Goal: Task Accomplishment & Management: Manage account settings

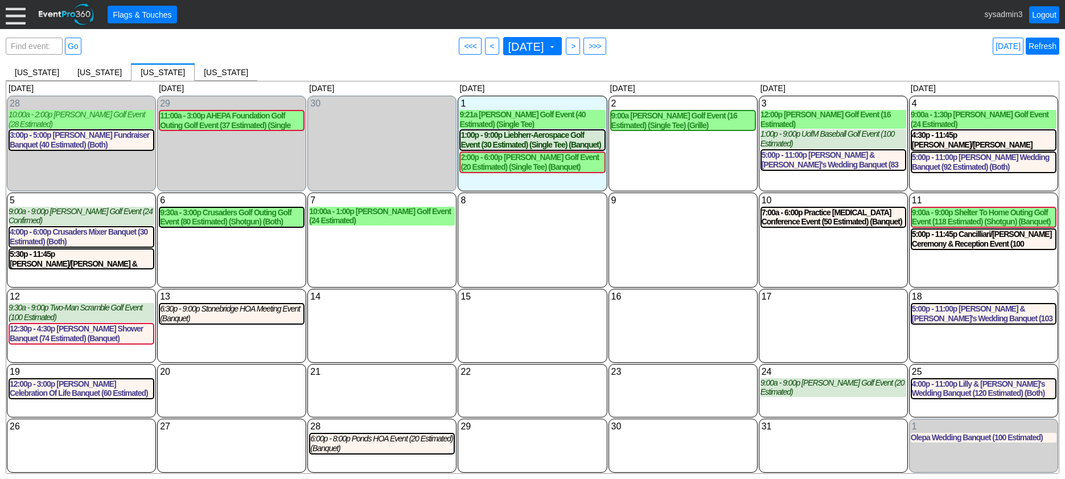
scroll to position [69, 0]
click at [1055, 47] on link "Refresh" at bounding box center [1043, 46] width 34 height 17
click at [1044, 13] on link "Logout" at bounding box center [1044, 14] width 30 height 17
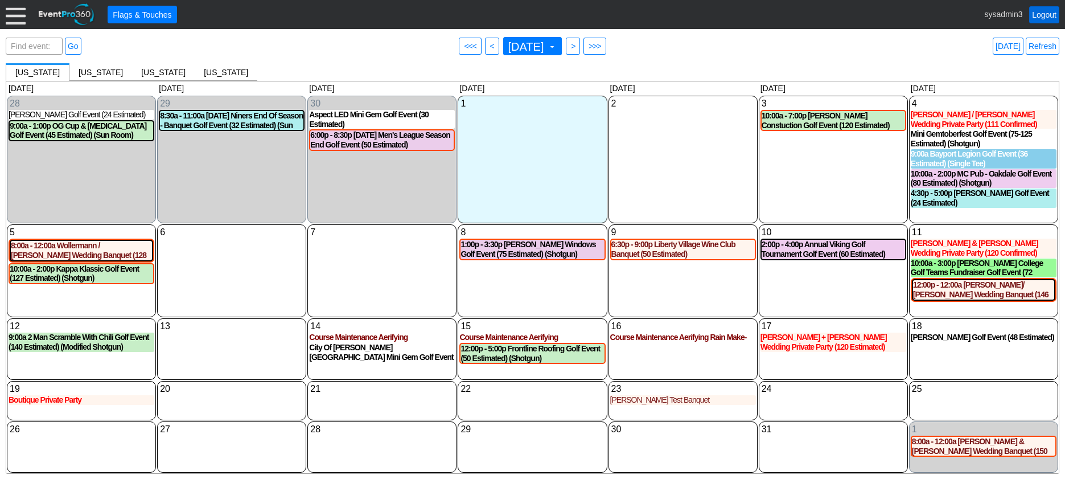
click at [1048, 20] on link "Logout" at bounding box center [1044, 14] width 30 height 17
click at [17, 20] on div at bounding box center [16, 15] width 20 height 20
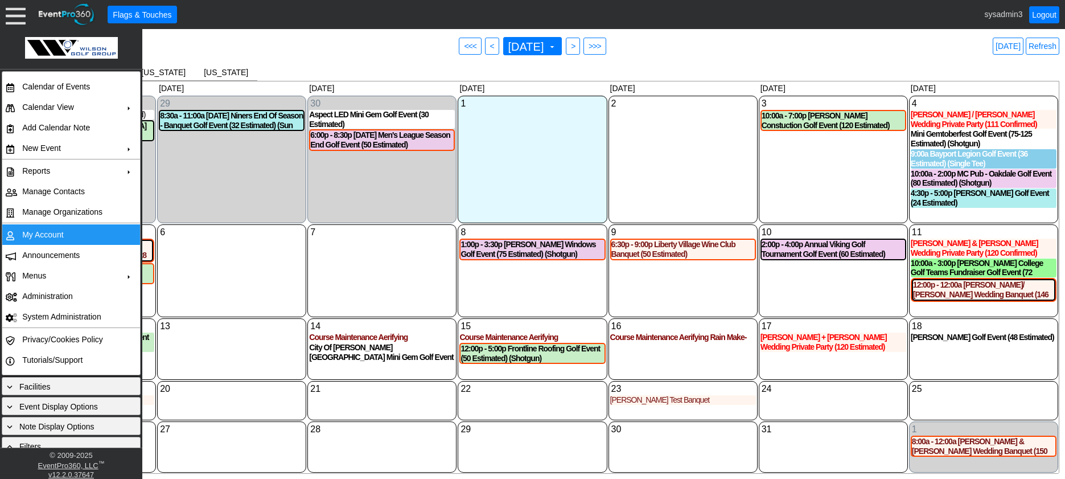
click at [55, 232] on td "My Account" at bounding box center [69, 234] width 102 height 20
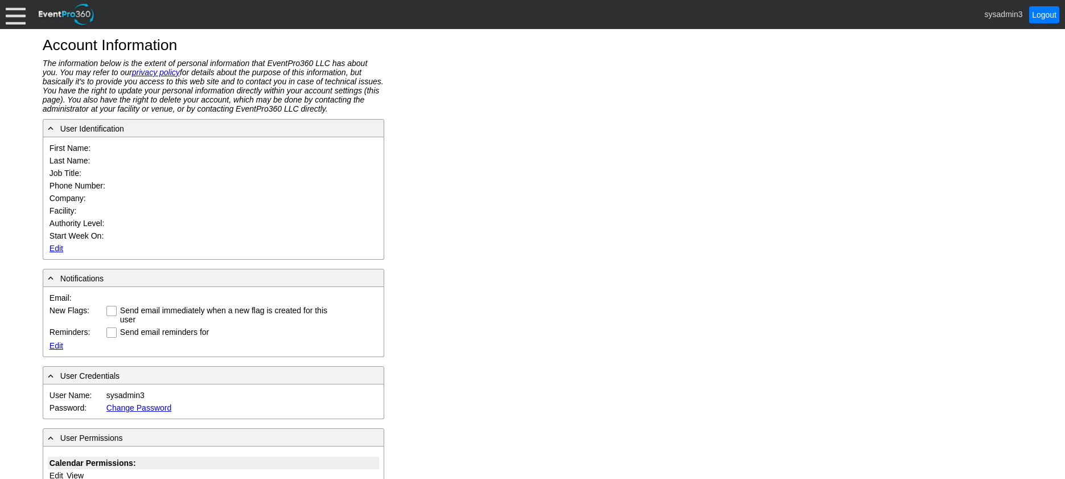
type input "System"
type input "Administrator"
type input "System Administrator"
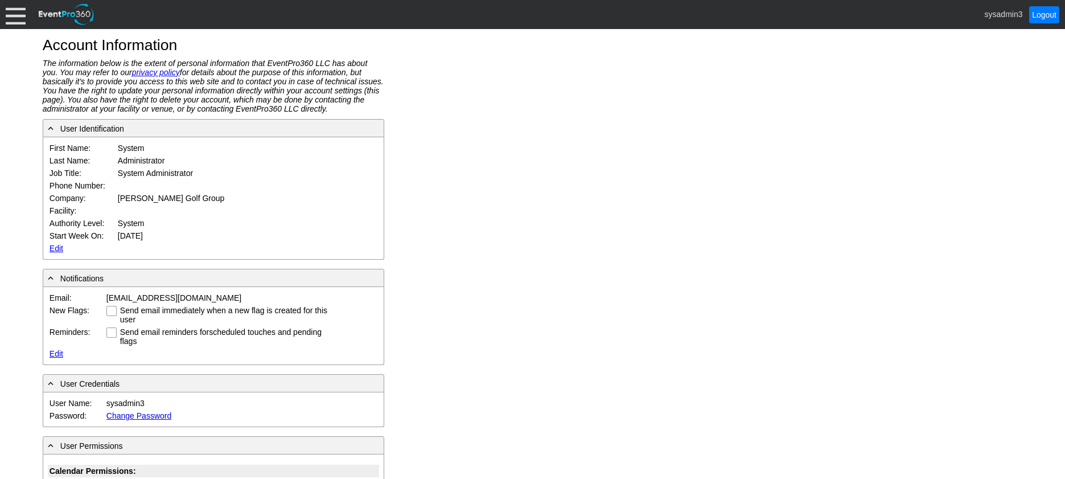
click at [52, 248] on link "Edit" at bounding box center [57, 248] width 14 height 9
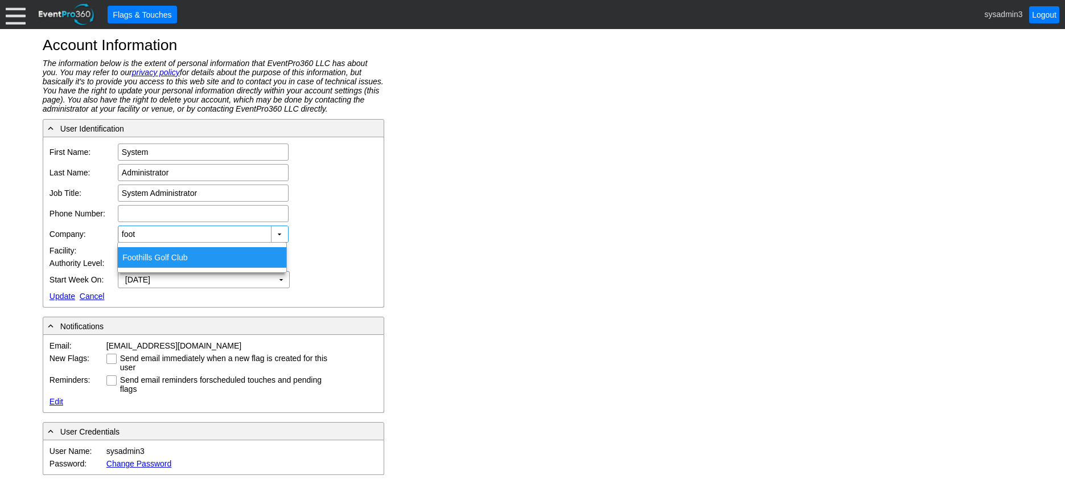
click at [168, 258] on div "Foot hills Golf Club" at bounding box center [202, 257] width 168 height 20
type input "Foothills Golf Club"
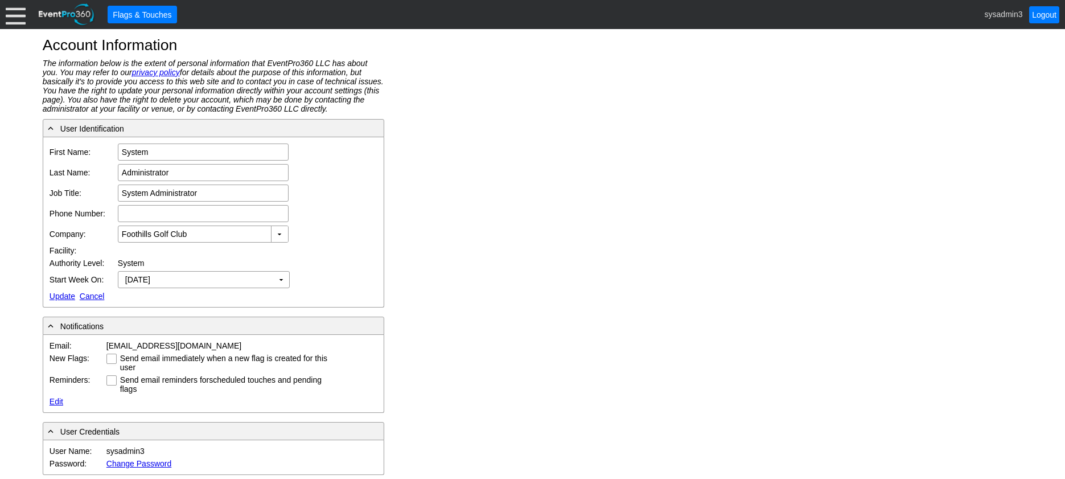
click at [59, 294] on link "Update" at bounding box center [63, 295] width 26 height 9
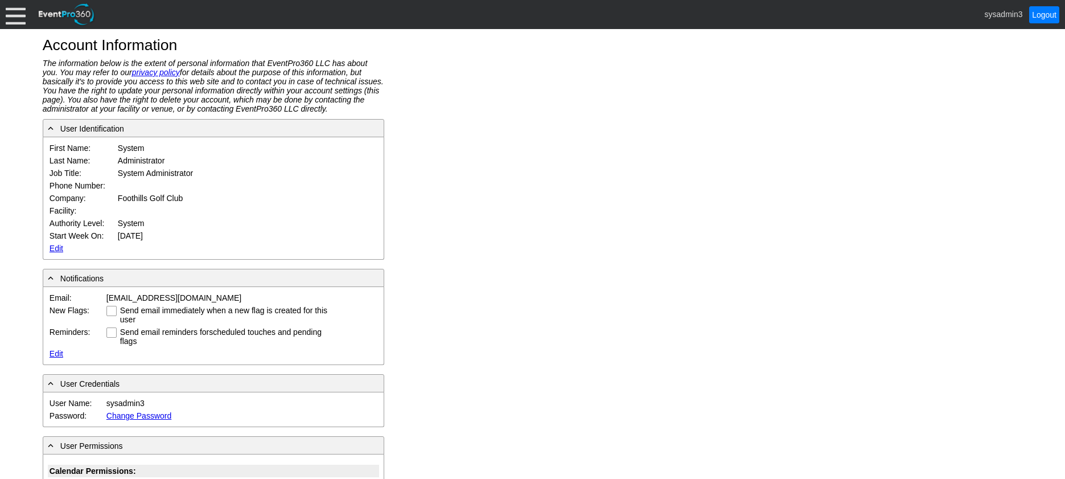
click at [19, 15] on div at bounding box center [16, 15] width 20 height 20
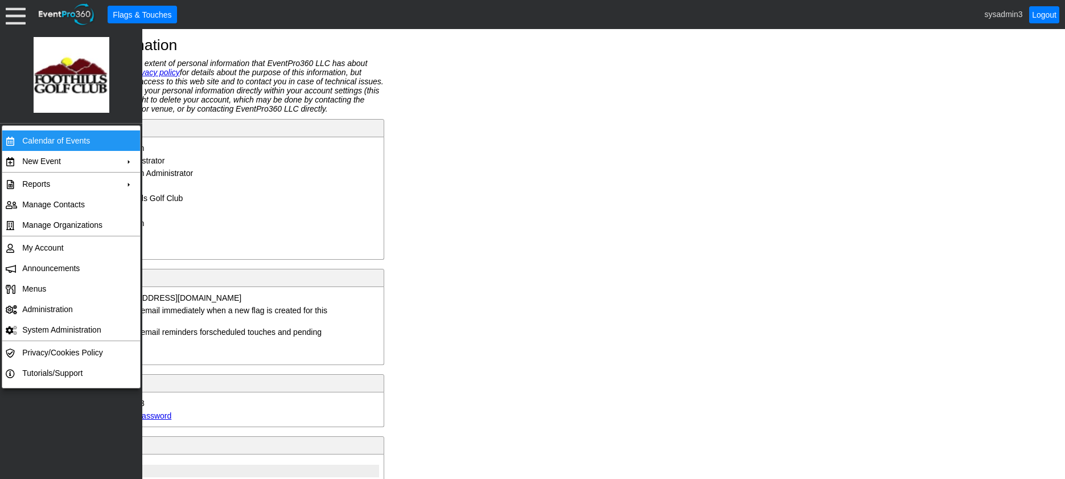
click at [39, 134] on td "Calendar of Events" at bounding box center [69, 140] width 102 height 20
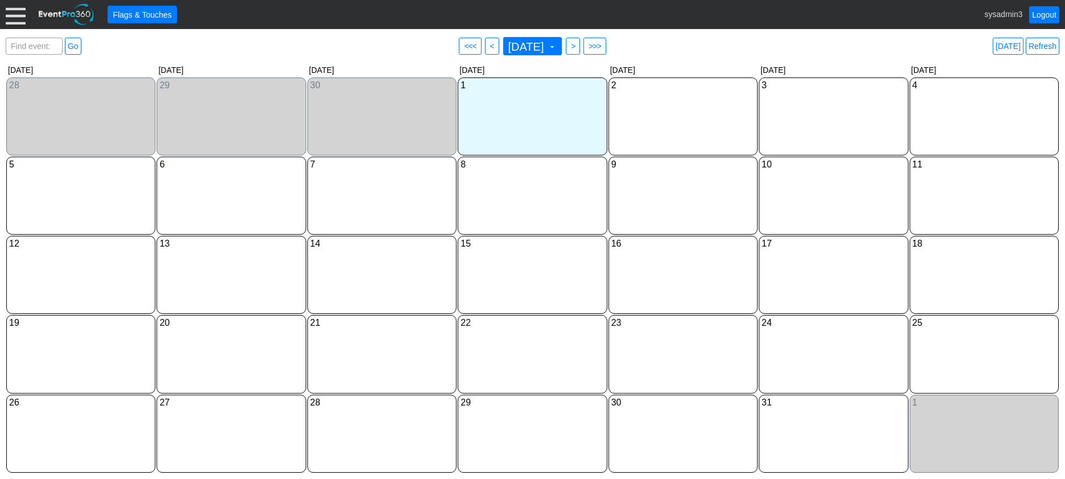
click at [23, 15] on div at bounding box center [16, 15] width 20 height 20
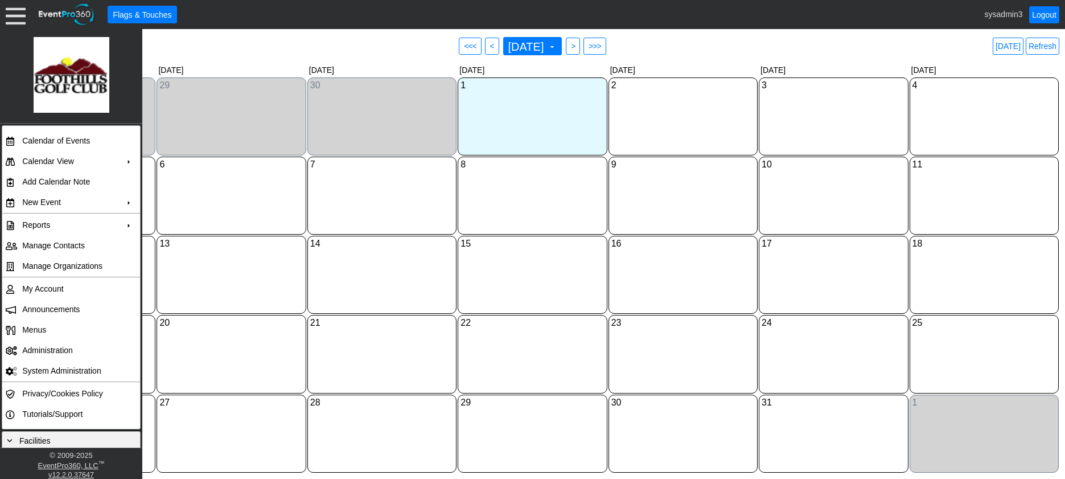
click at [250, 264] on div "13 Monday" at bounding box center [231, 275] width 149 height 78
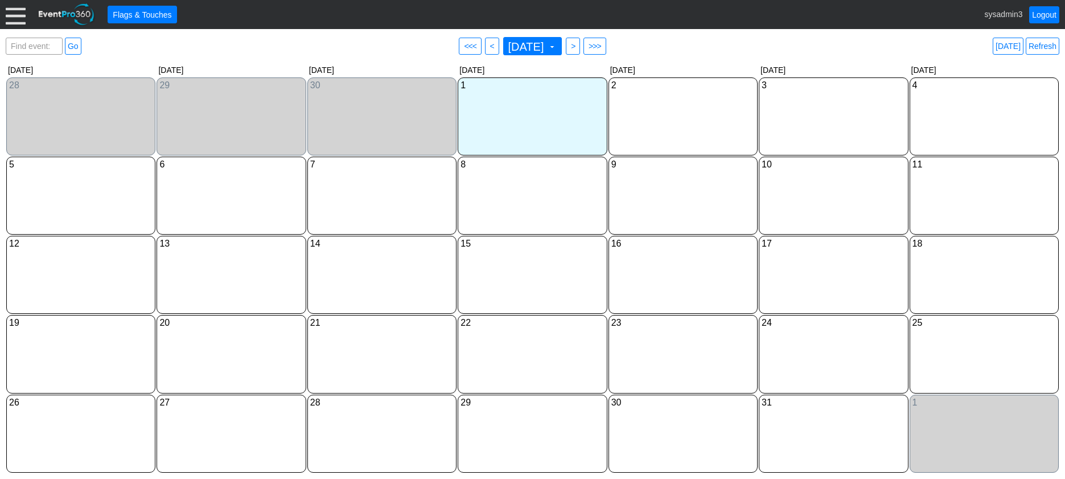
click at [18, 28] on div "● Flags & Touches sysadmin3 Logout" at bounding box center [532, 14] width 1065 height 29
click at [15, 5] on div at bounding box center [16, 15] width 20 height 20
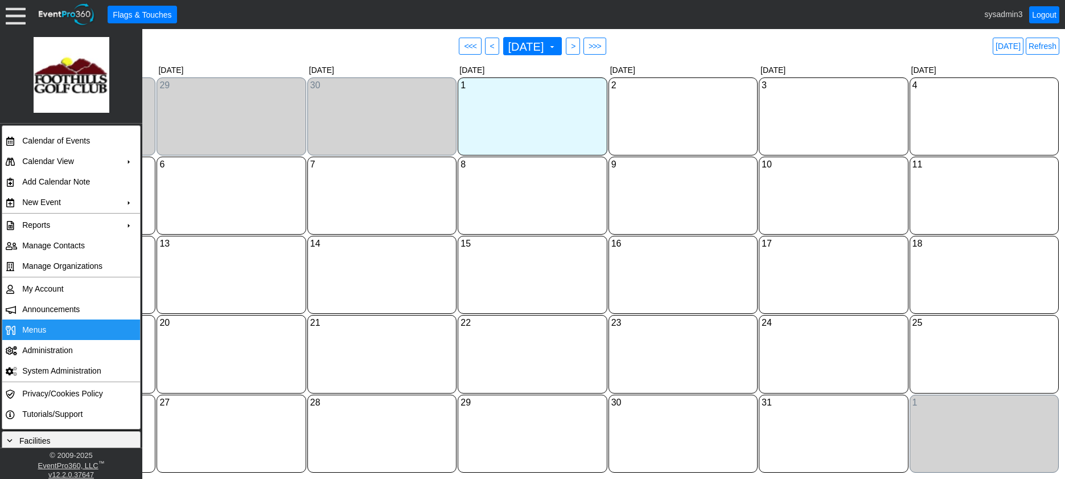
click at [37, 331] on span "Menus" at bounding box center [34, 329] width 24 height 9
click at [30, 320] on td "Menus" at bounding box center [69, 329] width 102 height 20
click at [1044, 46] on link "Refresh" at bounding box center [1043, 46] width 34 height 17
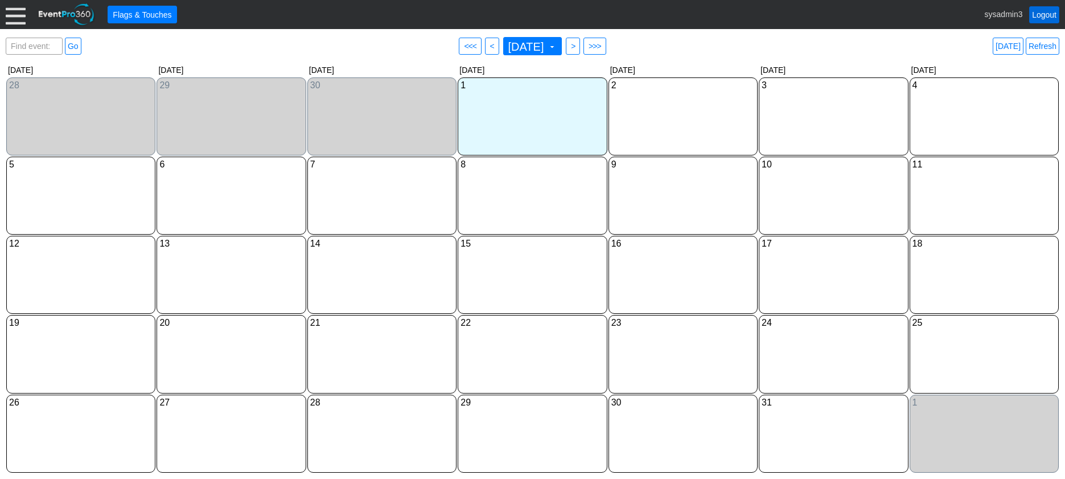
click at [1039, 13] on link "Logout" at bounding box center [1044, 14] width 30 height 17
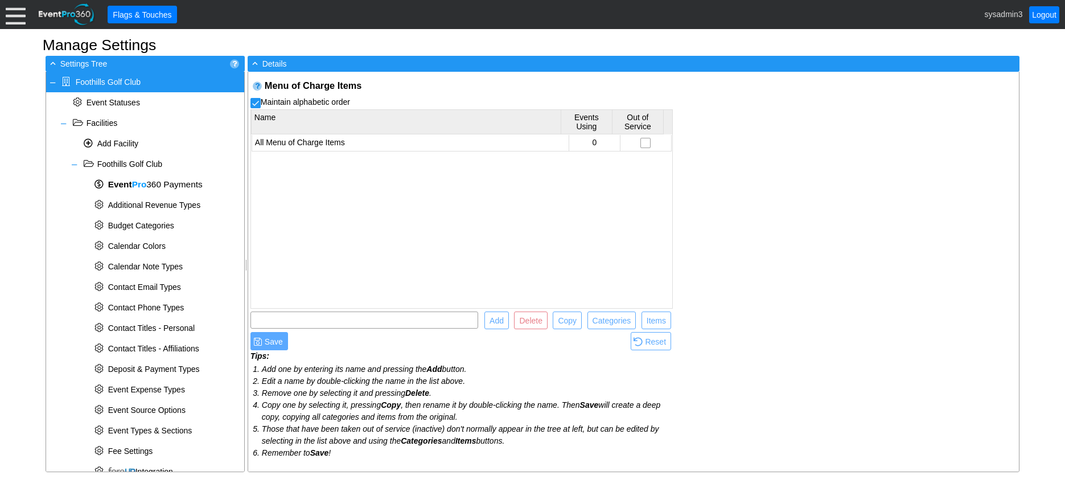
scroll to position [353, 0]
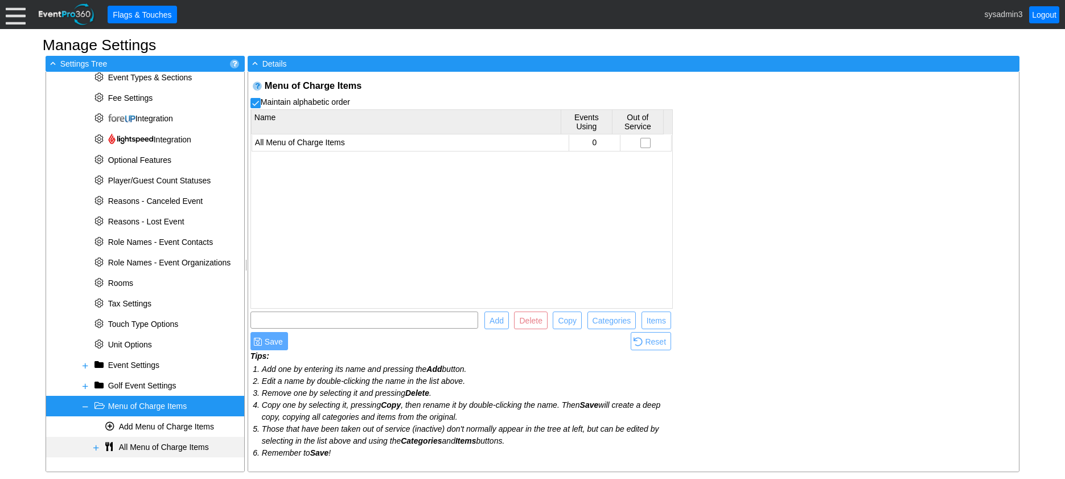
click at [96, 443] on span at bounding box center [96, 447] width 9 height 9
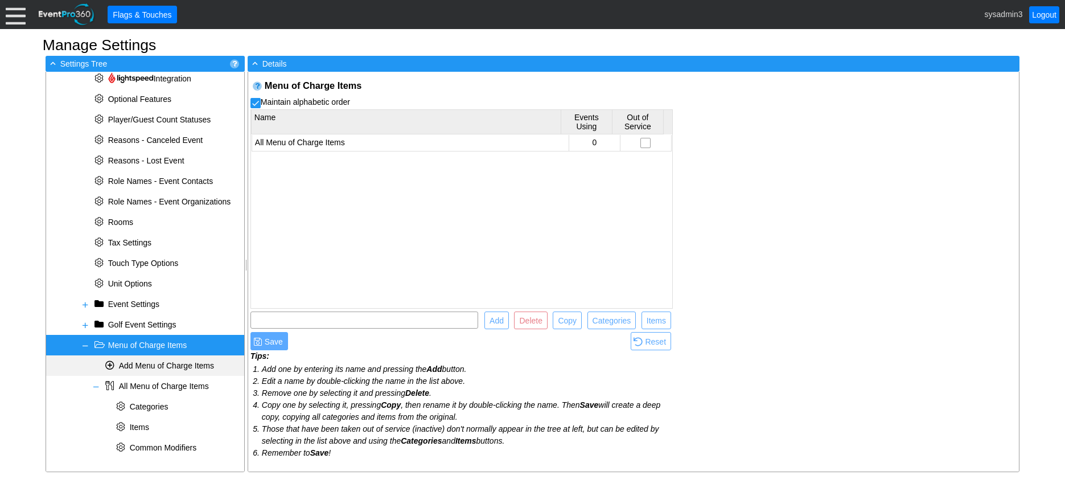
scroll to position [414, 0]
click at [146, 430] on span "Items" at bounding box center [139, 426] width 19 height 9
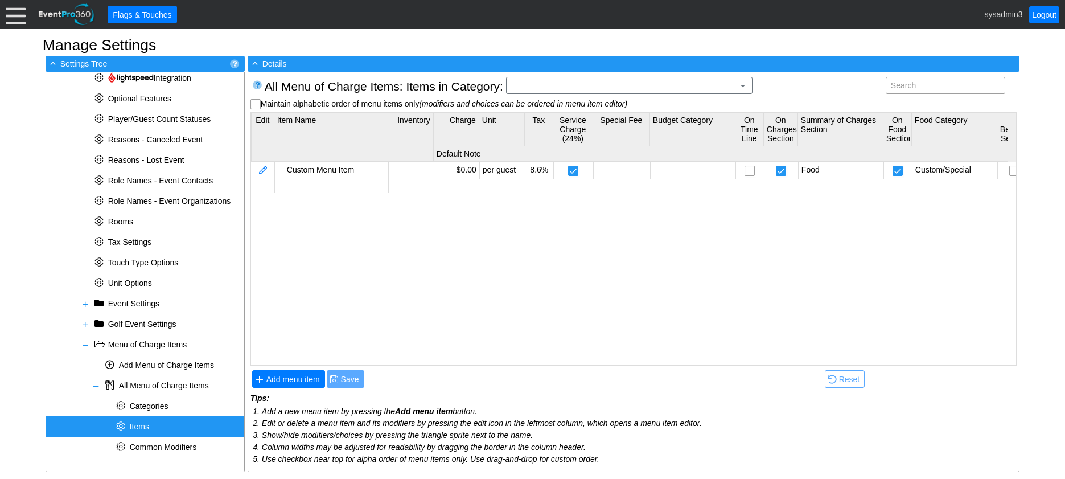
scroll to position [0, 0]
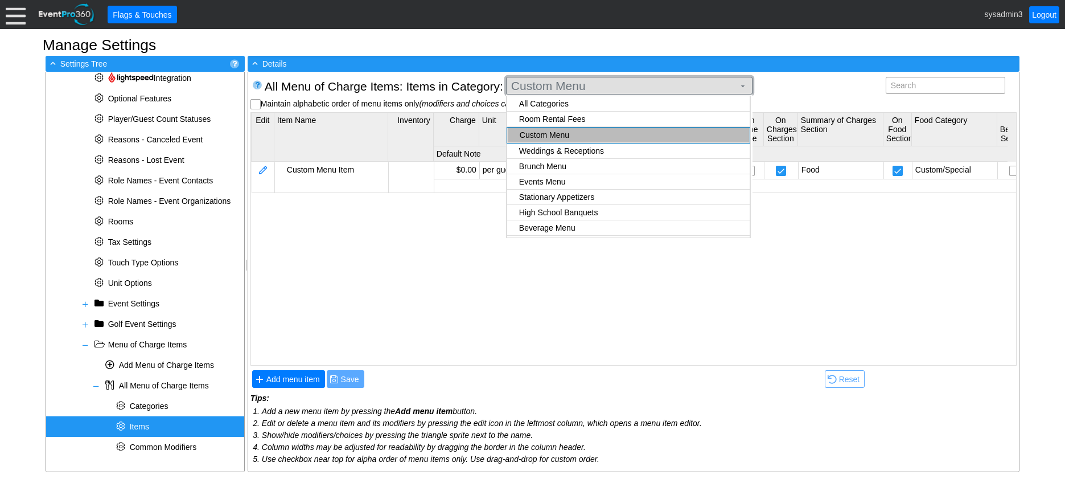
click at [634, 85] on span "Custom Menu" at bounding box center [623, 85] width 228 height 11
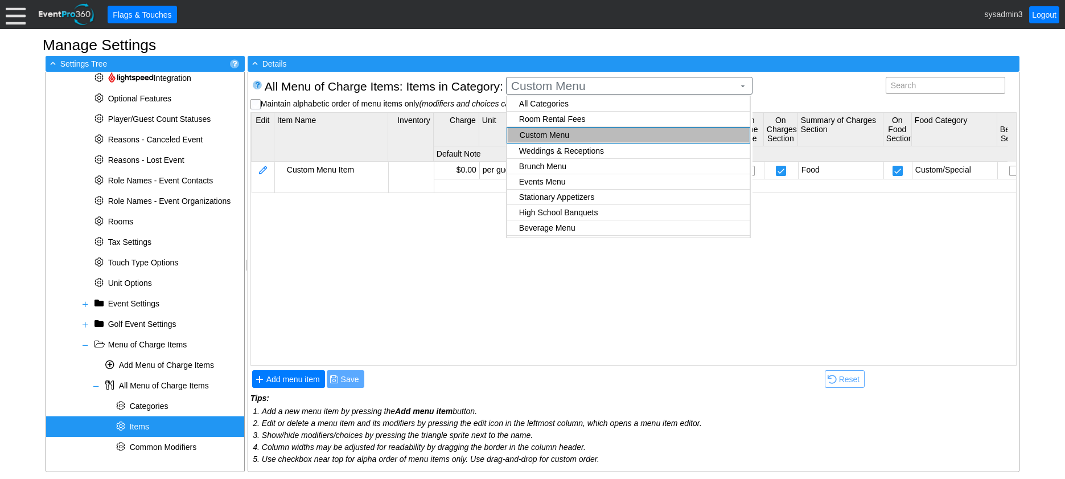
click at [574, 98] on body "Calendar of Events + New Event + Reports + Manage Contacts + Manage Organizatio…" at bounding box center [532, 239] width 1065 height 479
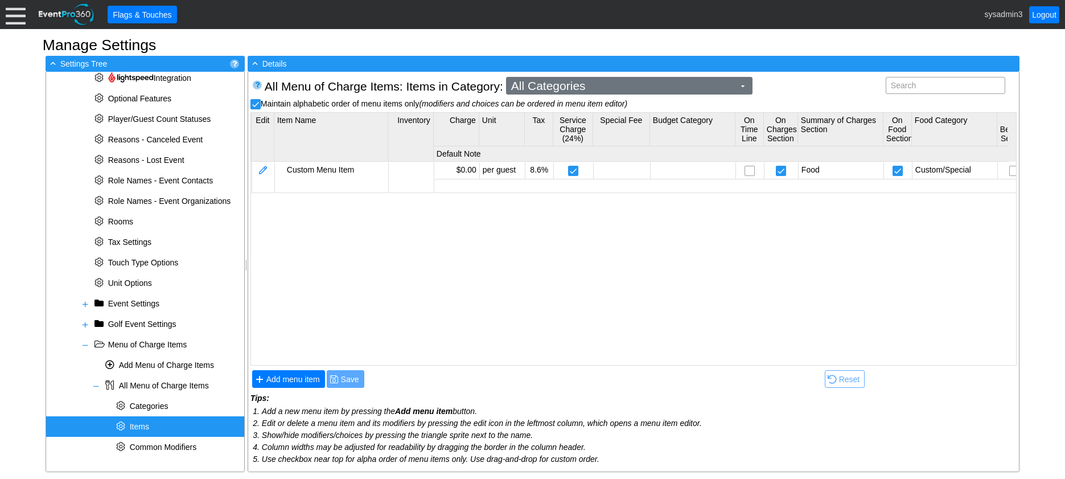
click at [603, 87] on span "All Categories" at bounding box center [623, 85] width 228 height 11
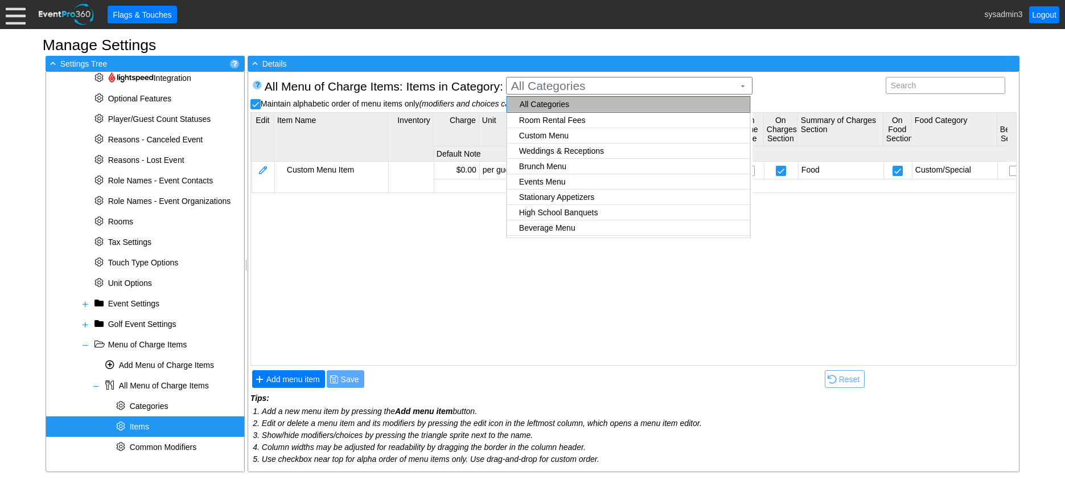
click at [588, 122] on body "Calendar of Events + New Event + Reports + Manage Contacts + Manage Organizatio…" at bounding box center [532, 239] width 1065 height 479
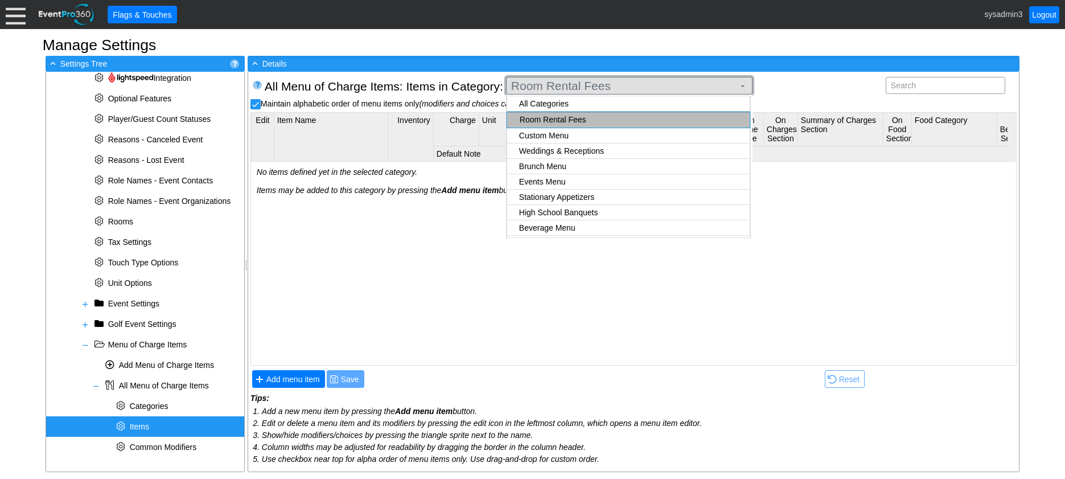
click at [644, 85] on span "Room Rental Fees" at bounding box center [623, 85] width 228 height 11
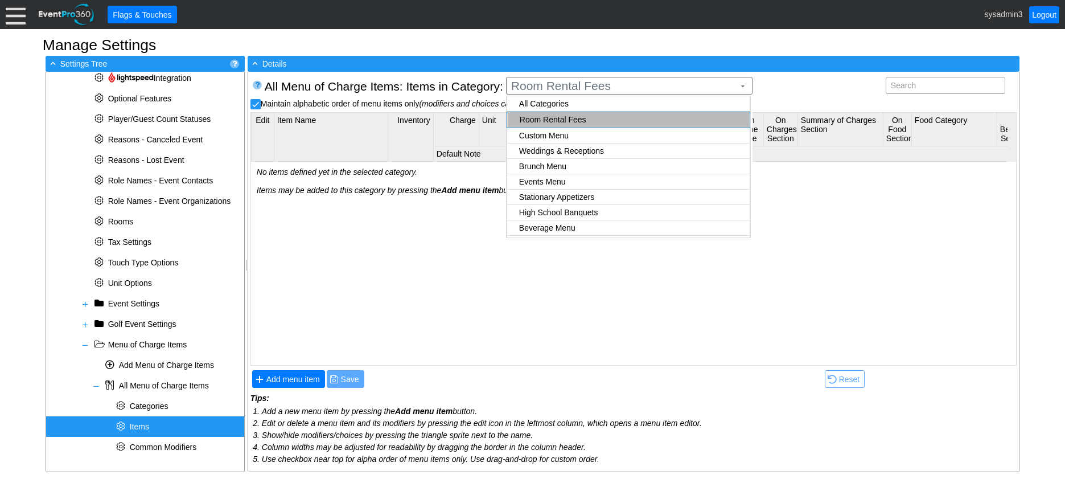
checkbox input "true"
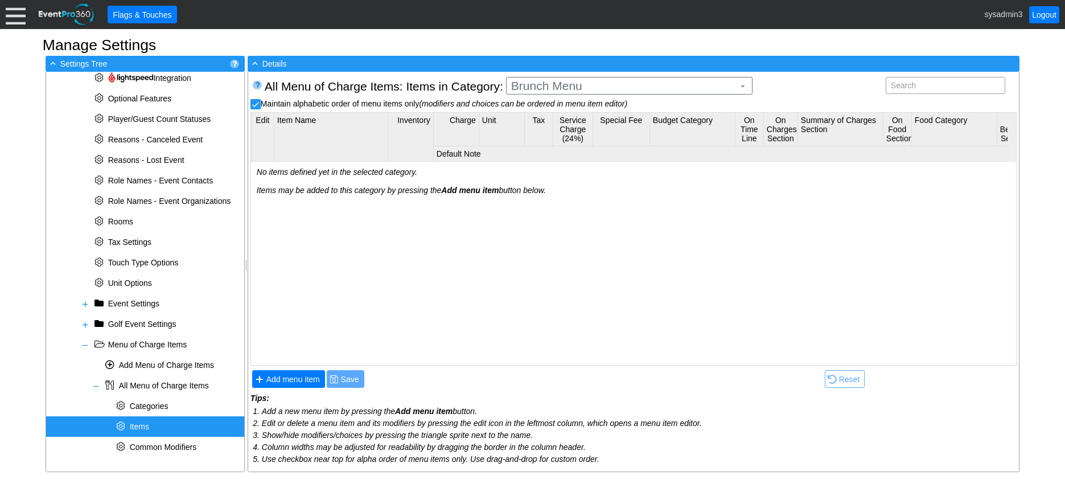
click at [566, 150] on body "Calendar of Events + New Event + Reports + Manage Contacts + Manage Organizatio…" at bounding box center [532, 239] width 1065 height 479
click at [295, 376] on span "Add menu item" at bounding box center [293, 378] width 58 height 11
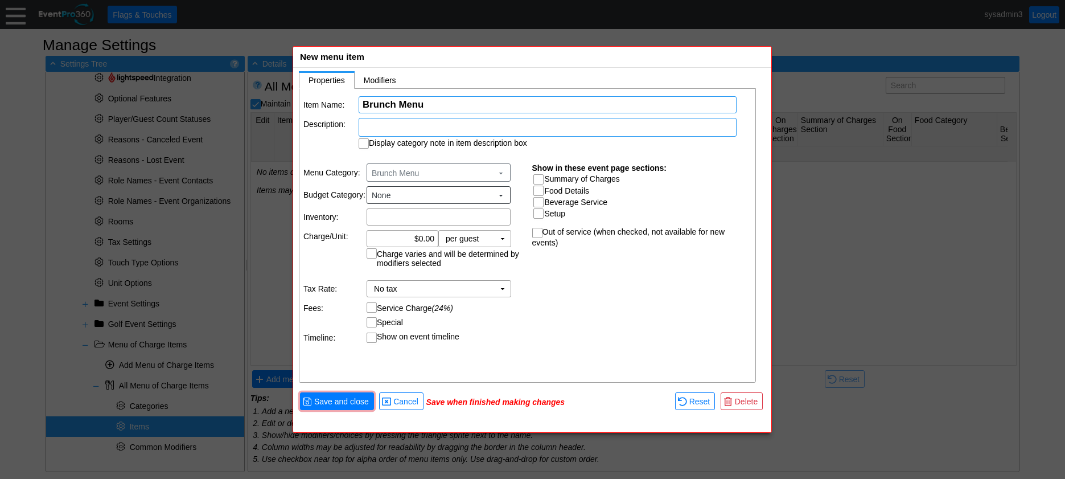
type input "Brunch Menu"
click at [442, 134] on div at bounding box center [548, 127] width 378 height 19
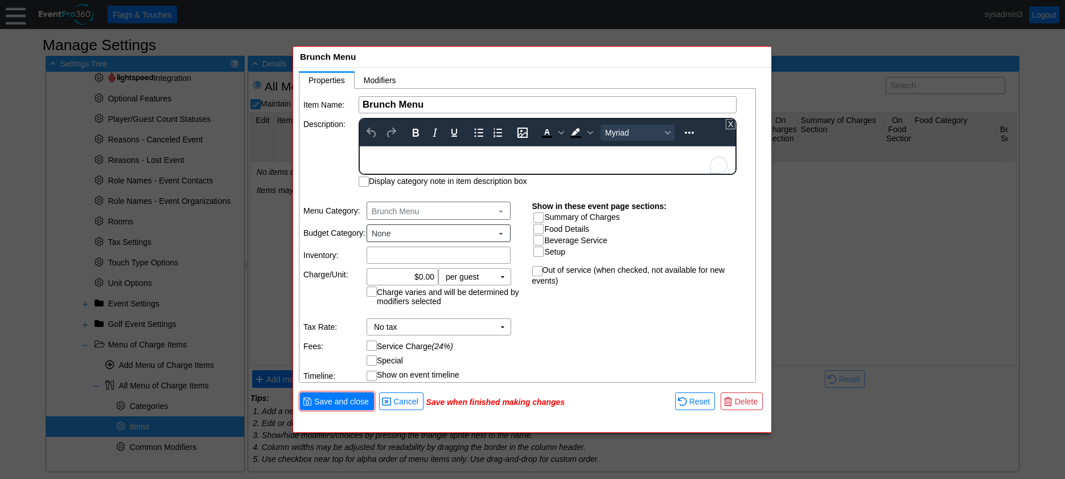
paste body "To enrich screen reader interactions, please activate Accessibility in Grammarl…"
drag, startPoint x: 591, startPoint y: 152, endPoint x: 360, endPoint y: 150, distance: 231.7
click at [360, 150] on body "EventPro360 - Event Software - Used by Clubs near [GEOGRAPHIC_DATA]" at bounding box center [548, 153] width 376 height 15
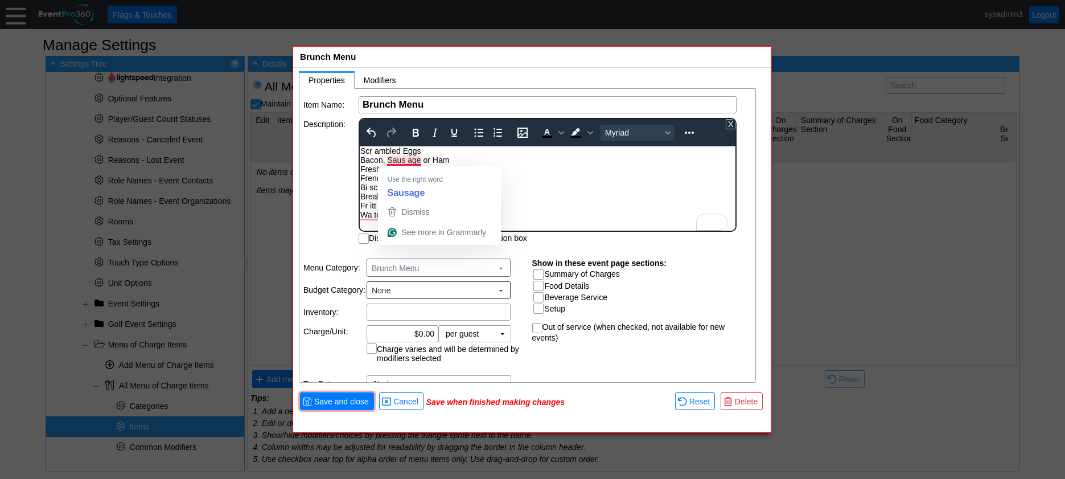
click at [374, 151] on div "Scr ambled Eggs Bacon, Saus age or Ham Fresh Fruit & Yogur t French Toa s t or …" at bounding box center [547, 182] width 374 height 73
click at [410, 160] on div "Scrambled Eggs Bacon, Saus age or Ham Fresh Fruit & Yogur t French Toa s t or P…" at bounding box center [547, 182] width 374 height 73
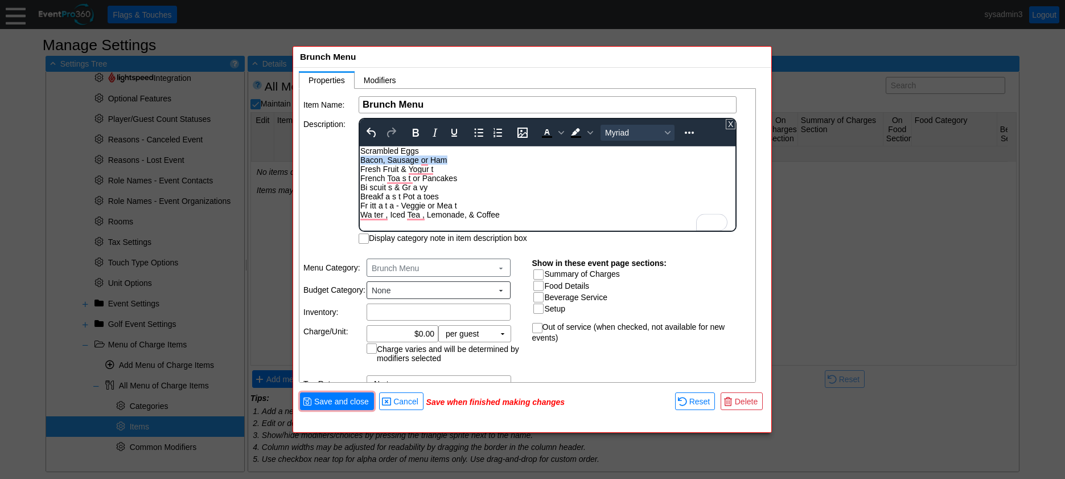
drag, startPoint x: 446, startPoint y: 159, endPoint x: 361, endPoint y: 157, distance: 84.2
click at [361, 157] on div "Scrambled Eggs Bacon, Sausage or Ham Fresh Fruit & Yogur t French Toa s t or Pa…" at bounding box center [547, 182] width 374 height 73
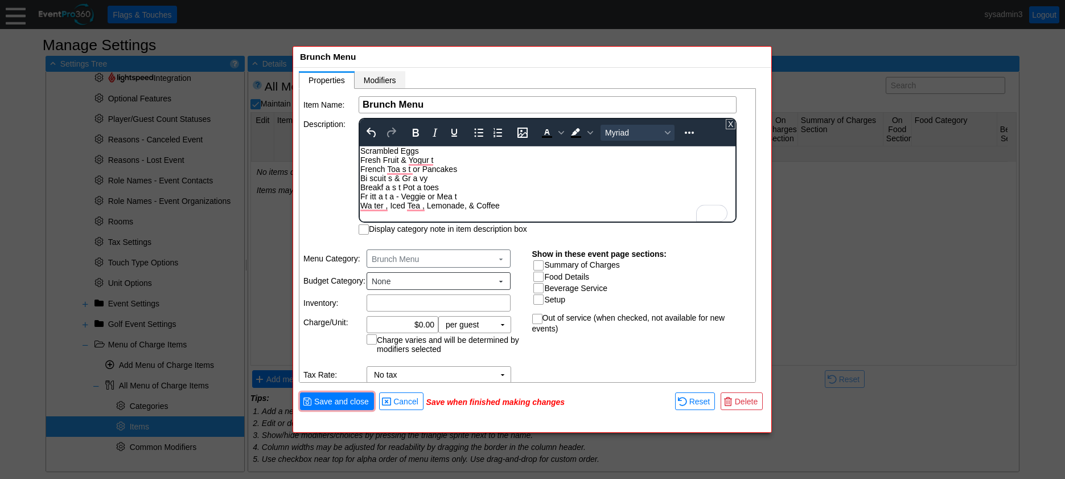
click at [380, 77] on span "Modifiers" at bounding box center [380, 80] width 32 height 9
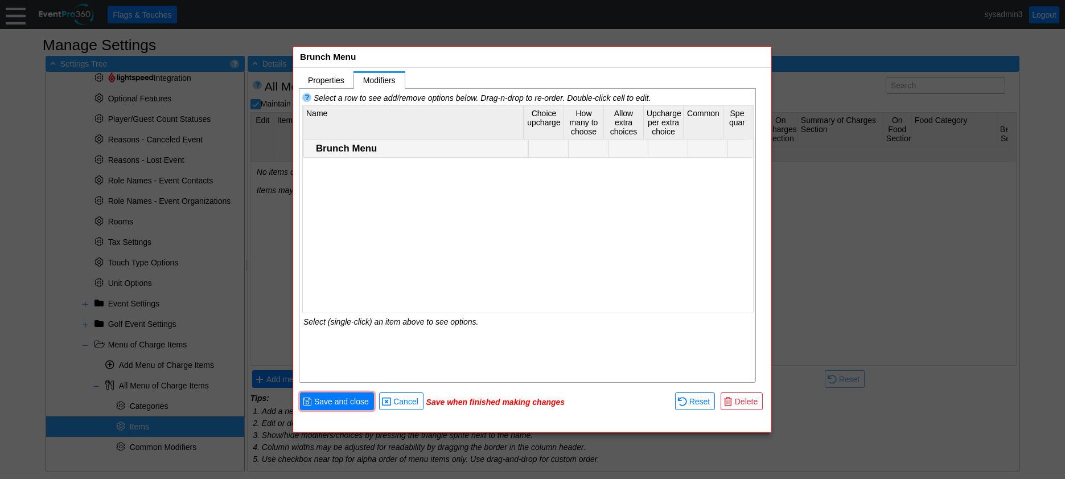
click at [347, 150] on div "Brunch Menu" at bounding box center [420, 148] width 209 height 11
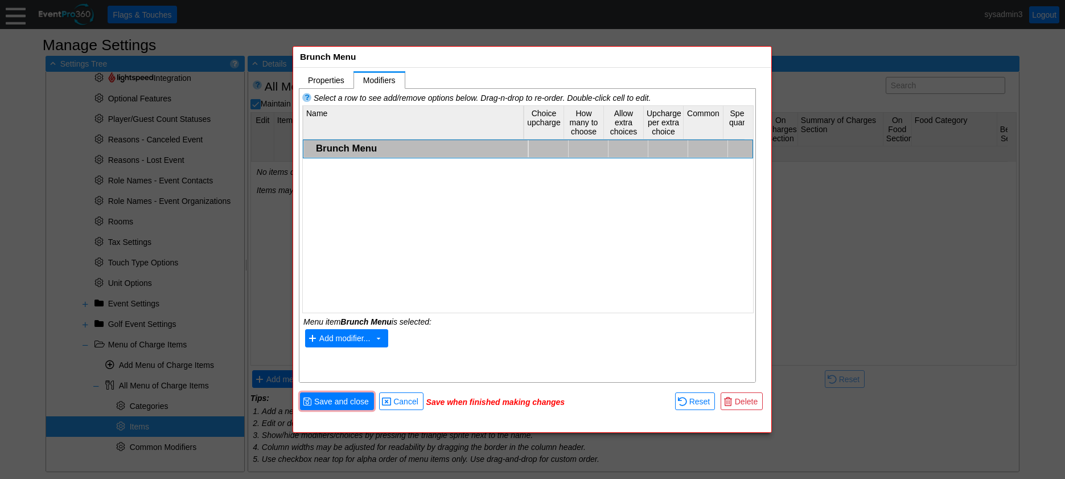
click at [335, 334] on span "Add modifier..." at bounding box center [344, 338] width 51 height 9
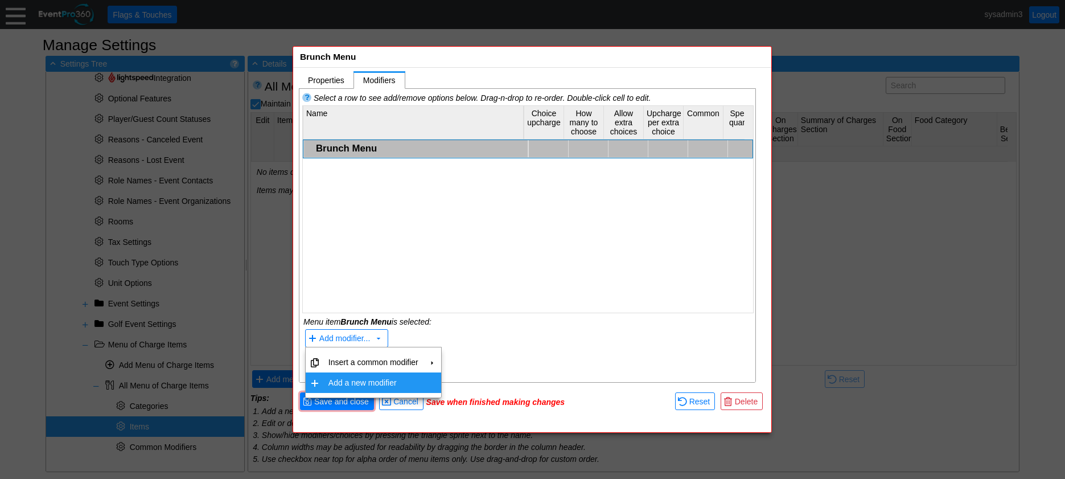
click at [360, 380] on td "Add a new modifier" at bounding box center [373, 382] width 99 height 20
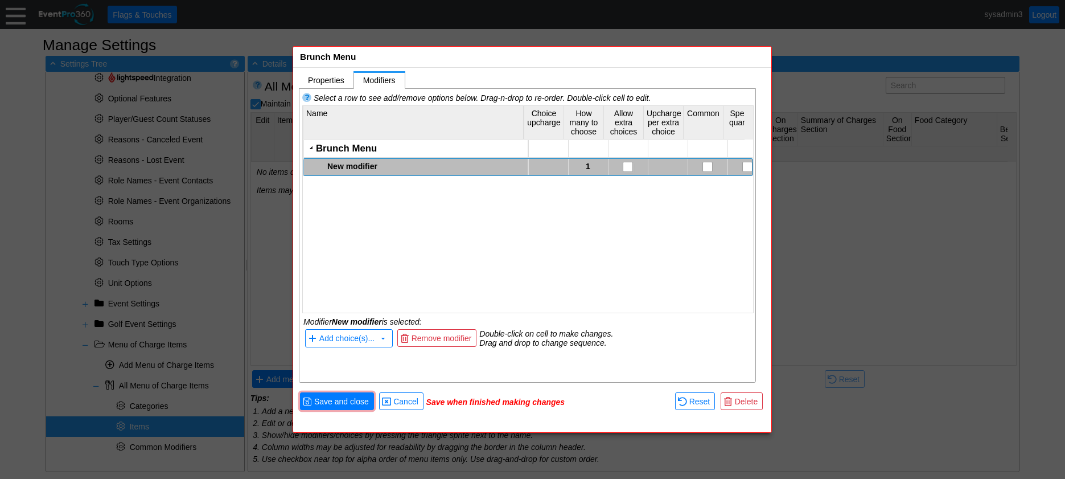
click at [378, 162] on div "New modifier" at bounding box center [425, 166] width 197 height 9
type textarea "Meat Selections"
click at [373, 224] on div "Brunch Menu Meat Selections 1" at bounding box center [528, 220] width 450 height 163
click at [351, 167] on div "Meat Selections" at bounding box center [425, 166] width 197 height 9
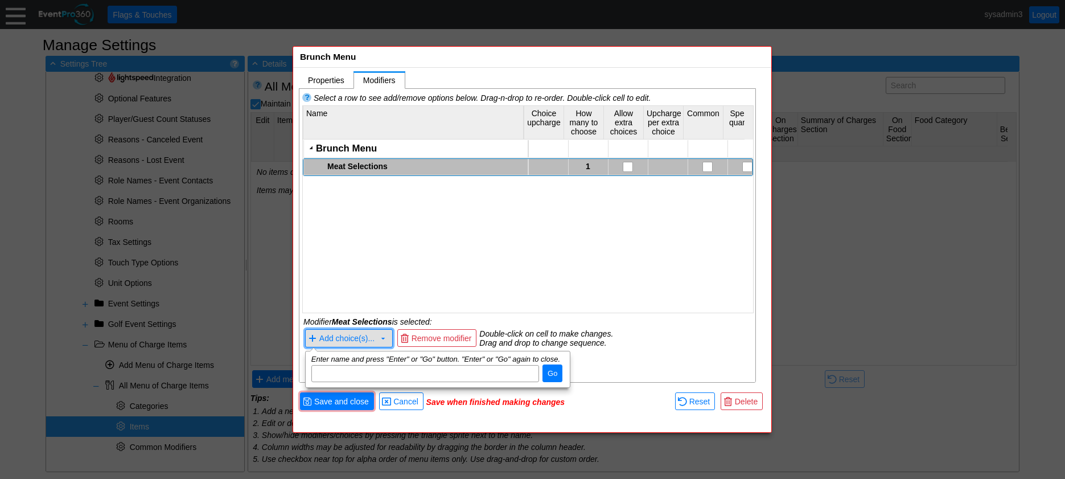
click at [353, 340] on span "Add choice(s)..." at bounding box center [346, 338] width 55 height 9
paste input "Bacon, Sausage or Ham"
type input "Bacon"
click at [550, 370] on span "Go" at bounding box center [552, 373] width 14 height 11
click at [454, 370] on input "dijit_TooltipDialog_3" at bounding box center [425, 373] width 220 height 16
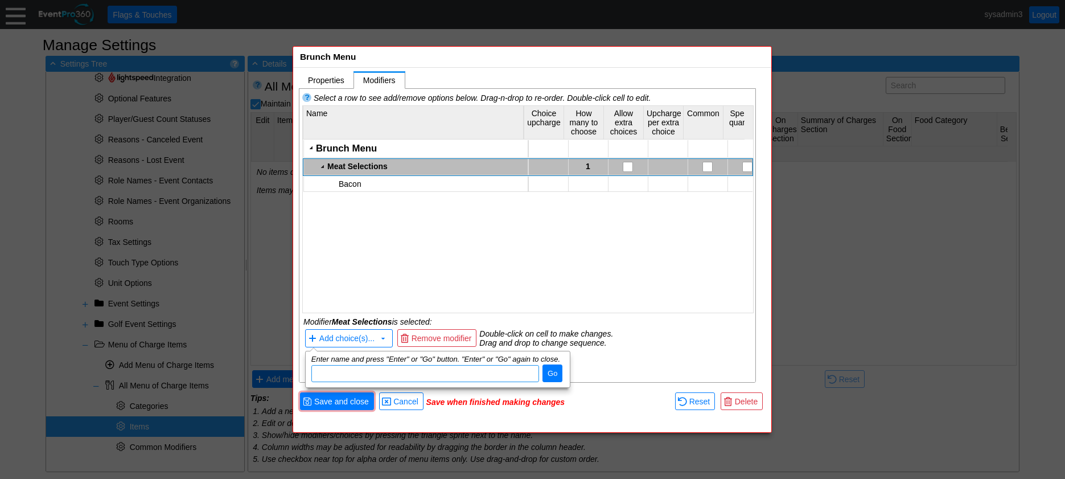
paste input "Bacon, Sausage or Ham"
click at [341, 370] on input "Bacon, Sausage or Ham" at bounding box center [425, 373] width 220 height 16
click at [404, 374] on input "Sausage or Ham" at bounding box center [425, 373] width 220 height 16
type input "Sausage"
click at [554, 373] on span "Go" at bounding box center [552, 373] width 14 height 11
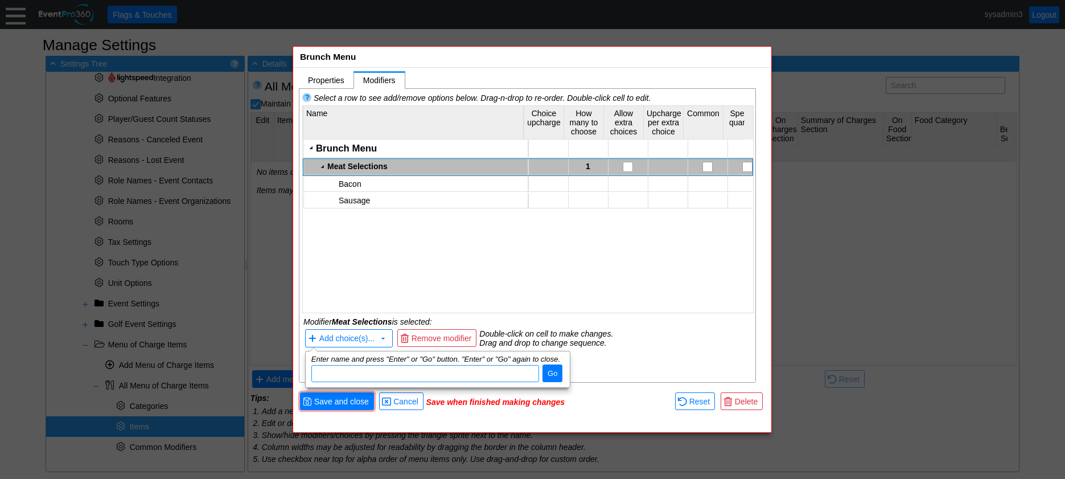
click at [456, 373] on input "dijit_TooltipDialog_3" at bounding box center [425, 373] width 220 height 16
paste input "Bacon, Sausage or Ham"
click at [382, 375] on input "Bacon, Sausage or Ham" at bounding box center [425, 373] width 220 height 16
type input "Ham"
click at [547, 374] on span "Go" at bounding box center [552, 373] width 14 height 11
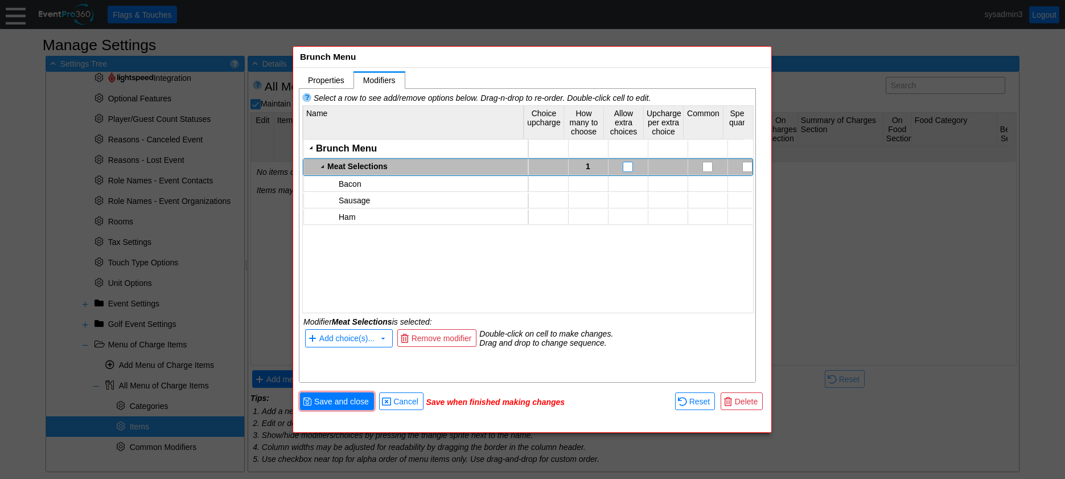
click at [624, 166] on input "checkbox" at bounding box center [628, 167] width 11 height 11
click at [369, 145] on div "Brunch Menu" at bounding box center [420, 148] width 209 height 11
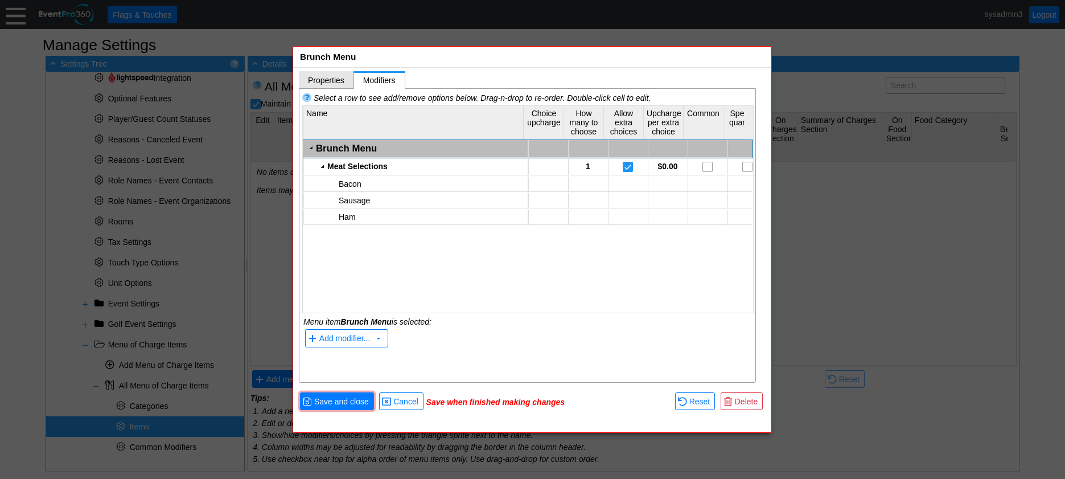
click at [331, 78] on span "Properties" at bounding box center [326, 80] width 36 height 9
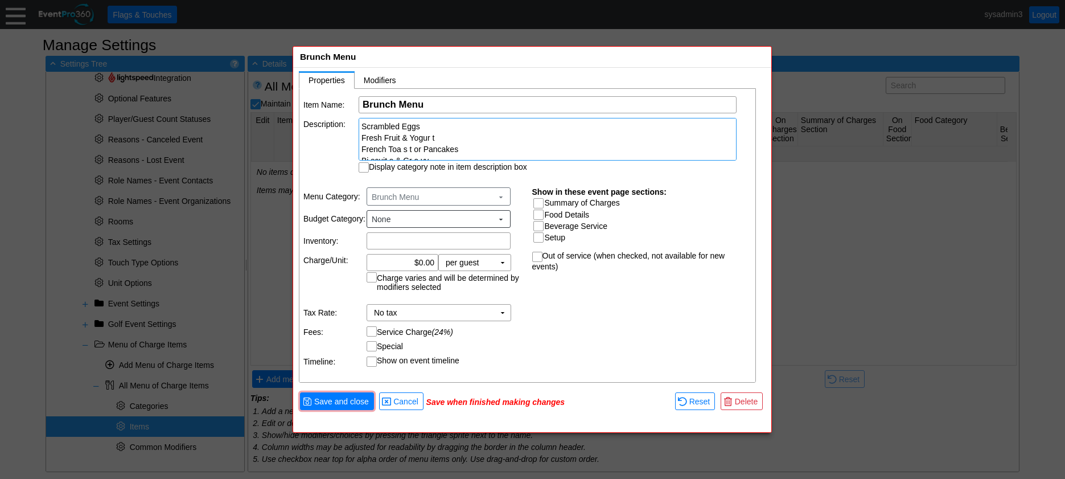
click at [439, 139] on div "Scrambled Eggs Fresh Fruit & Yogur t French Toa s t or Pancakes Bi scuit s & Gr…" at bounding box center [547, 161] width 372 height 80
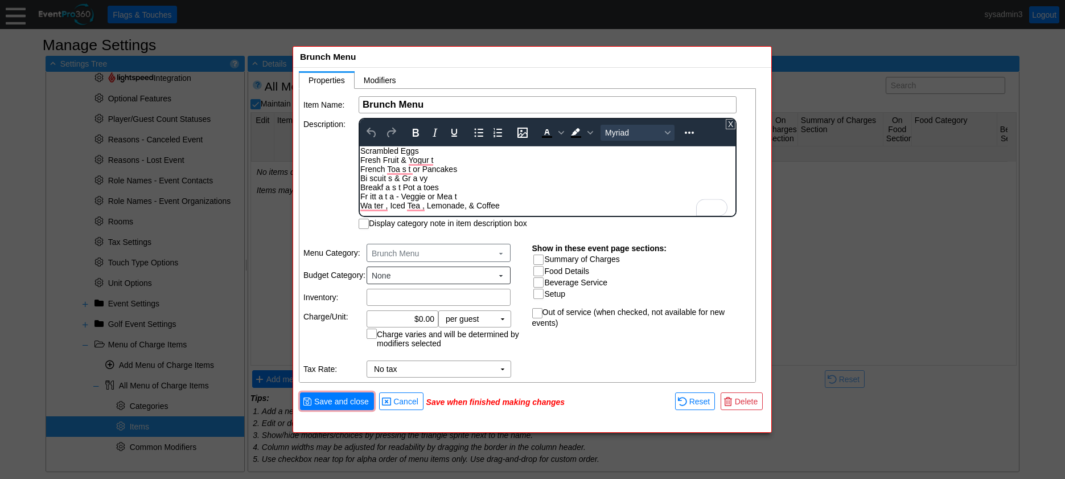
click at [362, 160] on div "Scrambled Eggs Fresh Fruit & Yogur t French Toa s t or Pancakes Bi scuit s & Gr…" at bounding box center [547, 178] width 374 height 64
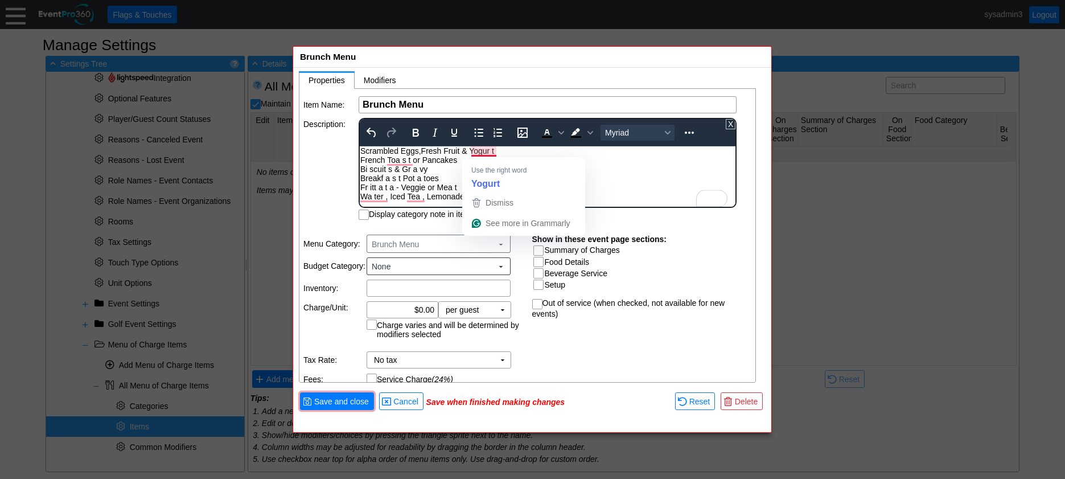
click at [500, 153] on div "Scrambled Eggs, Fresh Fruit & Yogur t French Toa s t or Pancakes Bi scuit s & G…" at bounding box center [547, 173] width 374 height 55
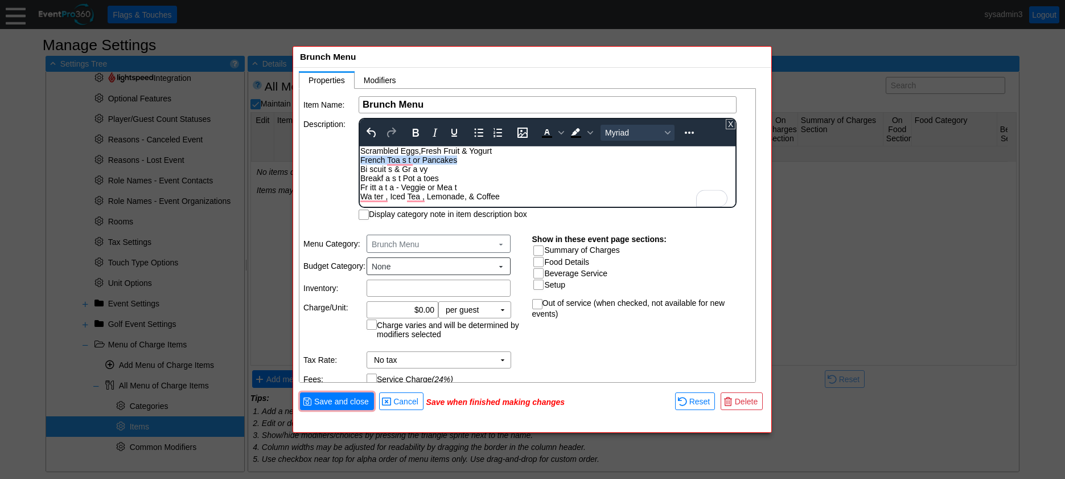
drag, startPoint x: 458, startPoint y: 159, endPoint x: 357, endPoint y: 162, distance: 100.2
click at [360, 162] on html "Scrambled Eggs, Fresh Fruit & Yogurt French Toa s t or Pancakes Bi scuit s & Gr…" at bounding box center [548, 176] width 376 height 60
click at [385, 82] on span "Modifiers" at bounding box center [380, 80] width 32 height 9
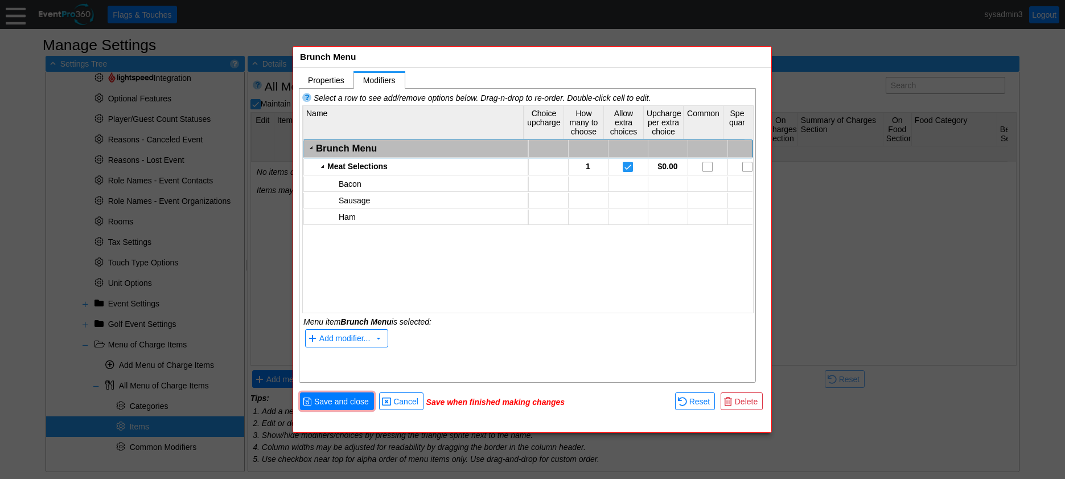
click at [355, 147] on div "Brunch Menu" at bounding box center [420, 148] width 209 height 11
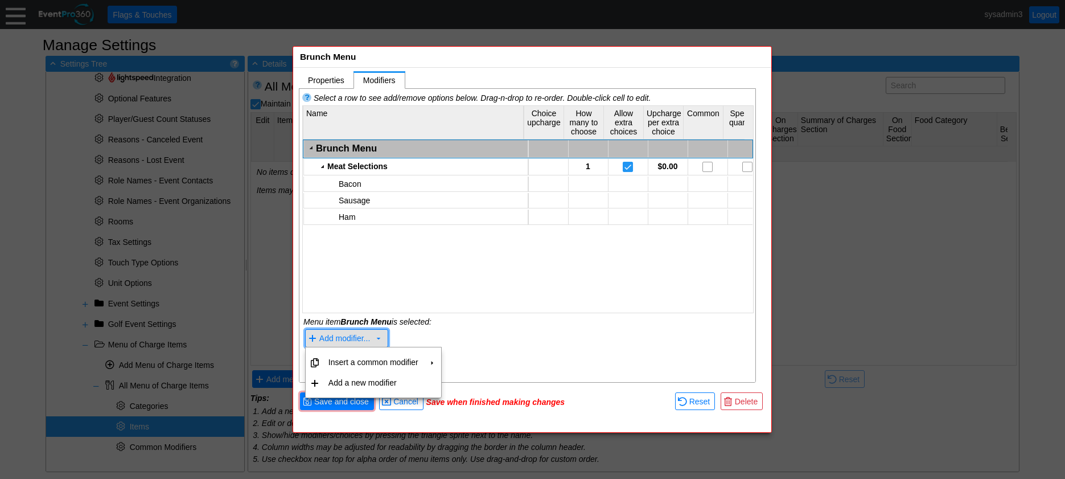
click at [348, 335] on span "Add modifier..." at bounding box center [344, 338] width 51 height 9
drag, startPoint x: 351, startPoint y: 379, endPoint x: 352, endPoint y: 368, distance: 10.9
click at [351, 379] on td "Add a new modifier" at bounding box center [373, 382] width 99 height 20
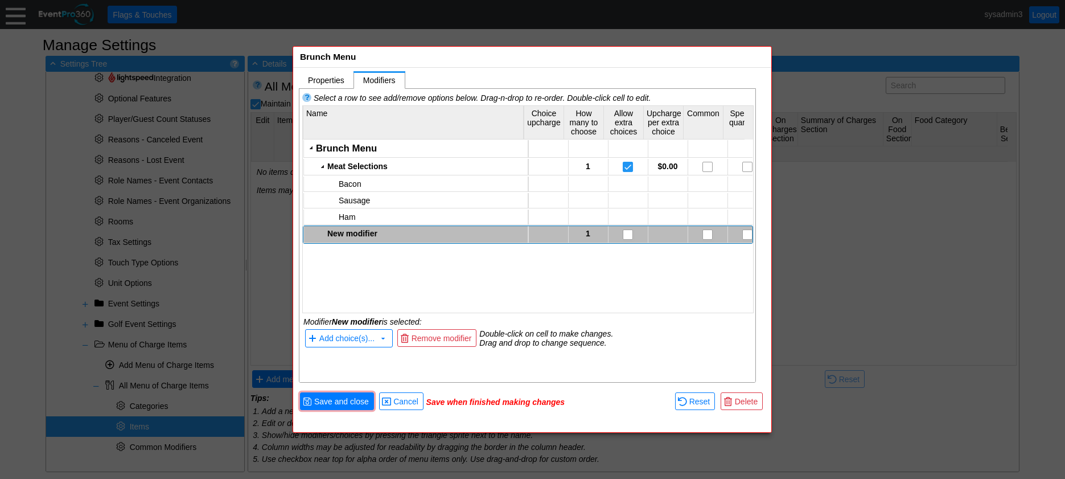
click at [372, 232] on div "New modifier" at bounding box center [425, 233] width 197 height 9
type textarea "Starch Selections"
click at [371, 273] on div "Brunch Menu Meat Selections 1 $0.00 Bacon Sausage Ham New modifier Starch Selec…" at bounding box center [528, 220] width 450 height 163
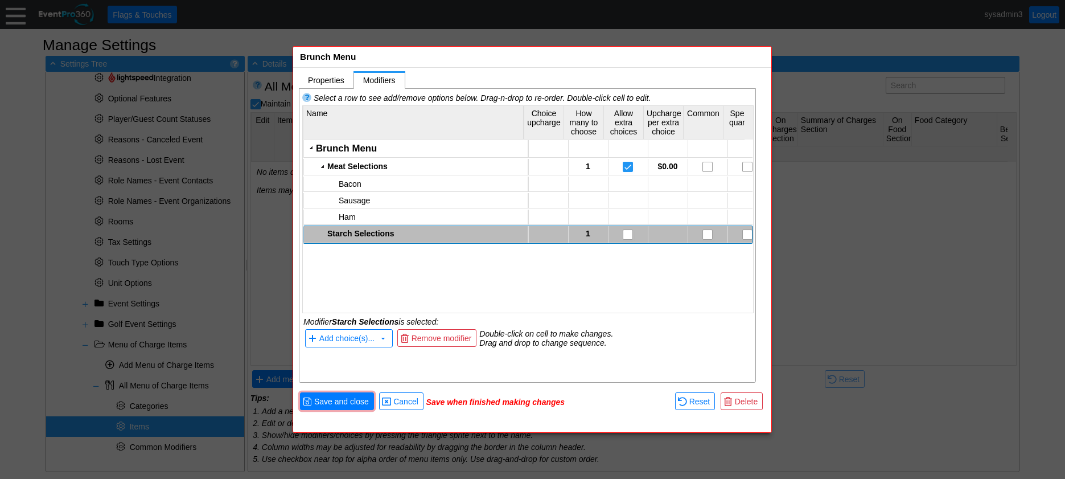
click at [360, 228] on td "Starch Selections" at bounding box center [416, 234] width 224 height 17
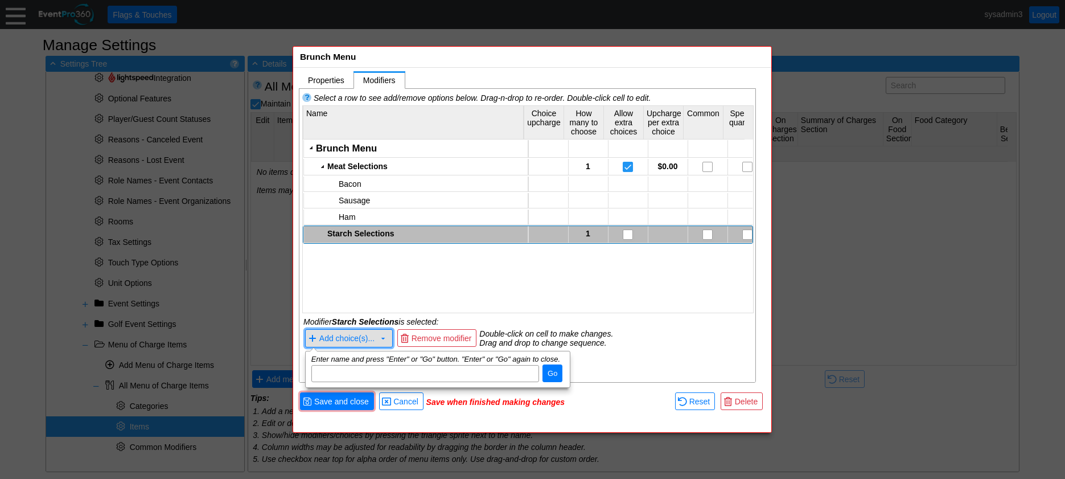
click at [349, 341] on span "Add choice(s)..." at bounding box center [346, 338] width 55 height 9
paste input "French Toa s t or Pancakes"
click at [359, 374] on input "French Toa s t or Pancakes" at bounding box center [425, 373] width 220 height 16
click at [428, 369] on input "French Toa s t or Pancakes" at bounding box center [425, 373] width 220 height 16
type input "French Toast"
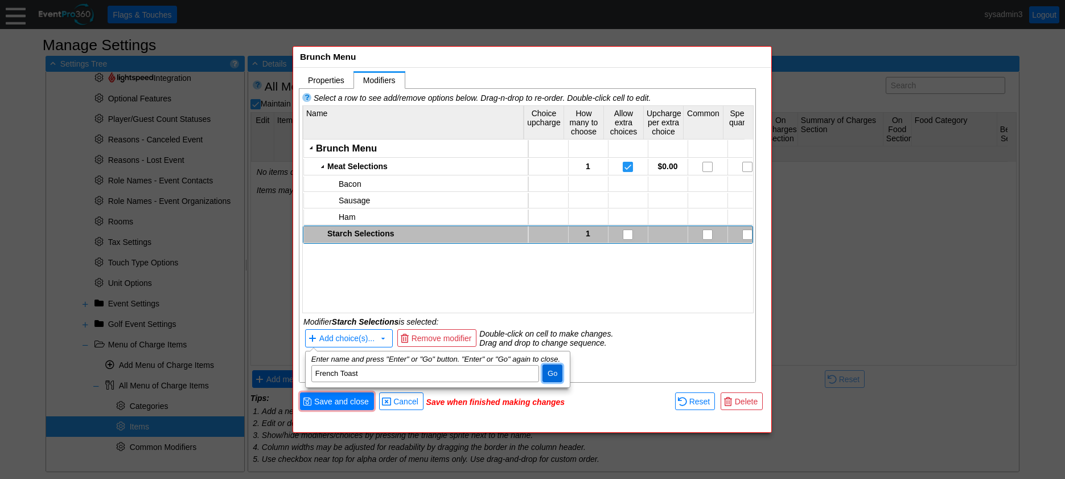
click at [553, 369] on span "Go" at bounding box center [552, 373] width 14 height 11
click at [401, 367] on input "dijit_TooltipDialog_3" at bounding box center [425, 373] width 220 height 16
paste input "French Toa s t or Pancakes"
click at [374, 370] on input "French Toa s t or Pancakes" at bounding box center [425, 373] width 220 height 16
type input "Pancakes"
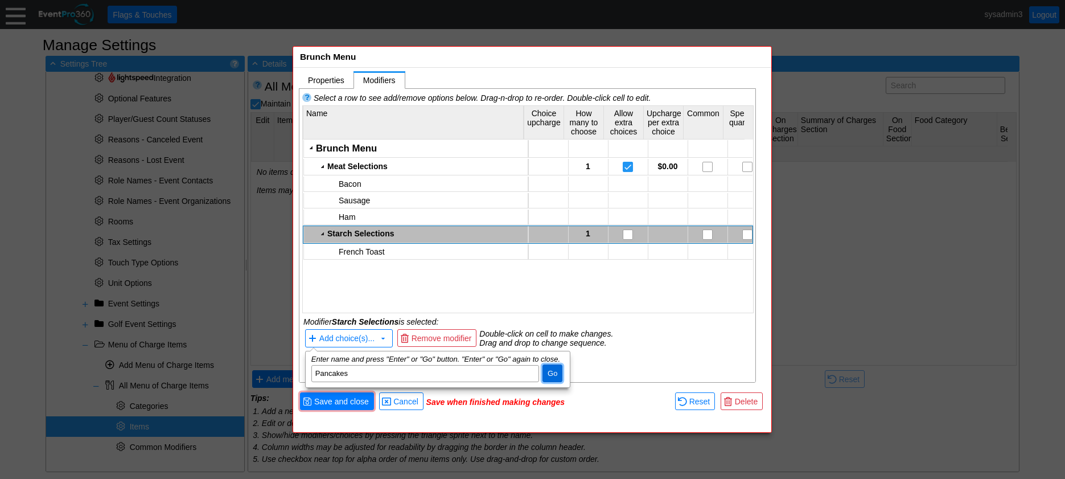
click at [557, 373] on span "Go" at bounding box center [552, 373] width 14 height 11
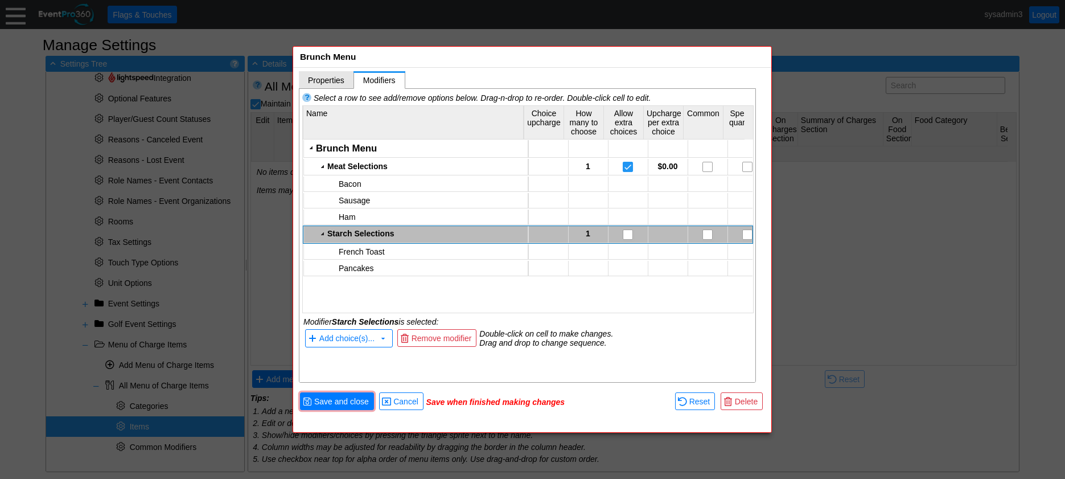
click at [332, 76] on span "Properties" at bounding box center [326, 80] width 36 height 9
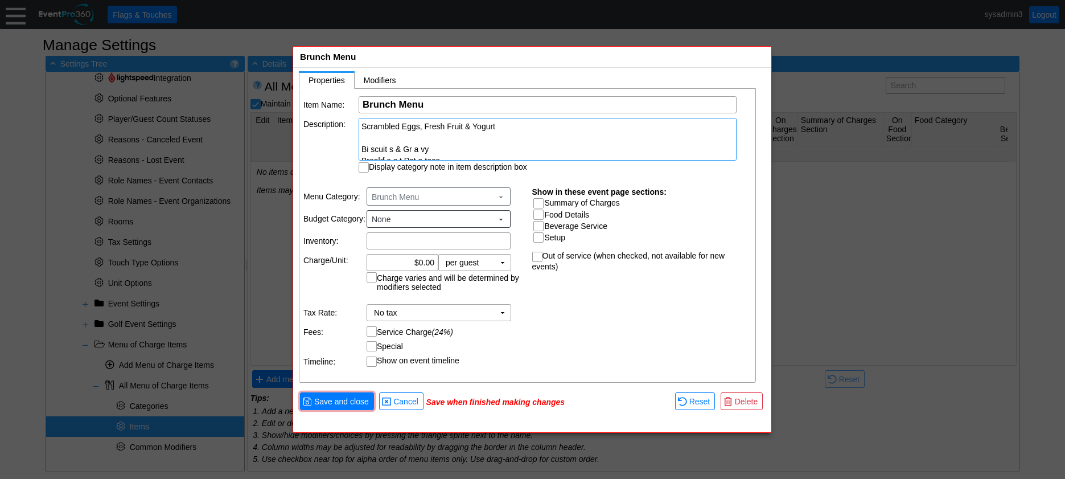
click at [369, 145] on div "Scrambled Eggs, Fresh Fruit & Yogurt Bi scuit s & Gr a vy Breakf a s t Pot a to…" at bounding box center [547, 155] width 372 height 68
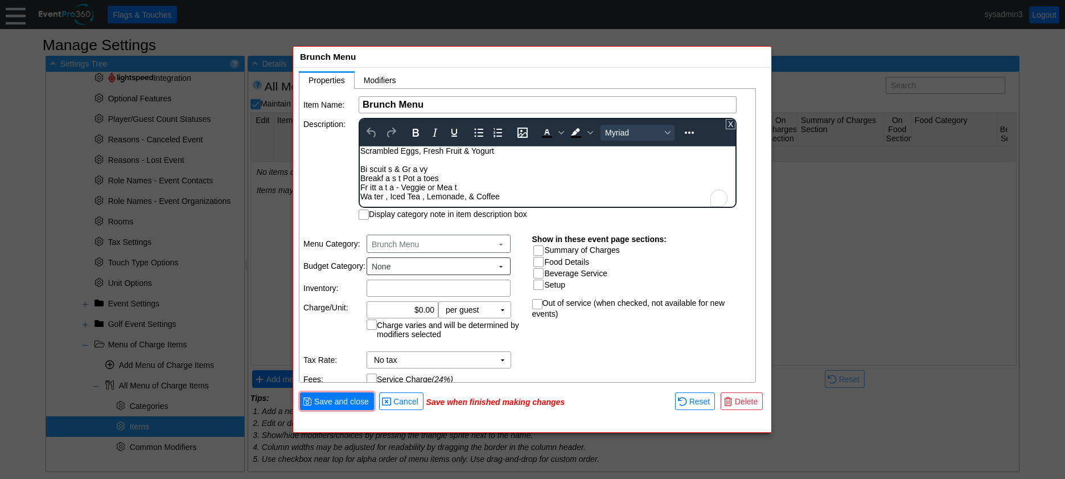
click at [371, 168] on div "Scrambled Eggs, Fresh Fruit & Yogurt Bi scuit s & Gr a vy Breakf a s t Pot a to…" at bounding box center [547, 173] width 374 height 55
click at [432, 168] on div "Scrambled Eggs, Fresh Fruit & Yogurt Biscuit s & Gr a vy Breakf a s t Pot a toe…" at bounding box center [547, 173] width 374 height 55
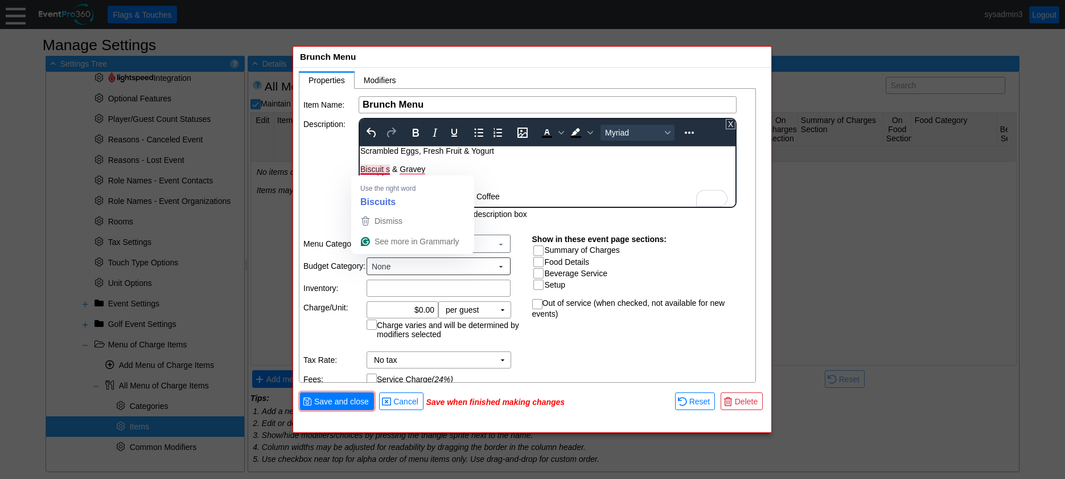
click at [387, 170] on div "Scrambled Eggs, Fresh Fruit & Yogurt Biscuit s & Gravey Breakf a s t Pot a toes…" at bounding box center [547, 173] width 374 height 55
click at [361, 170] on div "Scrambled Eggs, Fresh Fruit & Yogurt Biscuits & Gravey Breakf a s t Pot a toes …" at bounding box center [547, 173] width 374 height 55
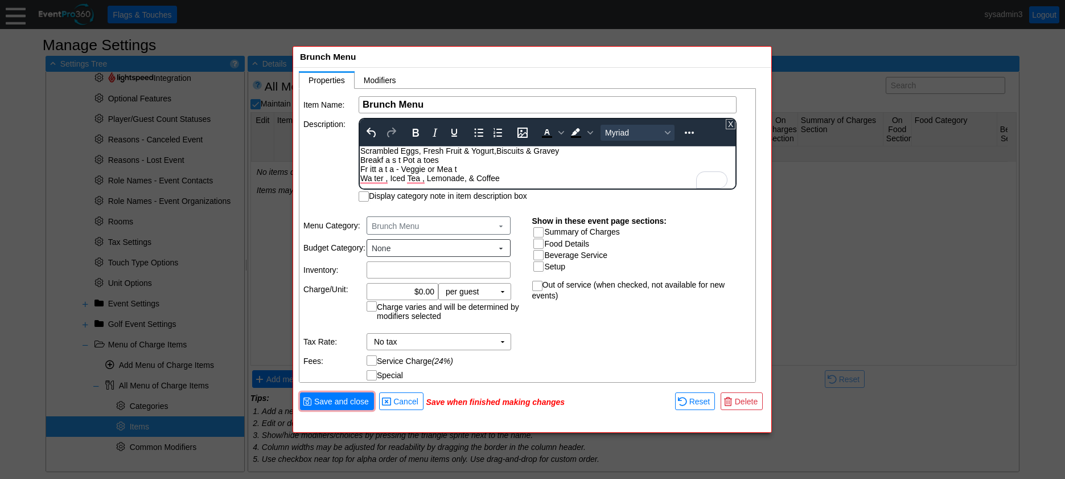
click at [361, 162] on div "Scrambled Eggs, Fresh Fruit & Yogurt, Biscuits & Gravey Breakf a s t Pot a toes…" at bounding box center [547, 164] width 374 height 36
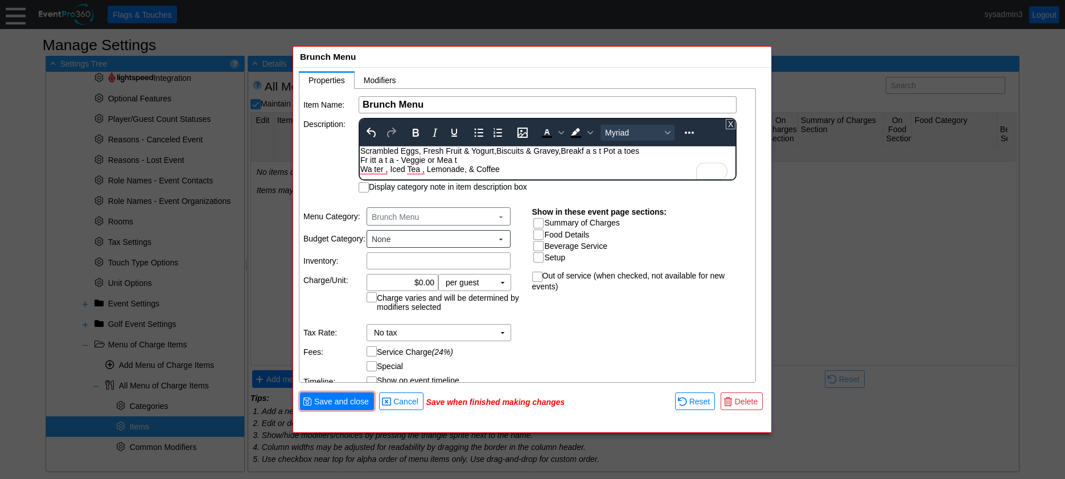
click at [648, 152] on div "Scrambled Eggs, Fresh Fruit & Yogurt, Biscuits & Gravey, Breakf a s t Pot a toe…" at bounding box center [547, 159] width 374 height 27
drag, startPoint x: 461, startPoint y: 160, endPoint x: 359, endPoint y: 157, distance: 101.9
click at [360, 157] on html "Scrambled Eggs, Fresh Fruit & Yogurt, Biscuits & Gravey, Breakfast Potatos Fr i…" at bounding box center [548, 162] width 376 height 33
copy div "Fr itt a t a - Veggie or Mea t"
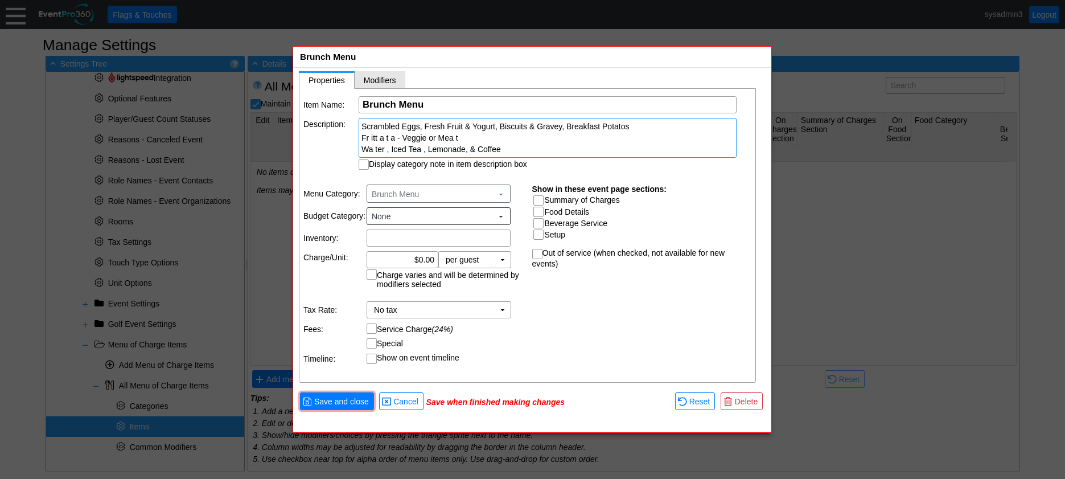
click at [378, 77] on span "Modifiers" at bounding box center [380, 80] width 32 height 9
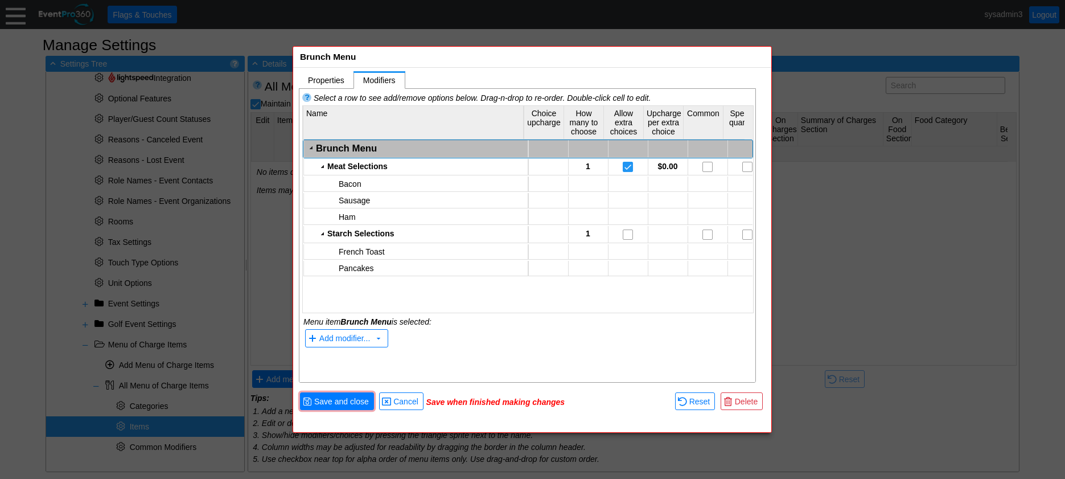
click at [337, 146] on div "Brunch Menu" at bounding box center [420, 148] width 209 height 11
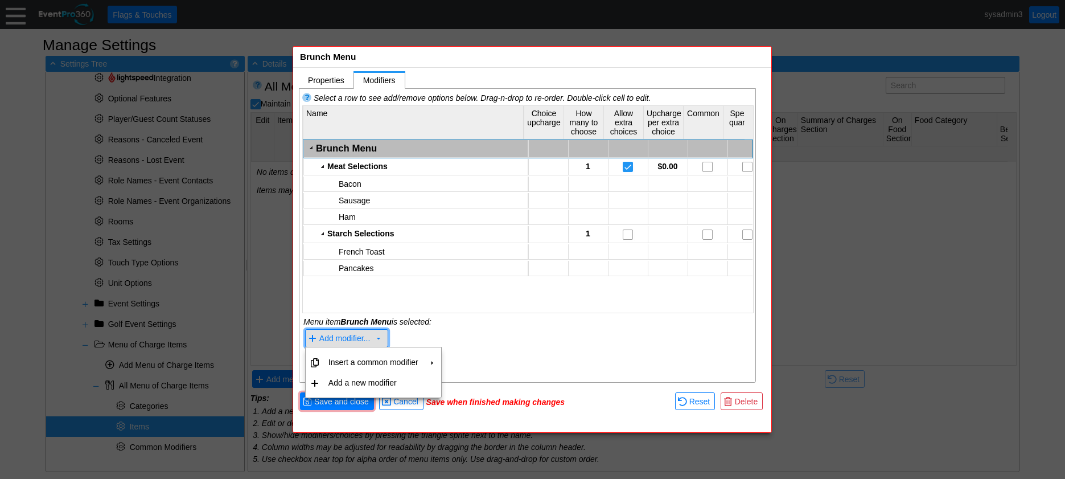
click at [349, 333] on span "Add modifier..." at bounding box center [345, 338] width 56 height 12
drag, startPoint x: 357, startPoint y: 385, endPoint x: 361, endPoint y: 365, distance: 21.0
click at [357, 385] on td "Add a new modifier" at bounding box center [373, 382] width 99 height 20
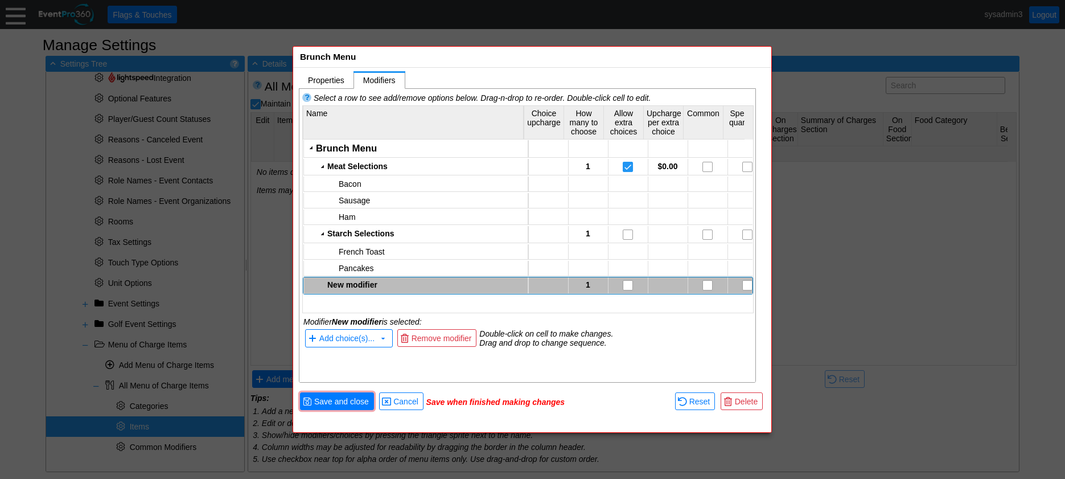
click at [366, 283] on div "New modifier" at bounding box center [425, 284] width 197 height 9
type textarea "Frittata Selections"
drag, startPoint x: 520, startPoint y: 372, endPoint x: 493, endPoint y: 332, distance: 47.5
click at [518, 371] on div "Select a row to see add/remove options below. Drag-n-drop to re-order. Double-c…" at bounding box center [527, 236] width 457 height 294
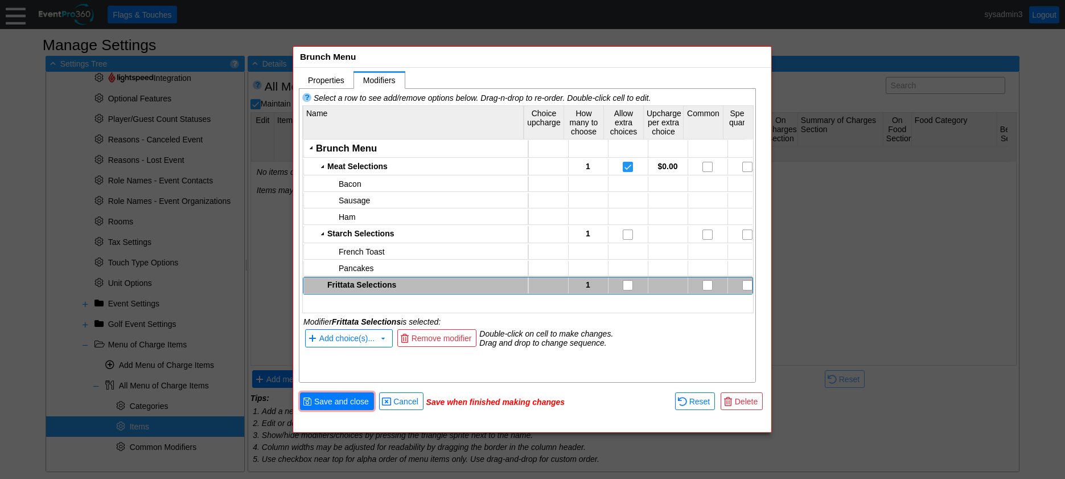
click at [386, 281] on div "Frittata Selections" at bounding box center [425, 284] width 197 height 9
click at [360, 334] on span "Add choice(s)..." at bounding box center [346, 338] width 55 height 9
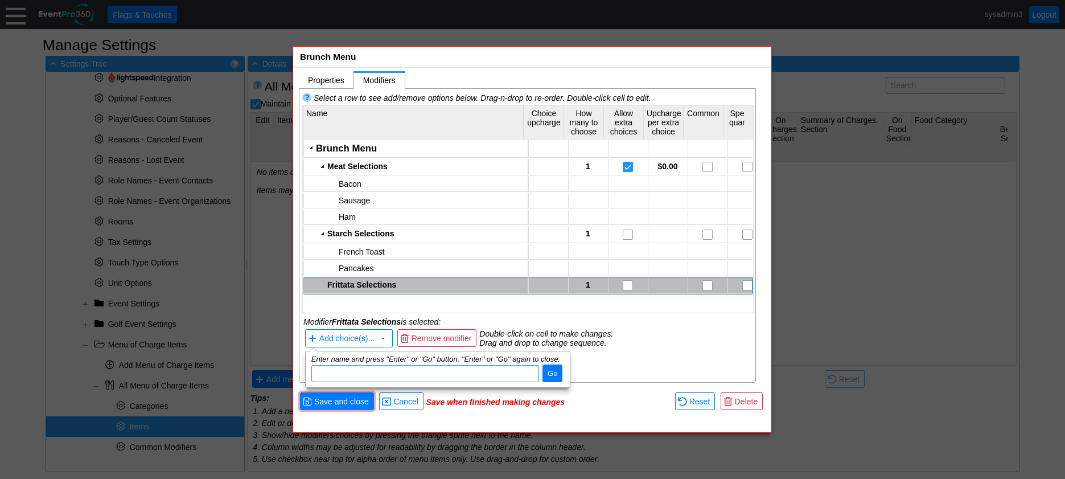
click at [455, 372] on input "dijit_TooltipDialog_3" at bounding box center [425, 373] width 220 height 16
type input "Vegetarian"
click at [549, 367] on span "● Go" at bounding box center [552, 373] width 20 height 18
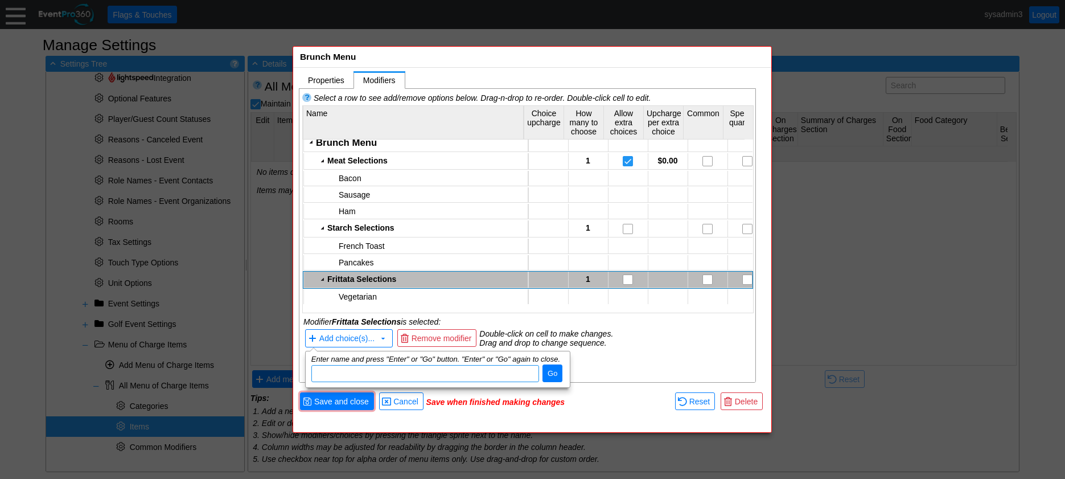
click at [423, 376] on input "dijit_TooltipDialog_3" at bounding box center [425, 373] width 220 height 16
type input "Meat"
click at [554, 373] on span "Go" at bounding box center [552, 373] width 14 height 11
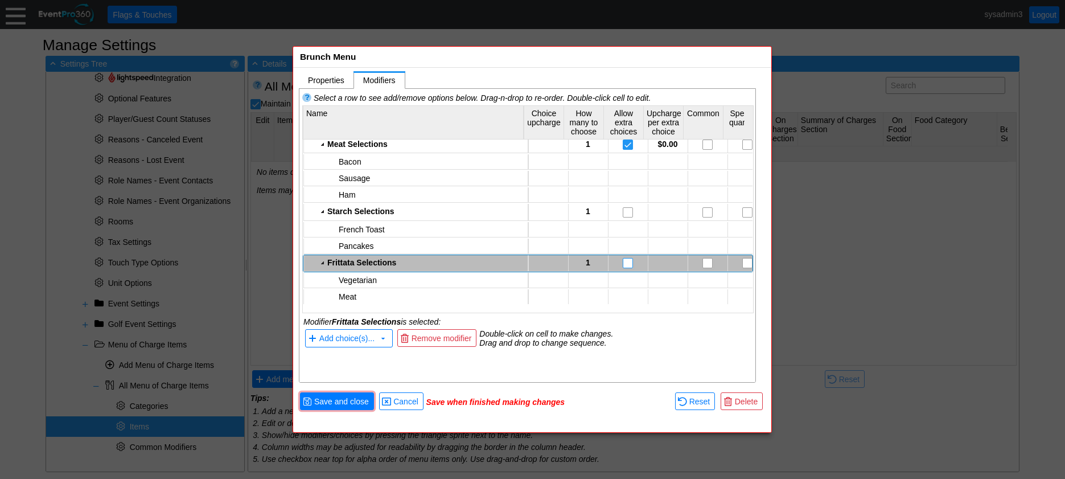
click at [627, 267] on input "checkbox" at bounding box center [628, 263] width 11 height 11
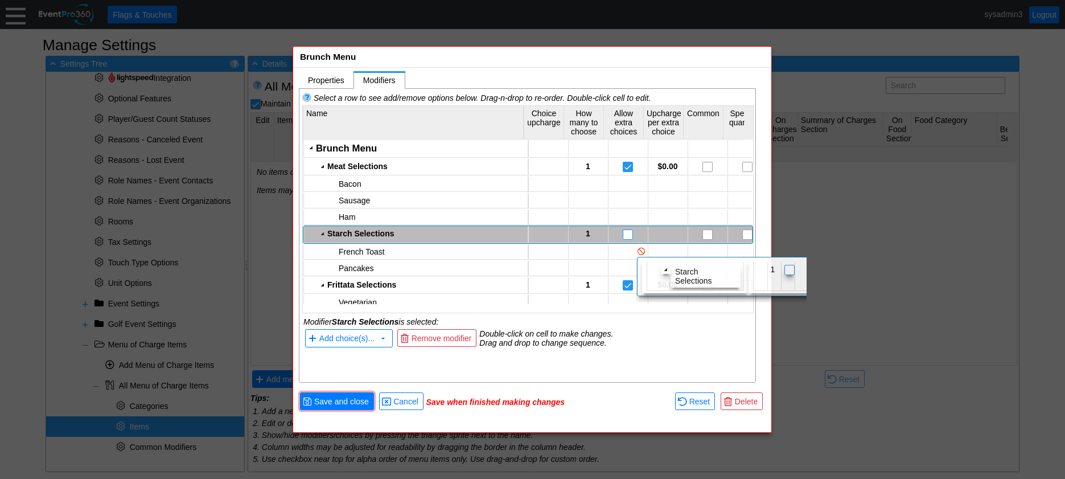
click at [627, 235] on input "checkbox" at bounding box center [628, 235] width 11 height 11
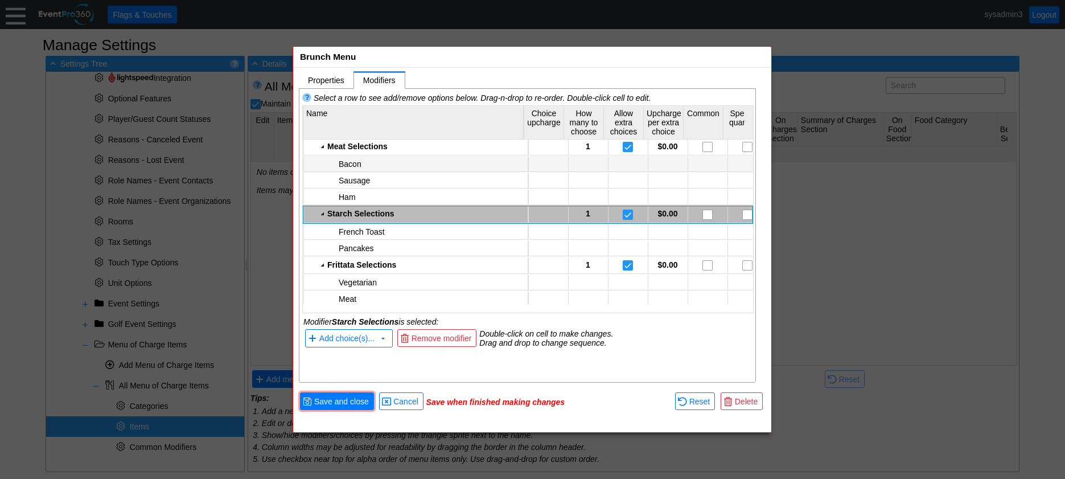
scroll to position [23, 0]
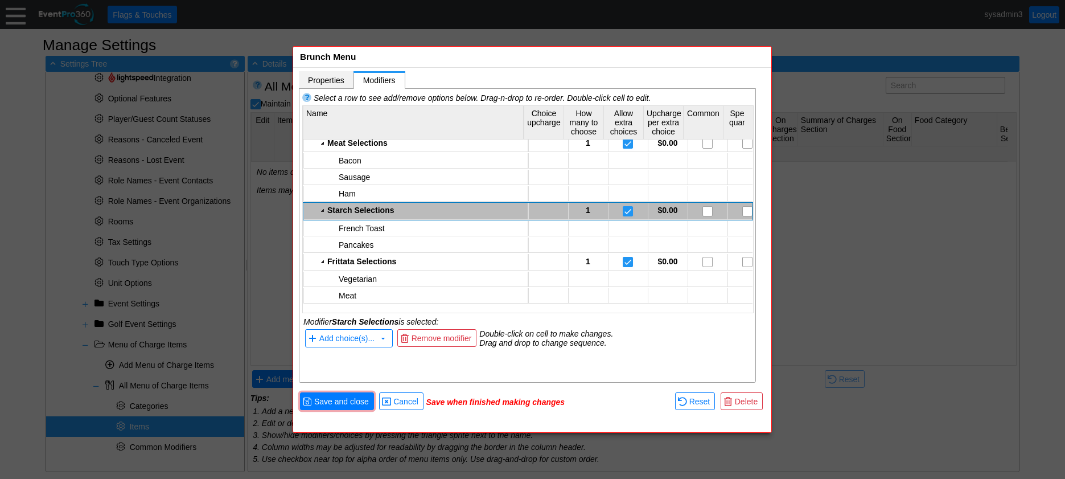
click at [332, 76] on span "Properties" at bounding box center [326, 80] width 36 height 9
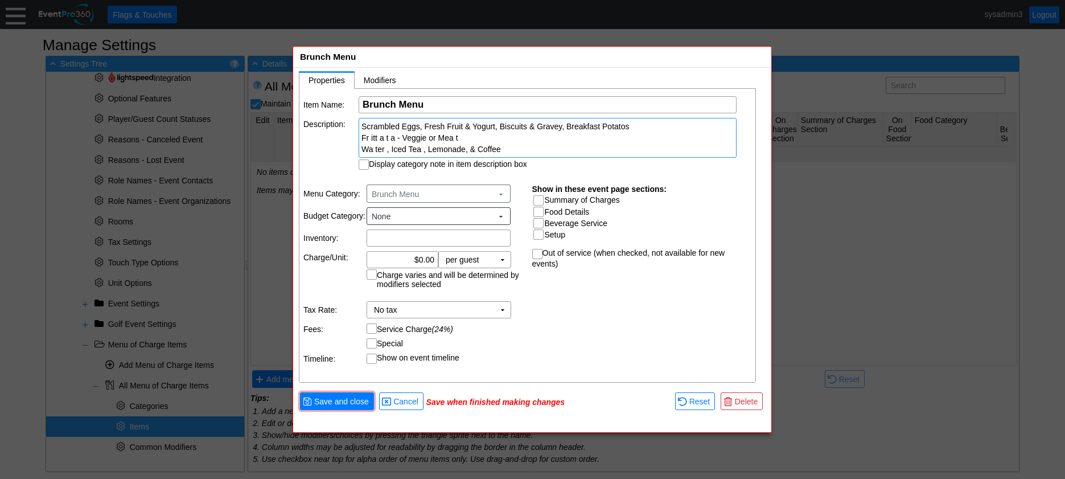
click at [387, 150] on div "Scrambled Eggs, Fresh Fruit & Yogurt, Biscuits & Gravey, Breakfast Potatos Fr i…" at bounding box center [547, 138] width 372 height 34
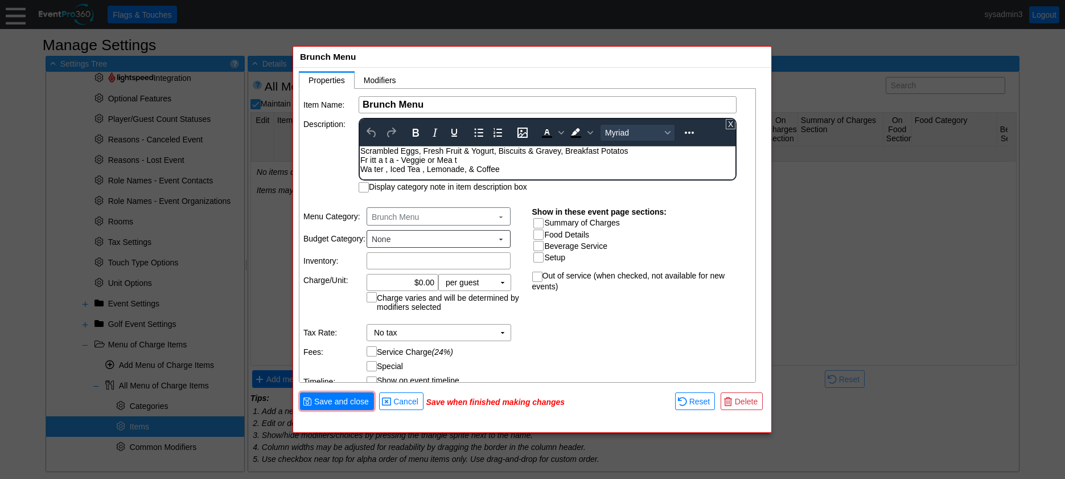
scroll to position [0, 0]
click at [360, 170] on div "Scrambled Eggs, Fresh Fruit & Yogurt, Biscuits & Gravey, Breakfast Potatos Fr i…" at bounding box center [547, 159] width 374 height 27
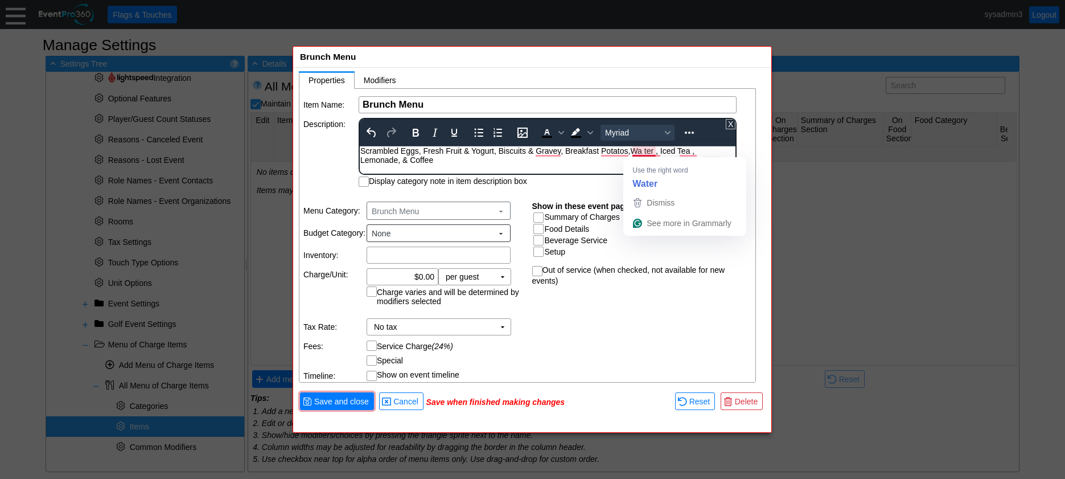
click at [646, 152] on div "Scrambled Eggs, Fresh Fruit & Yogurt, Biscuits & Gravey, Breakfast Potatos, Wa …" at bounding box center [547, 155] width 374 height 18
click at [656, 153] on div "Scrambled Eggs, Fresh Fruit & Yogurt, Biscuits & Gravey, Breakfast Potatos, Wat…" at bounding box center [547, 155] width 374 height 18
click at [695, 150] on div "Scrambled Eggs, Fresh Fruit & Yogurt, Biscuits & Gravey, Breakfast Potatos, Wat…" at bounding box center [547, 155] width 374 height 18
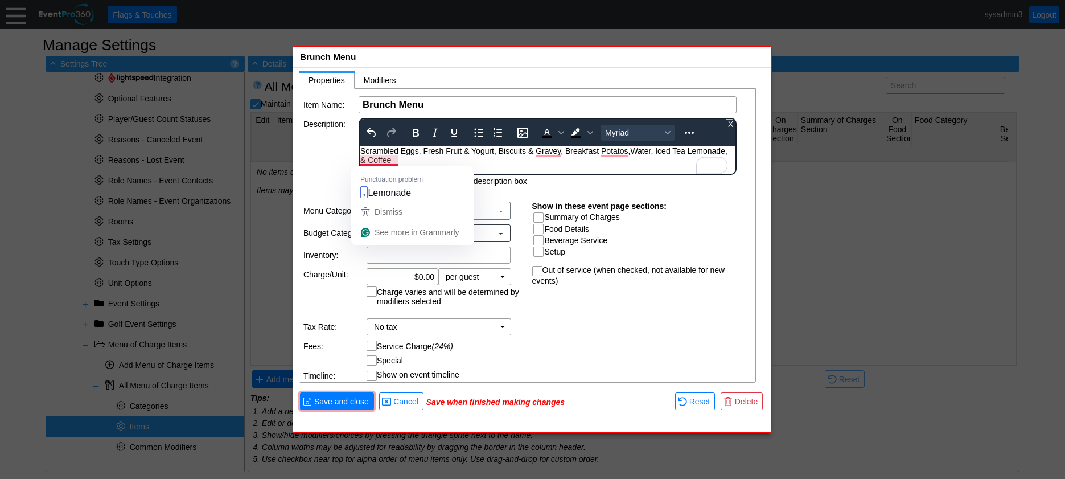
click at [361, 160] on div "Scrambled Eggs, Fresh Fruit & Yogurt, Biscuits & Gravey, Breakfast Potatos, Wat…" at bounding box center [547, 155] width 374 height 18
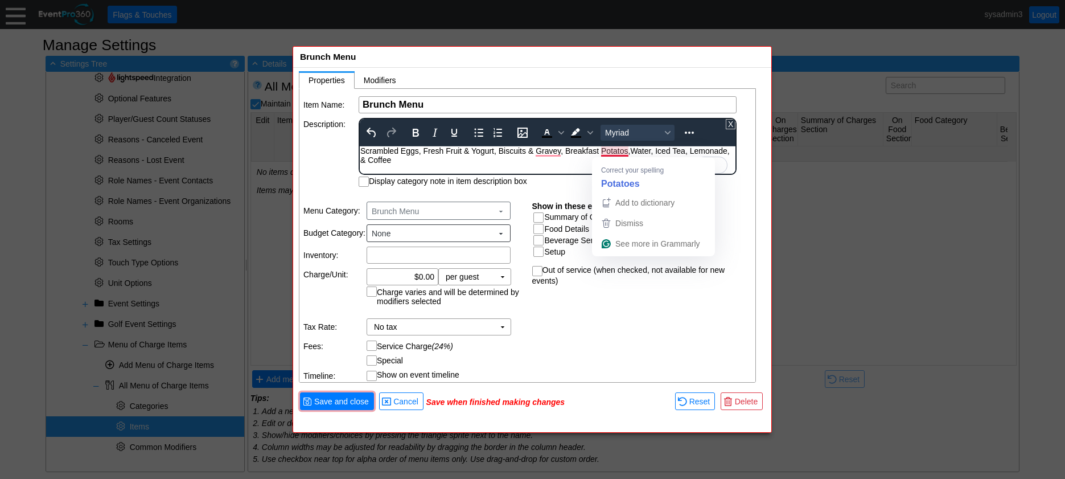
click at [625, 149] on div "Scrambled Eggs, Fresh Fruit & Yogurt, Biscuits & Gravey, Breakfast Potatos, Wat…" at bounding box center [547, 155] width 374 height 18
click at [587, 165] on body "Scrambled Eggs, Fresh Fruit & Yogurt, Biscuits & Gravey, Breakfast Potatoes, Wa…" at bounding box center [548, 158] width 376 height 24
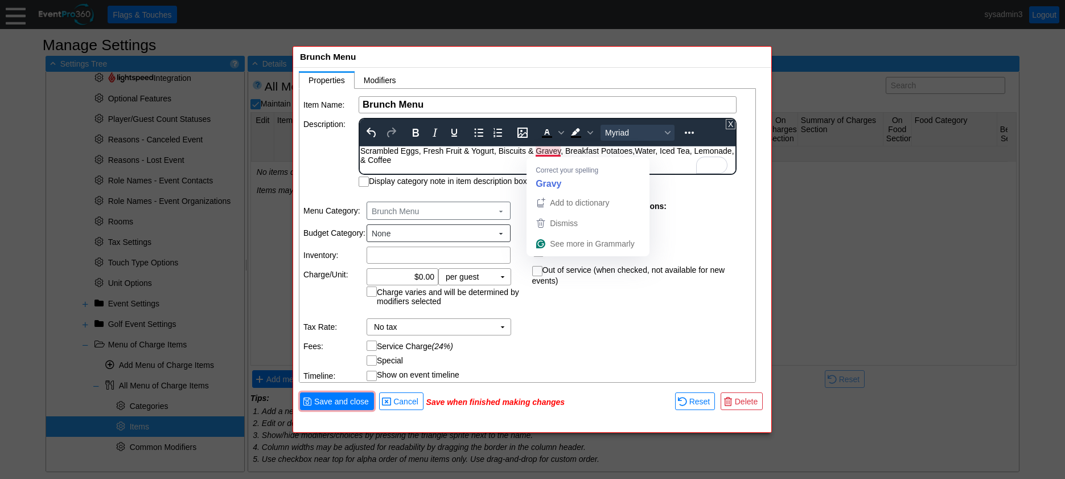
click at [551, 154] on div "Scrambled Eggs, Fresh Fruit & Yogurt, Biscuits & Gravey, Breakfast Potatoes, Wa…" at bounding box center [547, 155] width 374 height 18
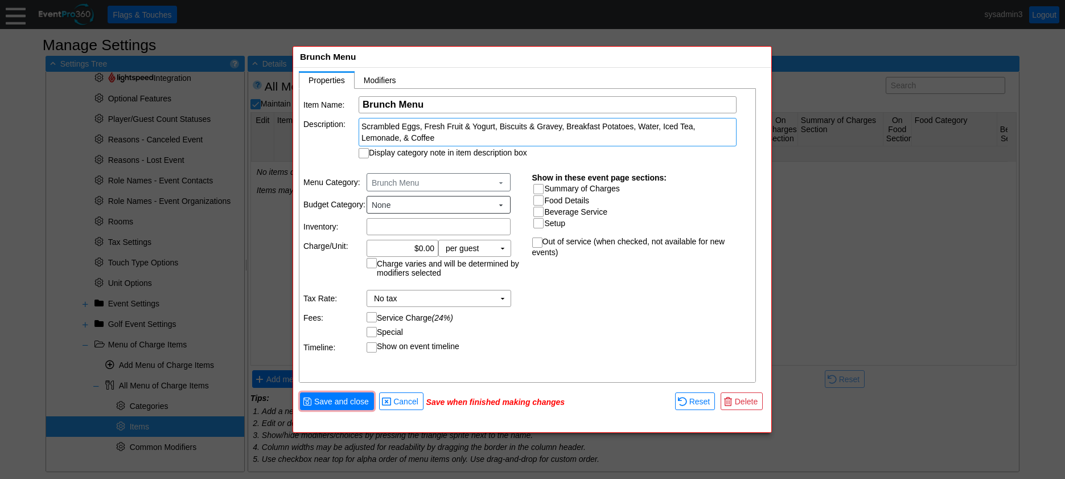
click at [554, 134] on div "Scrambled Eggs, Fresh Fruit & Yogurt, Biscuits & Gravey, Breakfast Potatoes, Wa…" at bounding box center [547, 132] width 372 height 23
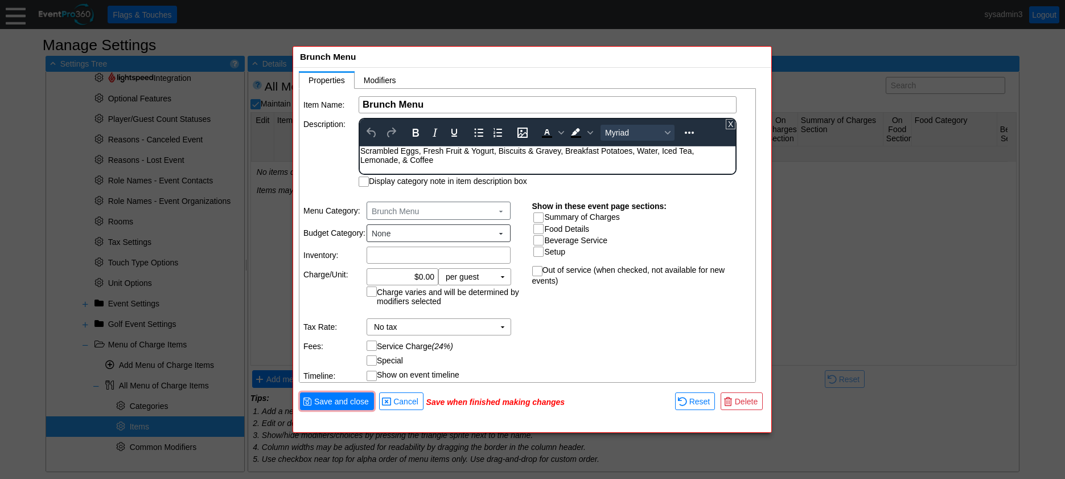
click at [558, 148] on div "Scrambled Eggs, Fresh Fruit & Yogurt, Biscuits & Gravey, Breakfast Potatoes, Wa…" at bounding box center [547, 155] width 374 height 18
click at [515, 160] on div "Scrambled Eggs, Fresh Fruit & Yogurt, Biscuits & Gravy, Breakfast Potatoes, Wat…" at bounding box center [547, 155] width 374 height 18
click at [342, 162] on table "Item Name: Χ Brunch Menu Name of the menu item Description: Scrambled Eggs, Fre…" at bounding box center [527, 141] width 457 height 105
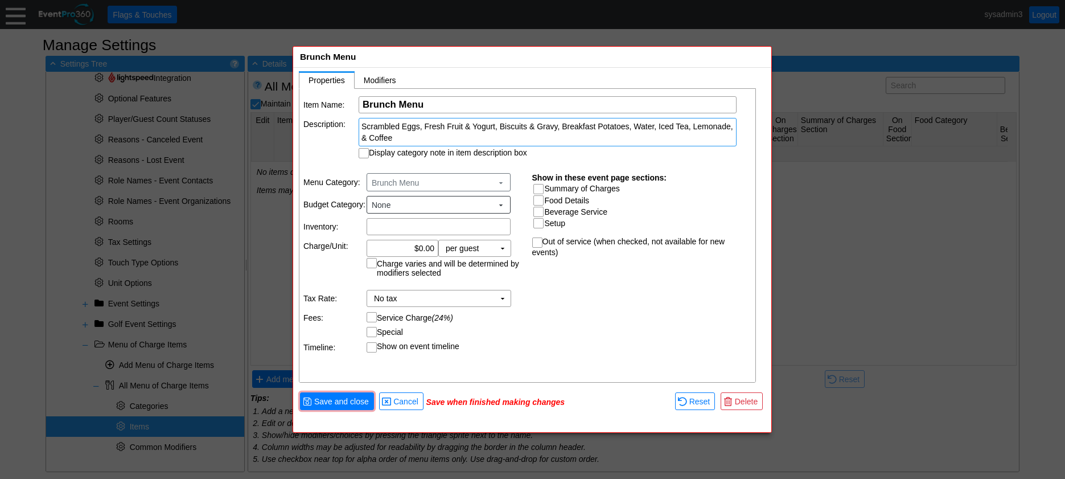
click at [364, 153] on input "Display category note in item description box" at bounding box center [364, 154] width 11 height 11
checkbox input "true"
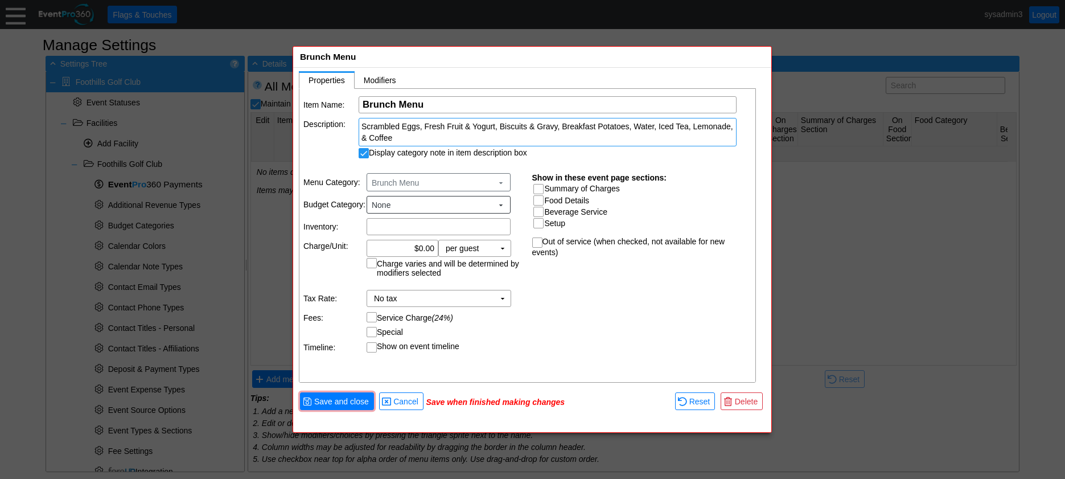
scroll to position [414, 0]
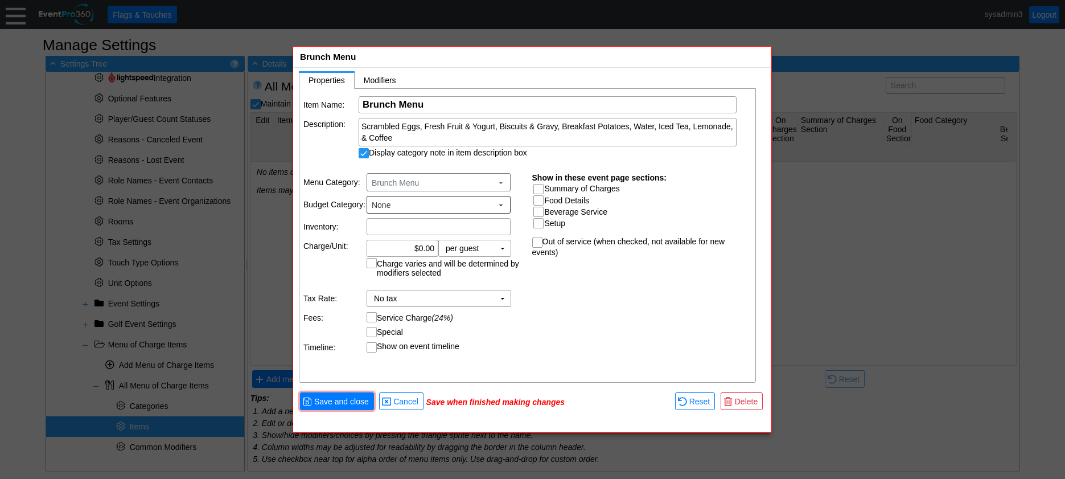
click at [541, 188] on input "Summary of Charges" at bounding box center [539, 189] width 11 height 11
checkbox input "true"
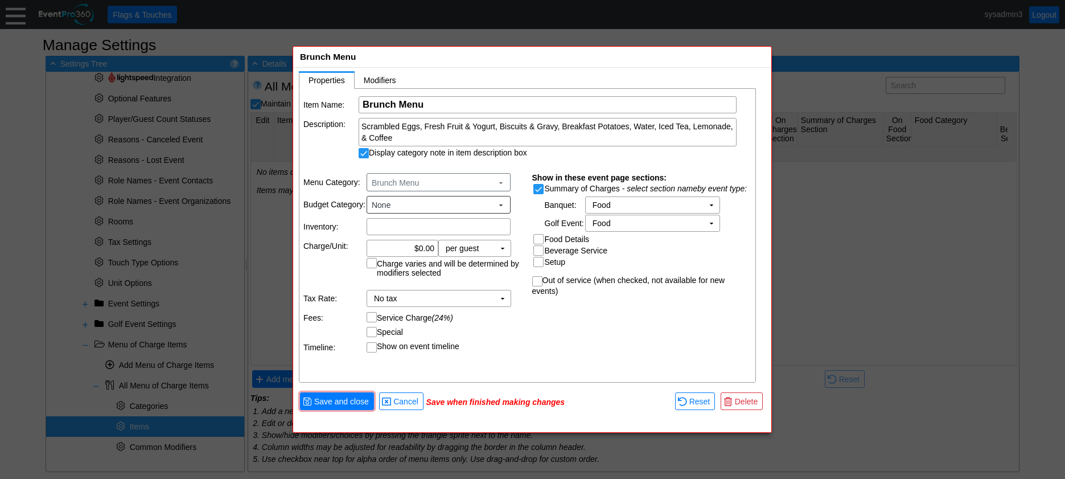
click at [541, 234] on div at bounding box center [538, 239] width 10 height 10
click at [538, 238] on input "Food Details" at bounding box center [539, 239] width 11 height 11
checkbox input "true"
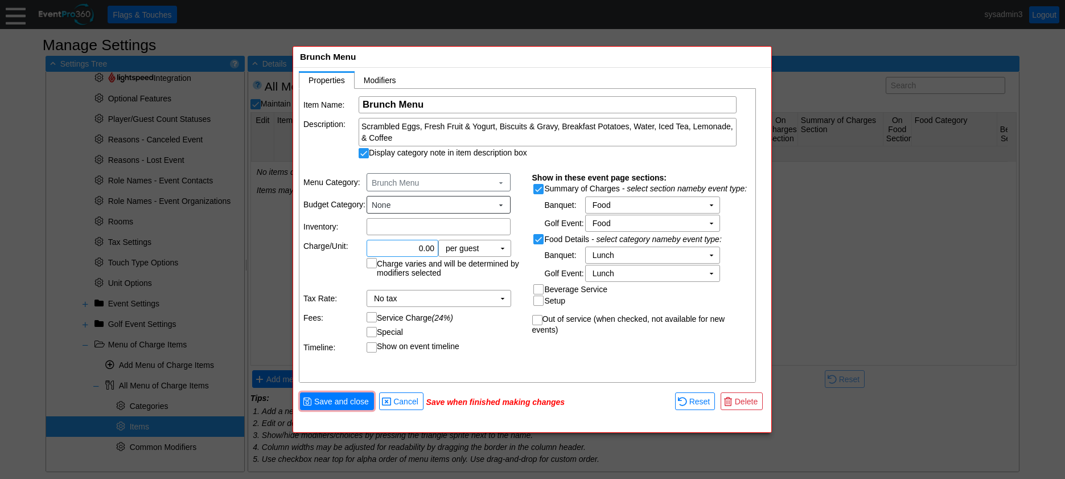
click at [422, 249] on input "0.00" at bounding box center [403, 248] width 64 height 16
type input "$36.00"
drag, startPoint x: 484, startPoint y: 325, endPoint x: 492, endPoint y: 309, distance: 18.1
click at [484, 324] on table "Menu Category: Brunch Menu ▼ Budget Category: None ▼ Inventory: Χ Charge/Unit: …" at bounding box center [413, 263] width 229 height 194
click at [493, 296] on td "No tax Χ" at bounding box center [430, 298] width 127 height 16
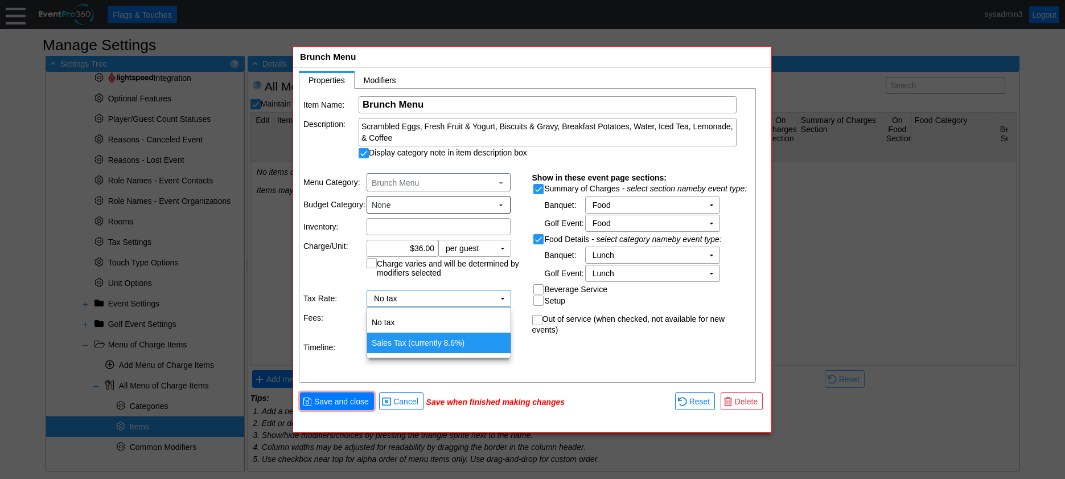
click at [433, 340] on td "Sales Tax (currently 8.6%)" at bounding box center [438, 342] width 143 height 20
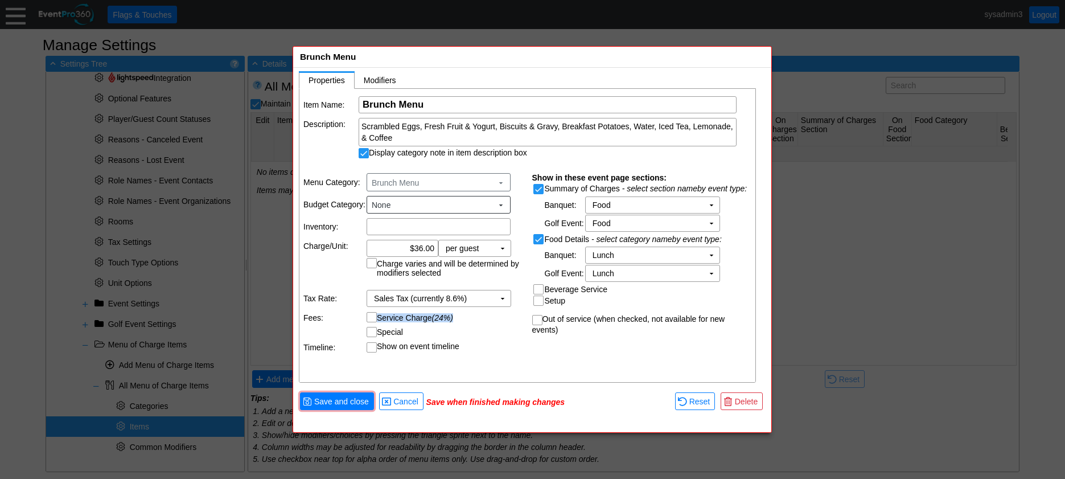
click at [369, 315] on input "Service Charge (24%)" at bounding box center [372, 317] width 11 height 11
checkbox input "true"
click at [499, 353] on table "Menu Category: Brunch Menu ▼ Budget Category: None ▼ Inventory: Χ Charge/Unit: …" at bounding box center [413, 263] width 229 height 194
click at [345, 400] on span "Save and close" at bounding box center [341, 401] width 59 height 11
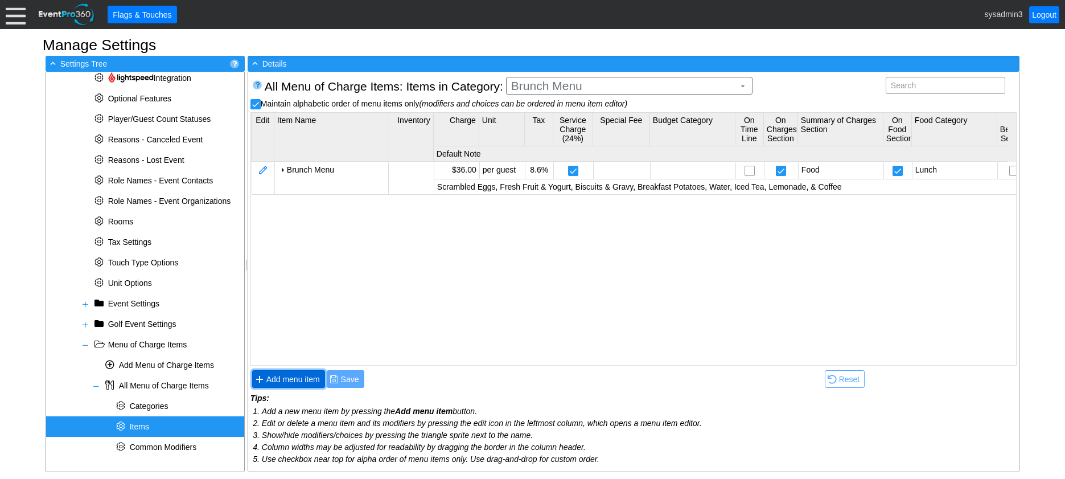
click at [303, 374] on span "Add menu item" at bounding box center [293, 378] width 58 height 11
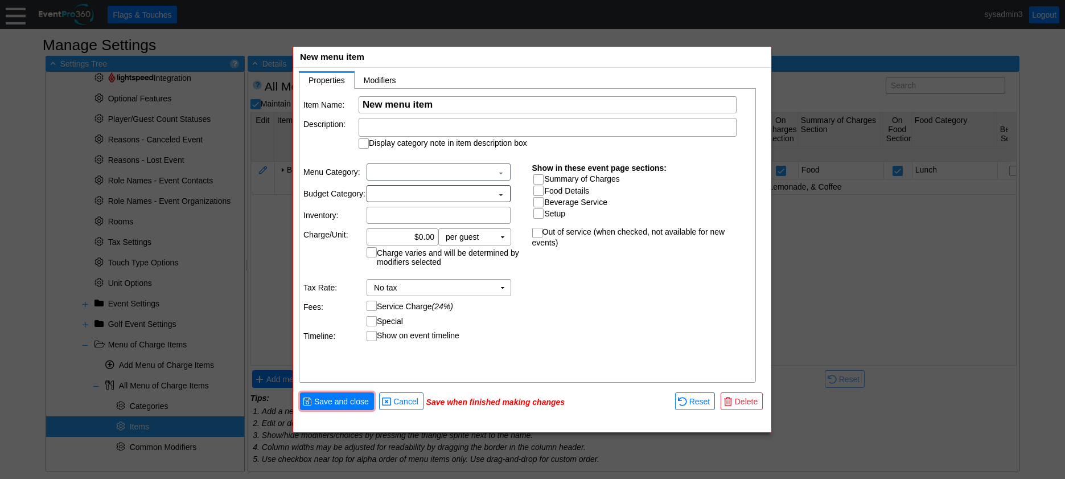
scroll to position [0, 0]
type input "Mimosa Bar"
click at [541, 181] on input "Summary of Charges" at bounding box center [539, 180] width 11 height 11
checkbox input "true"
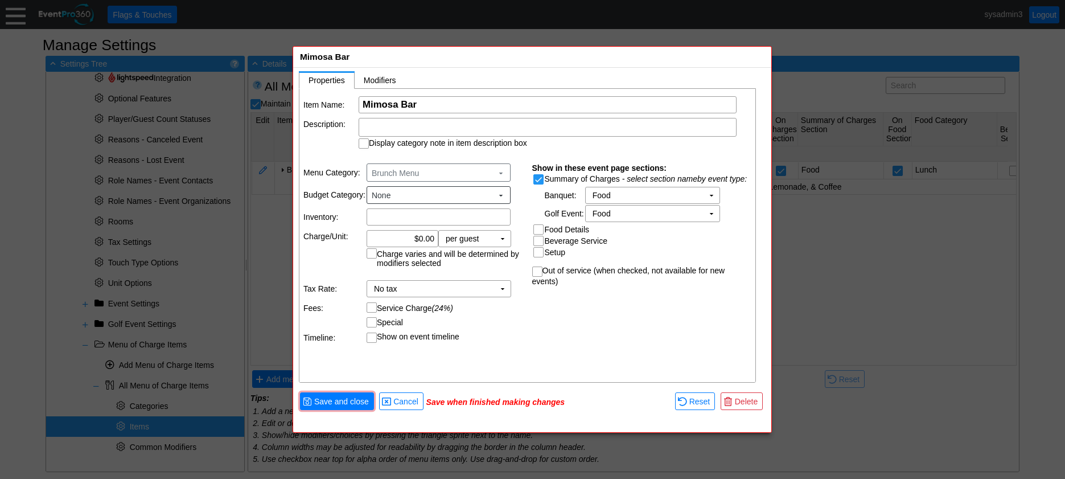
click at [540, 241] on input "Beverage Service" at bounding box center [539, 241] width 11 height 11
checkbox input "true"
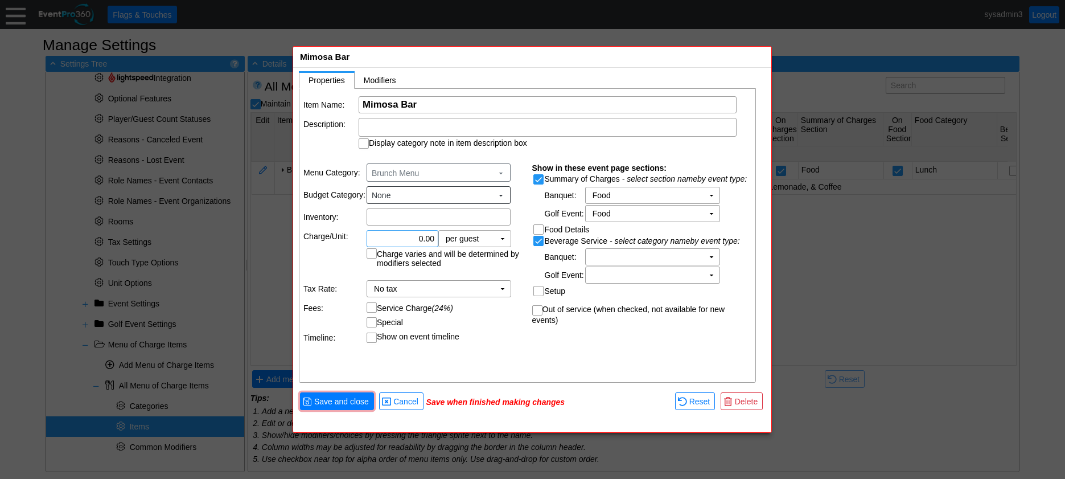
click at [422, 238] on input "0.00" at bounding box center [403, 239] width 64 height 16
click at [490, 291] on td "No tax Χ" at bounding box center [430, 289] width 127 height 16
type input "$7.00"
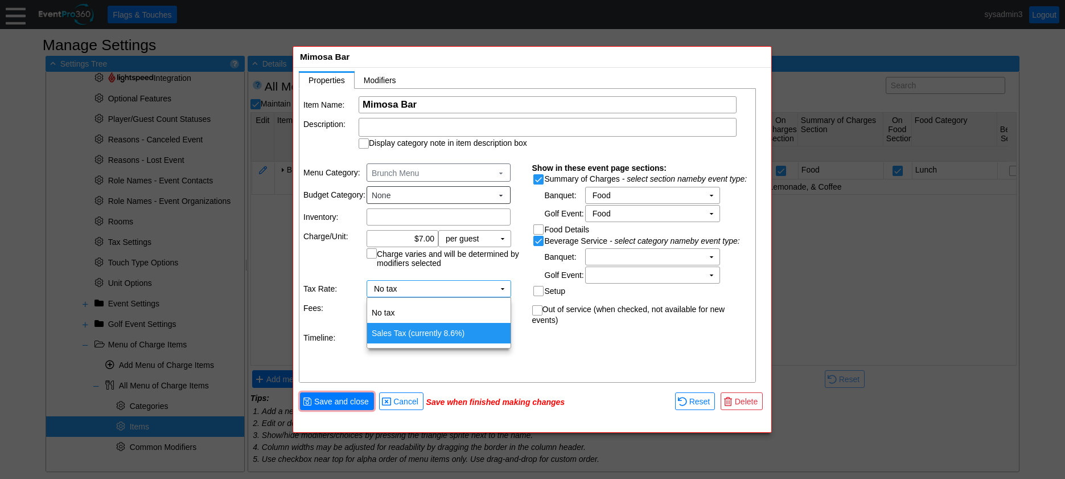
click at [443, 329] on td "Sales Tax (currently 8.6%)" at bounding box center [438, 333] width 143 height 20
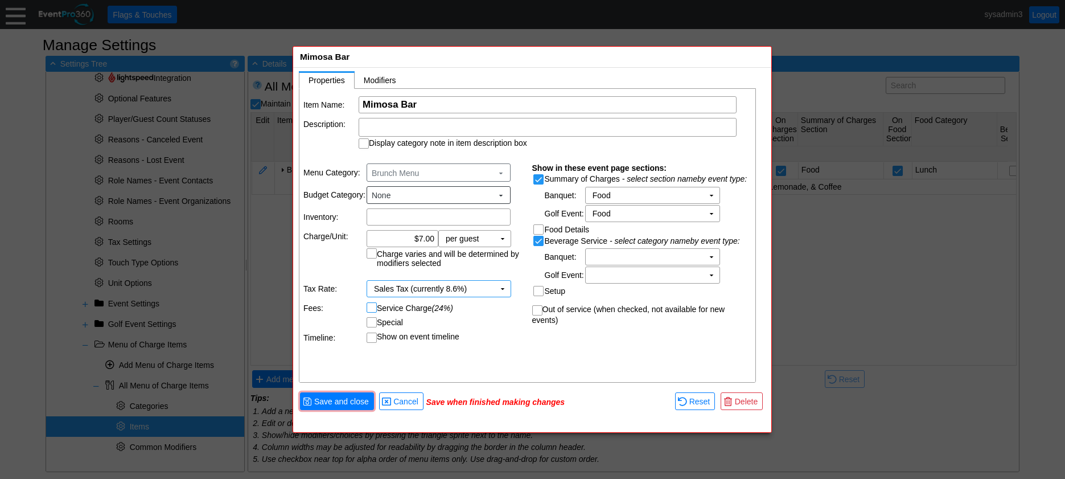
click at [374, 307] on input "Service Charge (24%)" at bounding box center [372, 308] width 11 height 11
checkbox input "true"
click at [491, 371] on div "Item Name: Χ Mimosa Bar Name of the menu item Description: Display category not…" at bounding box center [527, 236] width 457 height 294
click at [671, 257] on td "Χ" at bounding box center [645, 257] width 118 height 16
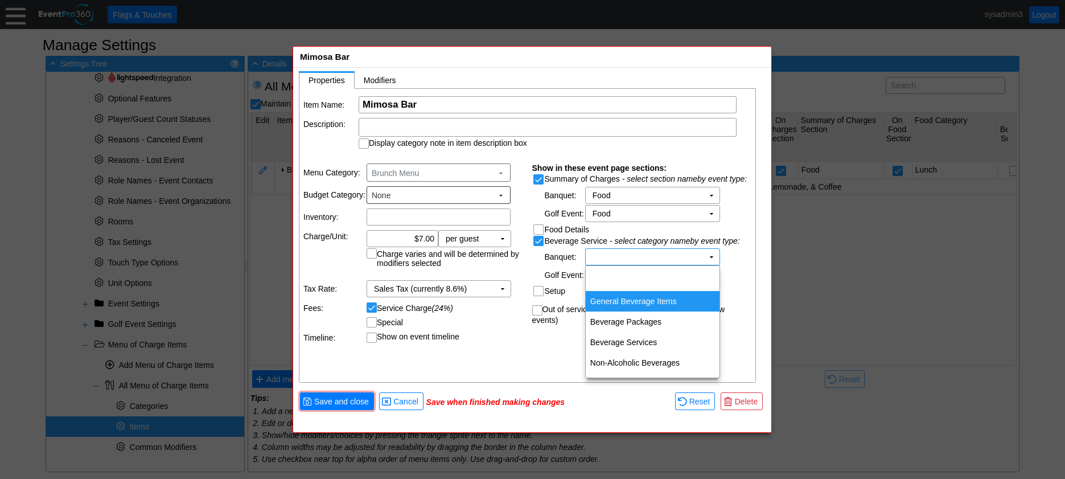
click at [641, 304] on td "General Beverage Items" at bounding box center [653, 301] width 134 height 20
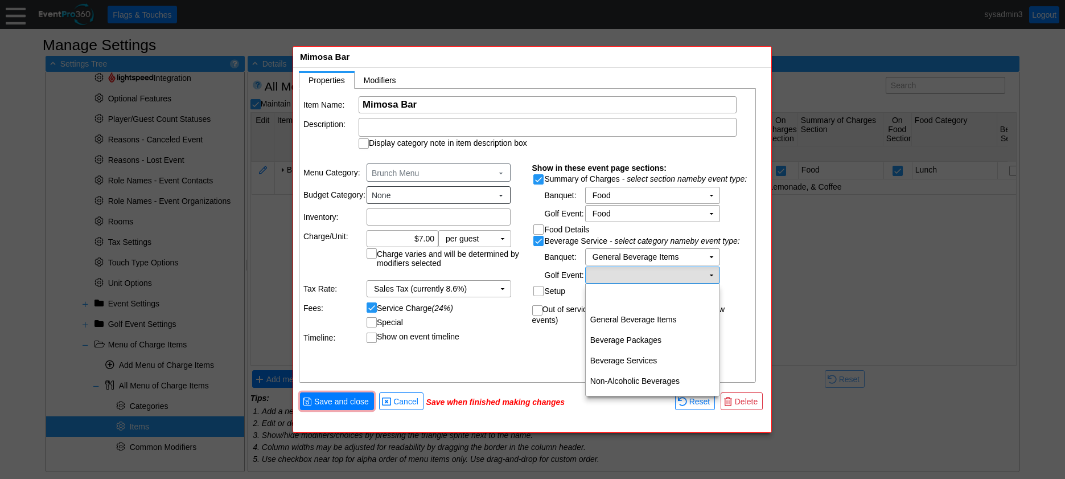
click at [662, 274] on td "Χ" at bounding box center [645, 275] width 118 height 16
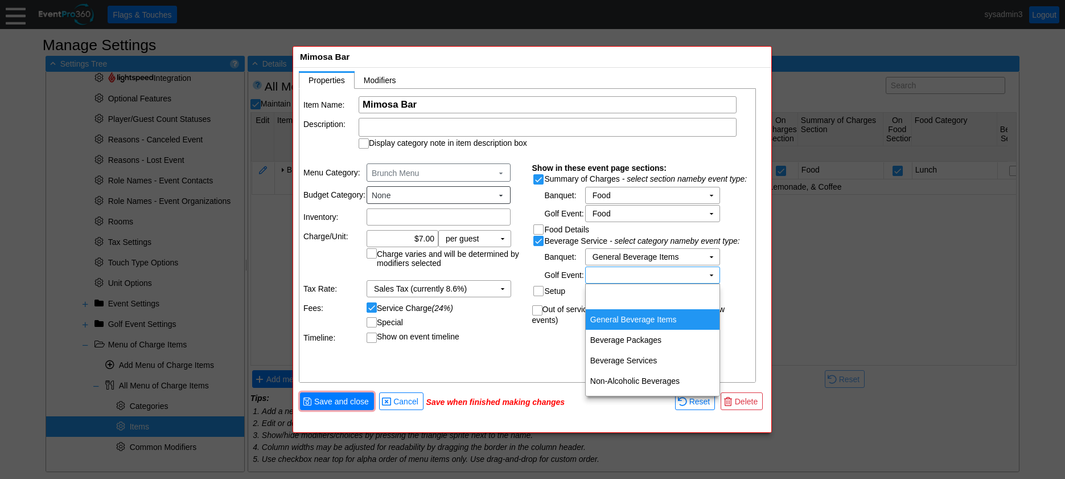
click at [655, 319] on td "General Beverage Items" at bounding box center [653, 319] width 134 height 20
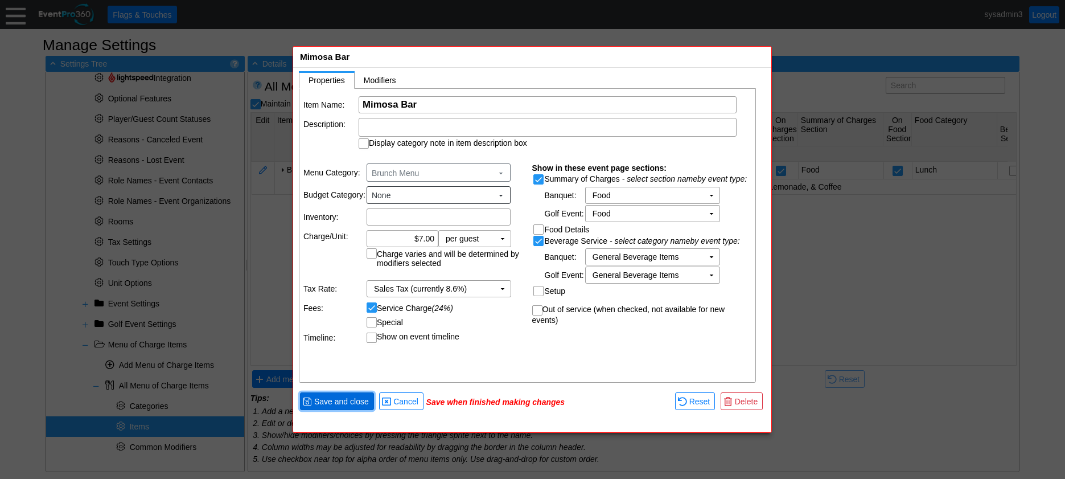
click at [346, 400] on span "Save and close" at bounding box center [341, 401] width 59 height 11
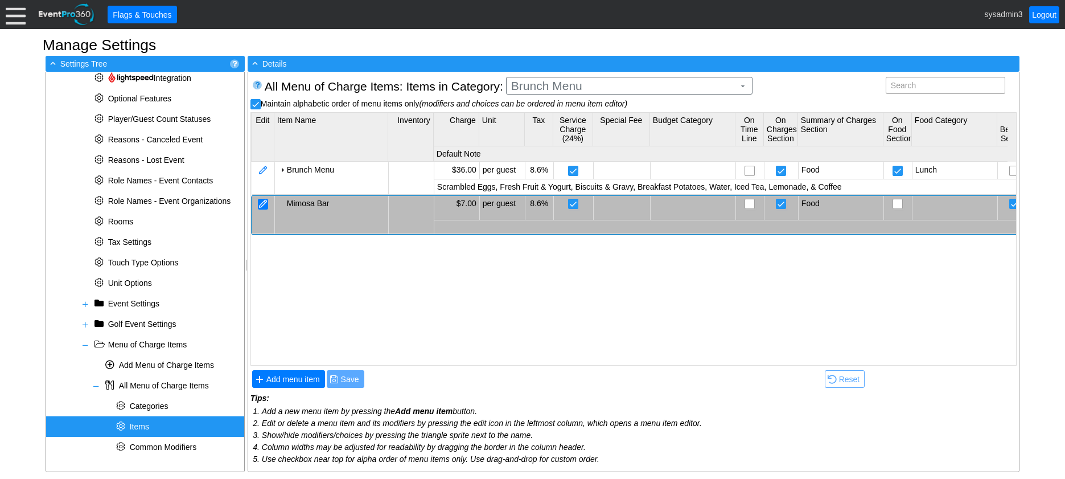
click at [265, 205] on div at bounding box center [263, 204] width 10 height 11
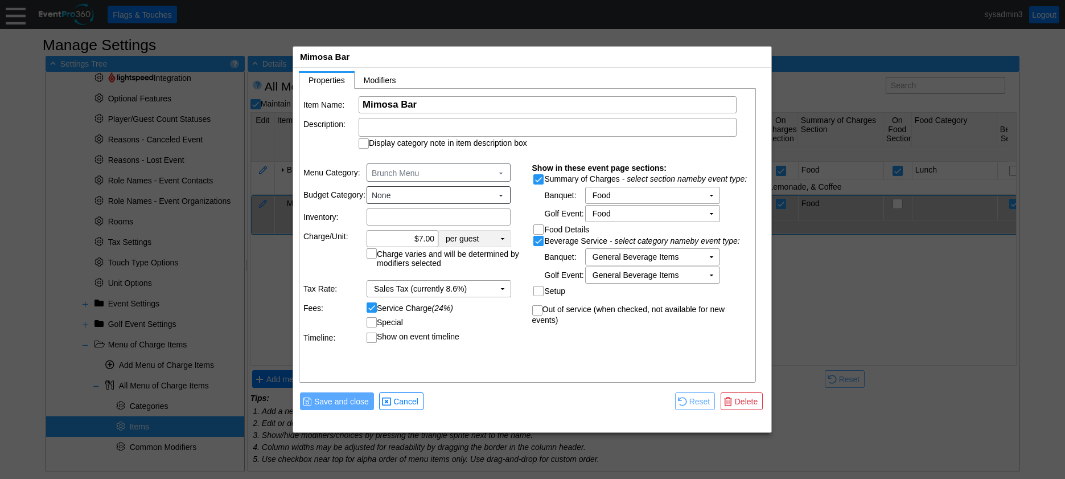
click at [503, 240] on td "▼" at bounding box center [503, 239] width 16 height 16
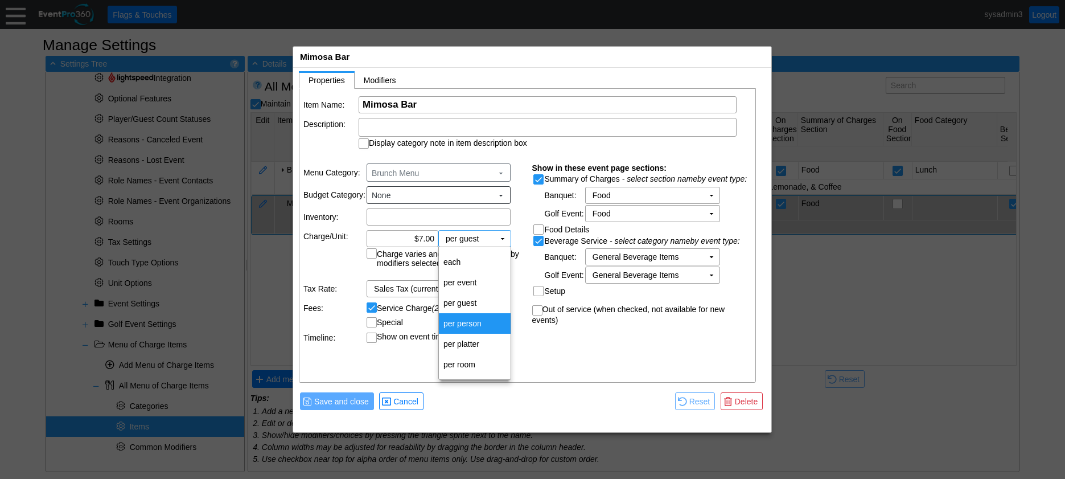
click at [488, 322] on td "per person" at bounding box center [475, 323] width 72 height 20
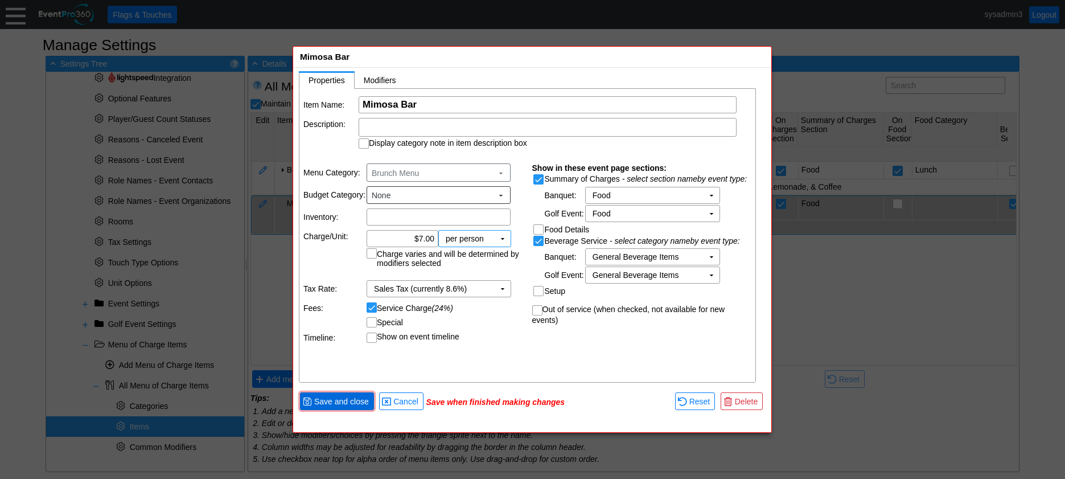
click at [353, 397] on span "Save and close" at bounding box center [341, 401] width 59 height 11
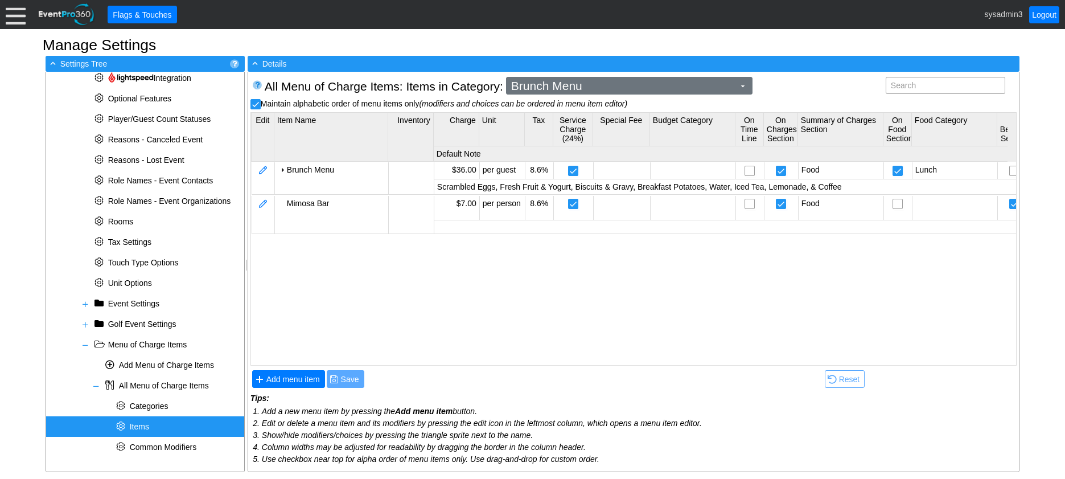
click at [599, 80] on span "Brunch Menu ▼" at bounding box center [628, 86] width 238 height 12
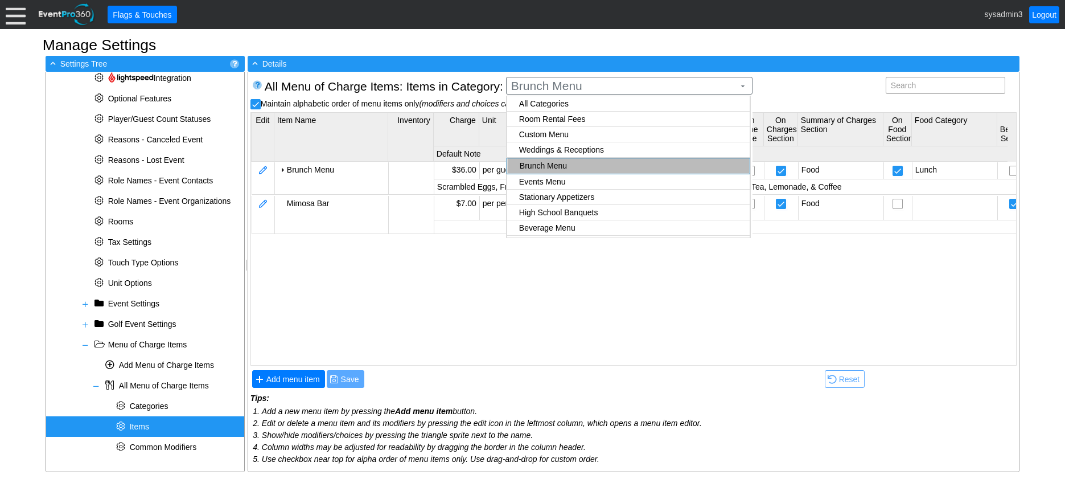
checkbox input "true"
click at [546, 120] on body "Calendar of Events + New Event + Reports + Manage Contacts + Manage Organizatio…" at bounding box center [532, 239] width 1065 height 479
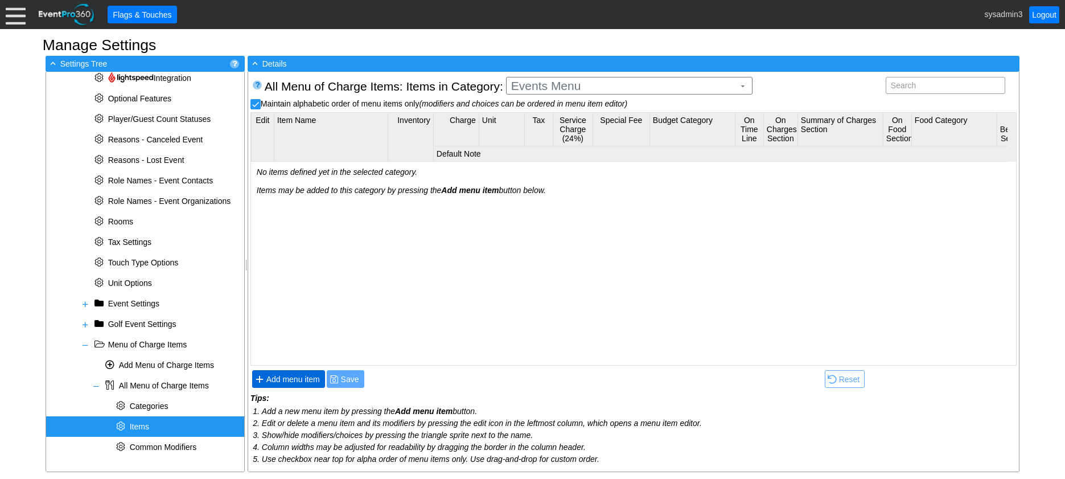
click at [292, 375] on span "Add menu item" at bounding box center [293, 378] width 58 height 11
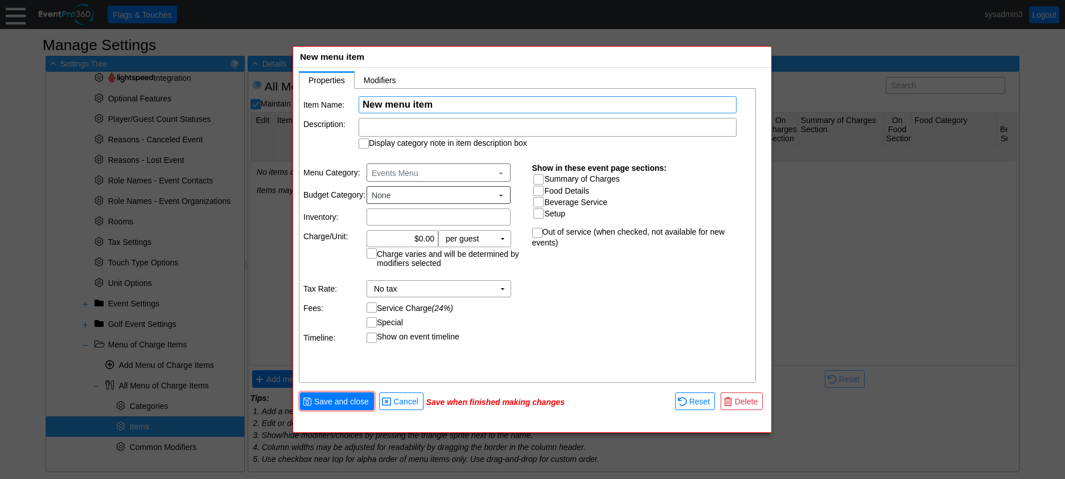
paste input "s o u t h o f t h e b o r d e r - F a j i t a s"
drag, startPoint x: 547, startPoint y: 104, endPoint x: 343, endPoint y: 101, distance: 204.3
click at [343, 101] on tr "Item Name: Χ s o u t h o f t h e b o r d e r - F a j i t a s Name of the menu i…" at bounding box center [527, 104] width 449 height 17
type input "South of the Border - Fajitas - Chicken"
drag, startPoint x: 430, startPoint y: 121, endPoint x: 407, endPoint y: 128, distance: 24.3
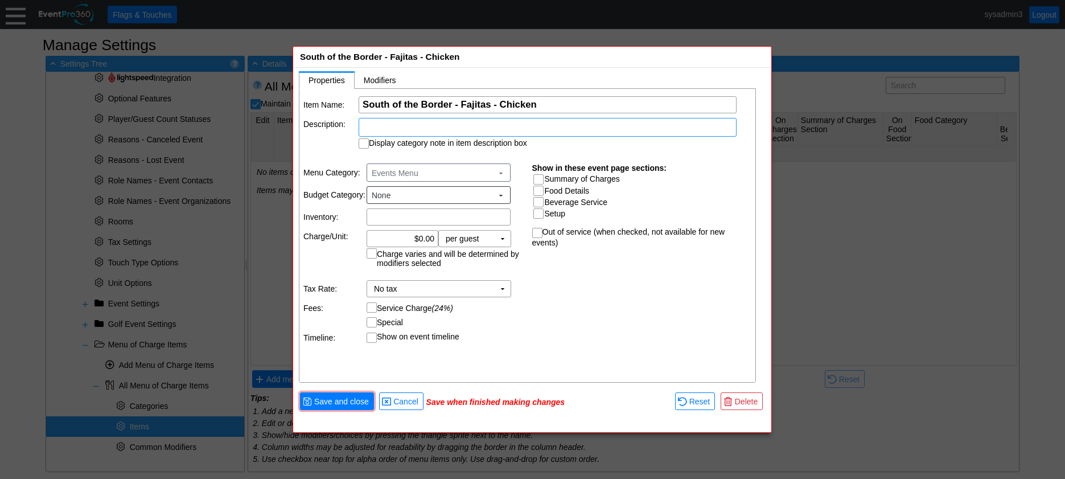
click at [407, 128] on div at bounding box center [548, 127] width 378 height 19
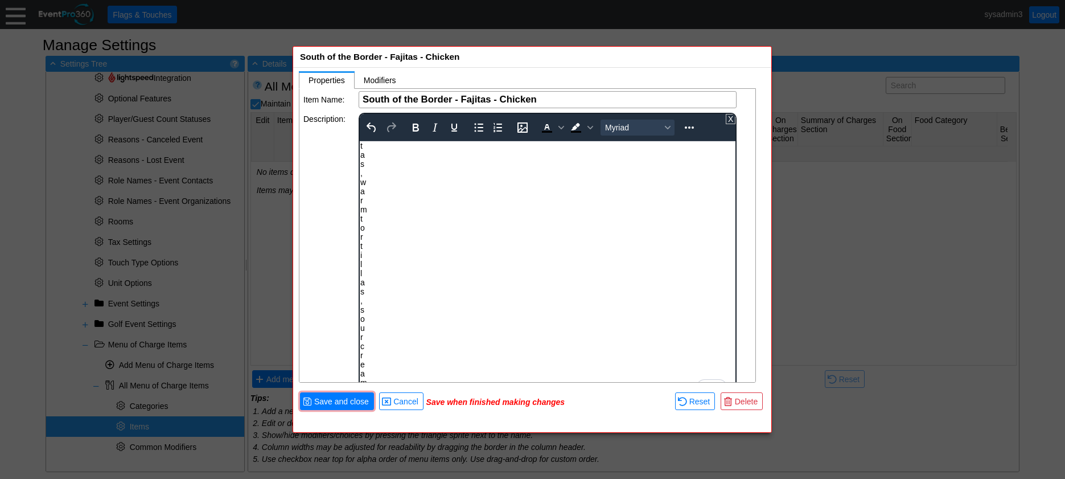
scroll to position [85, 0]
drag, startPoint x: 394, startPoint y: 364, endPoint x: 353, endPoint y: 141, distance: 227.4
drag, startPoint x: 404, startPoint y: 351, endPoint x: 342, endPoint y: 167, distance: 193.3
click at [360, 167] on html "t o r t i l l a s , s o u r c r e a m , s a l s a , s h r e d d e d c h e e s e…" at bounding box center [548, 458] width 376 height 634
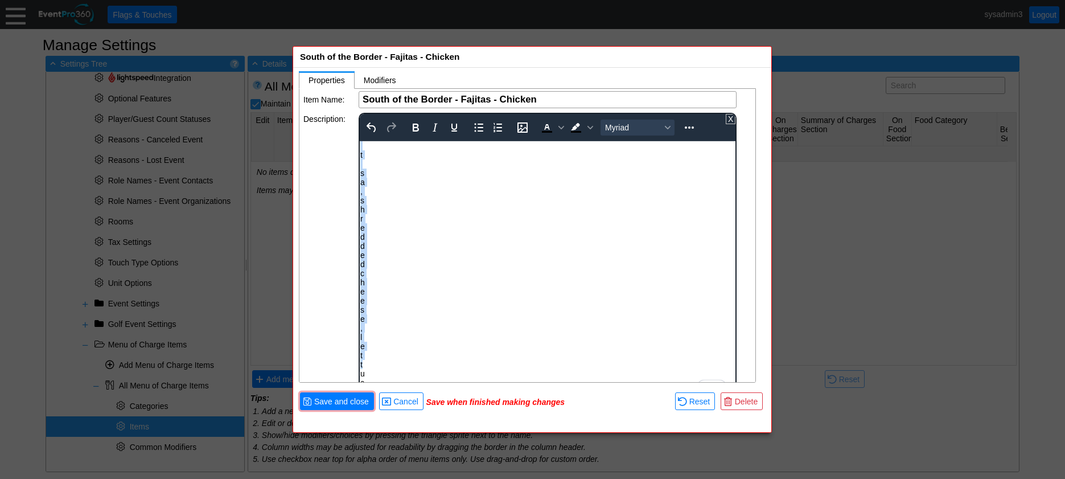
drag, startPoint x: 402, startPoint y: 360, endPoint x: 349, endPoint y: 128, distance: 237.5
click at [360, 141] on html "t s a , s h r e d d e d c h e e s e , l e t t u c e , r e f r i e d b e a n s a…" at bounding box center [548, 362] width 376 height 443
drag, startPoint x: 397, startPoint y: 335, endPoint x: 352, endPoint y: 114, distance: 226.0
click at [360, 141] on html "u c e , r e f r i e d b e a n s a n d r i c e" at bounding box center [548, 253] width 376 height 224
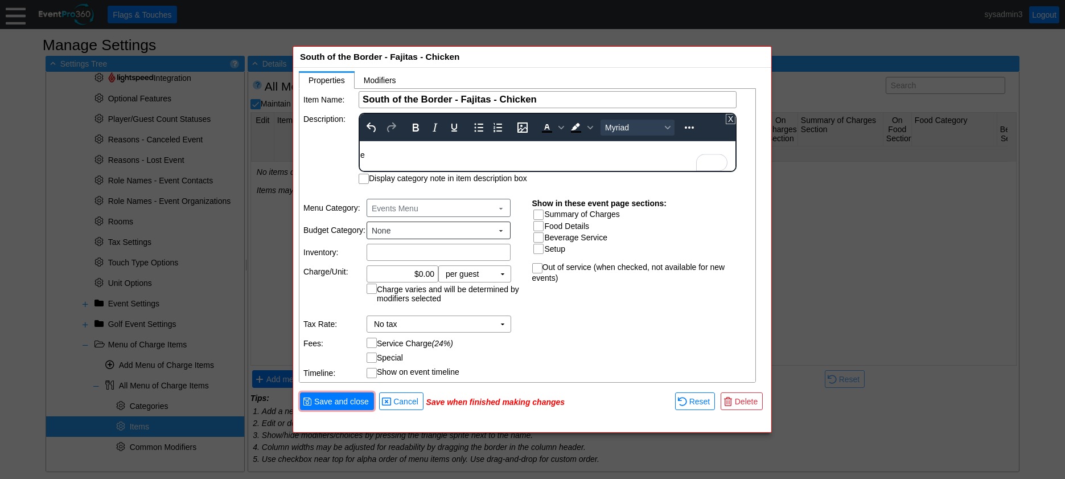
click at [386, 159] on div "e" at bounding box center [547, 150] width 374 height 18
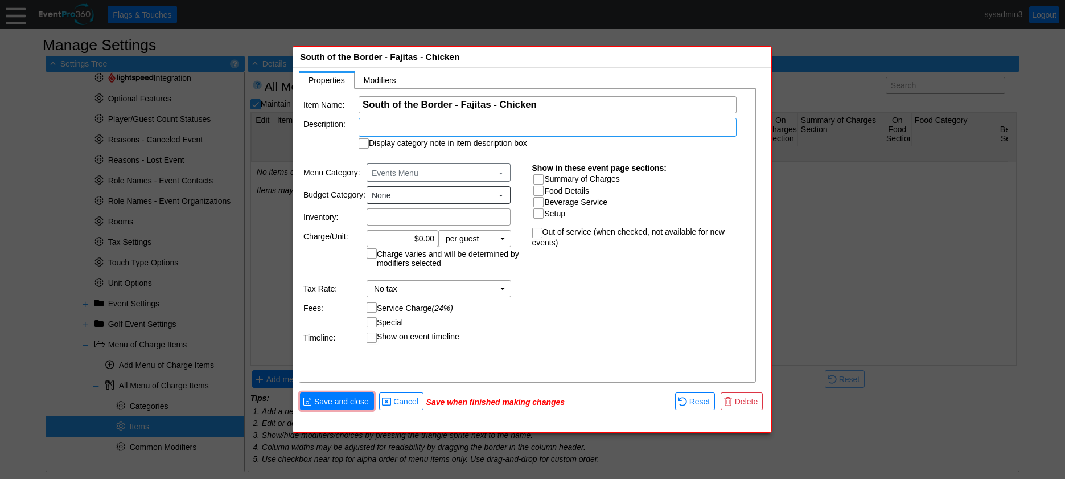
click at [332, 146] on td "Description:" at bounding box center [330, 133] width 54 height 31
click at [355, 400] on span "Save and close" at bounding box center [341, 401] width 59 height 11
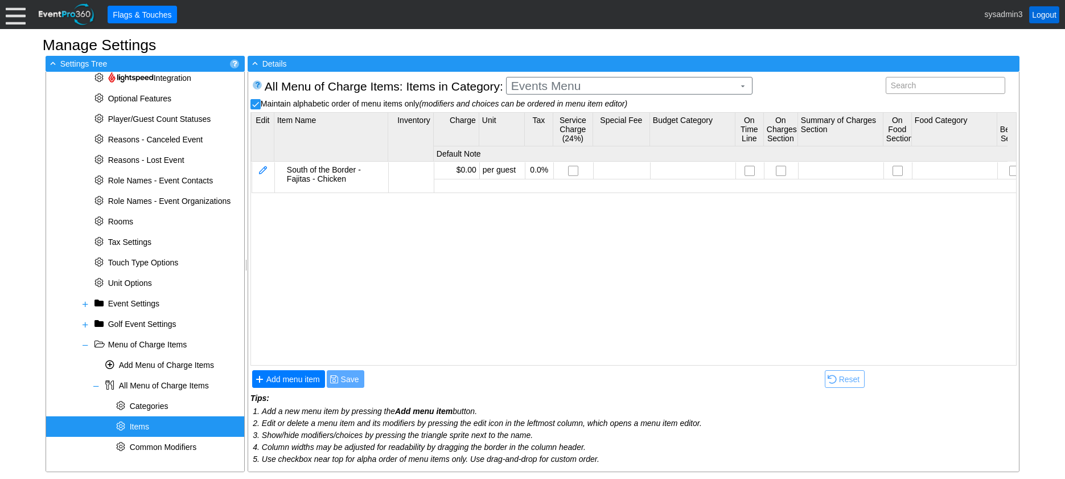
click at [1051, 14] on link "Logout" at bounding box center [1044, 14] width 30 height 17
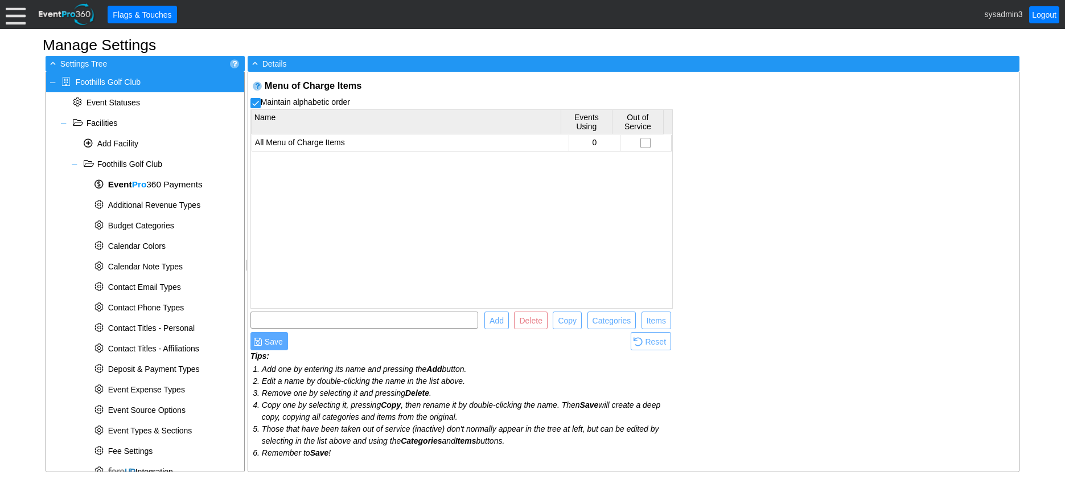
scroll to position [353, 0]
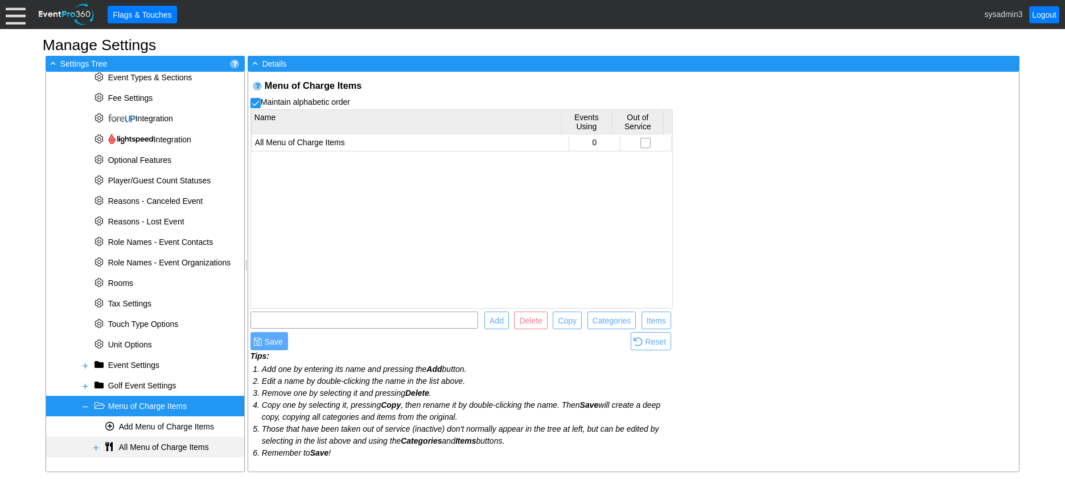
click at [95, 445] on span at bounding box center [96, 447] width 9 height 9
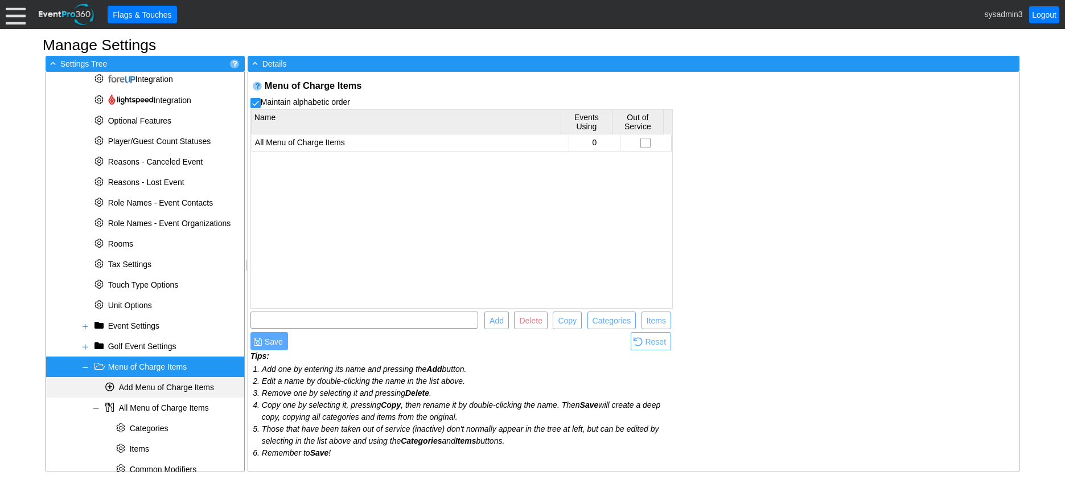
scroll to position [414, 0]
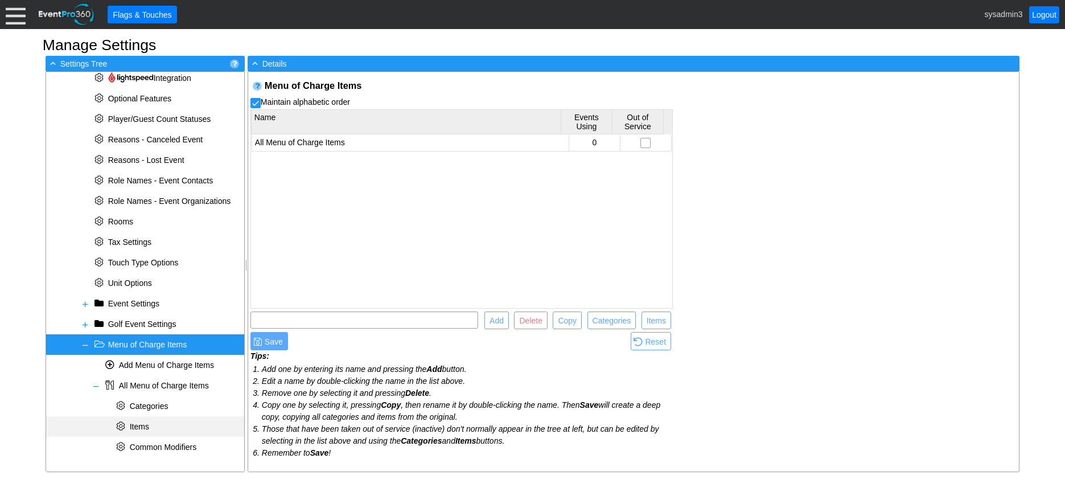
click at [140, 422] on span "Items" at bounding box center [139, 426] width 19 height 9
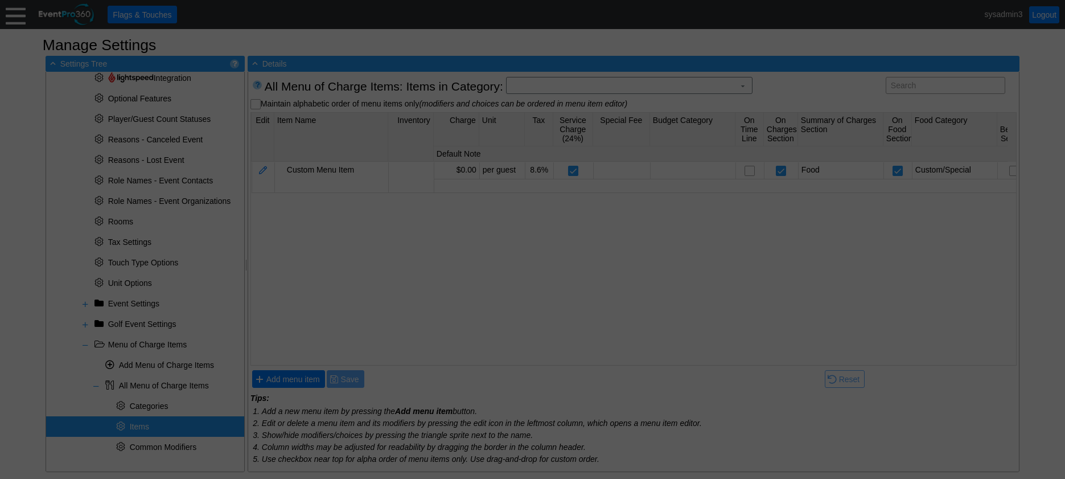
scroll to position [0, 0]
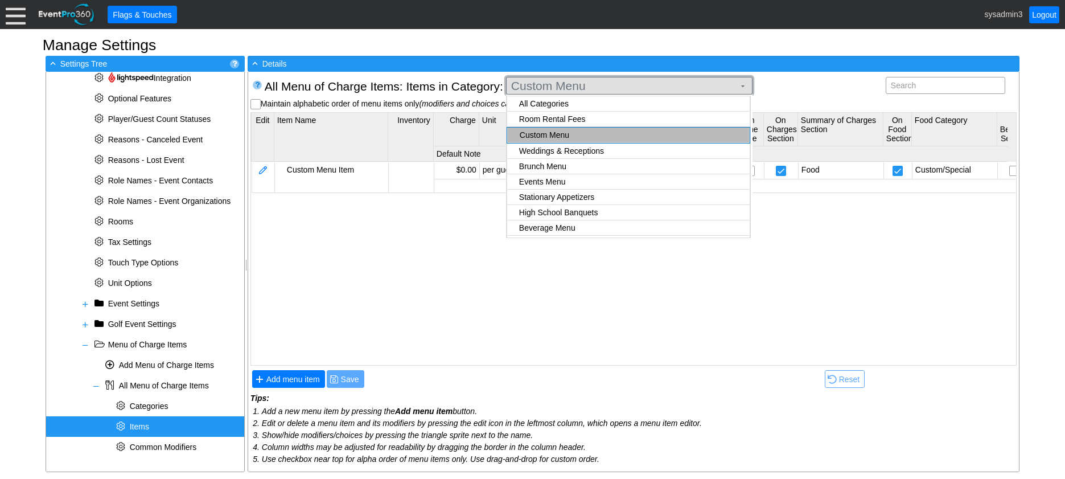
click at [611, 85] on span "Custom Menu" at bounding box center [623, 85] width 228 height 11
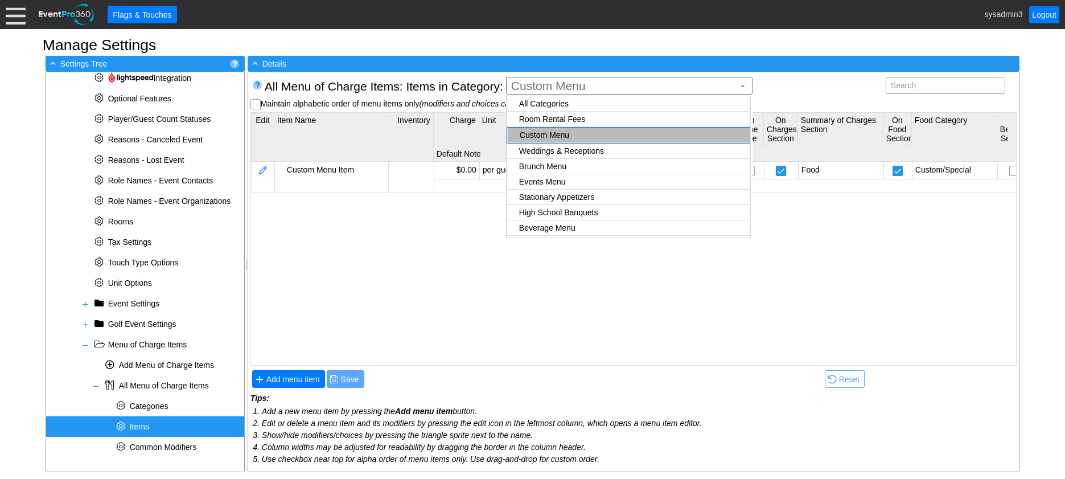
checkbox input "true"
click at [584, 116] on body "Calendar of Events + New Event + Reports + Manage Contacts + Manage Organizatio…" at bounding box center [532, 239] width 1065 height 479
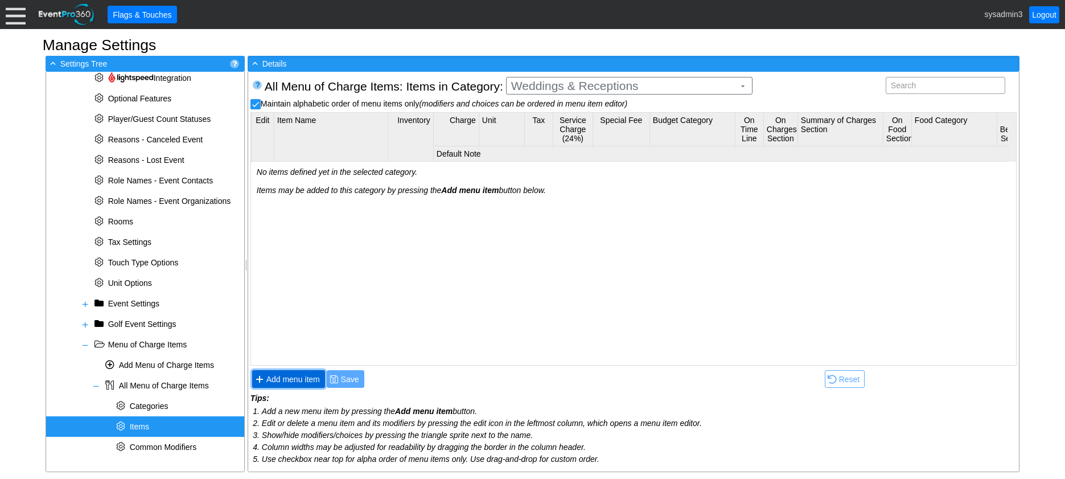
click at [302, 380] on span "Add menu item" at bounding box center [293, 378] width 58 height 11
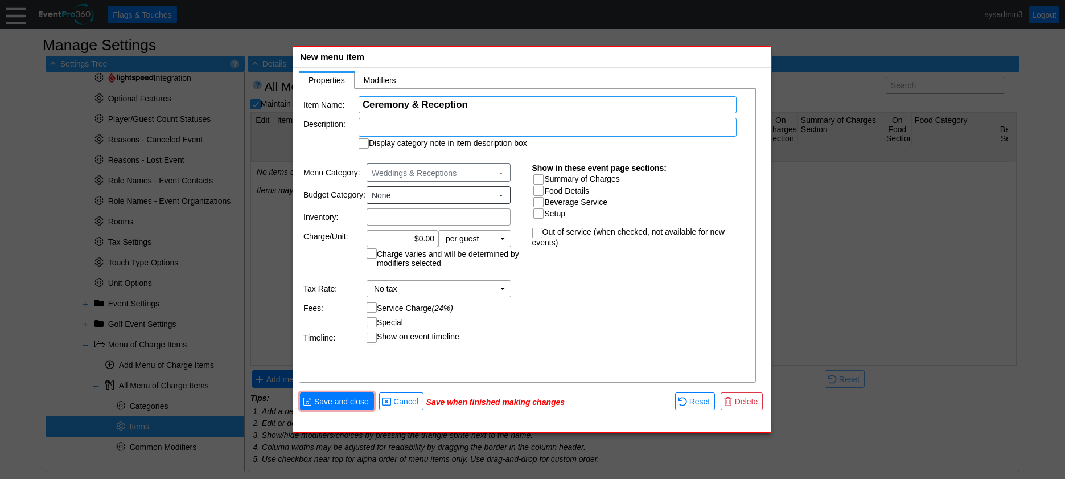
type input "Ceremony & Reception"
click at [442, 127] on div at bounding box center [548, 127] width 378 height 19
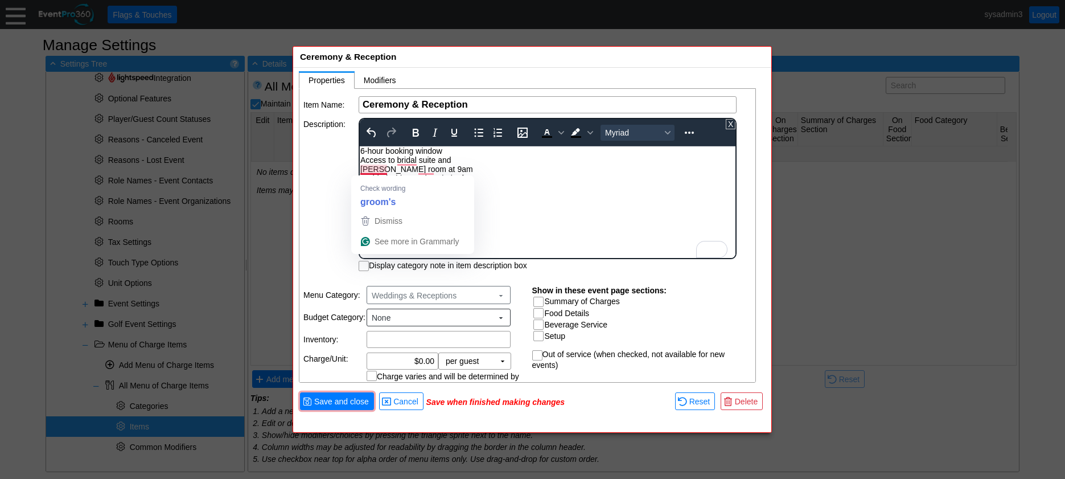
click at [362, 168] on div "6-hour booking window Access to bridal suite and [PERSON_NAME] room at 9am Padd…" at bounding box center [547, 196] width 374 height 100
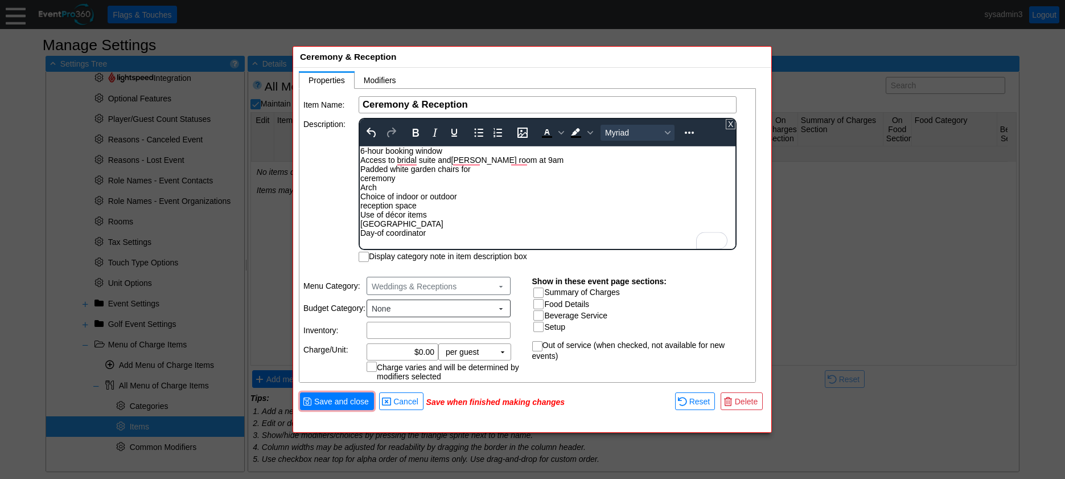
click at [360, 176] on div "6-hour booking window Access to bridal suite and [PERSON_NAME] room at 9am Padd…" at bounding box center [547, 191] width 374 height 91
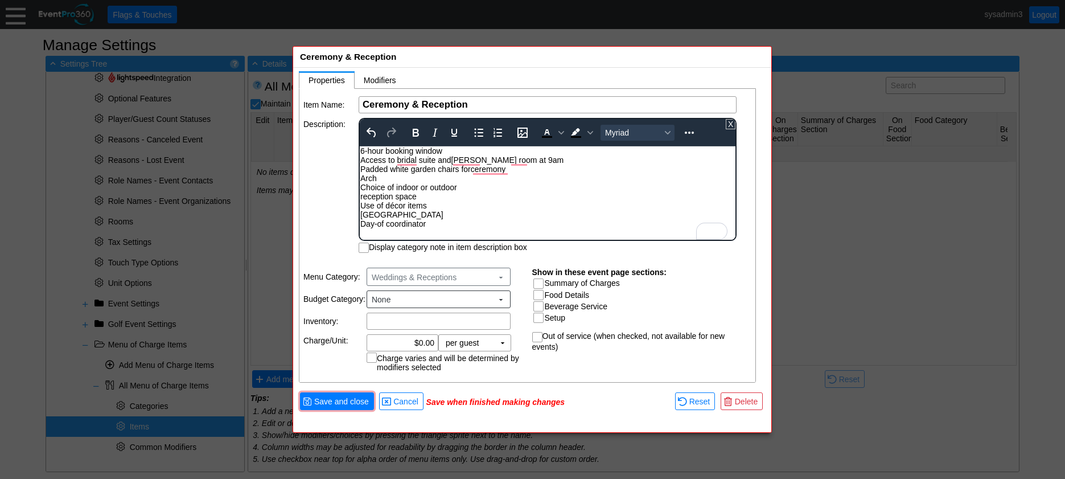
click at [360, 191] on div "6-hour booking window Access to bridal suite and [PERSON_NAME] room at 9am Padd…" at bounding box center [547, 187] width 374 height 82
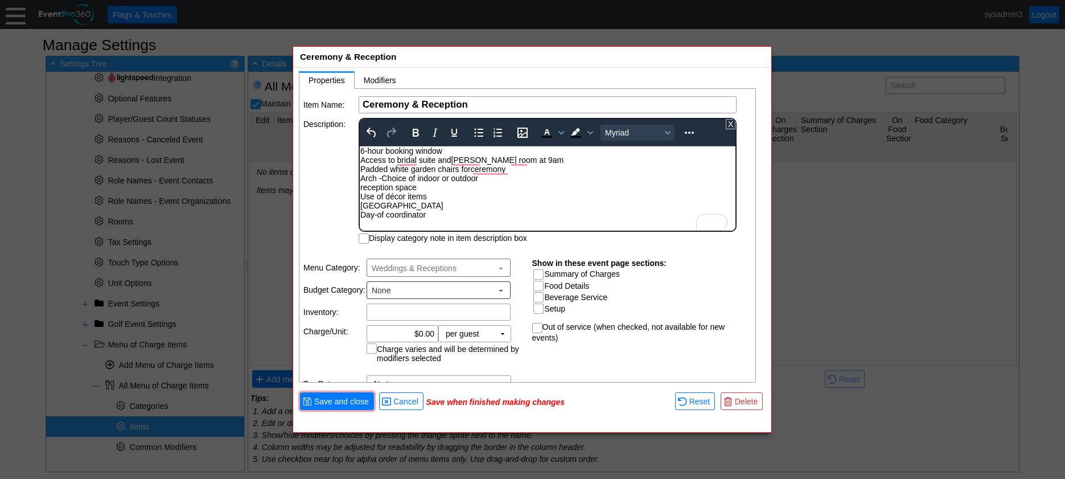
click at [363, 187] on div "6-hour booking window Access to bridal suite and [PERSON_NAME] room at 9am Padd…" at bounding box center [547, 182] width 374 height 73
drag, startPoint x: 471, startPoint y: 169, endPoint x: 484, endPoint y: 167, distance: 12.6
click at [471, 168] on div "6-hour booking window Access to bridal suite and [PERSON_NAME] room at 9am Padd…" at bounding box center [547, 182] width 374 height 73
click at [468, 161] on div "6-hour booking window Access to bridal suite and [PERSON_NAME] room at 9am Padd…" at bounding box center [547, 182] width 374 height 73
click at [477, 160] on div "6-hour booking window Access to bridal suite and [PERSON_NAME] room at 9am Padd…" at bounding box center [547, 182] width 374 height 73
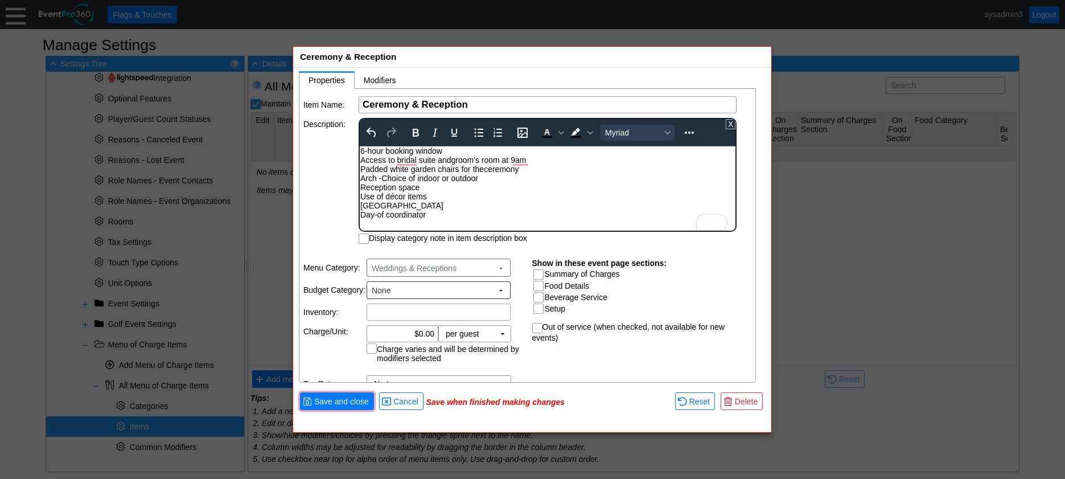
click at [496, 197] on div "6-hour booking window Access to bridal suite and groom's room at 9am Padded whi…" at bounding box center [547, 182] width 374 height 73
click at [397, 159] on div "6-hour booking window Access to bridal suite and groom's room at 9am Padded whi…" at bounding box center [547, 182] width 374 height 73
click at [558, 171] on div "6-hour booking window Access to the bridal suite and groom's room at 9am Padded…" at bounding box center [547, 182] width 374 height 73
click at [467, 159] on div "6-hour booking window Access to the bridal suite and groom's room at 9am Padded…" at bounding box center [547, 182] width 374 height 73
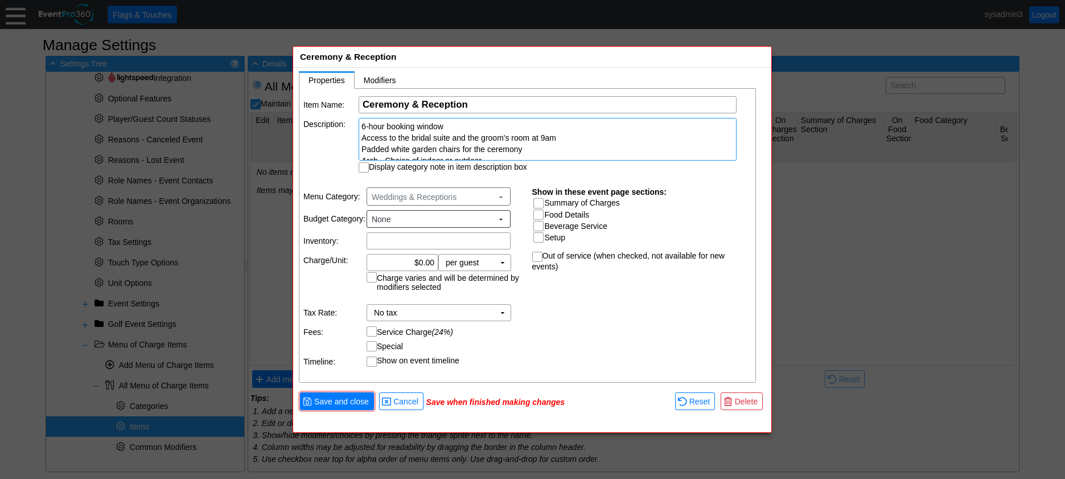
click at [546, 138] on div "6-hour booking window Access to the bridal suite and the groom's room at 9am Pa…" at bounding box center [547, 166] width 372 height 91
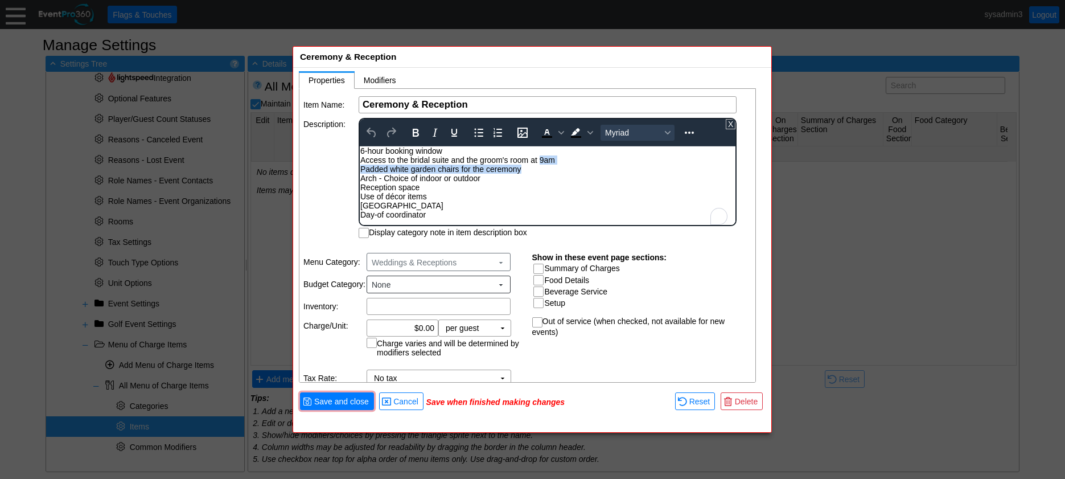
click at [541, 164] on div "6-hour booking window Access to the bridal suite and the groom's room at 9am Pa…" at bounding box center [547, 182] width 374 height 73
click at [544, 161] on div "6-hour booking window Access to the bridal suite and the groom's room at 9am Pa…" at bounding box center [547, 182] width 374 height 73
click at [591, 176] on div "6-hour booking window Access to the bridal suite and the groom's room at 9 am P…" at bounding box center [547, 182] width 374 height 73
drag, startPoint x: 360, startPoint y: 148, endPoint x: 396, endPoint y: 149, distance: 35.9
click at [360, 147] on div "6-hour booking window Access to the bridal suite and the groom's room at 9 am P…" at bounding box center [547, 182] width 374 height 73
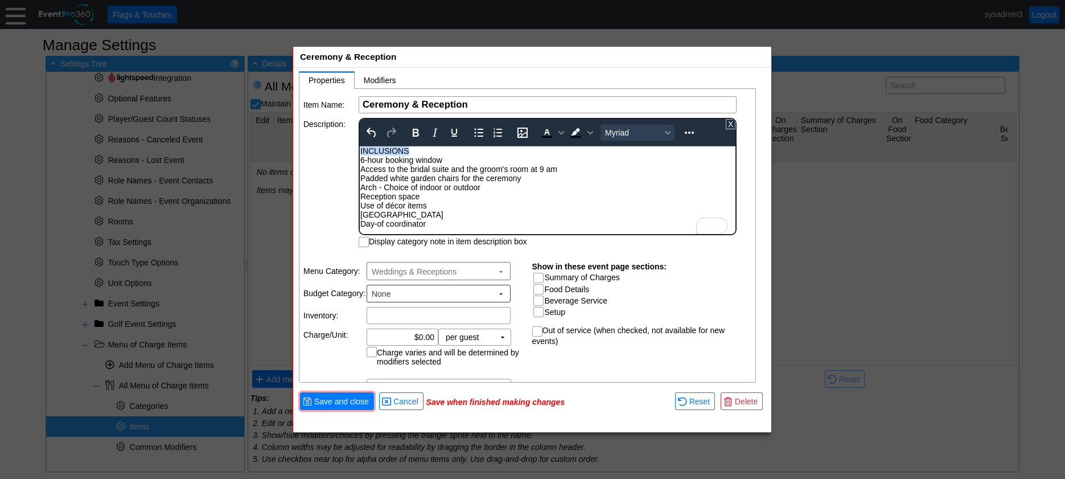
drag, startPoint x: 419, startPoint y: 152, endPoint x: 764, endPoint y: 287, distance: 370.3
click at [360, 149] on html "INCLUSIONS 6-hour booking window Access to the bridal suite and the groom's roo…" at bounding box center [548, 190] width 376 height 88
click at [419, 134] on icon "Bold" at bounding box center [416, 133] width 14 height 14
click at [338, 162] on td "Description:" at bounding box center [330, 182] width 54 height 129
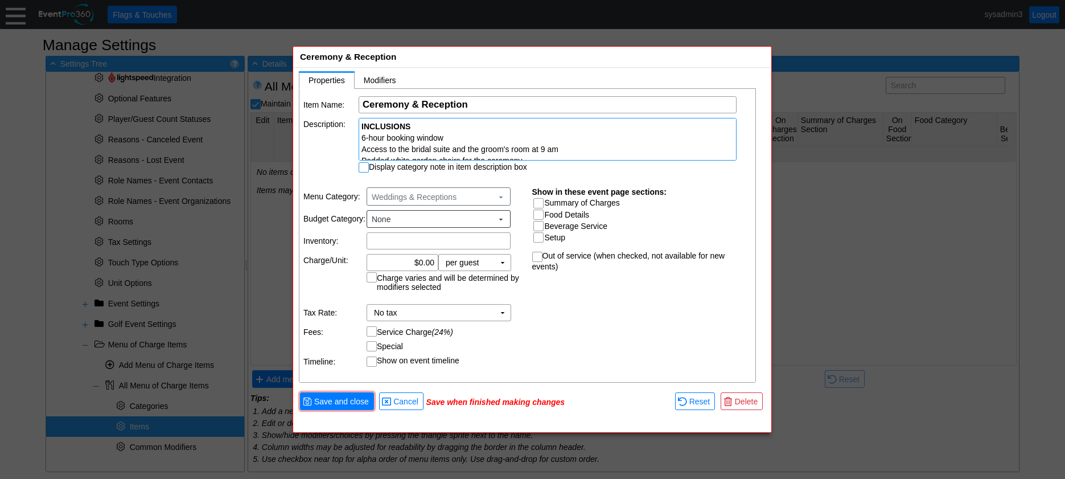
click at [360, 167] on input "Display category note in item description box" at bounding box center [364, 168] width 11 height 11
checkbox input "true"
click at [423, 255] on input "0.00" at bounding box center [403, 262] width 64 height 16
click at [502, 258] on td "▼" at bounding box center [503, 262] width 16 height 16
type input "$2,000.00"
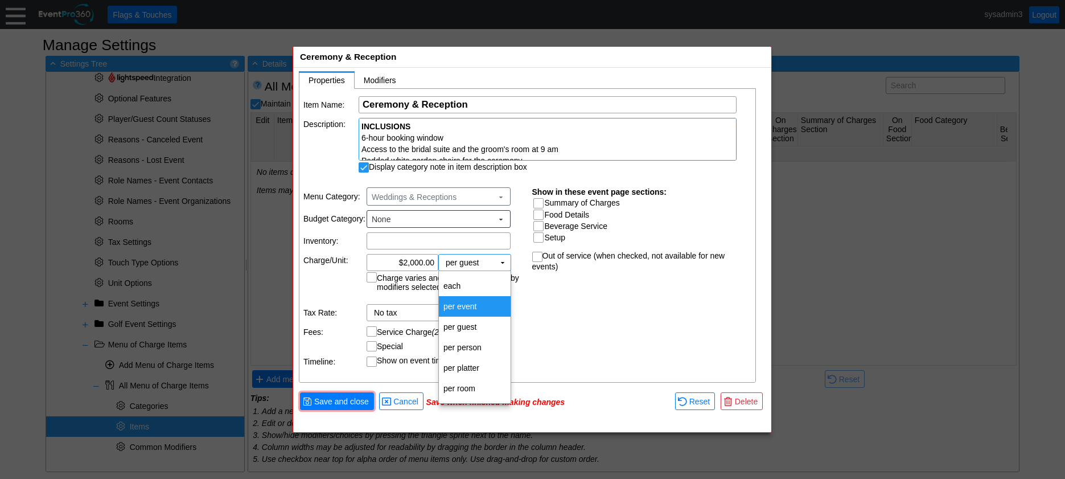
click at [474, 301] on td "per event" at bounding box center [475, 306] width 72 height 20
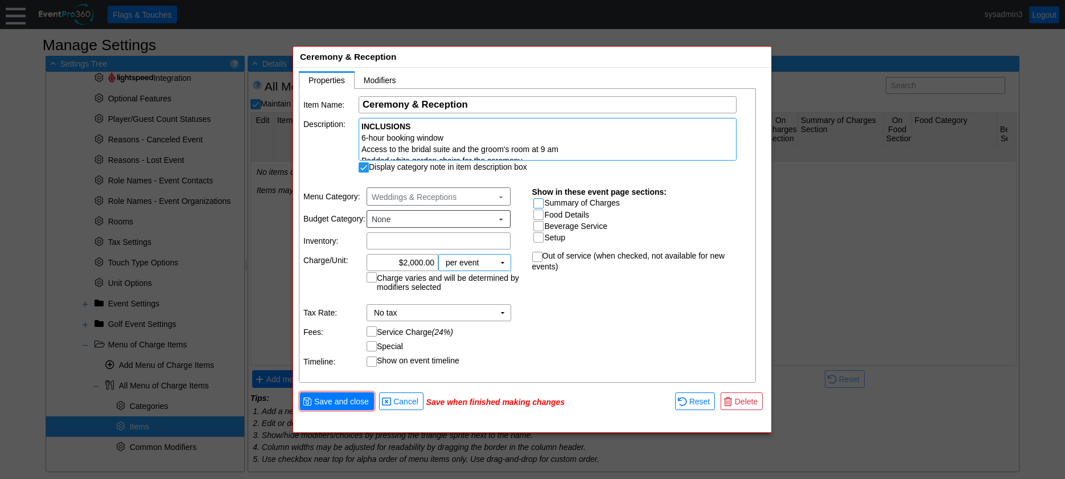
click at [537, 201] on input "Summary of Charges" at bounding box center [539, 204] width 11 height 11
checkbox input "true"
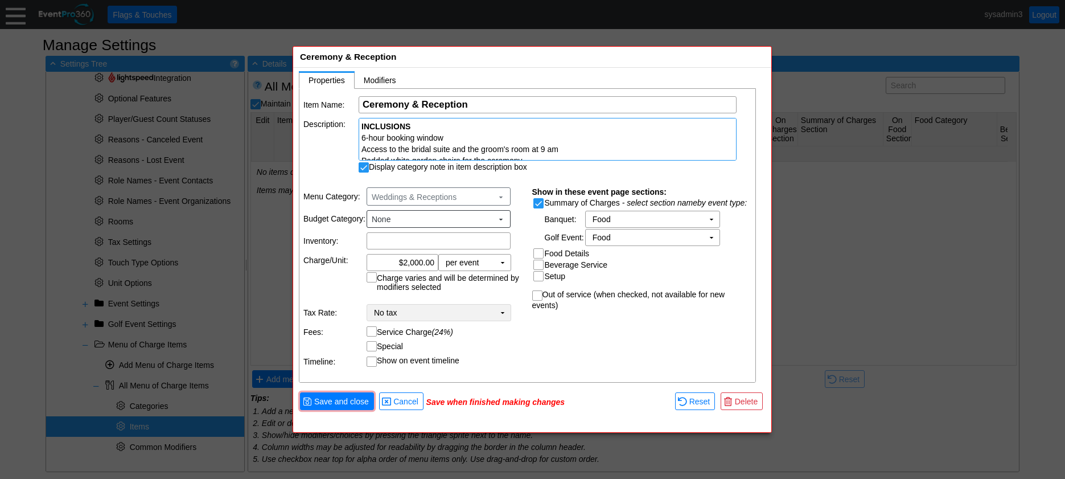
click at [492, 314] on td "No tax Χ" at bounding box center [430, 312] width 127 height 16
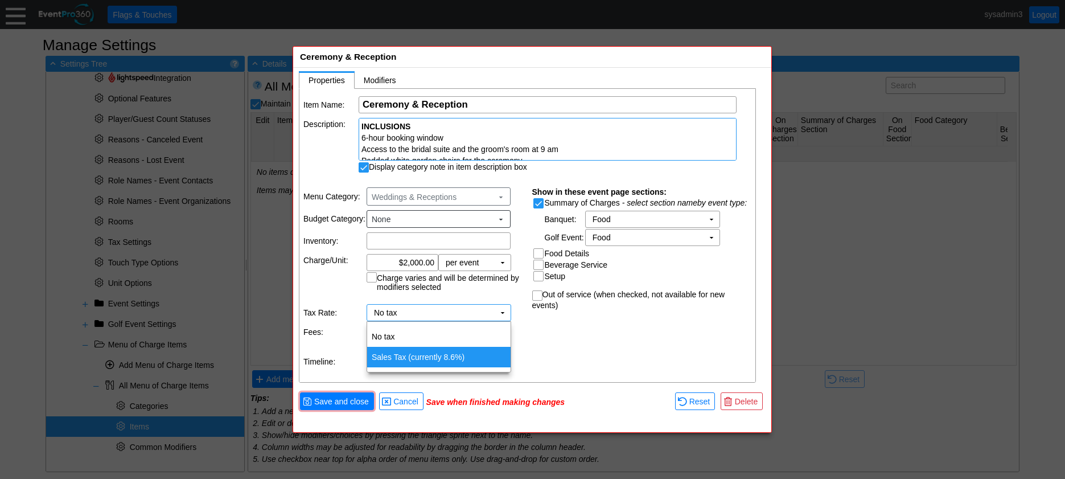
click at [435, 357] on td "Sales Tax (currently 8.6%)" at bounding box center [438, 357] width 143 height 20
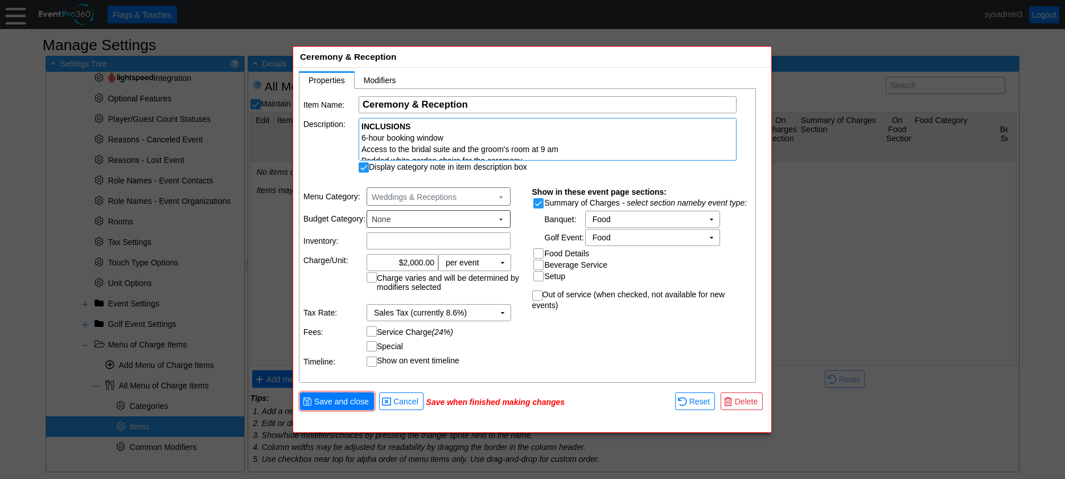
click at [503, 344] on td "Special ▼ Χ Select or enter a name Χ flat, or Χ % Flat rate may be overridden o…" at bounding box center [446, 346] width 158 height 10
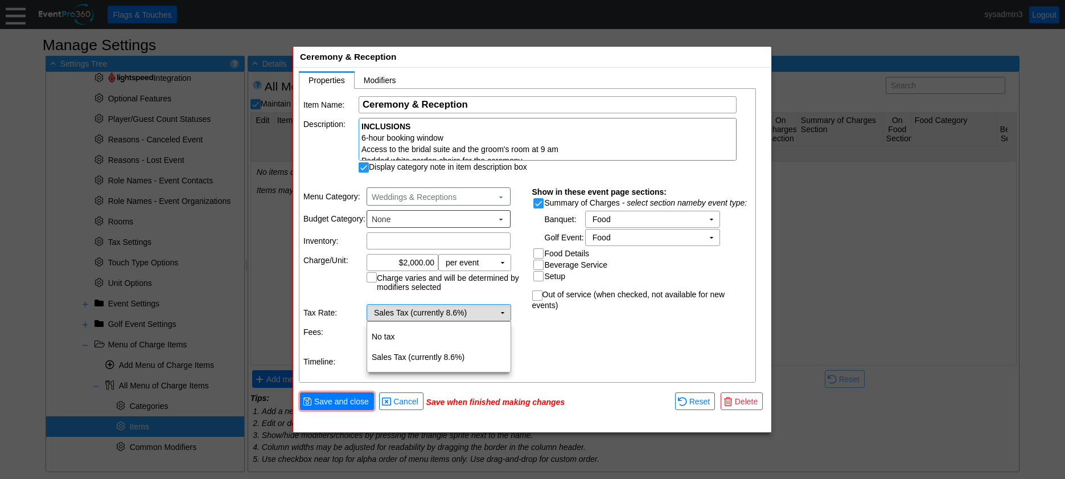
click at [497, 311] on td "▼" at bounding box center [503, 312] width 16 height 16
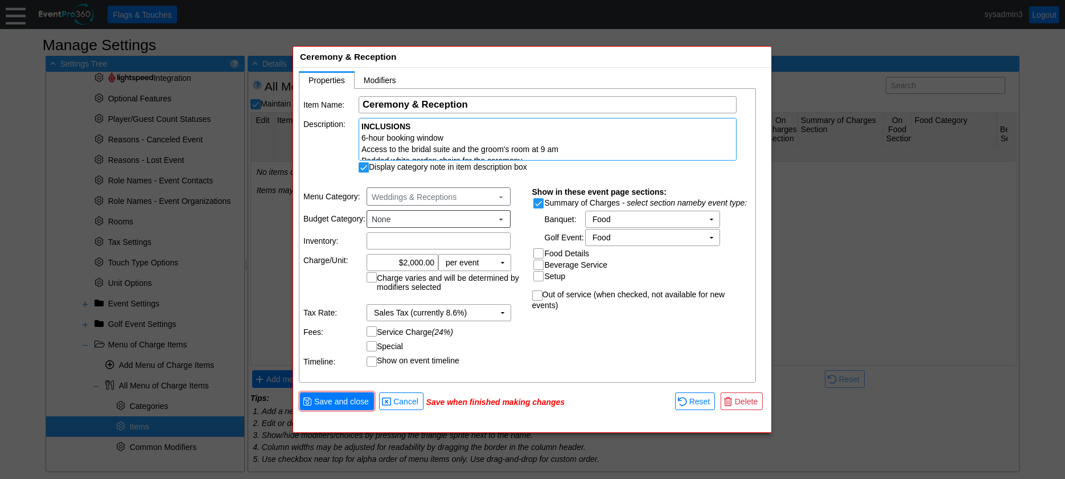
click at [552, 340] on div "Item Name: Χ Ceremony & Reception Name of the menu item Description: INCLUSIONS…" at bounding box center [527, 236] width 457 height 294
click at [351, 401] on span "Save and close" at bounding box center [341, 401] width 59 height 11
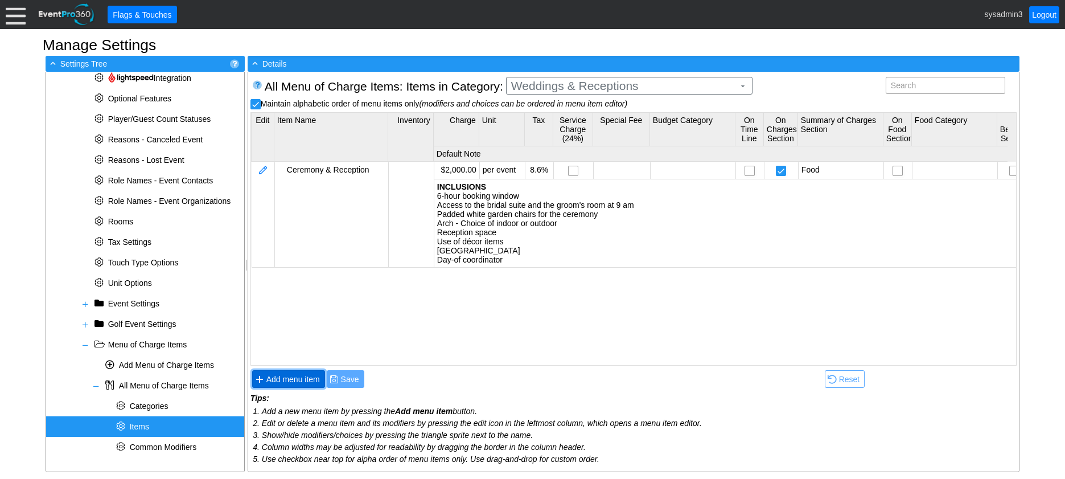
click at [293, 380] on span "Add menu item" at bounding box center [293, 378] width 58 height 11
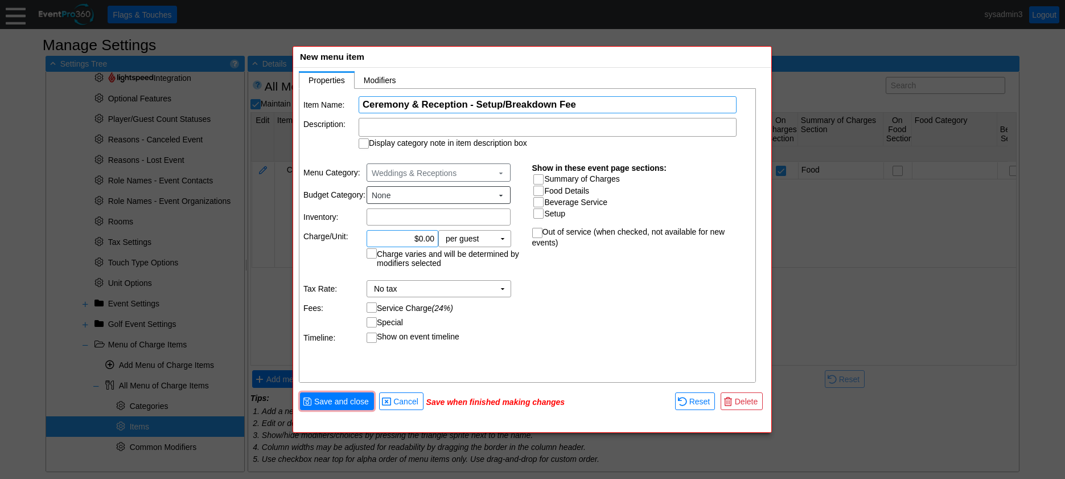
type input "Ceremony & Reception - Setup/Breakdown Fee"
click at [422, 238] on input "0.00" at bounding box center [403, 239] width 64 height 16
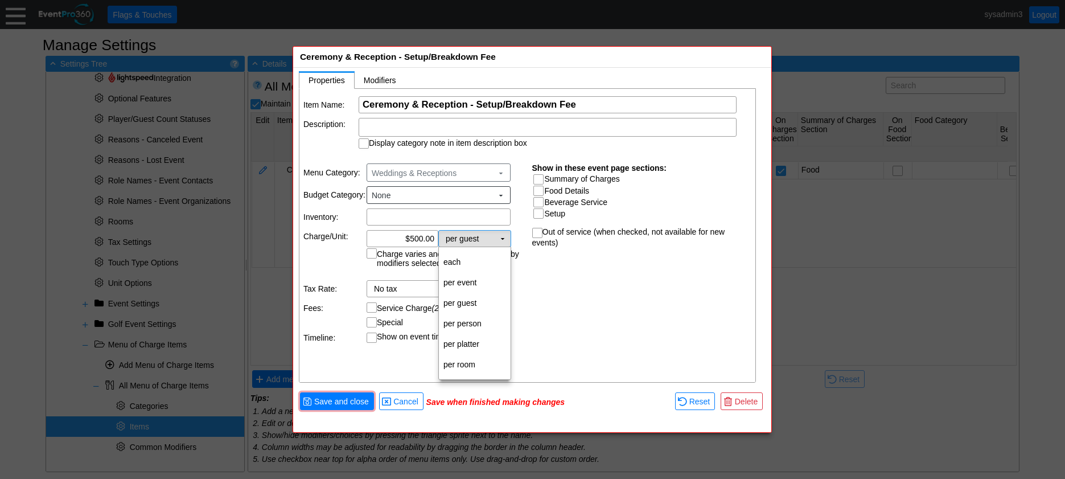
click at [502, 238] on td "▼" at bounding box center [503, 239] width 16 height 16
type input "$500.00"
click at [470, 285] on td "per event" at bounding box center [475, 282] width 72 height 20
click at [538, 177] on input "Summary of Charges" at bounding box center [539, 180] width 11 height 11
checkbox input "true"
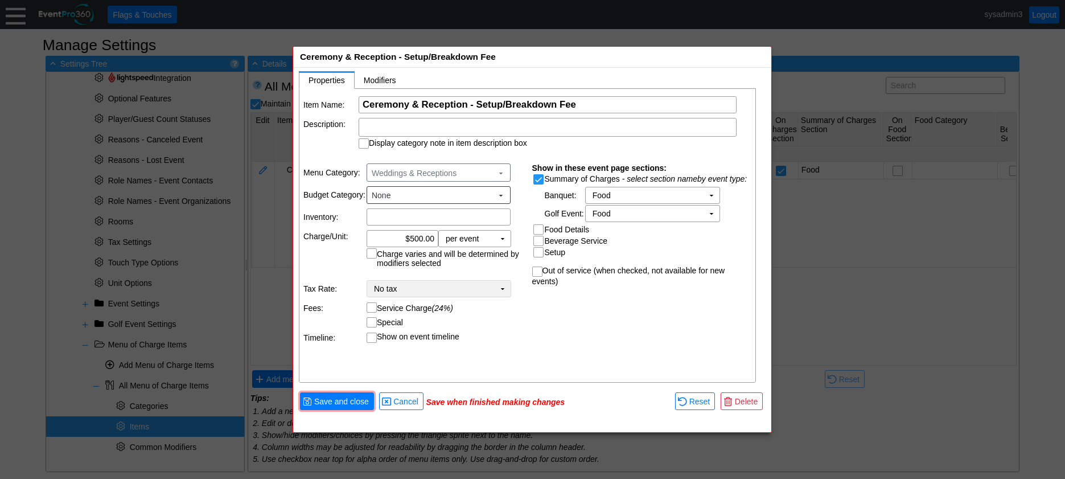
click at [504, 285] on td "▼" at bounding box center [503, 289] width 16 height 16
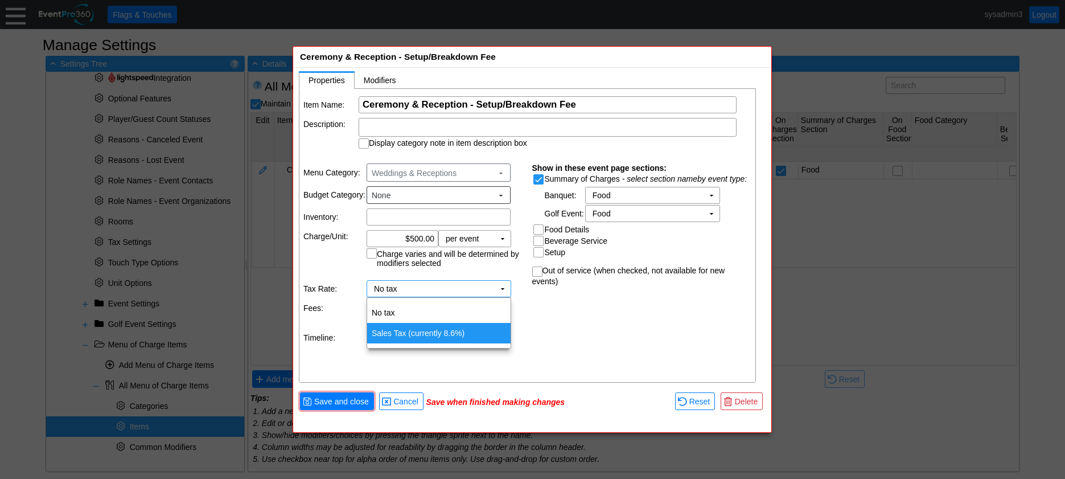
click at [425, 334] on td "Sales Tax (currently 8.6%)" at bounding box center [438, 333] width 143 height 20
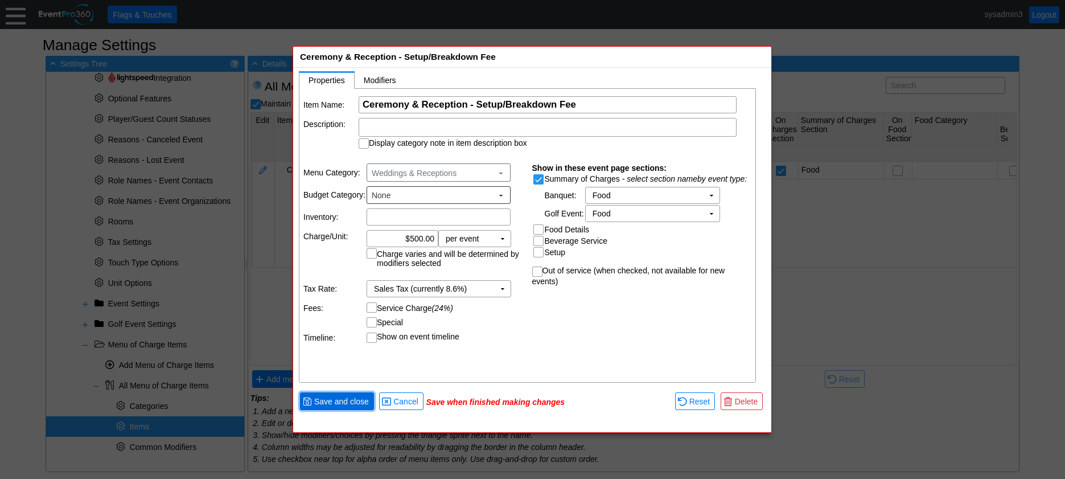
click at [346, 399] on span "Save and close" at bounding box center [341, 401] width 59 height 11
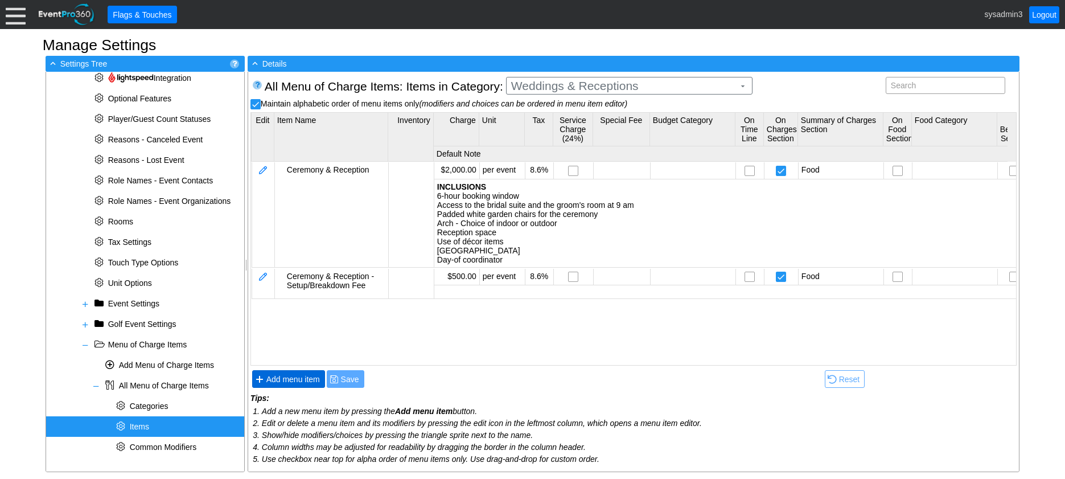
click at [300, 376] on span "Add menu item" at bounding box center [293, 378] width 58 height 11
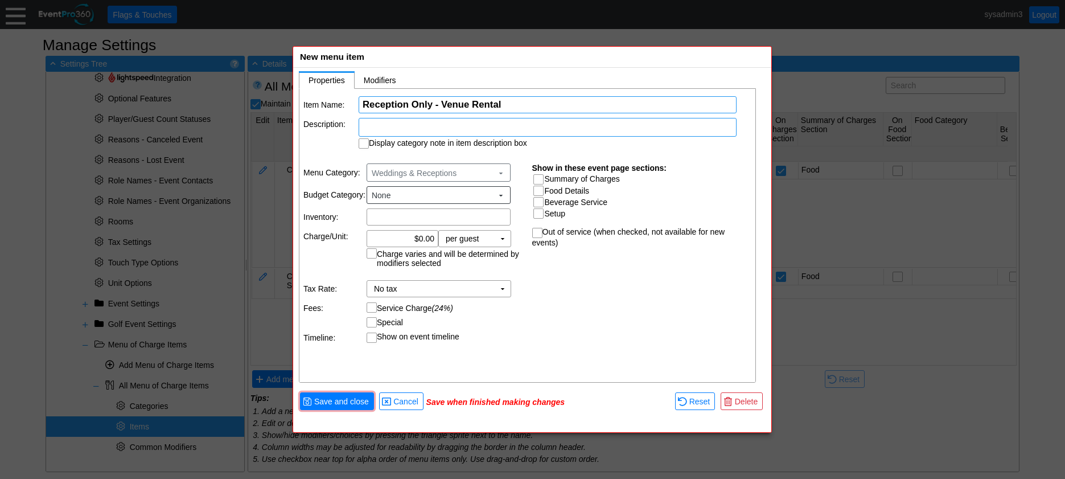
type input "Reception Only - Venue Rental"
click at [431, 126] on div at bounding box center [548, 127] width 378 height 19
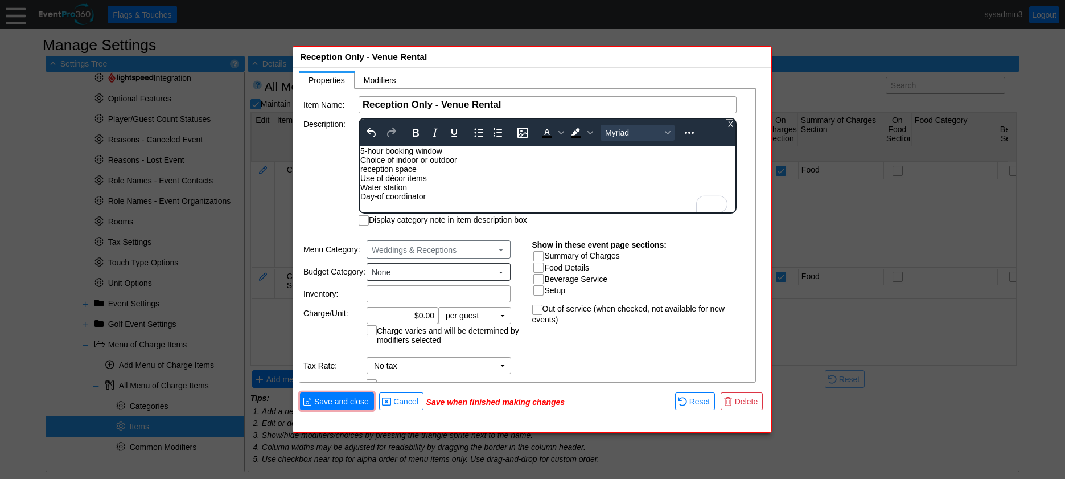
click at [361, 151] on div "5-hour booking window Choice of indoor or outdoor reception space Use of décor …" at bounding box center [547, 173] width 374 height 55
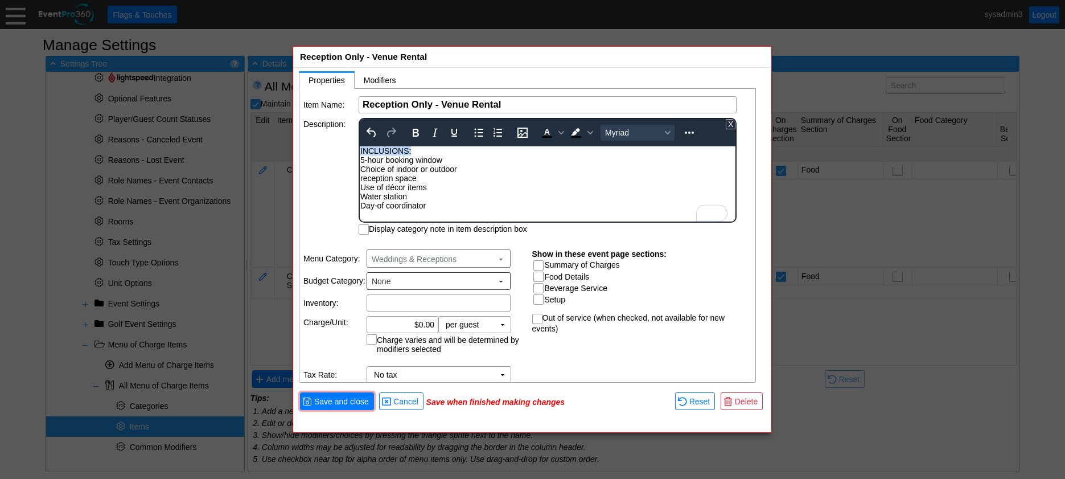
drag, startPoint x: 414, startPoint y: 148, endPoint x: 750, endPoint y: 287, distance: 363.4
click at [360, 147] on html "INCLUSIONS: 5-hour booking window Choice of indoor or outdoor reception space U…" at bounding box center [548, 180] width 376 height 69
click at [421, 129] on icon "Bold" at bounding box center [416, 133] width 14 height 14
click at [460, 179] on div "5-hour booking window Choice of indoor or outdoor reception space Use of décor …" at bounding box center [547, 182] width 374 height 55
drag, startPoint x: 363, startPoint y: 176, endPoint x: 374, endPoint y: 174, distance: 11.7
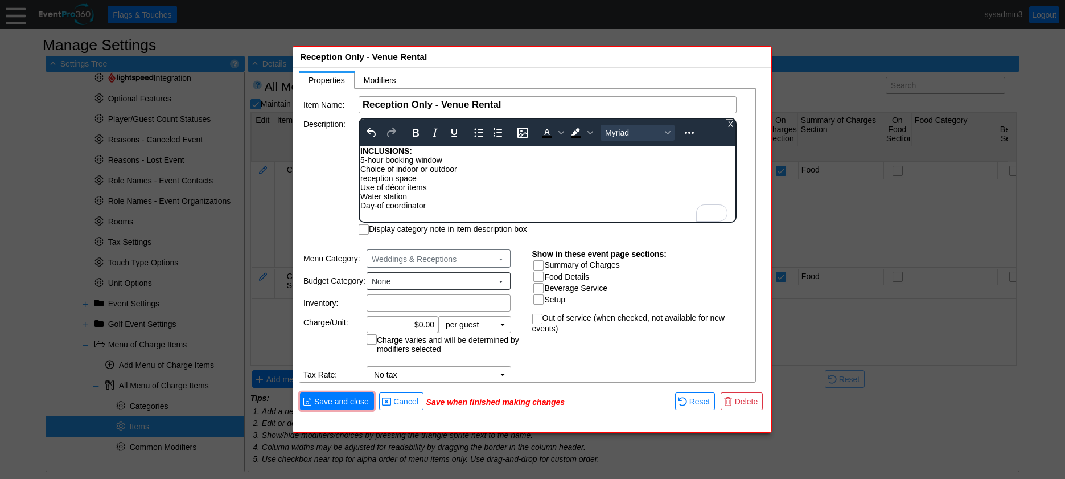
click at [363, 176] on div "5-hour booking window Choice of indoor or outdoor reception space Use of décor …" at bounding box center [547, 182] width 374 height 55
click at [474, 195] on div "5-hour booking window Choice of indoor or outdoor Reception space Use of décor …" at bounding box center [547, 182] width 374 height 55
click at [335, 209] on div "Item Name: Χ Reception Only - Venue Rental Name of the menu item Description: T…" at bounding box center [527, 236] width 457 height 294
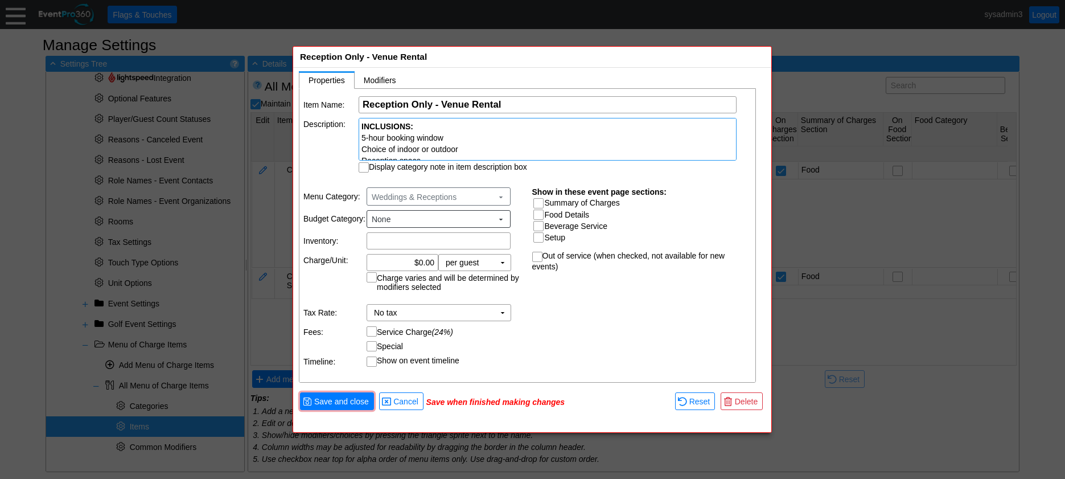
click at [363, 167] on input "Display category note in item description box" at bounding box center [364, 168] width 11 height 11
checkbox input "true"
click at [537, 200] on input "Summary of Charges" at bounding box center [539, 204] width 11 height 11
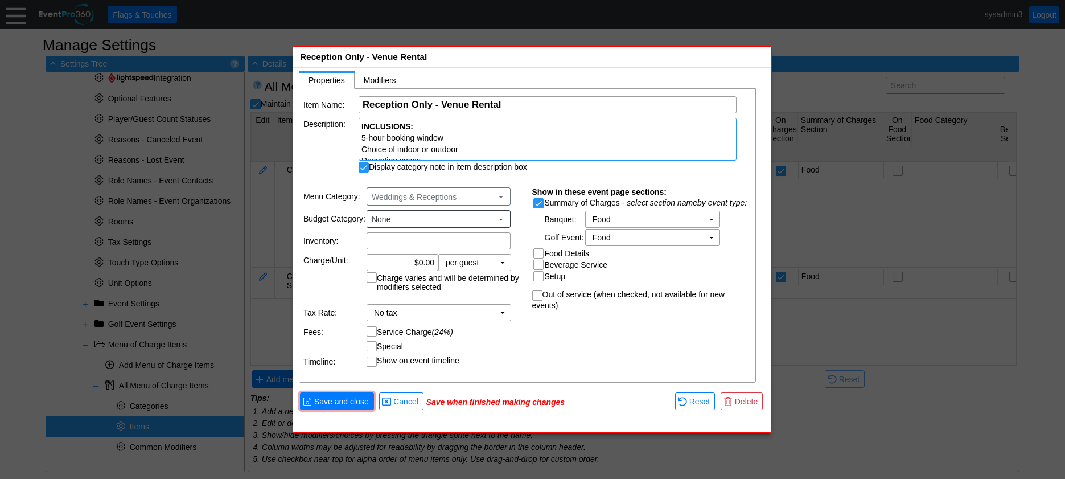
click at [537, 200] on input "Summary of Charges" at bounding box center [539, 204] width 11 height 11
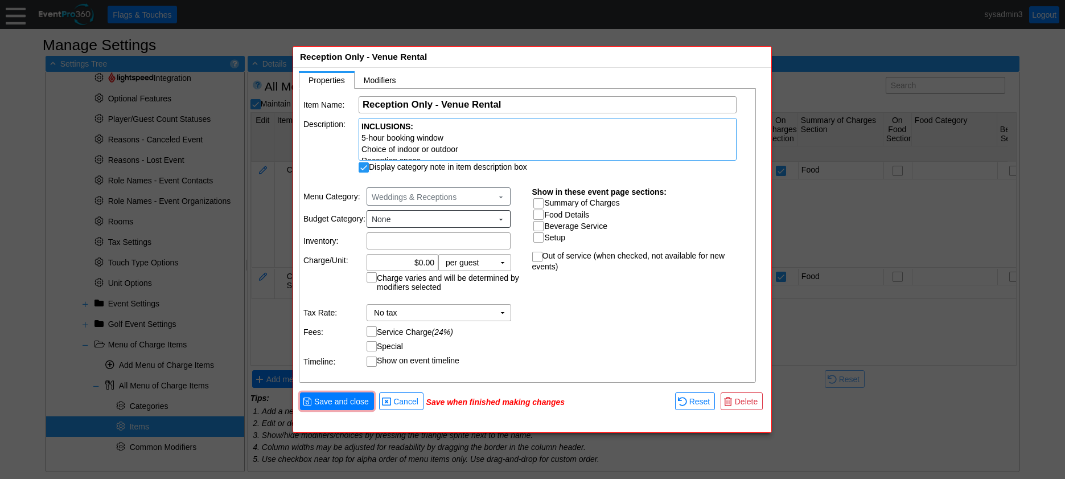
click at [537, 200] on input "Summary of Charges" at bounding box center [539, 204] width 11 height 11
checkbox input "true"
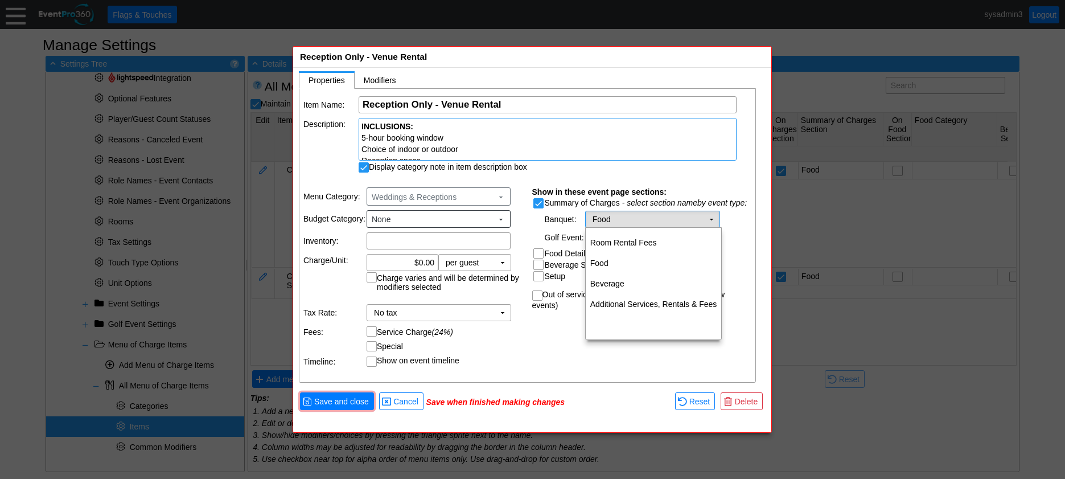
click at [713, 216] on td "▼" at bounding box center [711, 219] width 16 height 16
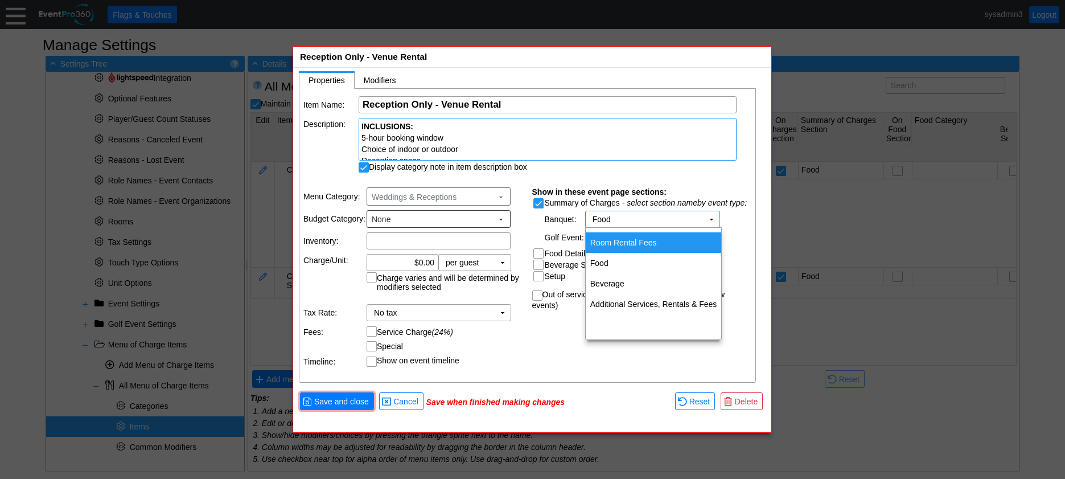
click at [655, 239] on td "Room Rental Fees" at bounding box center [654, 242] width 136 height 20
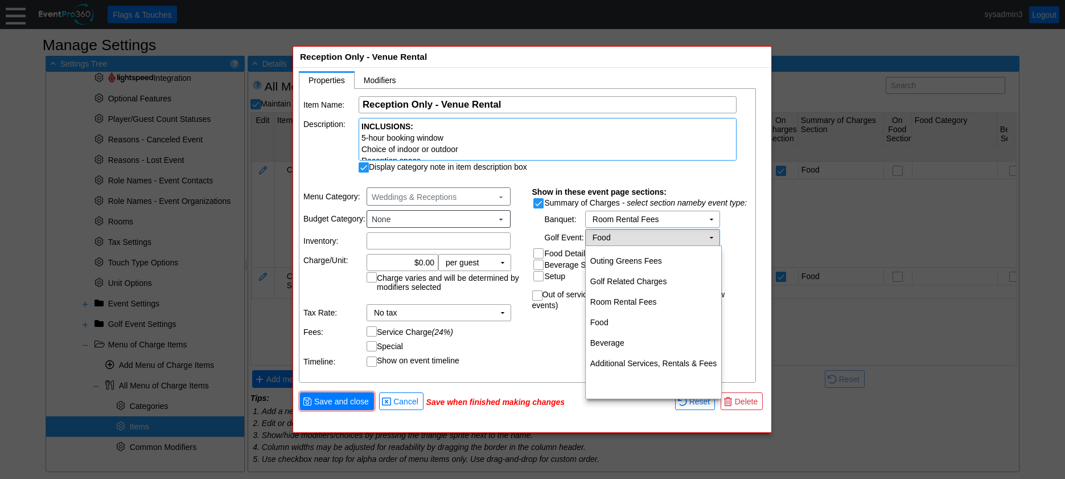
click at [717, 234] on td "▼" at bounding box center [711, 237] width 16 height 16
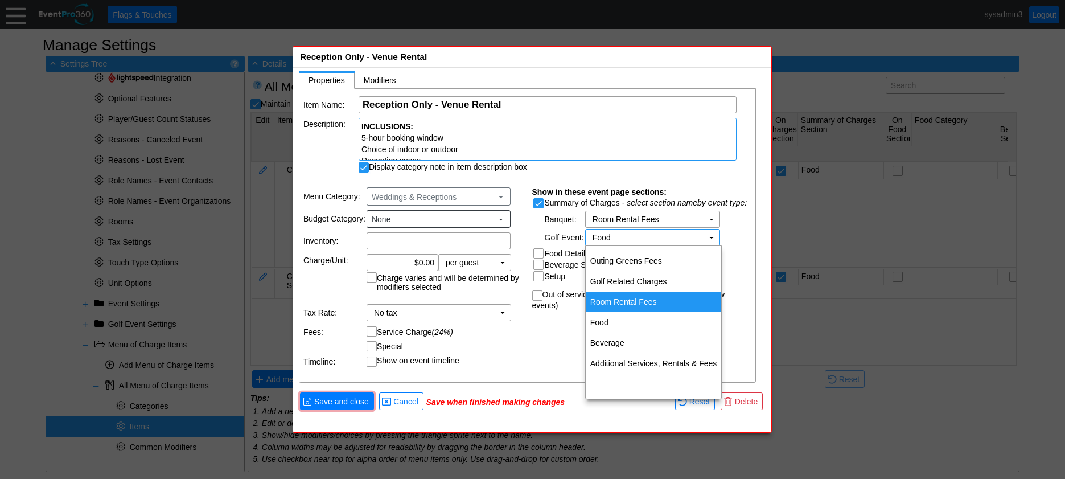
click at [633, 301] on td "Room Rental Fees" at bounding box center [654, 301] width 136 height 20
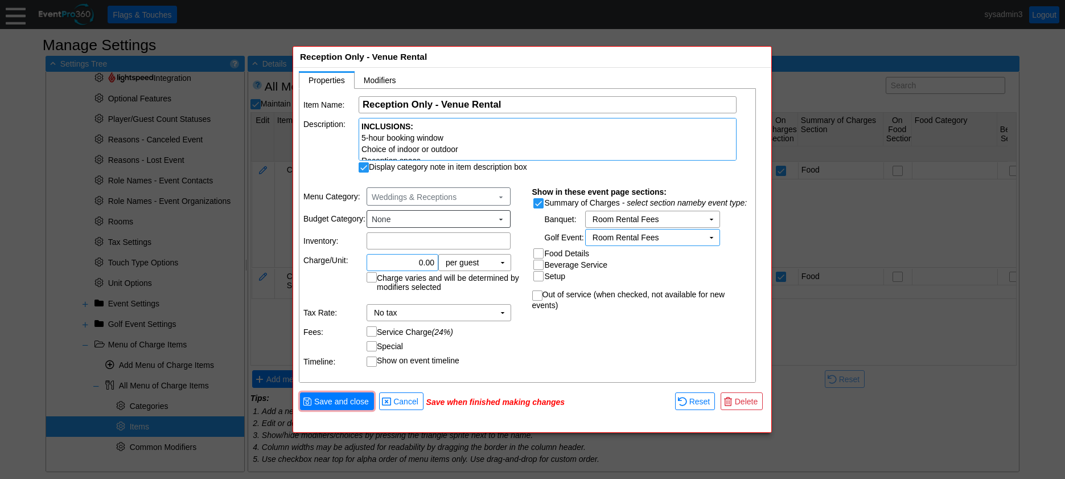
click at [423, 261] on input "0.00" at bounding box center [403, 262] width 64 height 16
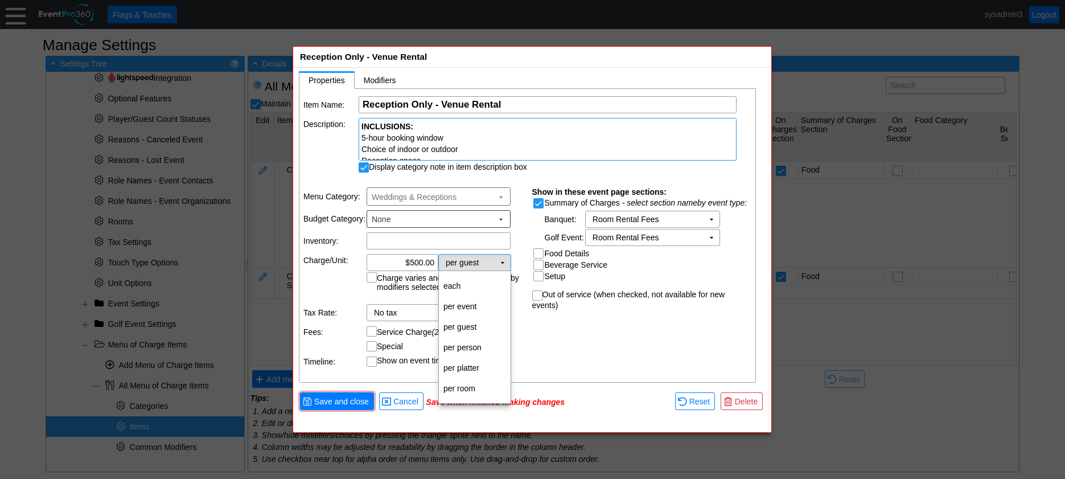
click at [507, 262] on td "▼" at bounding box center [503, 262] width 16 height 16
type input "$500.00"
click at [457, 301] on td "per event" at bounding box center [475, 306] width 72 height 20
click at [455, 309] on td "No tax Χ" at bounding box center [430, 312] width 127 height 16
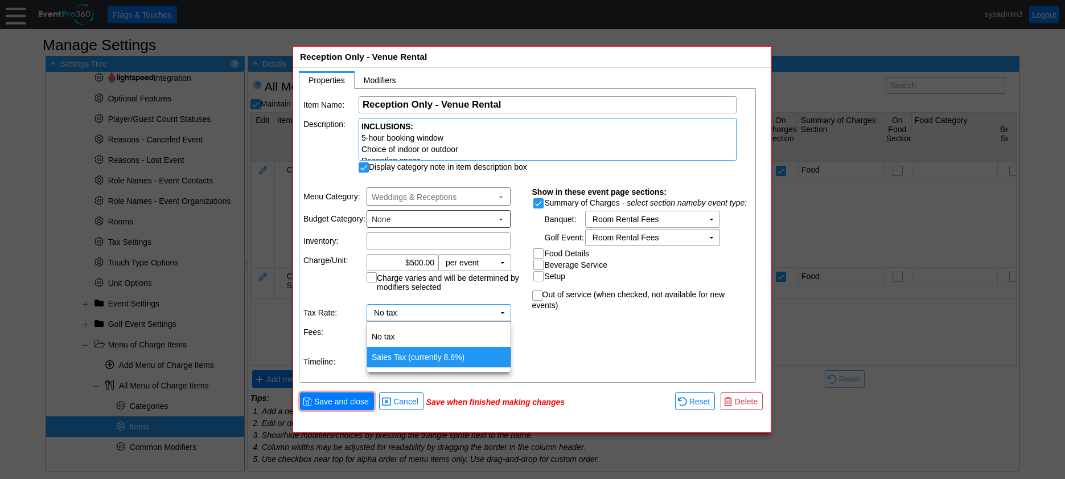
click at [434, 357] on td "Sales Tax (currently 8.6%)" at bounding box center [438, 357] width 143 height 20
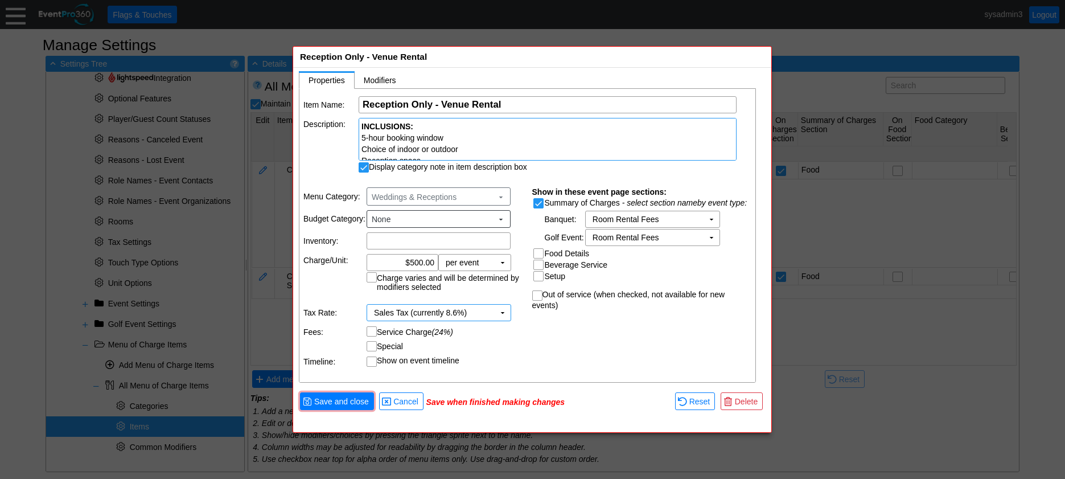
click at [545, 352] on div "Item Name: Χ Reception Only - Venue Rental Name of the menu item Description: I…" at bounding box center [527, 236] width 457 height 294
click at [348, 398] on span "Save and close" at bounding box center [341, 401] width 59 height 11
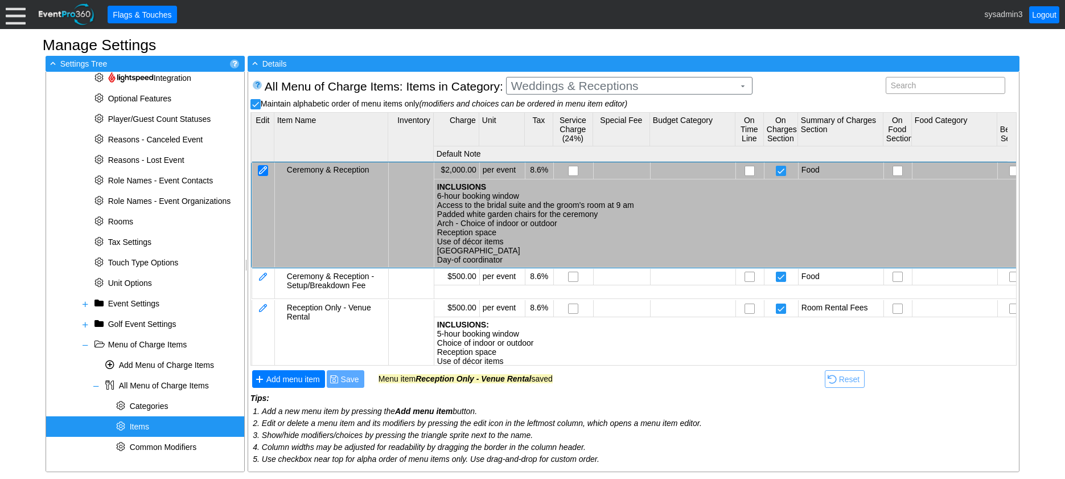
click at [262, 166] on div at bounding box center [263, 170] width 10 height 11
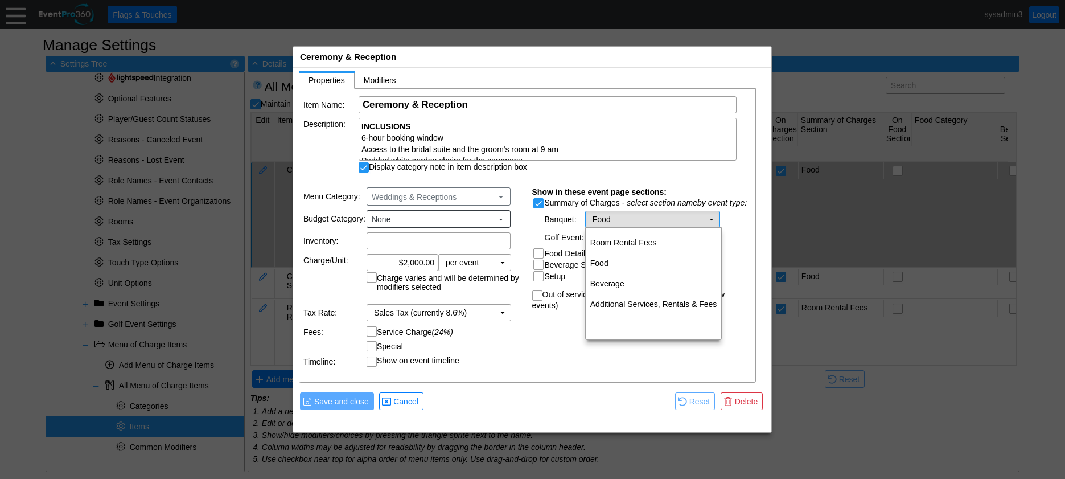
click at [711, 220] on td "▼" at bounding box center [711, 219] width 16 height 16
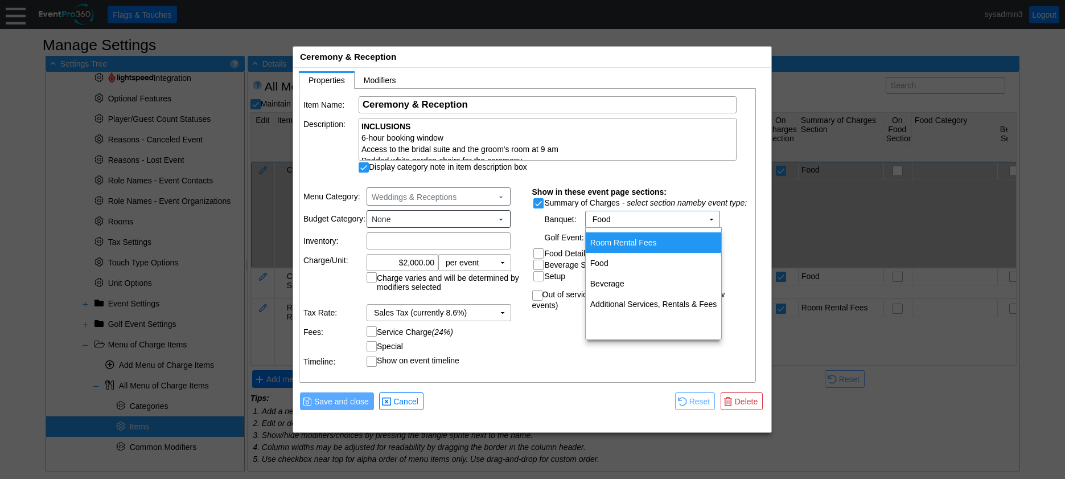
click at [650, 244] on td "Room Rental Fees" at bounding box center [654, 242] width 136 height 20
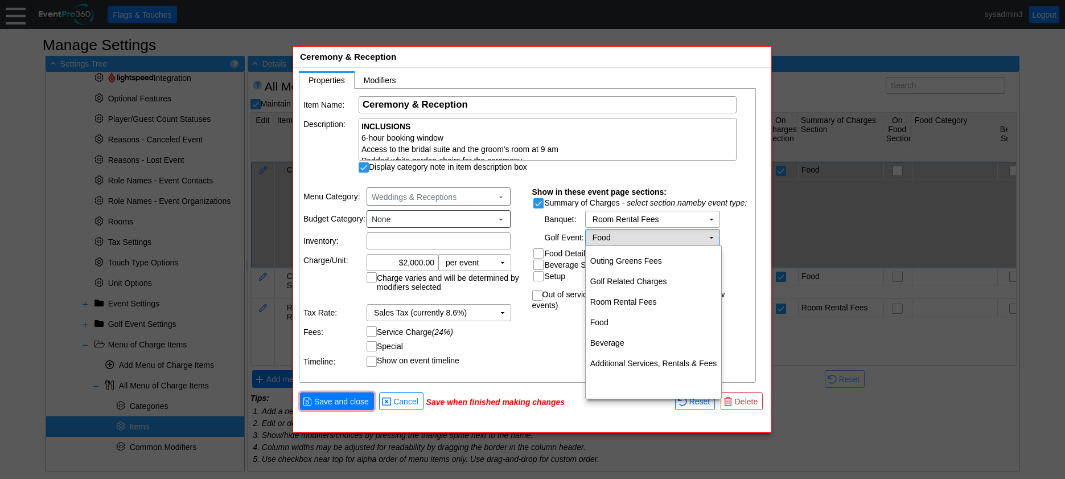
click at [684, 238] on td "Food Χ" at bounding box center [645, 237] width 118 height 16
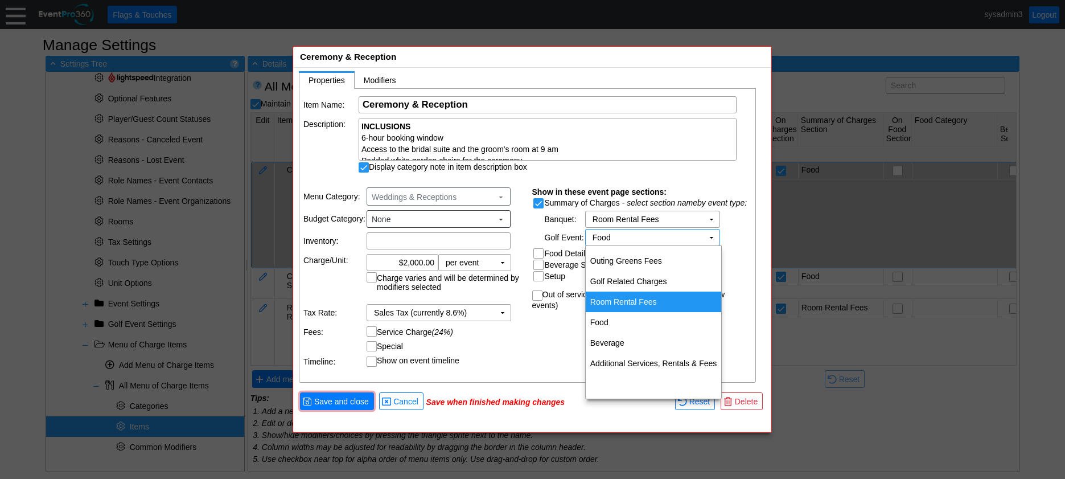
click at [637, 295] on td "Room Rental Fees" at bounding box center [654, 301] width 136 height 20
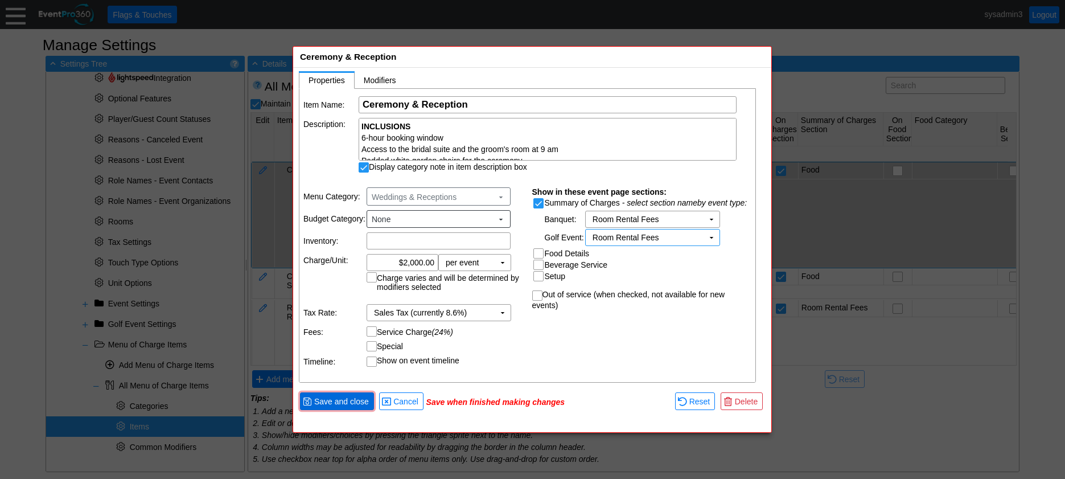
click at [327, 402] on span "Save and close" at bounding box center [341, 401] width 59 height 11
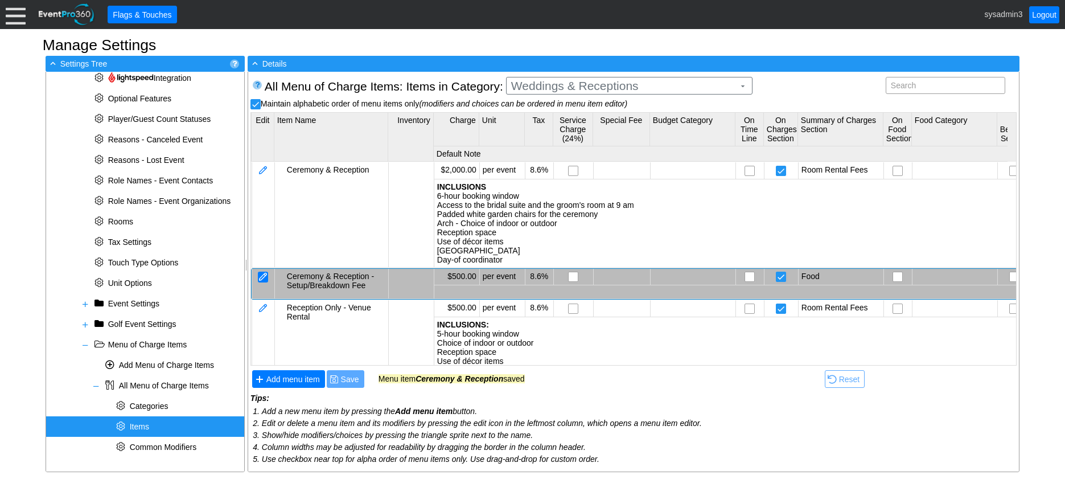
click at [268, 275] on div at bounding box center [263, 276] width 10 height 11
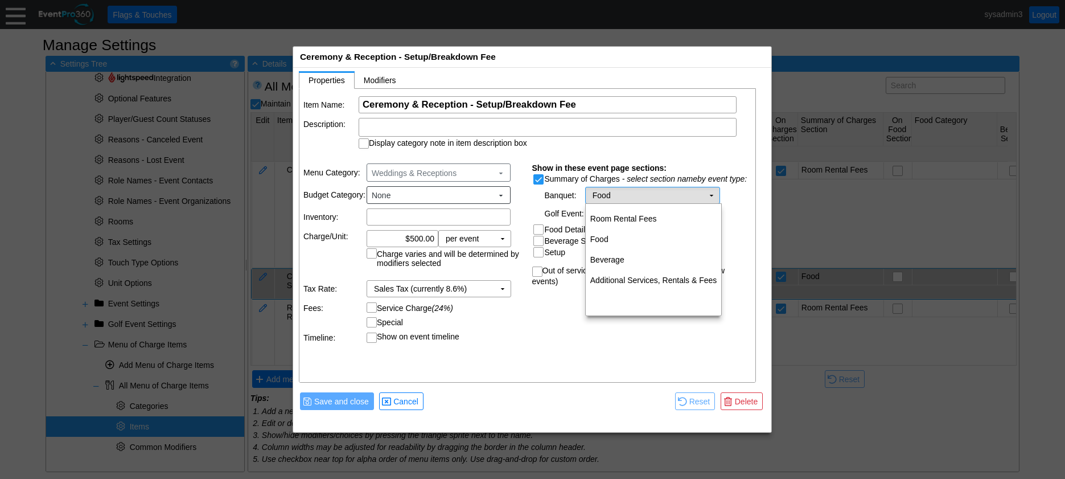
click at [710, 194] on td "▼" at bounding box center [711, 195] width 16 height 16
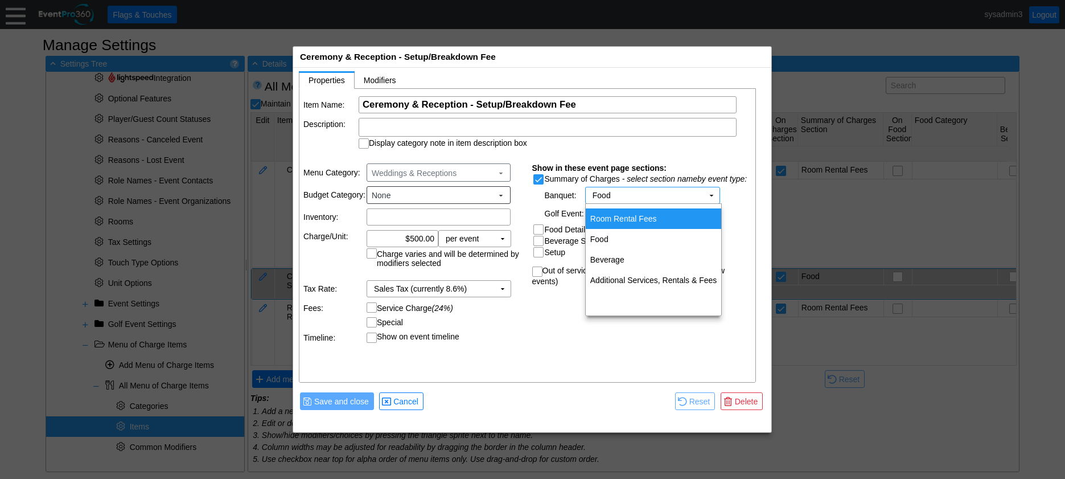
click at [651, 216] on td "Room Rental Fees" at bounding box center [654, 218] width 136 height 20
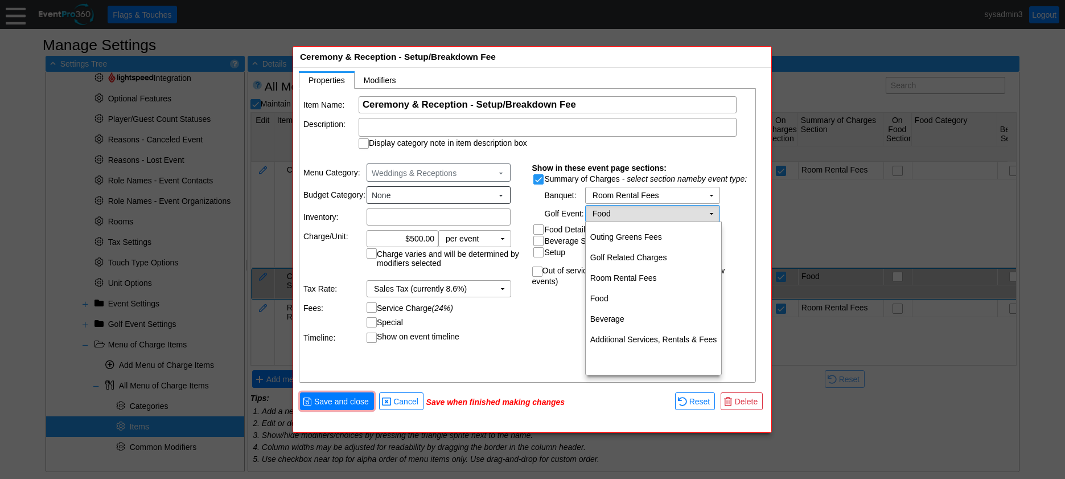
click at [709, 208] on td "▼" at bounding box center [711, 213] width 16 height 16
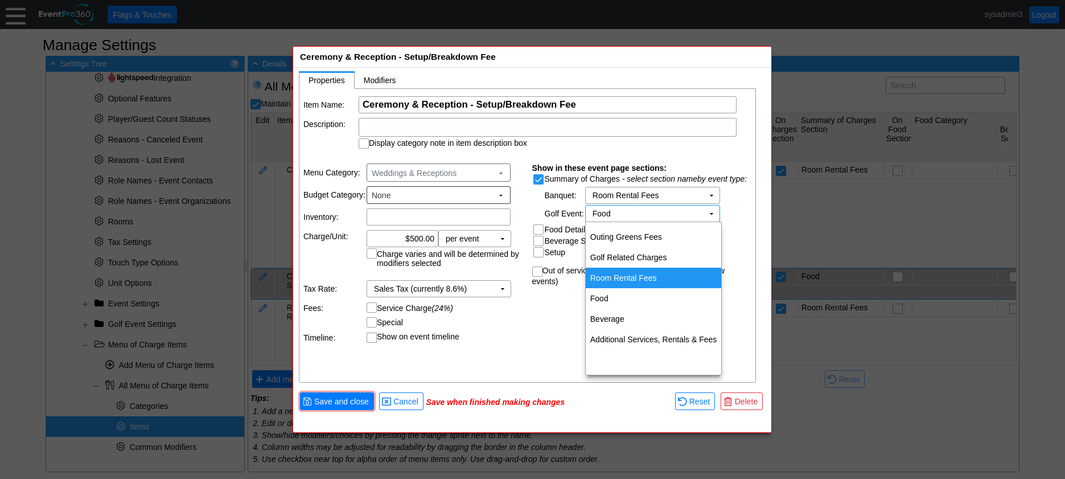
click at [620, 270] on td "Room Rental Fees" at bounding box center [654, 277] width 136 height 20
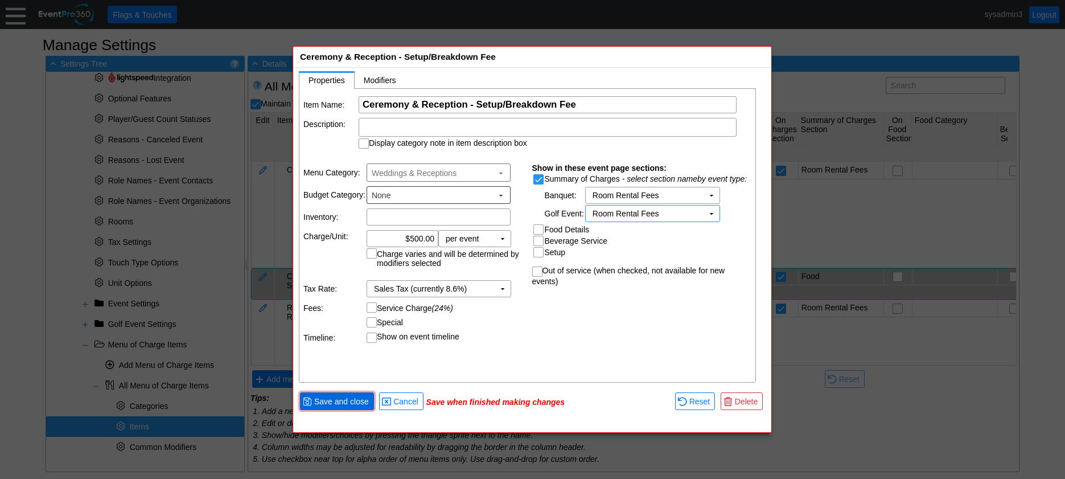
click at [342, 398] on span "Save and close" at bounding box center [341, 401] width 59 height 11
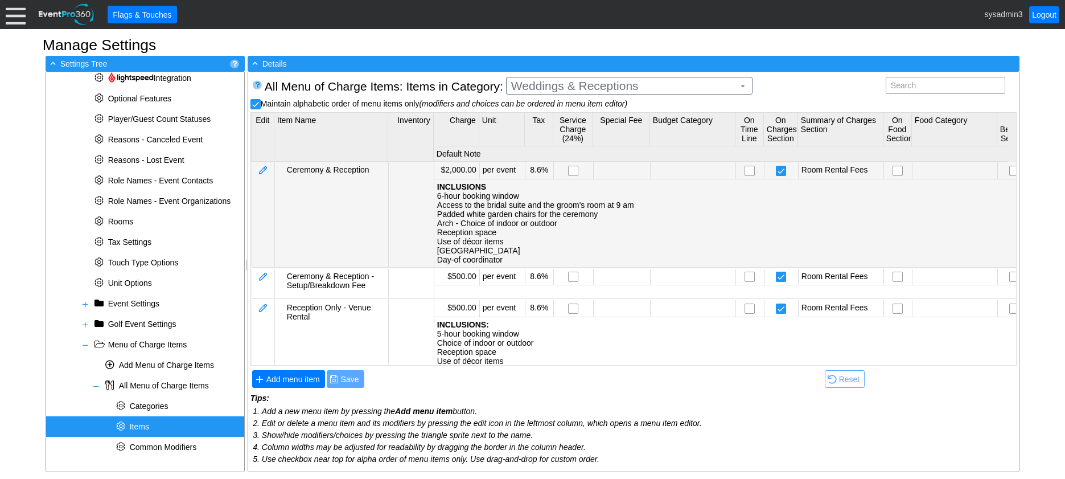
scroll to position [31, 0]
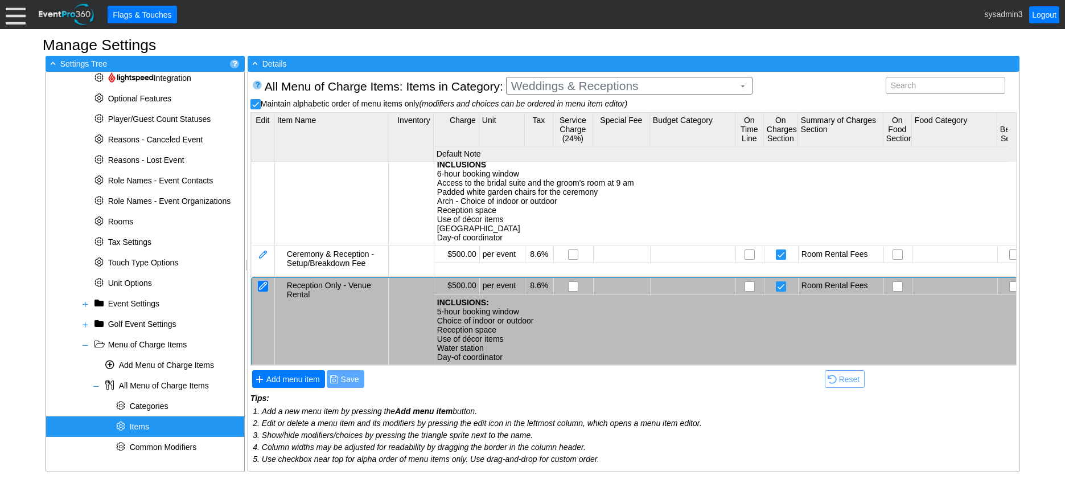
click at [264, 281] on div at bounding box center [263, 286] width 10 height 11
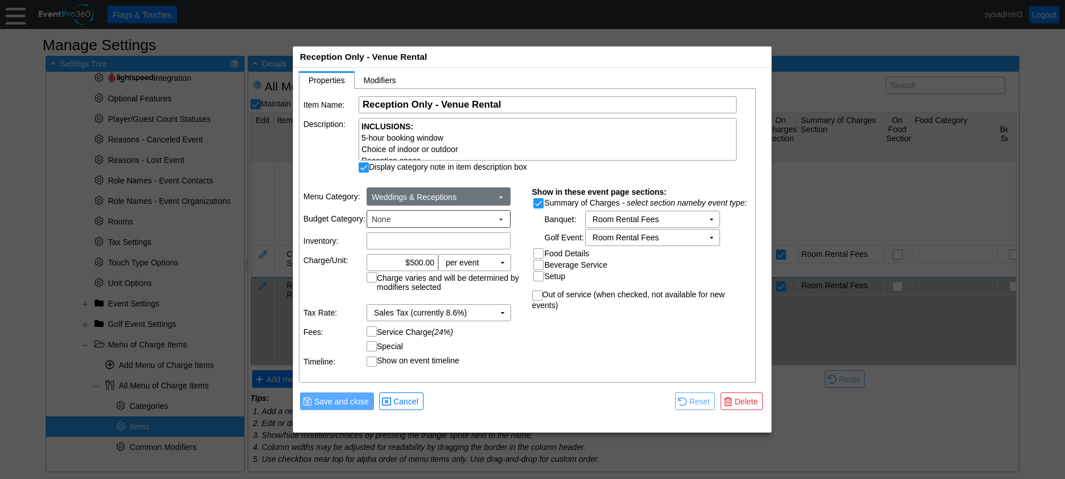
scroll to position [0, 0]
click at [414, 262] on input "500.00" at bounding box center [403, 262] width 64 height 16
type input "$2,000.00"
click at [499, 330] on td "Service Charge (24%)" at bounding box center [446, 331] width 158 height 11
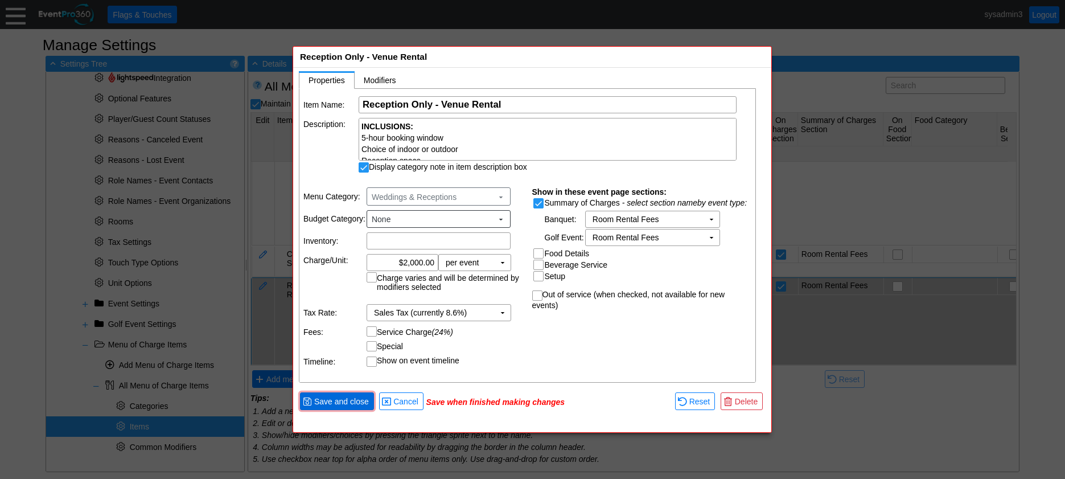
click at [348, 396] on span "Save and close" at bounding box center [341, 401] width 59 height 11
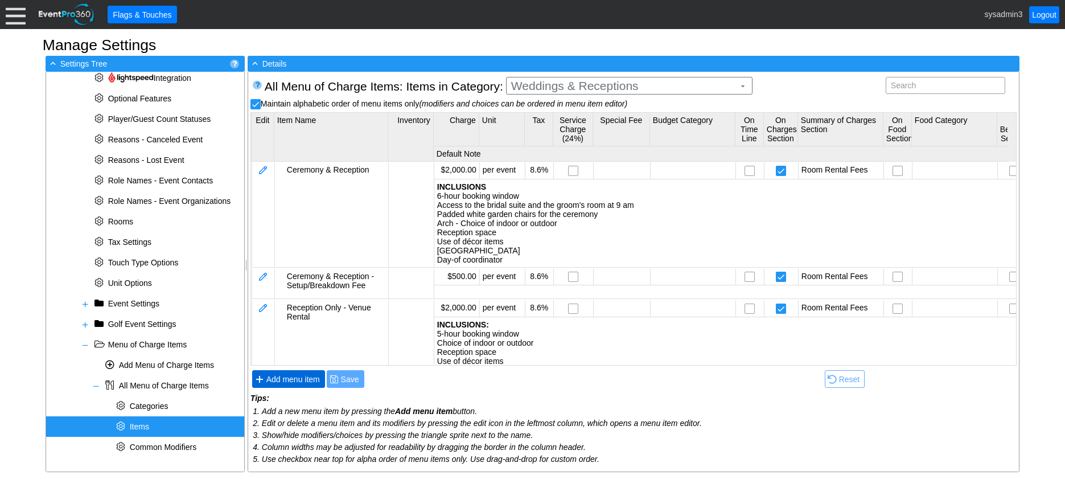
click at [293, 381] on span "Add menu item" at bounding box center [293, 378] width 58 height 11
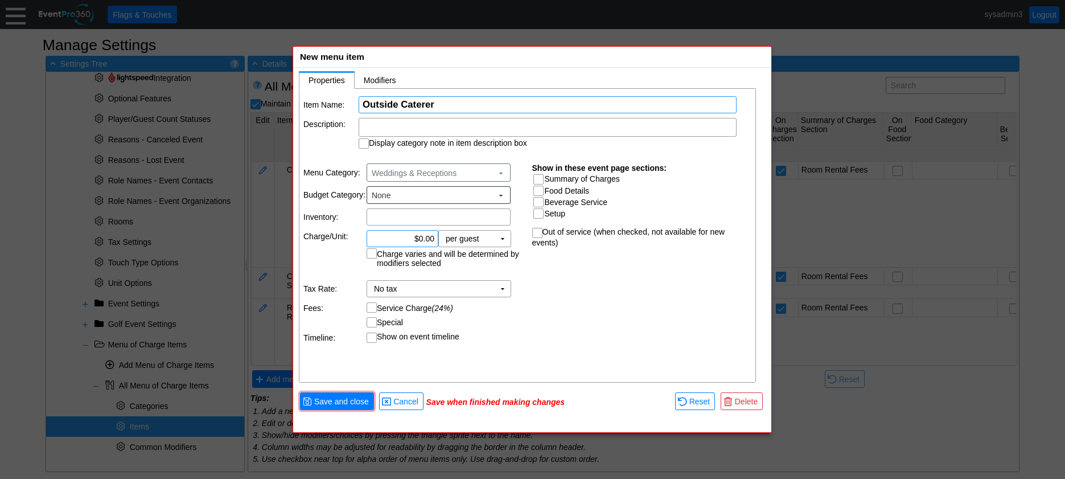
type input "Outside Caterer"
click at [424, 236] on input "0.00" at bounding box center [403, 239] width 64 height 16
type input "$2,000.00"
click at [551, 308] on div "Item Name: Χ Outside Caterer Name of the menu item Description: Display categor…" at bounding box center [527, 236] width 457 height 294
click at [539, 179] on input "Summary of Charges" at bounding box center [539, 180] width 11 height 11
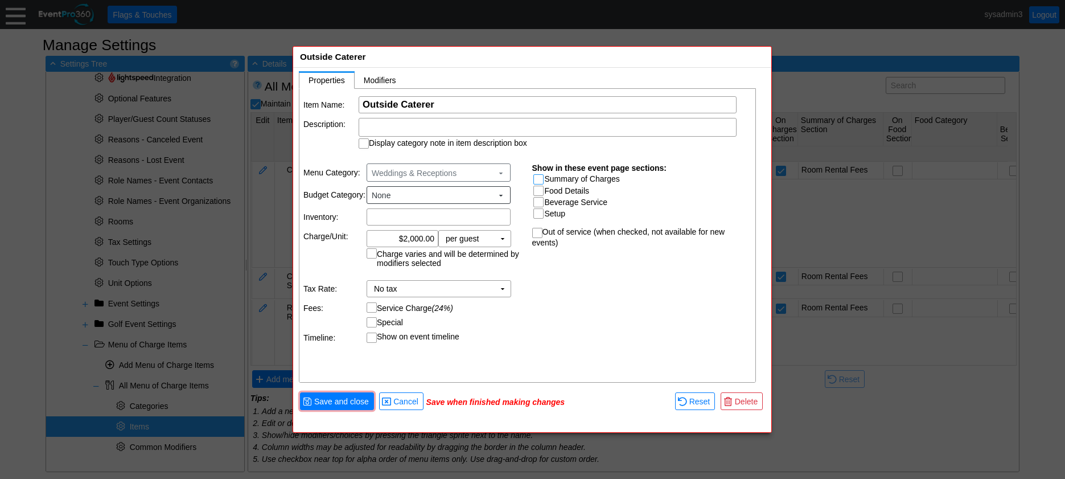
checkbox input "true"
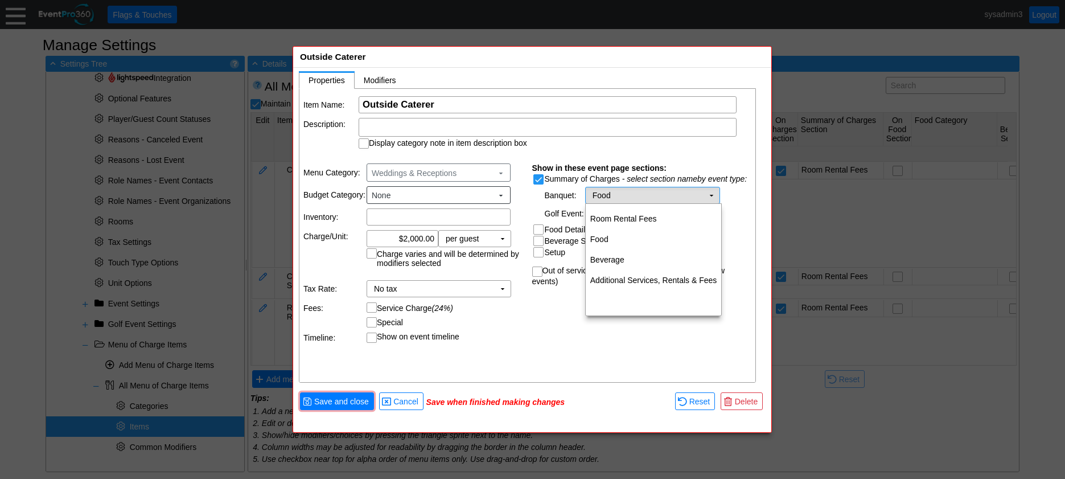
click at [671, 195] on td "Food Χ" at bounding box center [645, 195] width 118 height 16
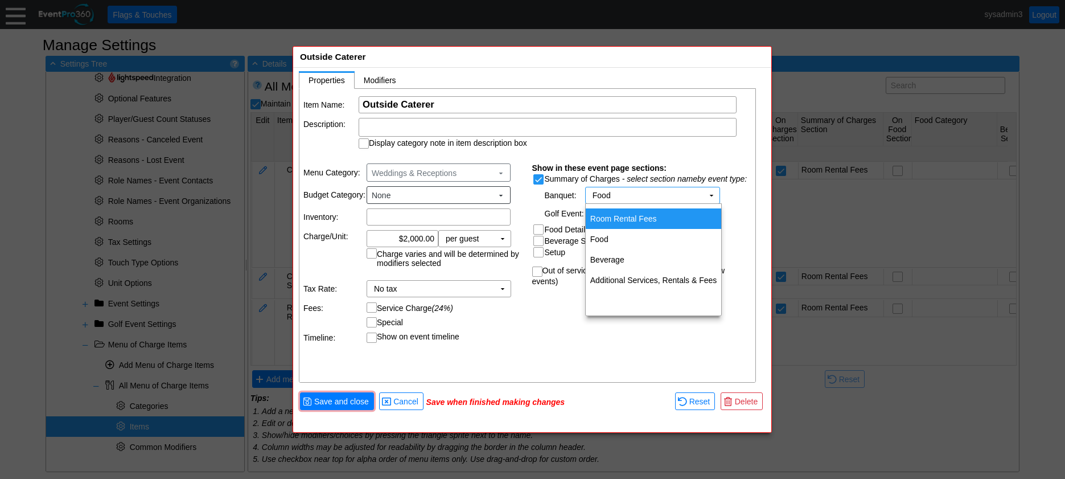
click at [644, 220] on td "Room Rental Fees" at bounding box center [654, 218] width 136 height 20
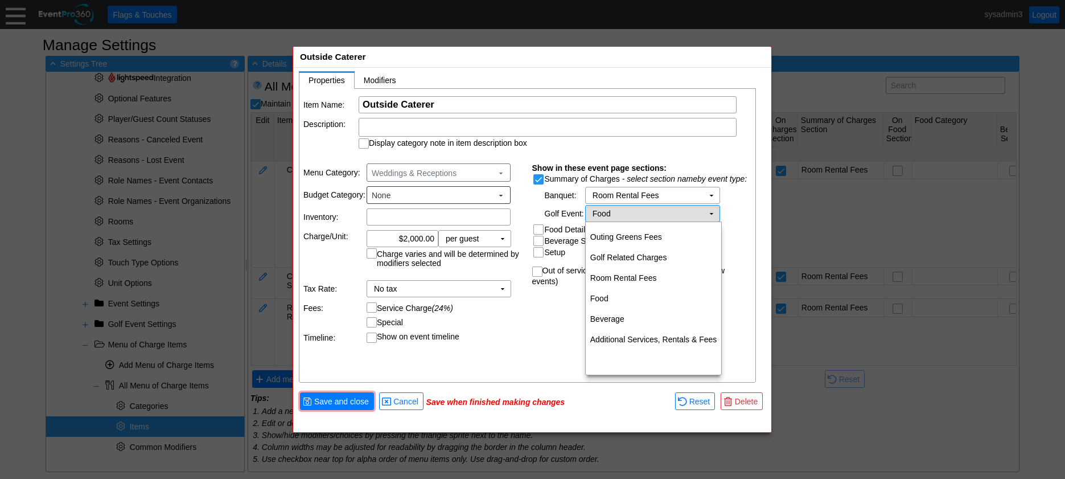
click at [652, 206] on td "Food Χ" at bounding box center [645, 213] width 118 height 16
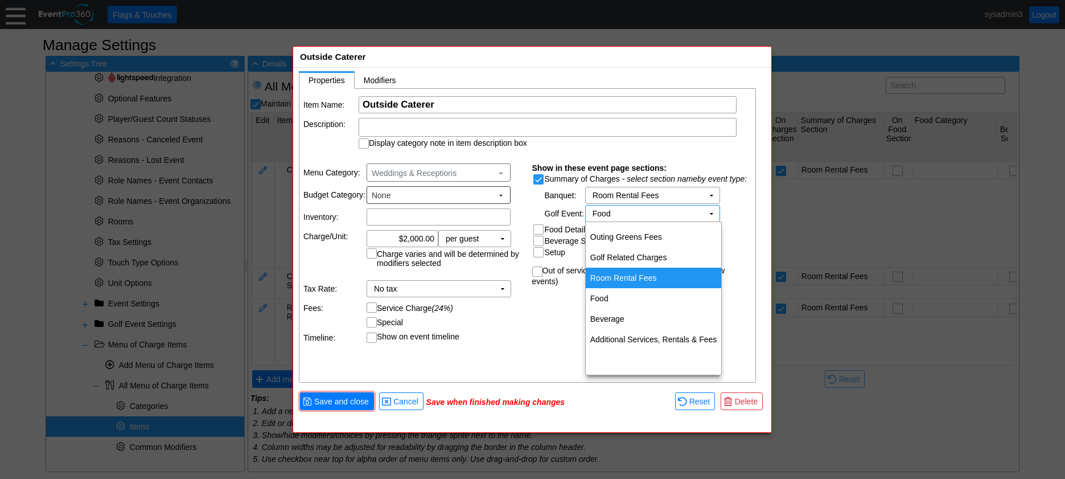
click at [643, 272] on td "Room Rental Fees" at bounding box center [654, 277] width 136 height 20
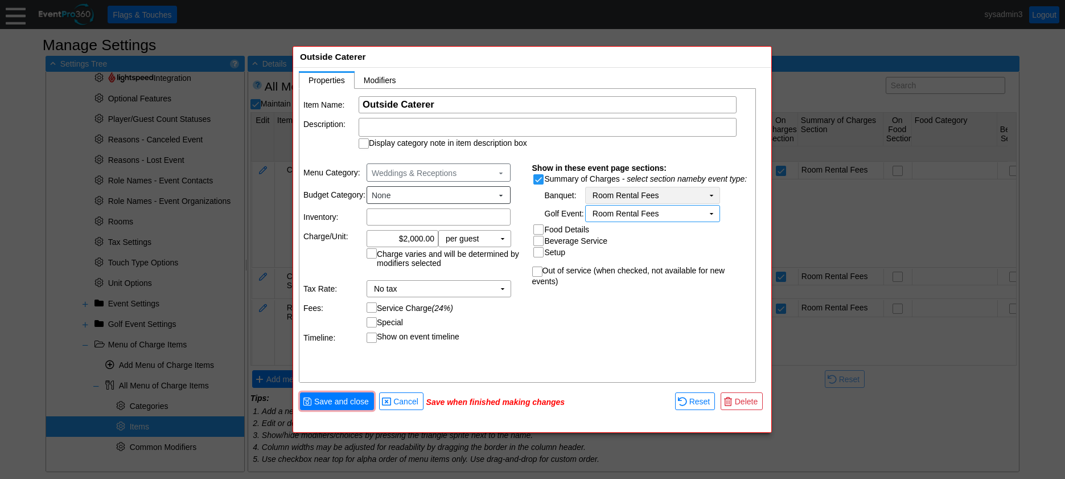
click at [674, 194] on td "Room Rental Fees Χ" at bounding box center [645, 195] width 118 height 16
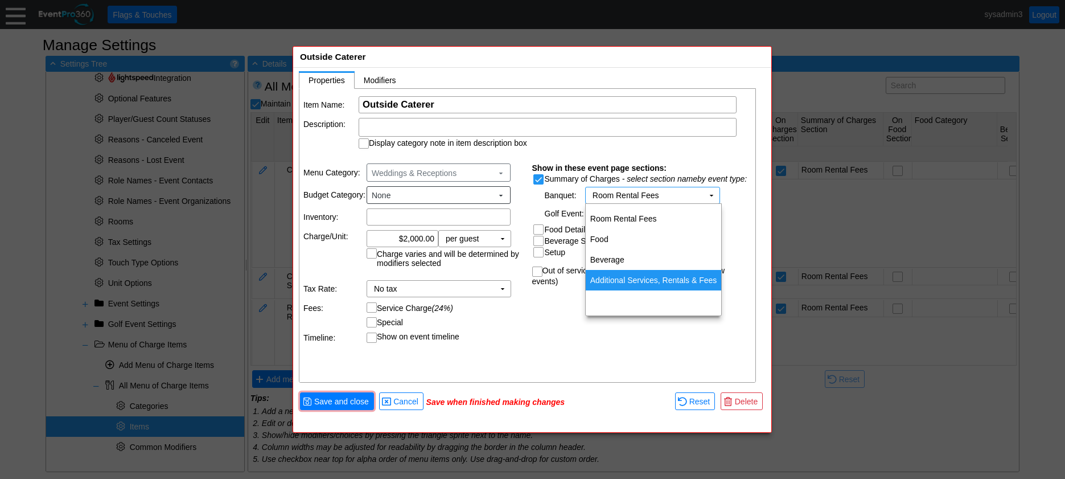
click at [667, 277] on td "Additional Services, Rentals & Fees" at bounding box center [654, 280] width 136 height 20
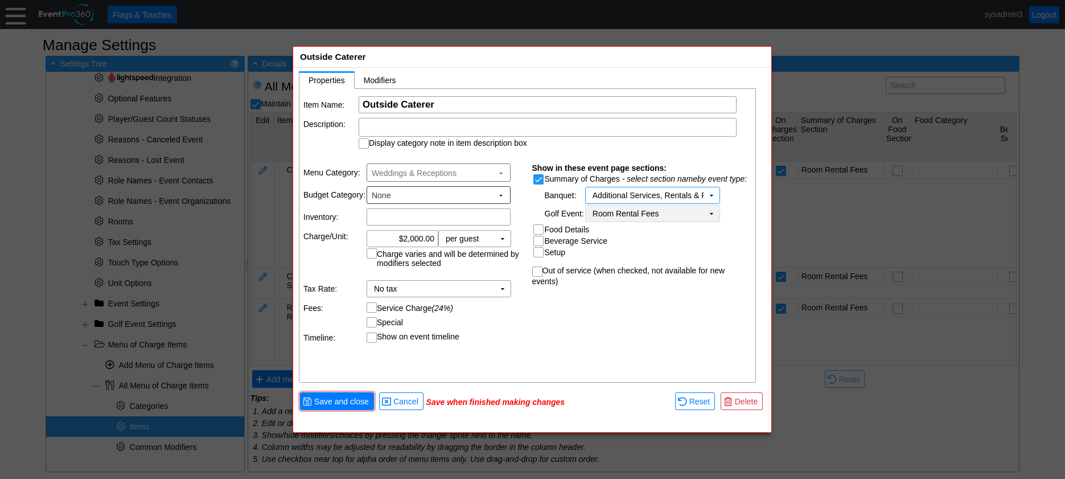
click at [670, 211] on td "Room Rental Fees Χ" at bounding box center [645, 213] width 118 height 16
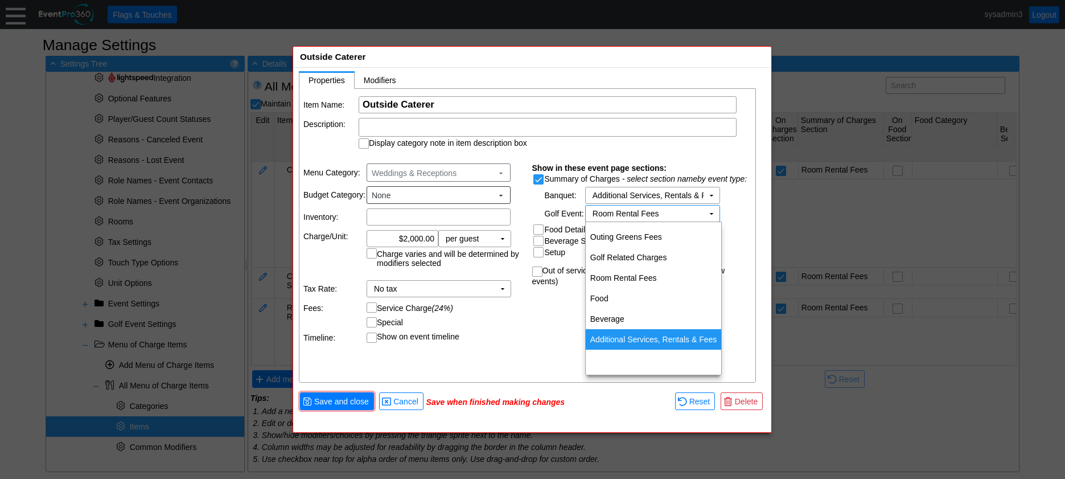
click at [652, 336] on td "Additional Services, Rentals & Fees" at bounding box center [654, 339] width 136 height 20
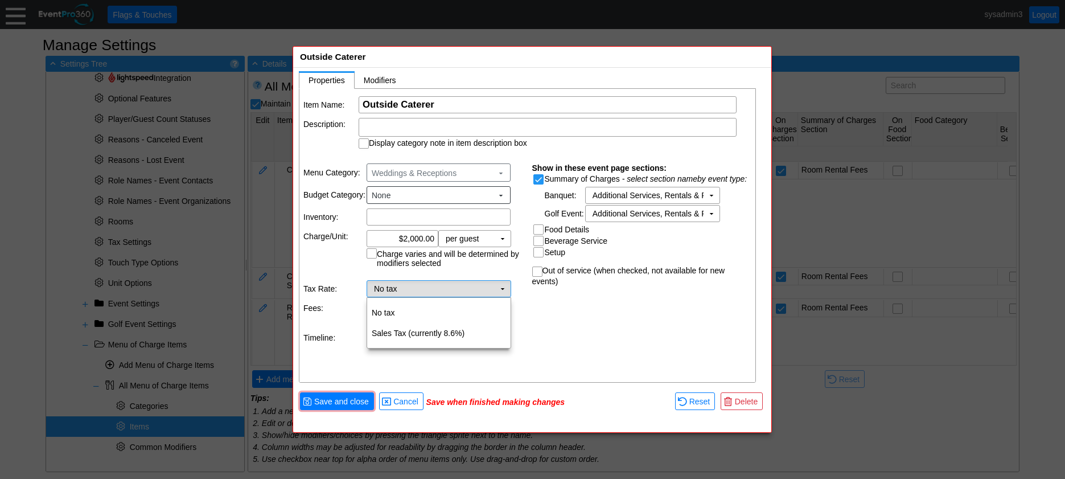
click at [508, 288] on td "▼" at bounding box center [503, 289] width 16 height 16
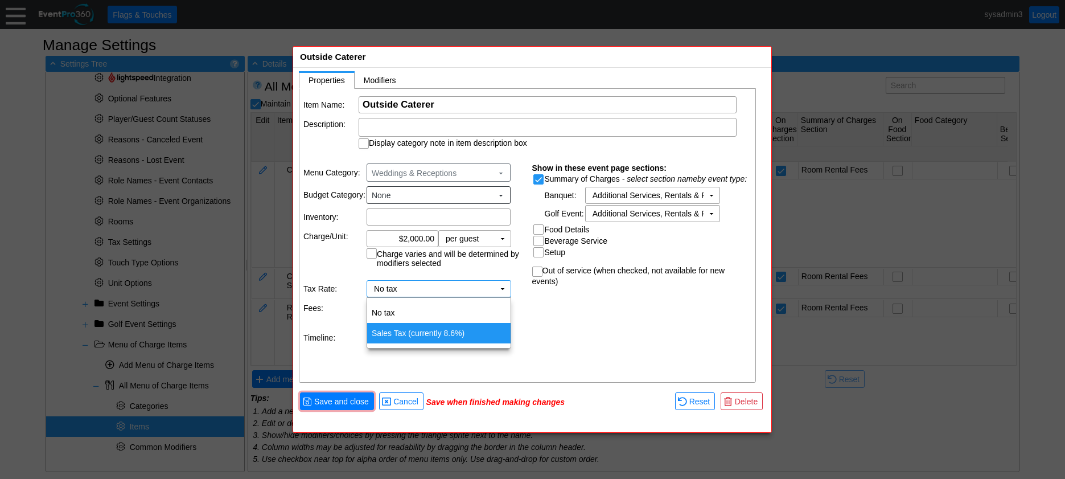
click at [409, 332] on td "Sales Tax (currently 8.6%)" at bounding box center [438, 333] width 143 height 20
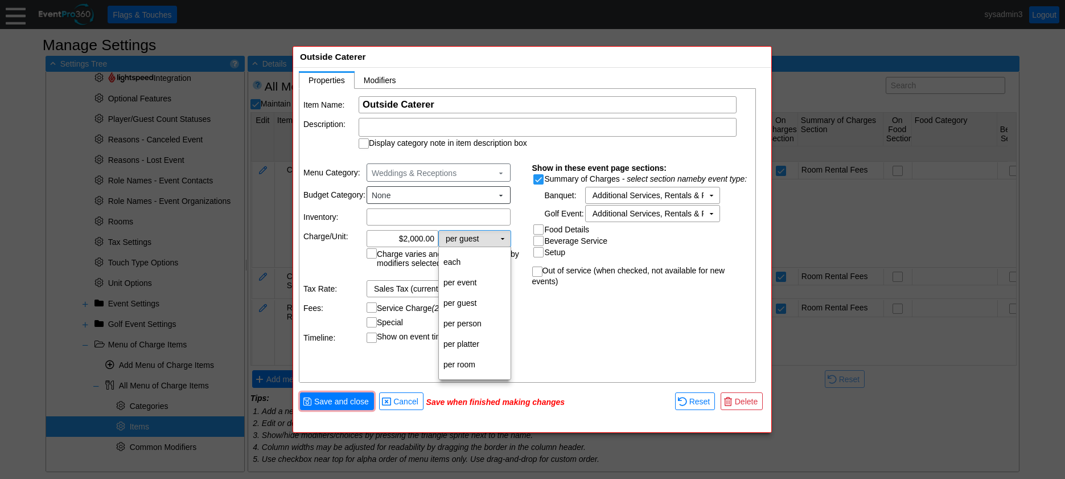
click at [500, 233] on td "▼" at bounding box center [503, 239] width 16 height 16
click at [469, 276] on td "per event" at bounding box center [475, 282] width 72 height 20
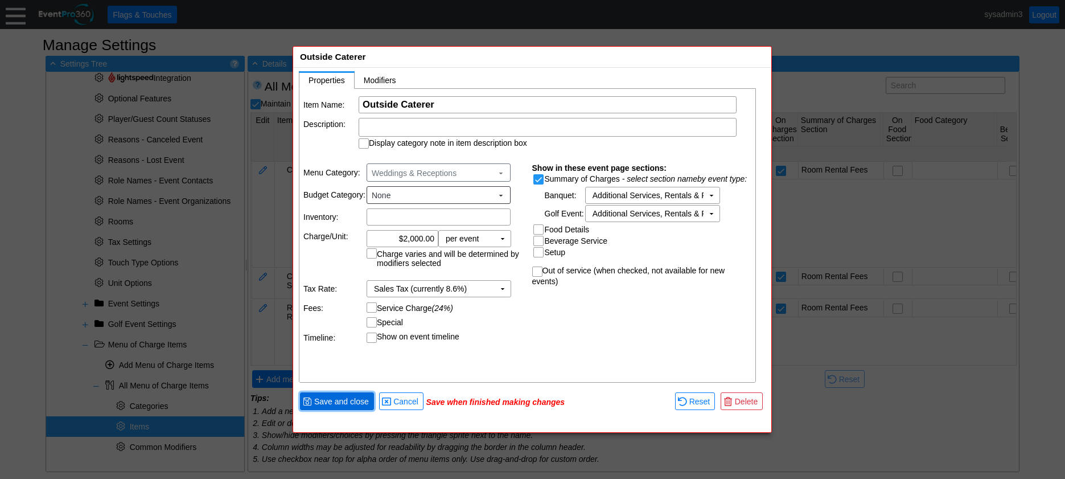
click at [356, 401] on span "Save and close" at bounding box center [341, 401] width 59 height 11
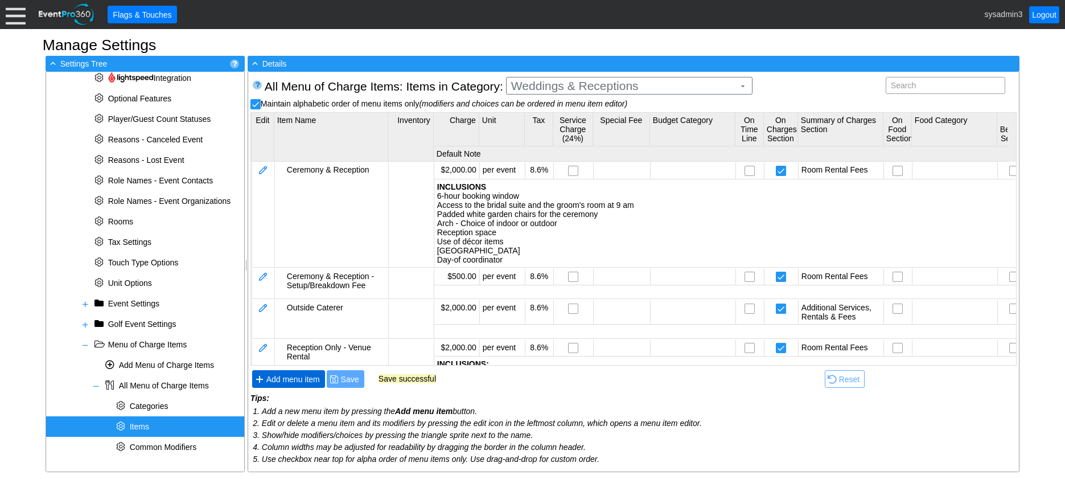
click at [310, 383] on span "Add menu item" at bounding box center [293, 378] width 58 height 11
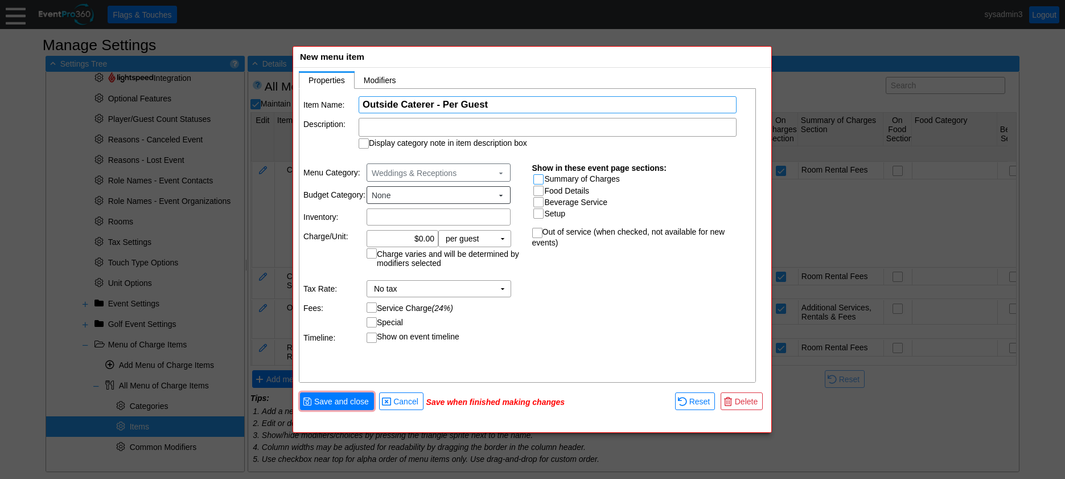
type input "Outside Caterer - Per Guest"
click at [540, 179] on input "Summary of Charges" at bounding box center [539, 180] width 11 height 11
checkbox input "true"
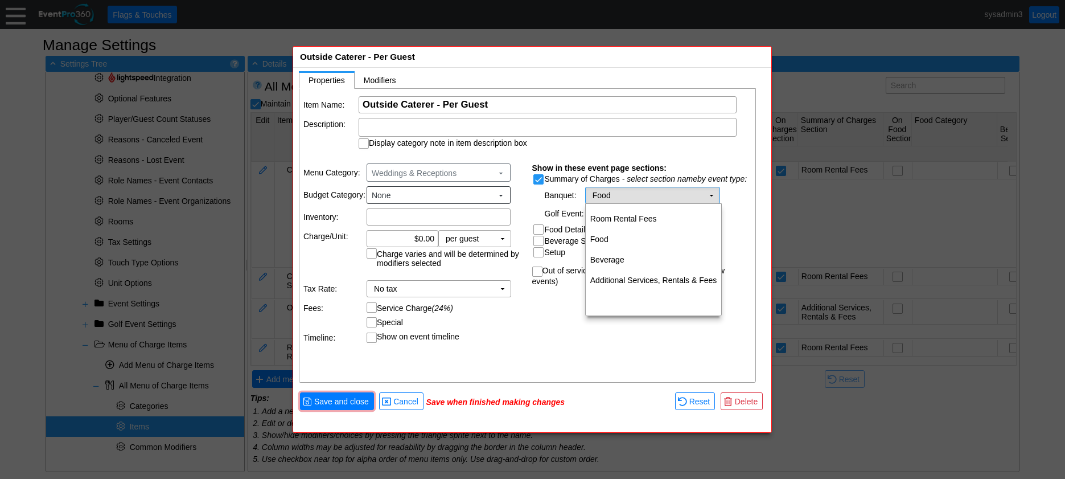
click at [709, 194] on td "▼" at bounding box center [711, 195] width 16 height 16
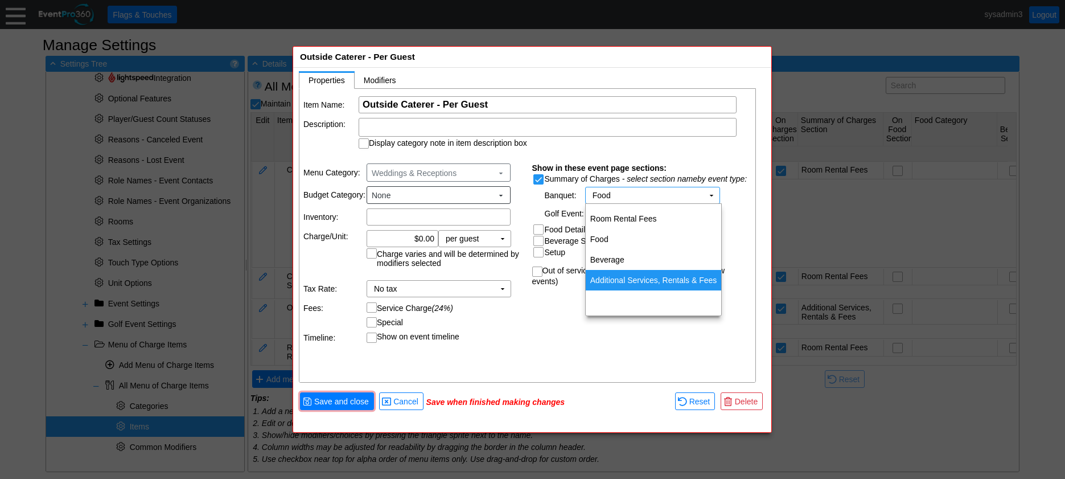
click at [657, 278] on td "Additional Services, Rentals & Fees" at bounding box center [654, 280] width 136 height 20
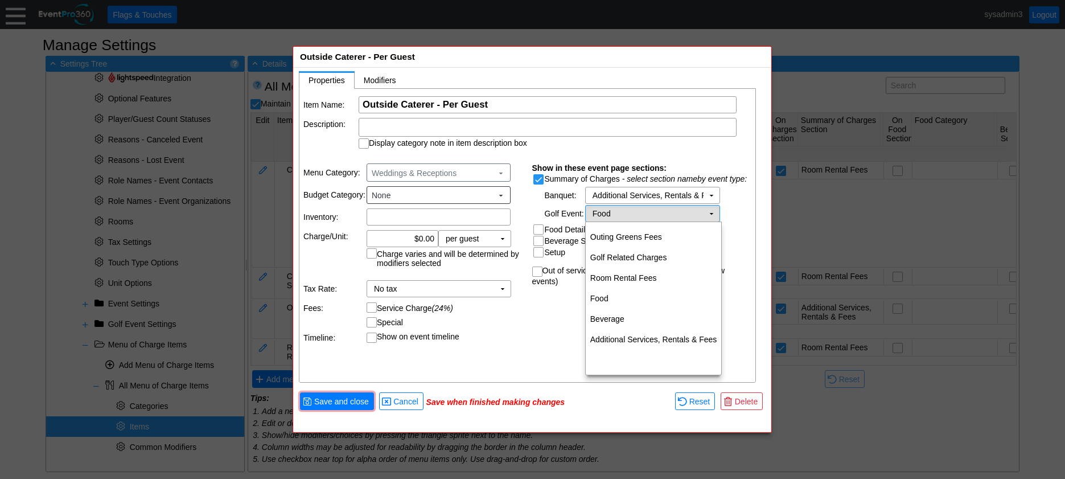
click at [702, 216] on td "Food Χ" at bounding box center [645, 213] width 118 height 16
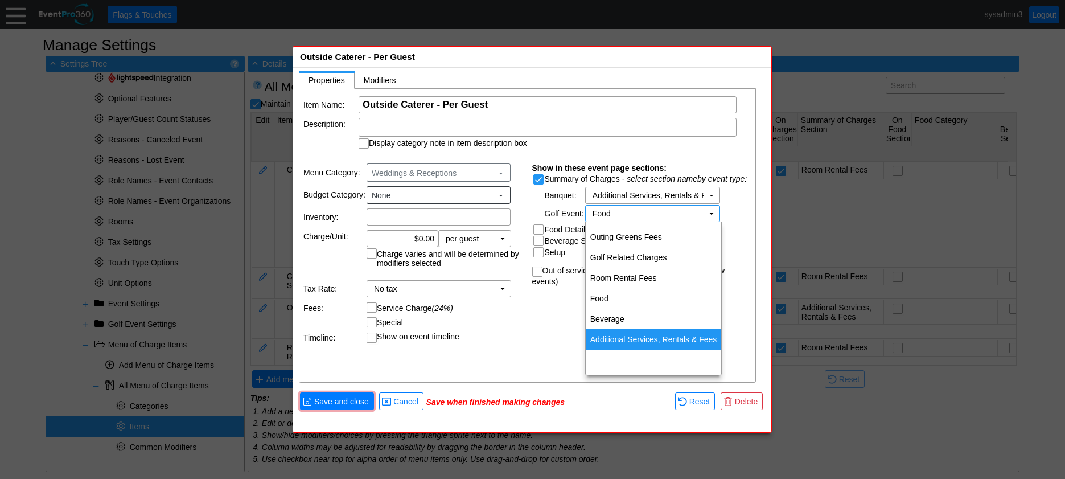
click at [652, 337] on td "Additional Services, Rentals & Fees" at bounding box center [654, 339] width 136 height 20
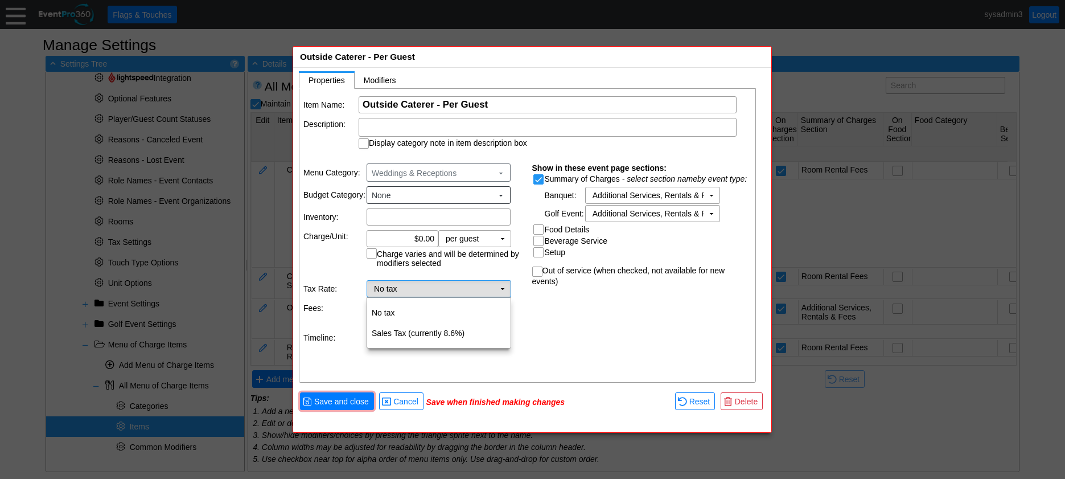
click at [498, 286] on td "▼" at bounding box center [503, 289] width 16 height 16
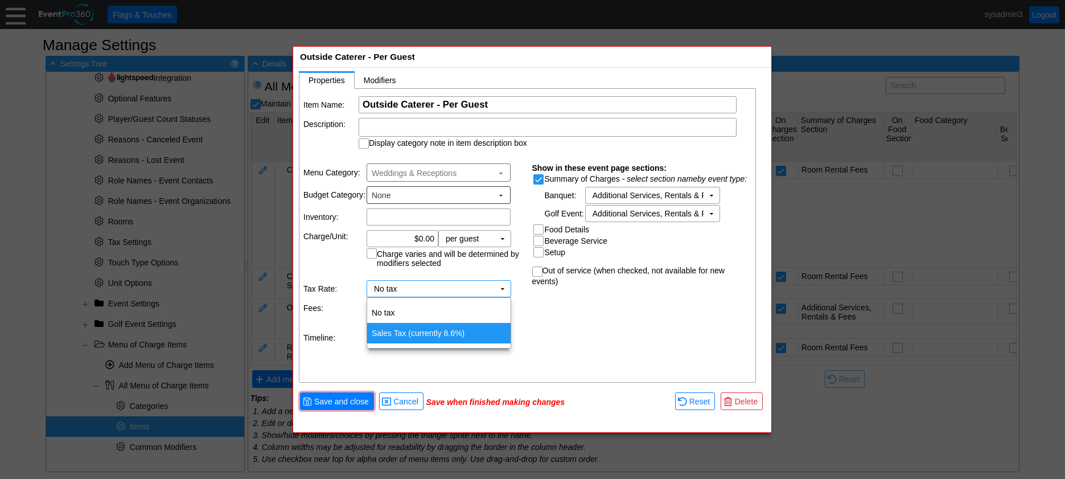
click at [464, 330] on td "Sales Tax (currently 8.6%)" at bounding box center [438, 333] width 143 height 20
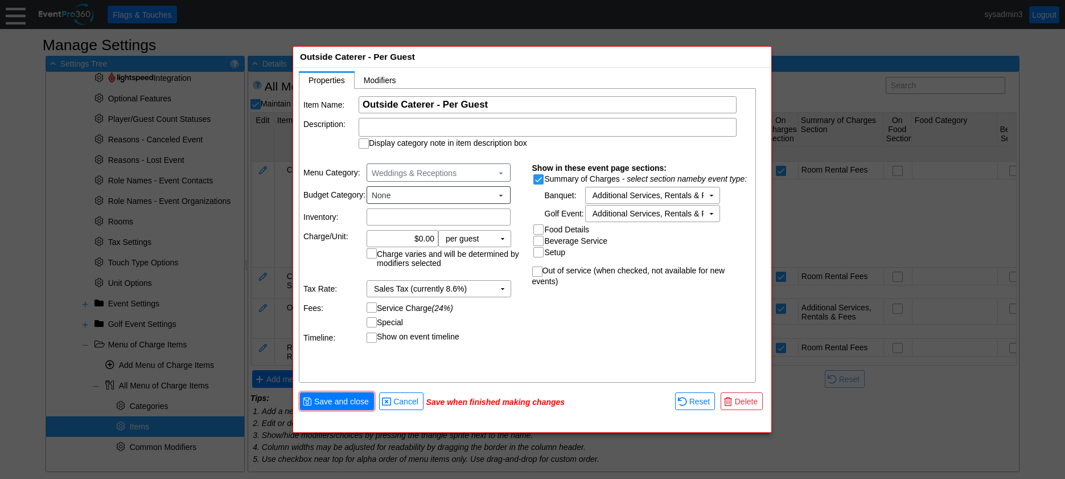
click at [514, 314] on table "Menu Category: Weddings & Receptions ▼ Budget Category: None ▼ Inventory: Χ Cha…" at bounding box center [413, 253] width 229 height 194
click at [356, 402] on span "Save and close" at bounding box center [341, 401] width 59 height 11
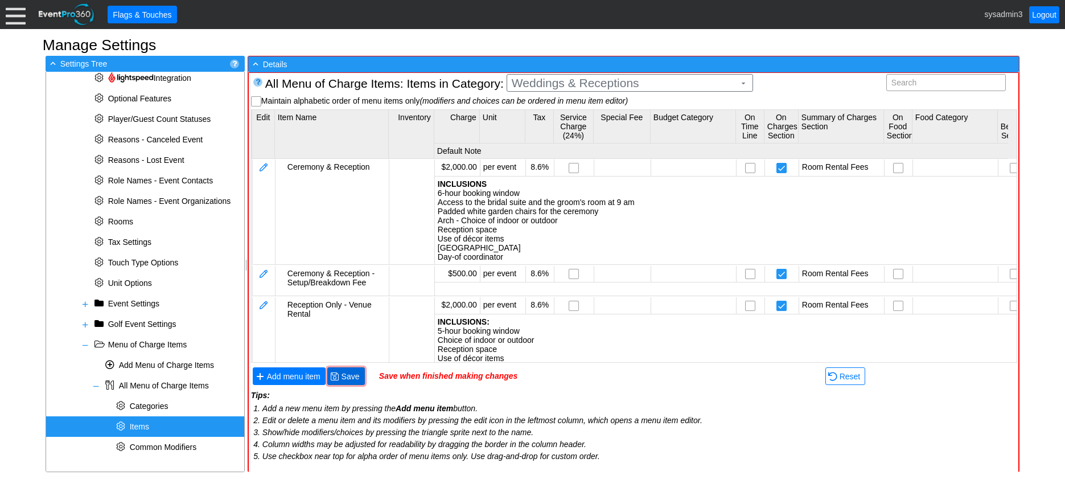
click at [348, 378] on span "Save" at bounding box center [350, 376] width 23 height 11
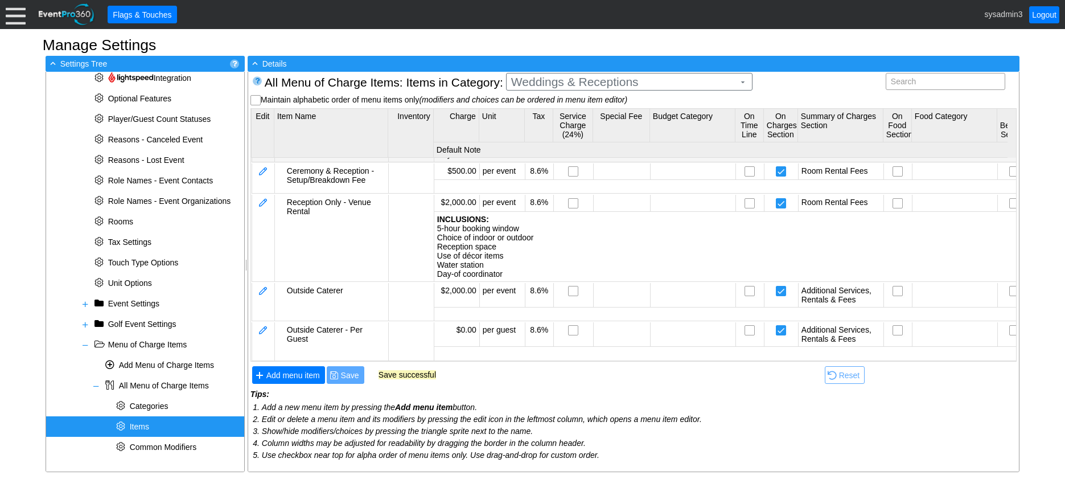
scroll to position [110, 0]
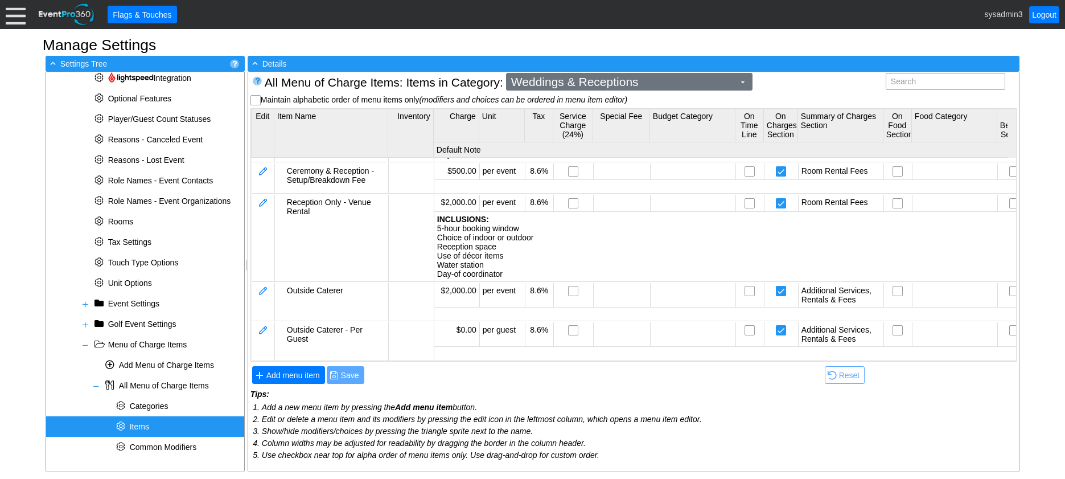
click at [593, 82] on span "Weddings & Receptions" at bounding box center [623, 81] width 228 height 11
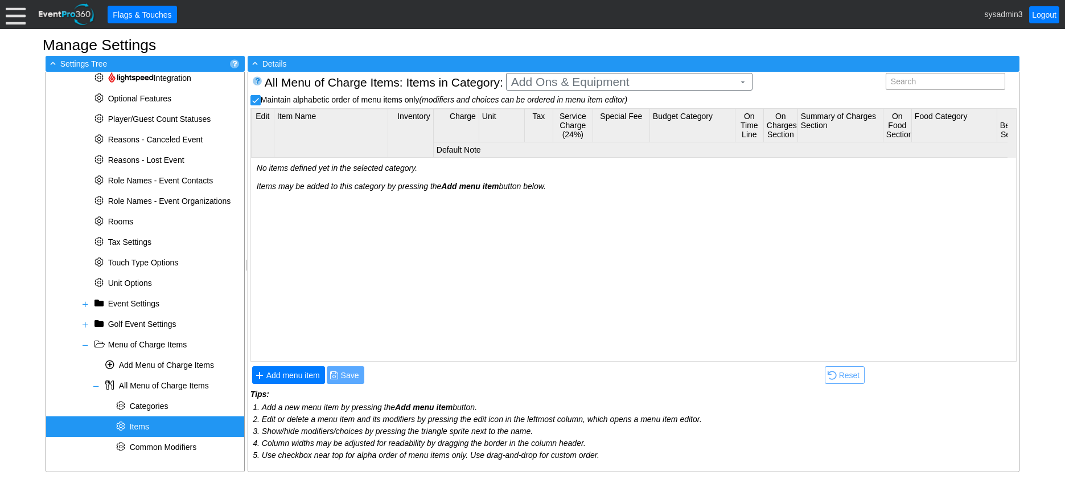
checkbox input "true"
click at [587, 222] on body "Calendar of Events + New Event + Reports + Manage Contacts + Manage Organizatio…" at bounding box center [532, 239] width 1065 height 479
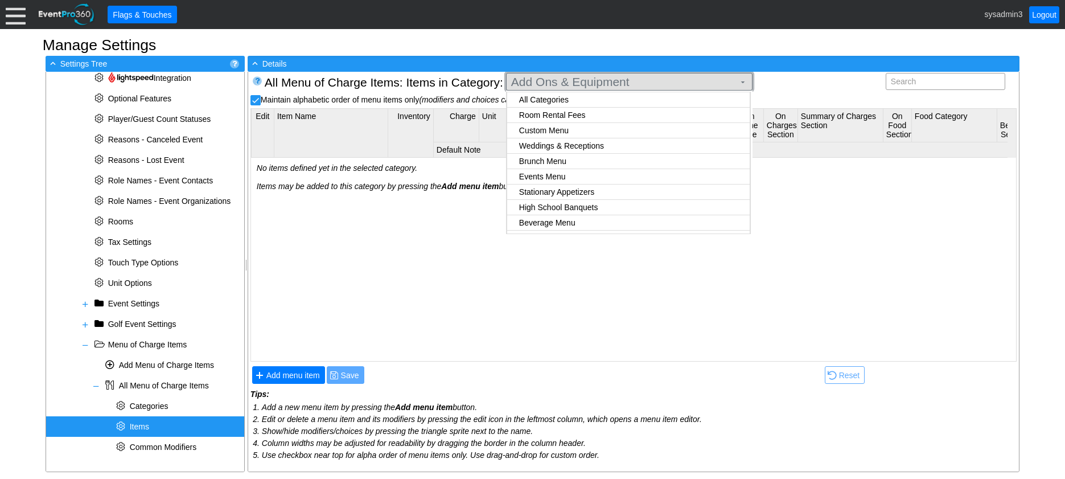
click at [618, 81] on span "Add Ons & Equipment" at bounding box center [623, 81] width 228 height 11
click at [785, 40] on h1 "Manage Settings" at bounding box center [532, 45] width 979 height 15
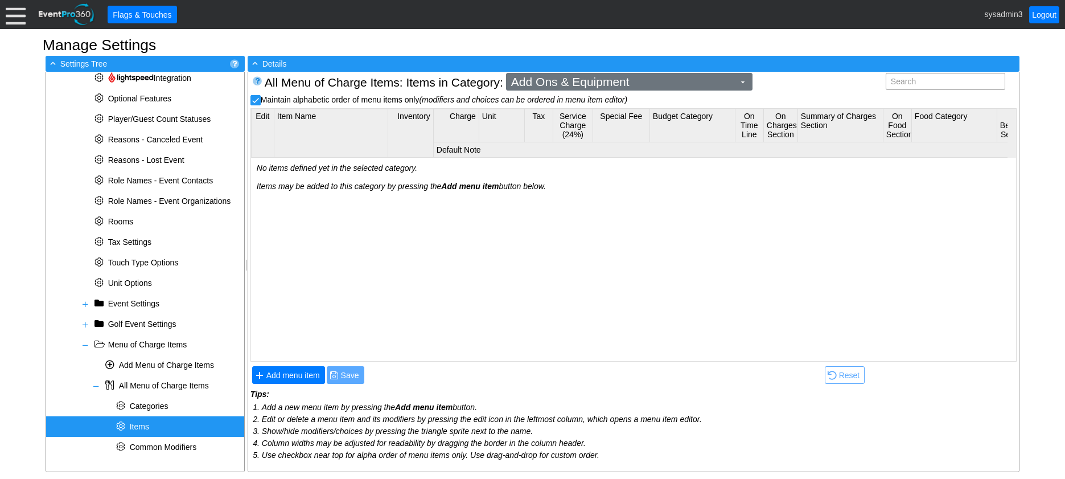
click at [665, 81] on span "Add Ons & Equipment" at bounding box center [623, 81] width 228 height 11
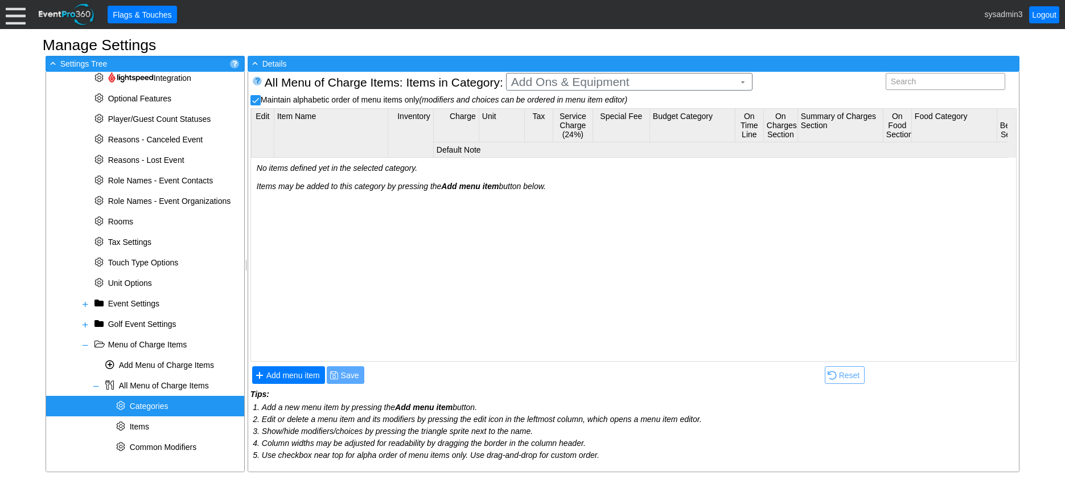
click at [152, 402] on span "Categories" at bounding box center [149, 405] width 39 height 9
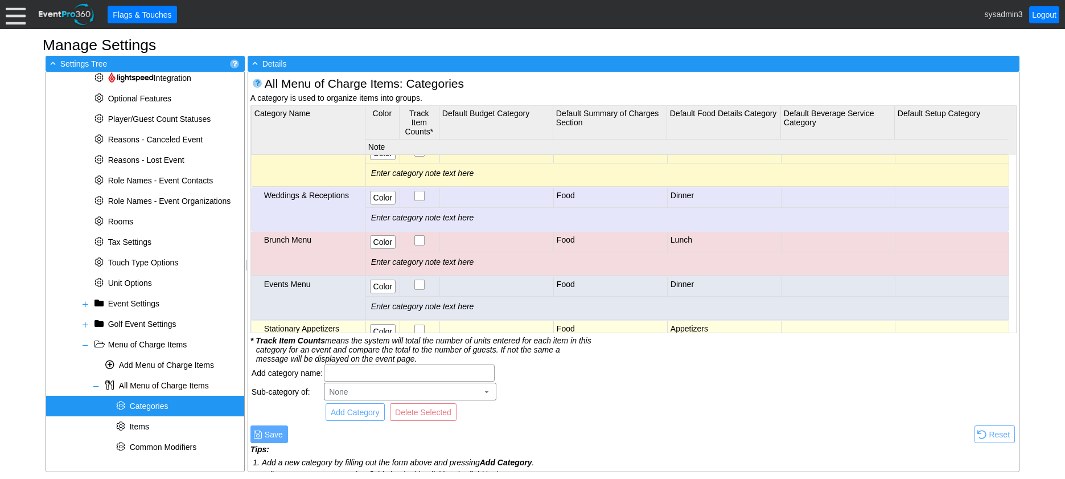
click at [337, 193] on div "Weddings & Receptions" at bounding box center [313, 195] width 98 height 9
click at [376, 373] on input "text" at bounding box center [409, 373] width 163 height 16
click at [364, 371] on input "Wedding Add Ons" at bounding box center [409, 373] width 163 height 16
type input "Wedding & Reception Add Ons"
click at [376, 414] on span "Add Category" at bounding box center [354, 411] width 53 height 11
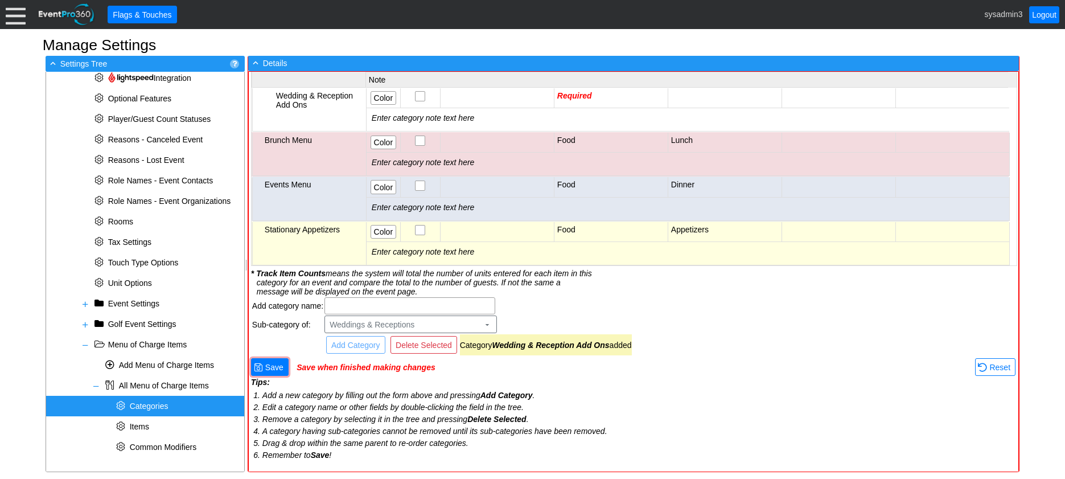
scroll to position [20, 0]
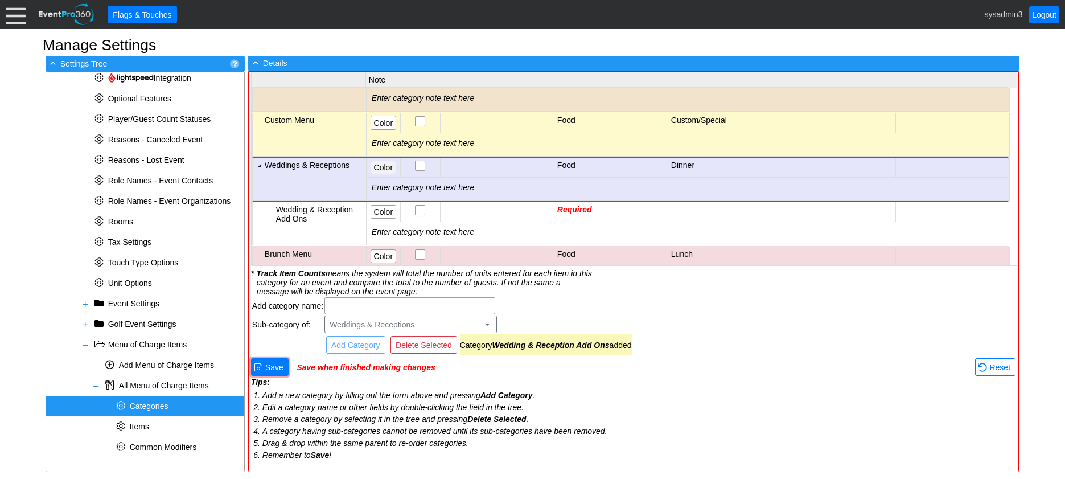
click at [388, 167] on span "Color" at bounding box center [383, 167] width 23 height 11
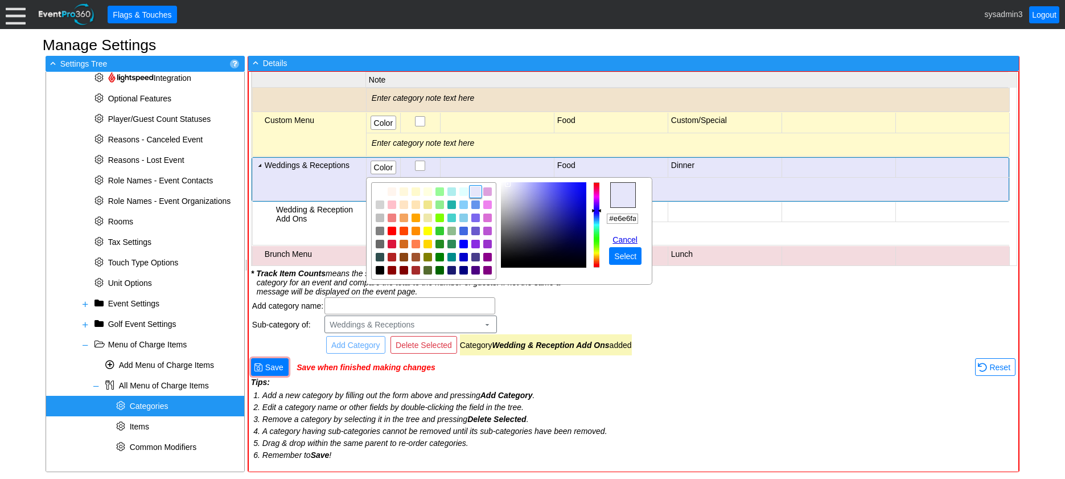
click at [342, 219] on div "Wedding & Reception Add Ons" at bounding box center [319, 214] width 87 height 18
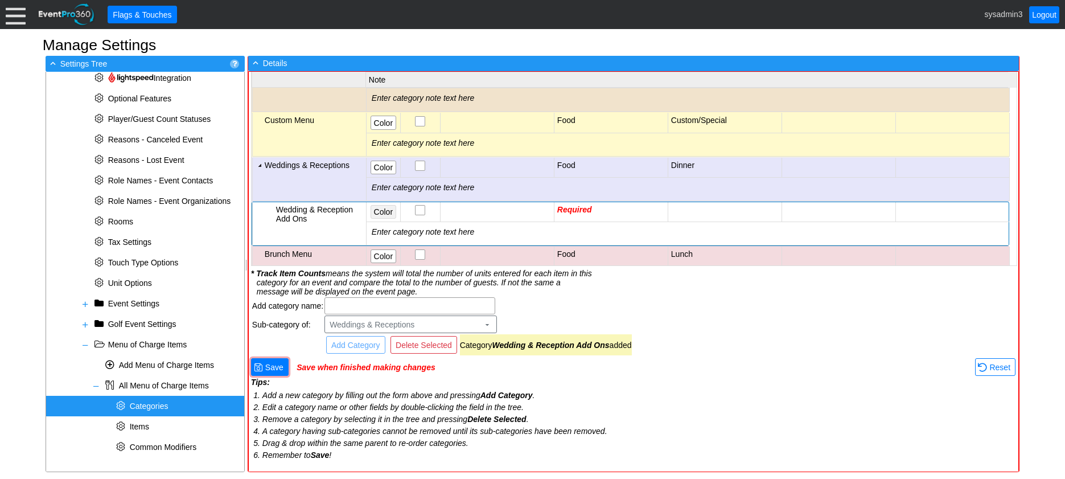
click at [377, 209] on span "Color" at bounding box center [383, 211] width 23 height 11
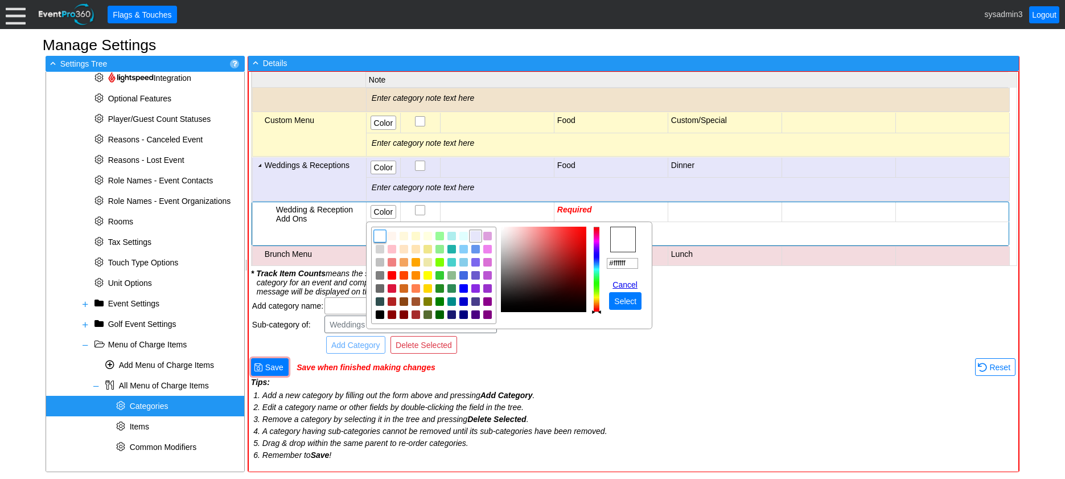
click at [475, 237] on img "focusNode" at bounding box center [476, 236] width 10 height 10
type input "#e6e6fa"
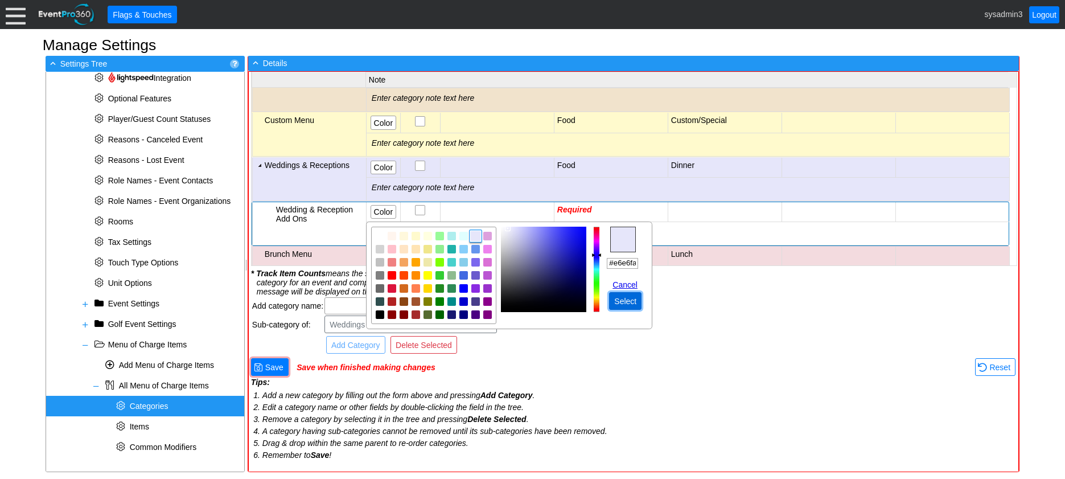
click at [633, 298] on span "Select" at bounding box center [625, 300] width 27 height 11
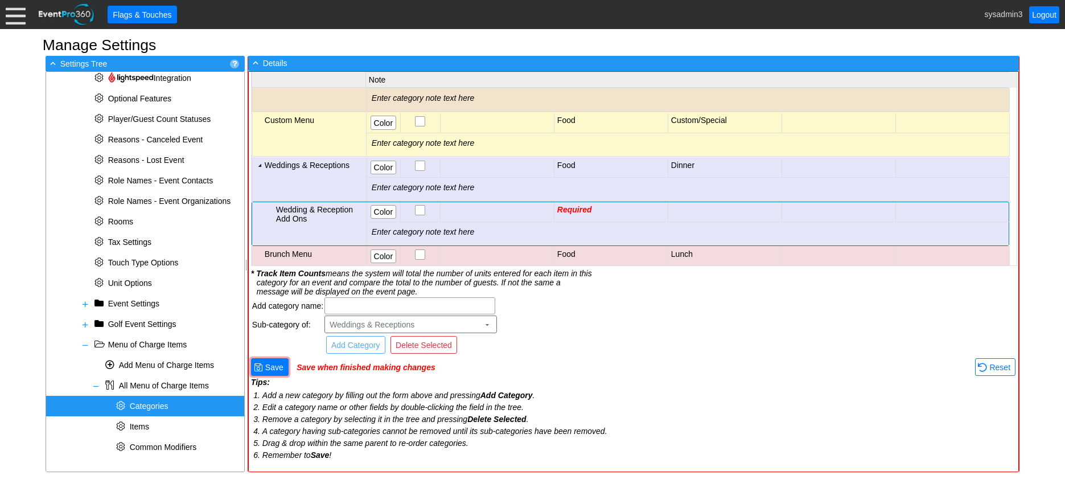
click at [623, 210] on td "Required" at bounding box center [611, 212] width 114 height 20
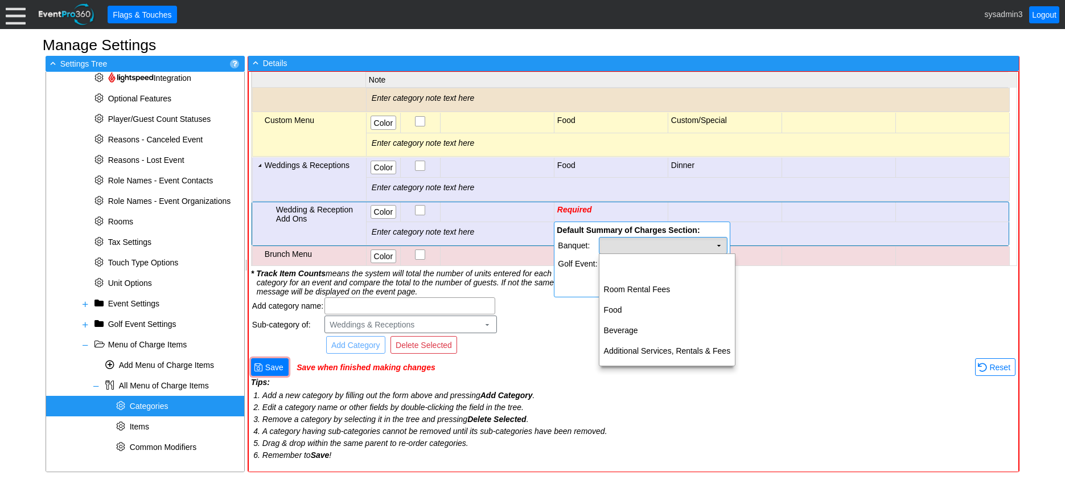
click at [648, 244] on td "Χ" at bounding box center [663, 245] width 128 height 16
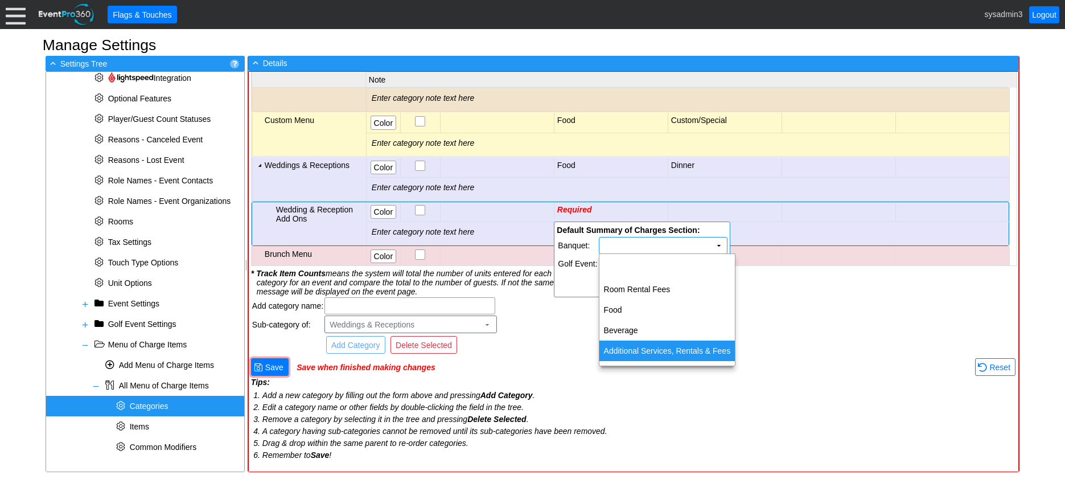
click at [662, 352] on td "Additional Services, Rentals & Fees" at bounding box center [667, 350] width 136 height 20
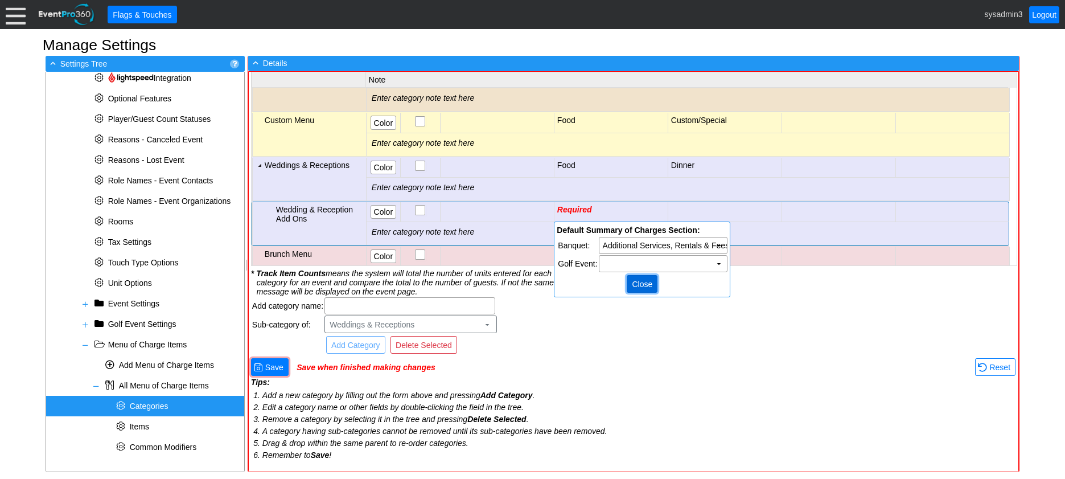
click at [651, 283] on span "Close" at bounding box center [641, 283] width 25 height 11
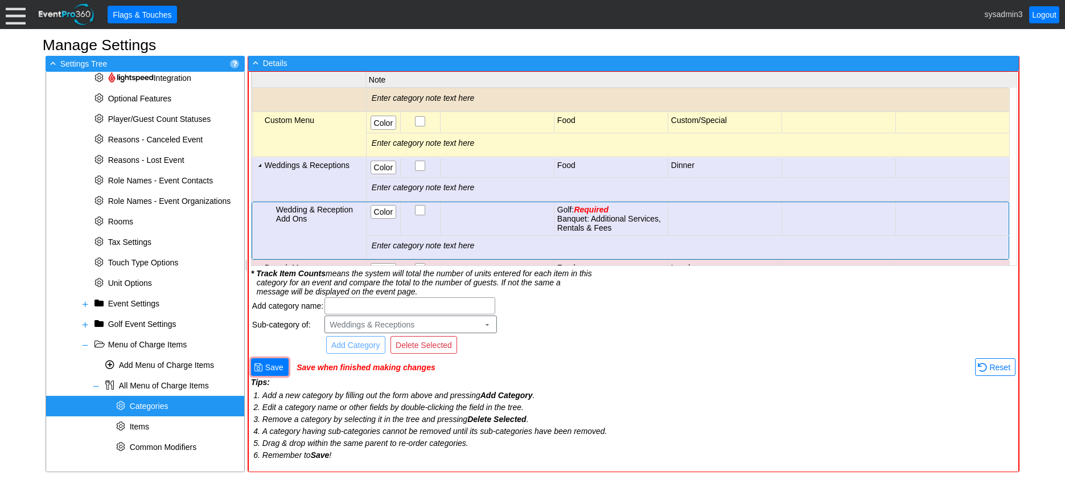
click at [598, 212] on span "Required" at bounding box center [591, 209] width 35 height 9
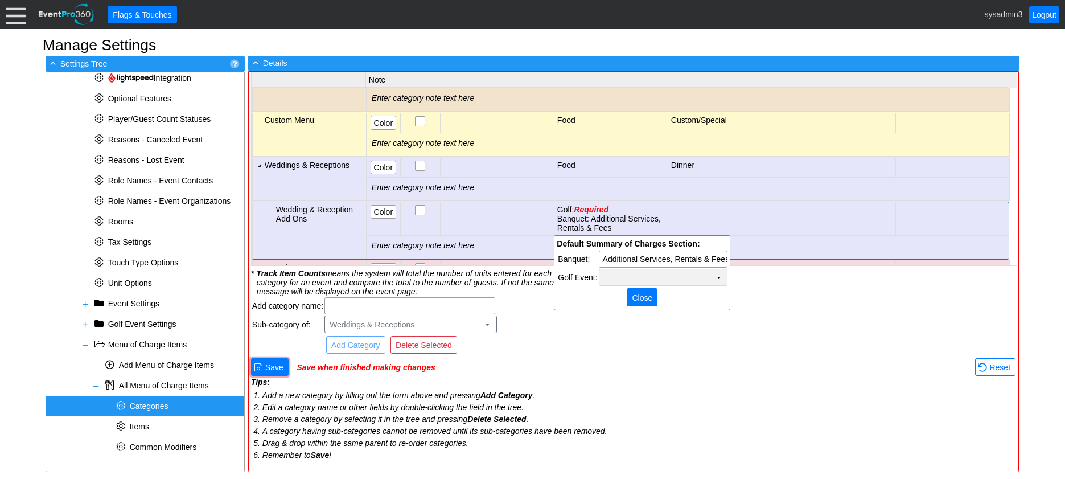
click at [656, 278] on td "Χ" at bounding box center [663, 277] width 128 height 16
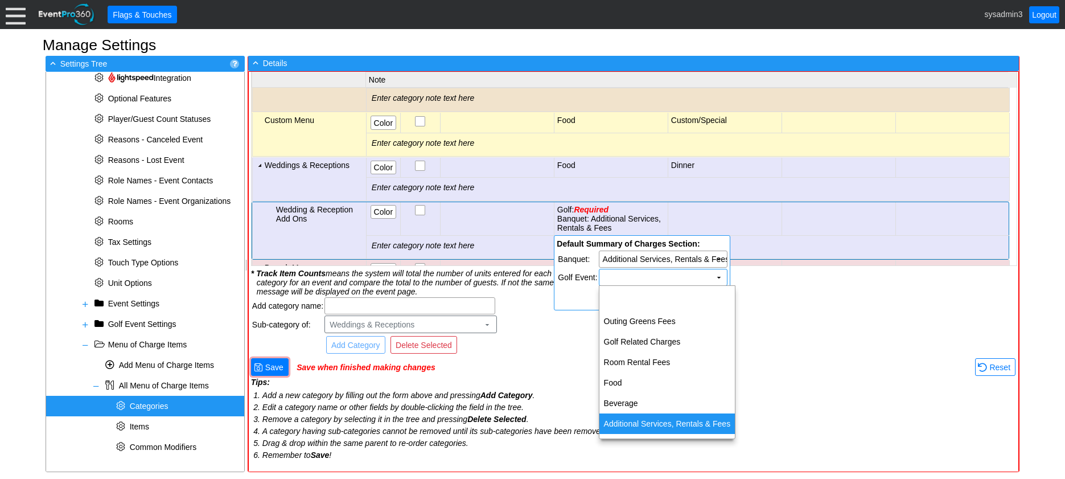
click at [643, 414] on td "Additional Services, Rentals & Fees" at bounding box center [667, 423] width 136 height 20
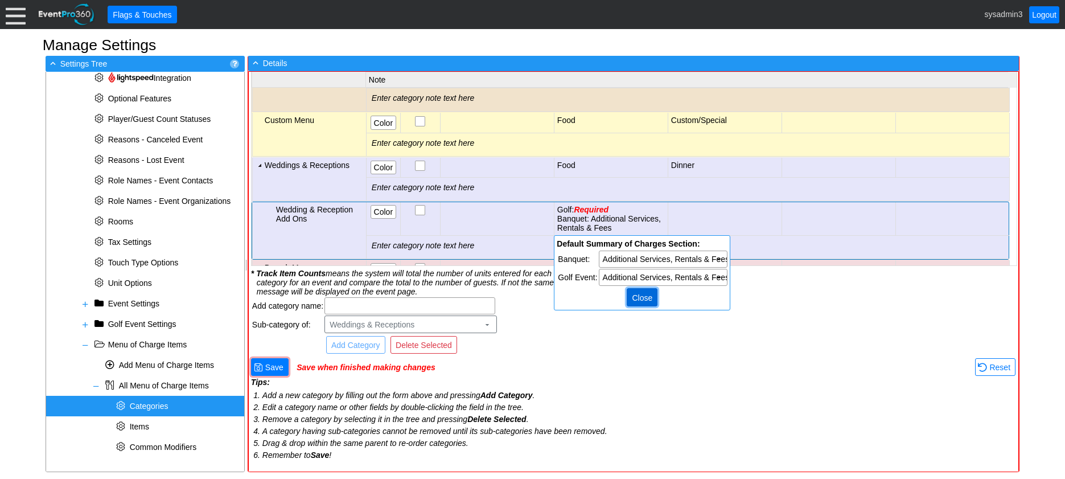
click at [642, 301] on span "Close" at bounding box center [641, 297] width 25 height 11
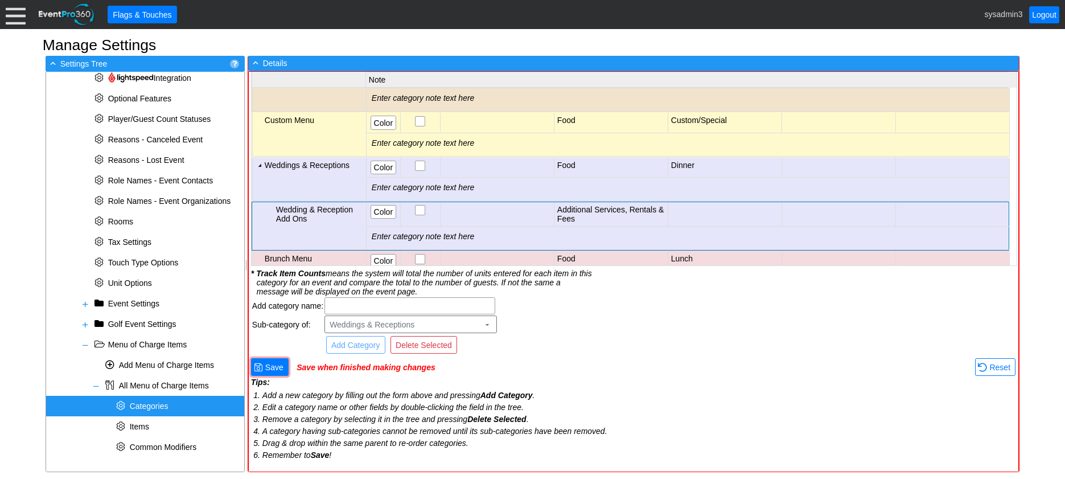
click at [591, 166] on td "Food" at bounding box center [611, 168] width 114 height 20
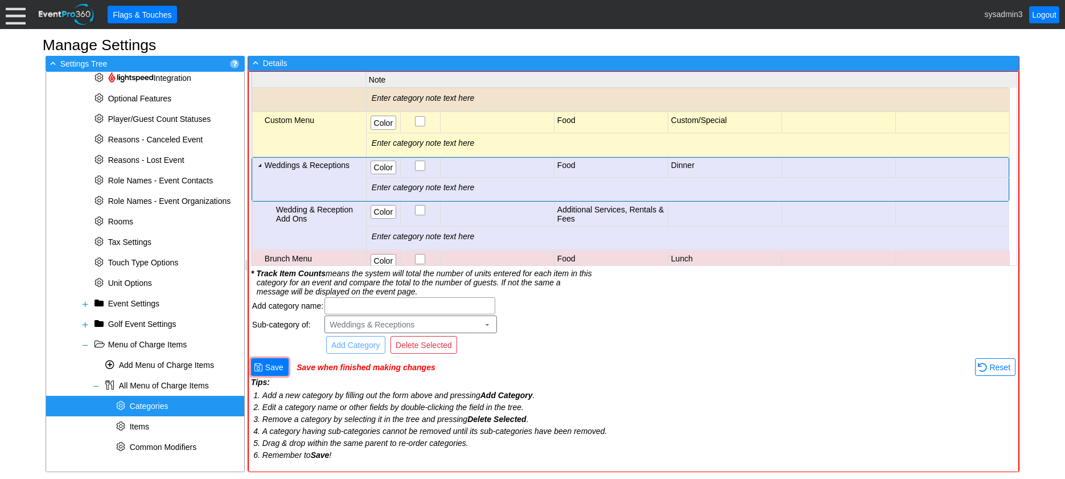
click at [591, 165] on td "Food" at bounding box center [611, 168] width 114 height 20
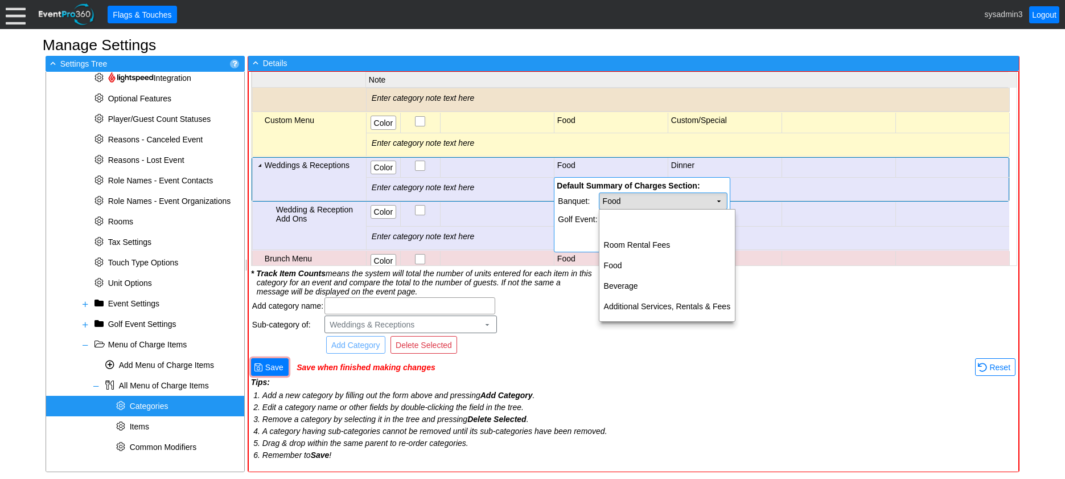
click at [646, 200] on td "Food Χ" at bounding box center [663, 201] width 128 height 16
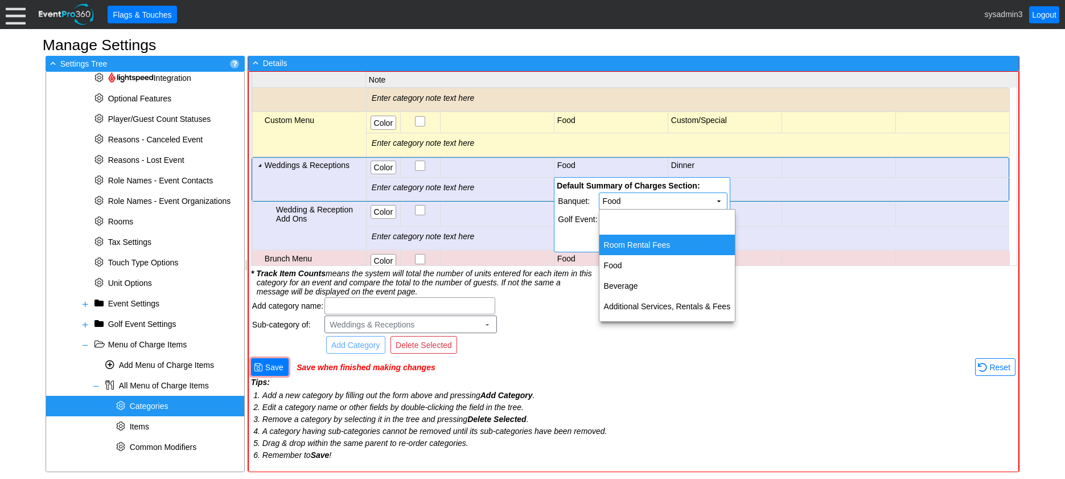
drag, startPoint x: 649, startPoint y: 243, endPoint x: 648, endPoint y: 231, distance: 12.6
click at [649, 243] on td "Room Rental Fees" at bounding box center [667, 244] width 136 height 20
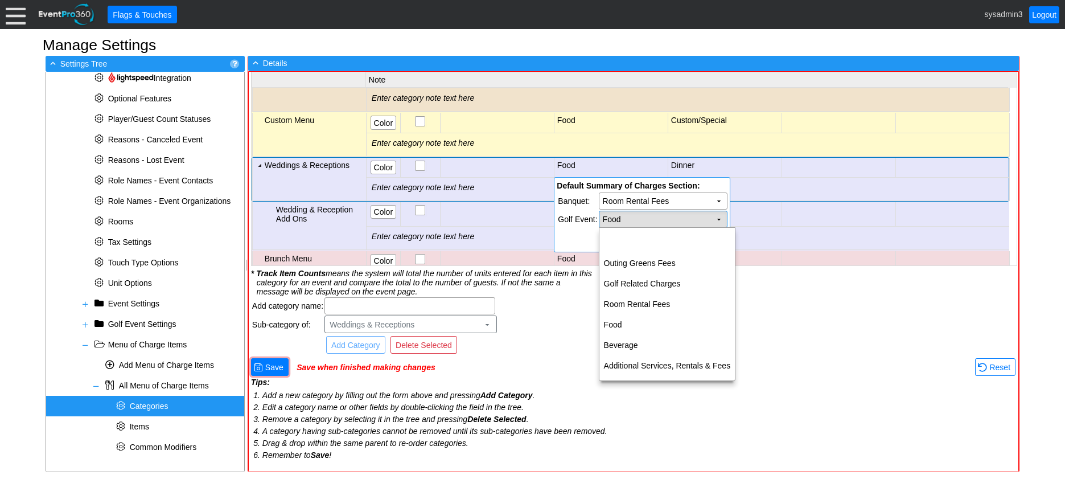
click at [648, 219] on td "Food Χ" at bounding box center [663, 219] width 128 height 16
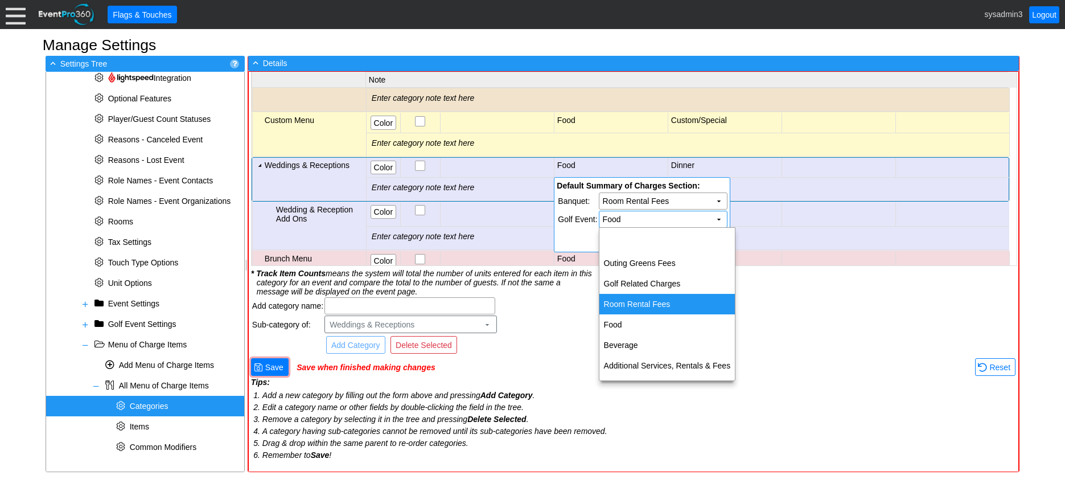
click at [643, 301] on td "Room Rental Fees" at bounding box center [667, 304] width 136 height 20
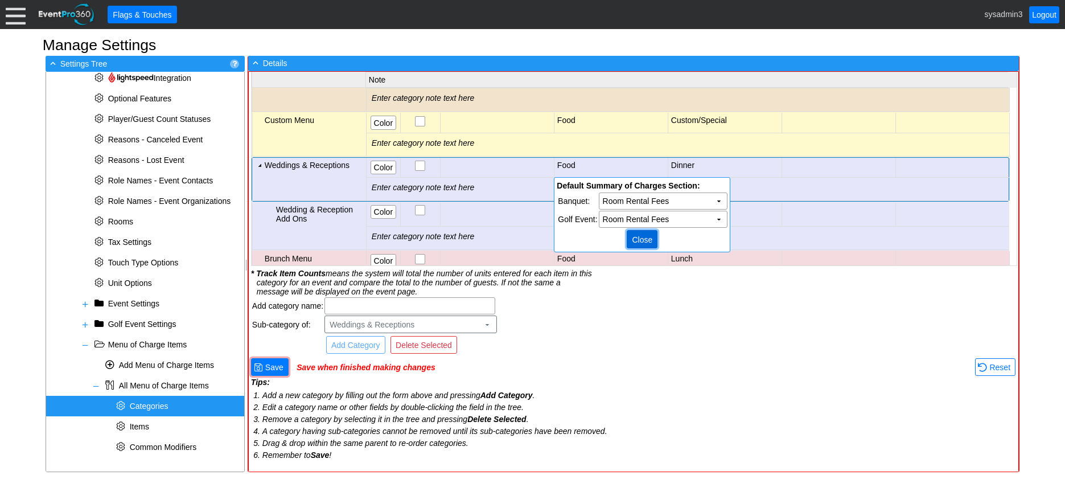
click at [640, 234] on span "Close" at bounding box center [641, 239] width 25 height 11
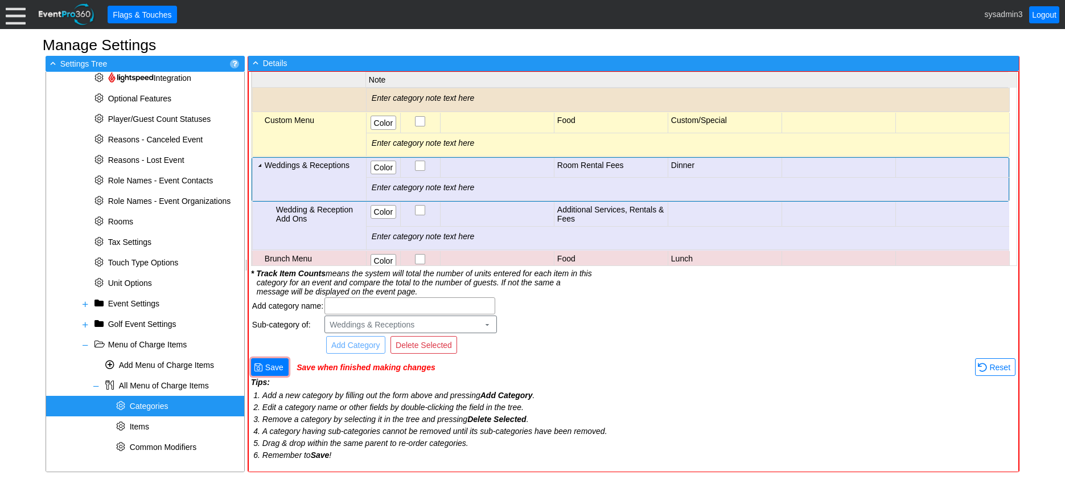
click at [732, 161] on td "Dinner" at bounding box center [725, 168] width 114 height 20
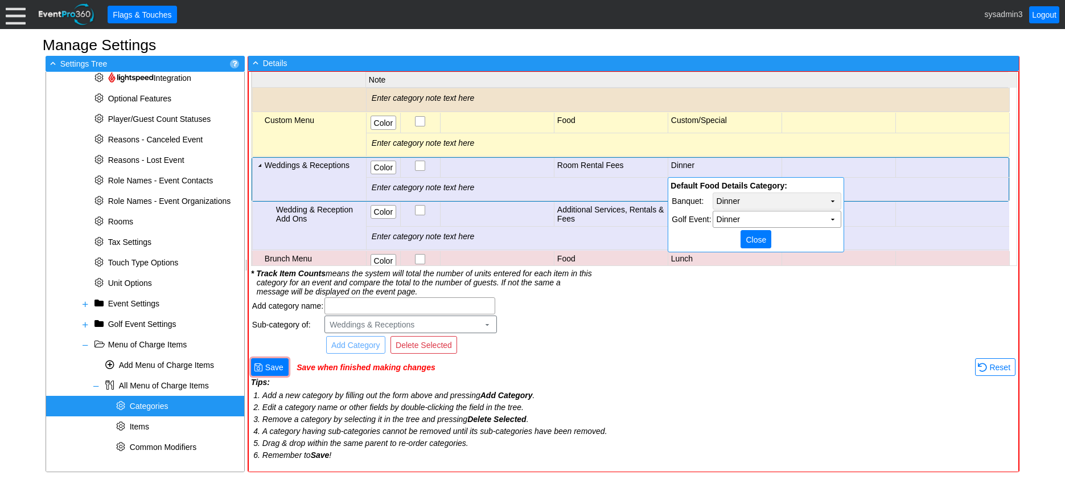
click at [826, 201] on td "▼" at bounding box center [833, 201] width 16 height 16
click at [768, 197] on td "Dinner Χ" at bounding box center [777, 201] width 128 height 16
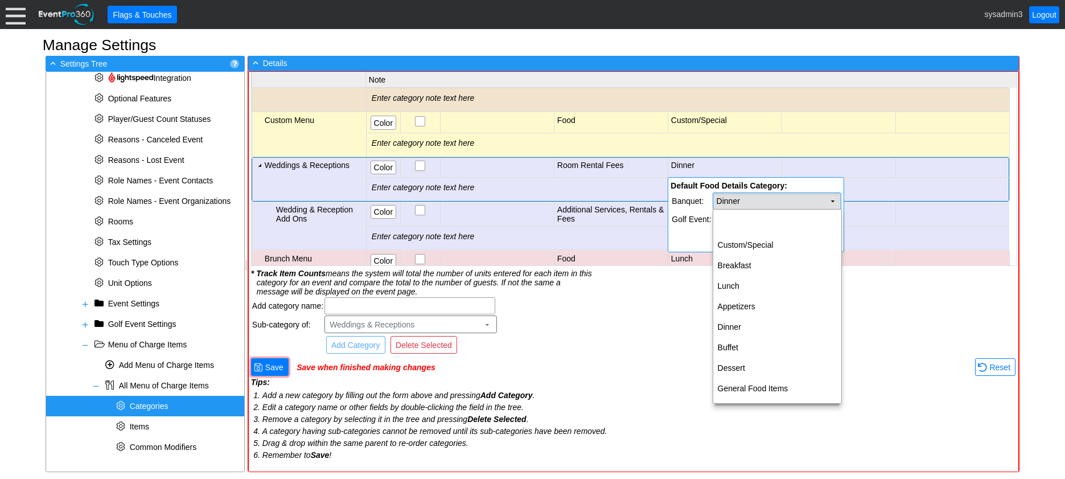
click at [738, 194] on td "Dinner Χ" at bounding box center [777, 201] width 128 height 16
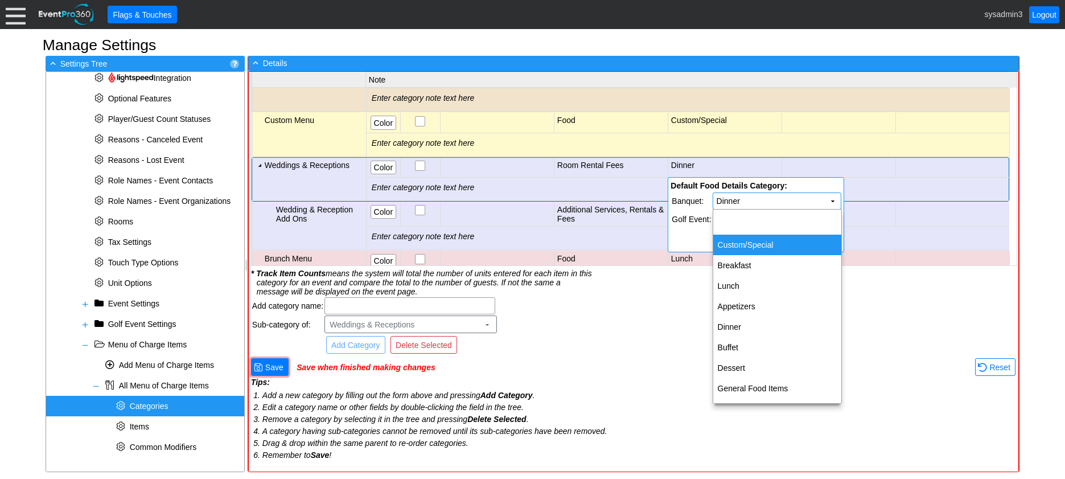
click at [672, 293] on div "All Menu of Charge Items : Categories A category is used to organize items into…" at bounding box center [634, 238] width 771 height 467
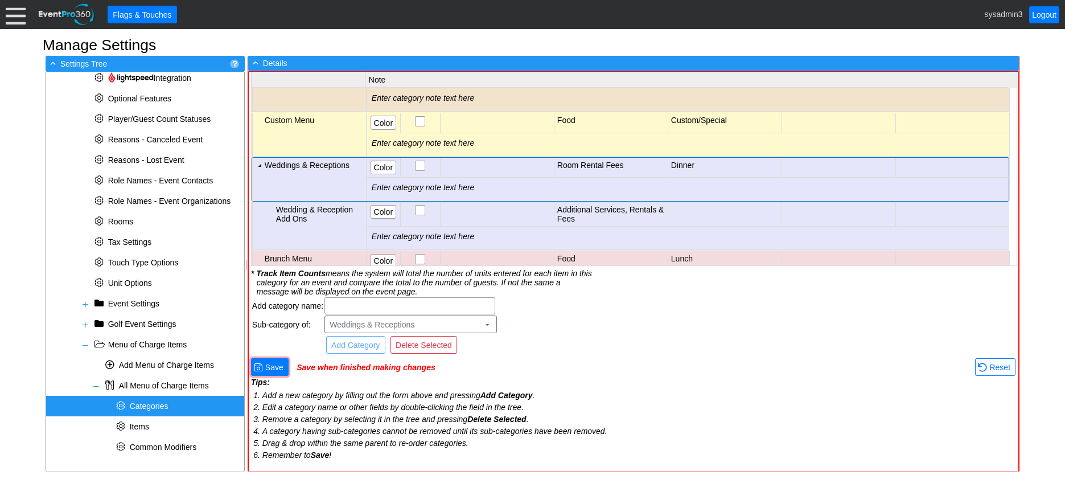
click at [711, 164] on td "Dinner" at bounding box center [725, 168] width 114 height 20
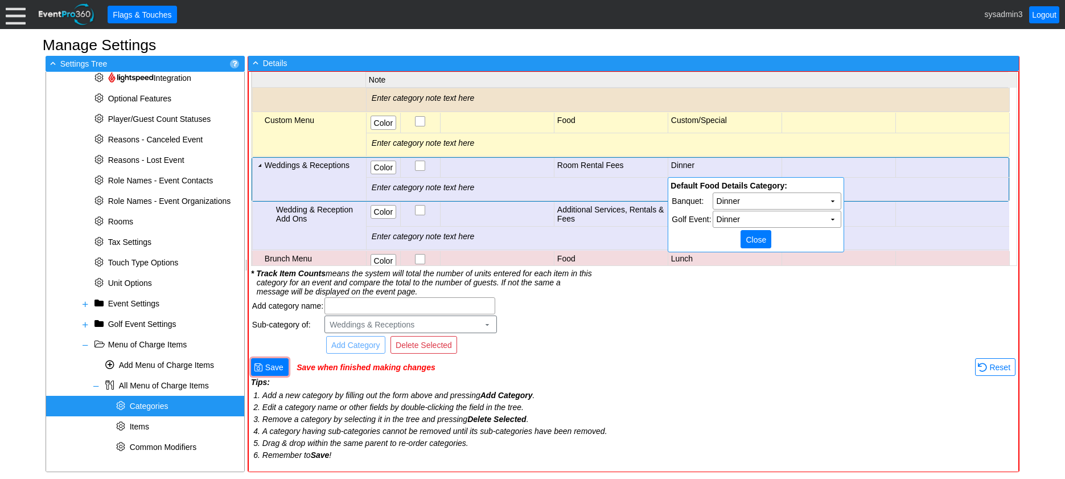
click at [692, 204] on td "Banquet:" at bounding box center [691, 200] width 39 height 17
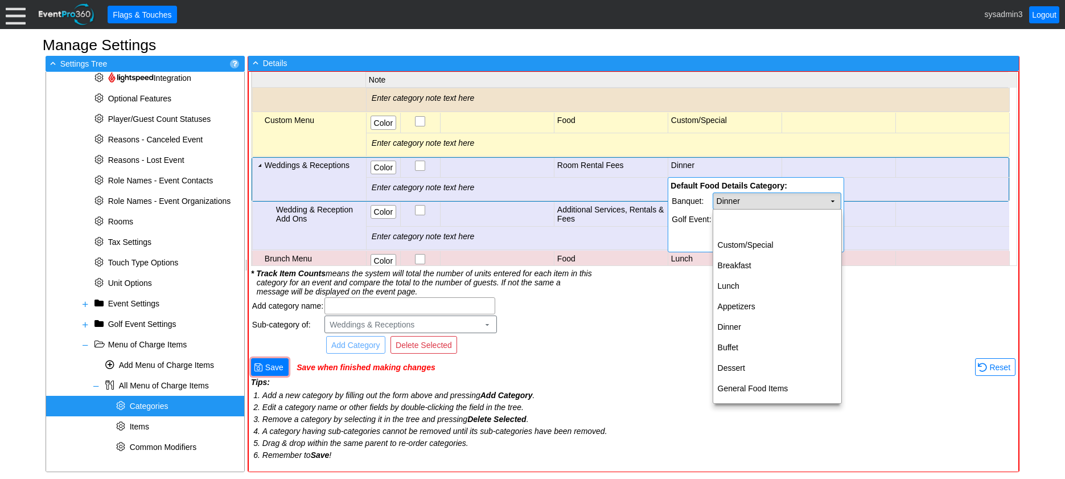
click at [832, 194] on td "▼" at bounding box center [833, 201] width 16 height 16
click at [678, 308] on div "All Menu of Charge Items : Categories A category is used to organize items into…" at bounding box center [634, 238] width 771 height 467
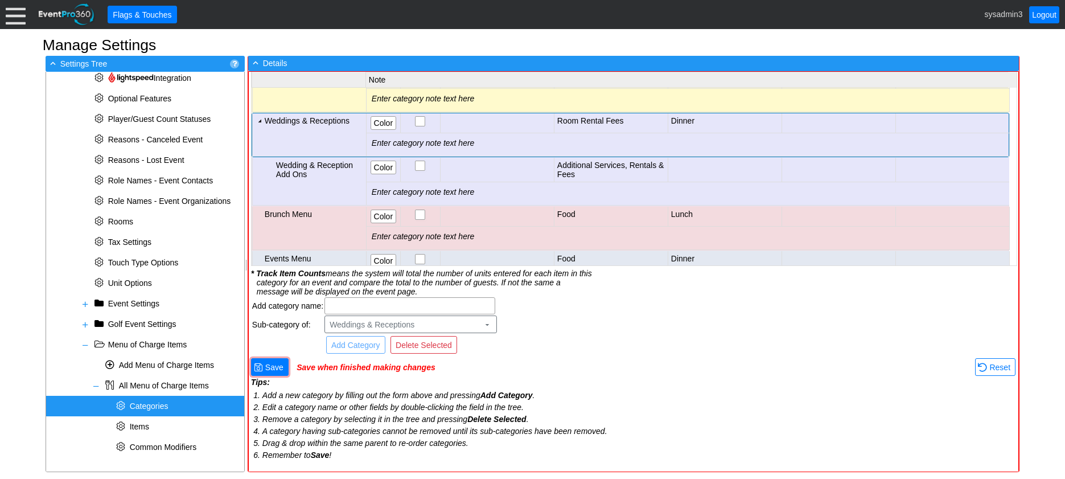
scroll to position [77, 0]
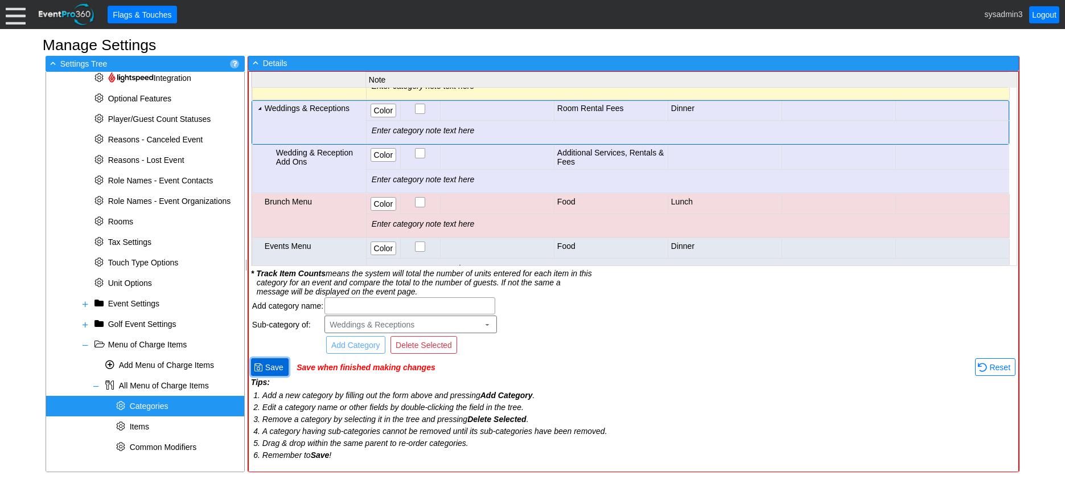
click at [275, 361] on span "● Save" at bounding box center [270, 367] width 32 height 12
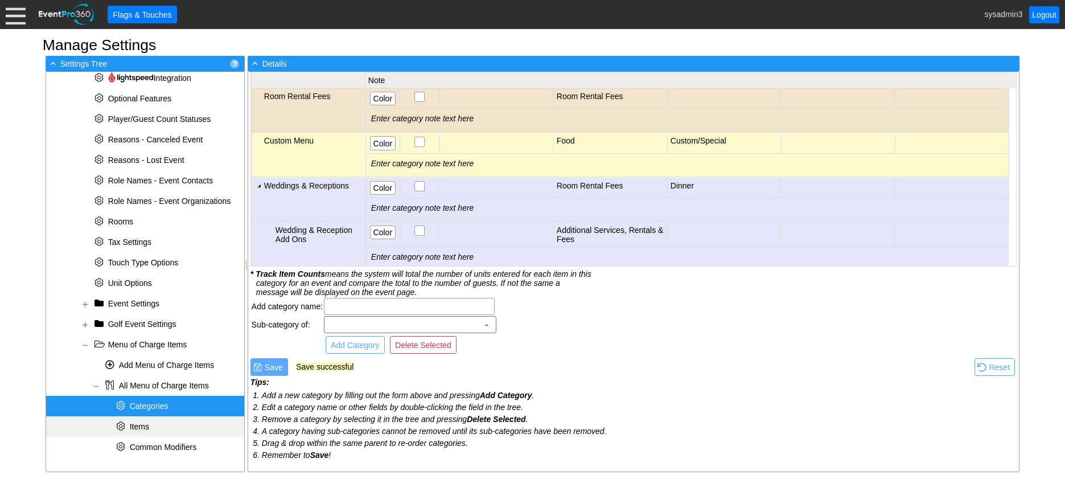
scroll to position [67, 0]
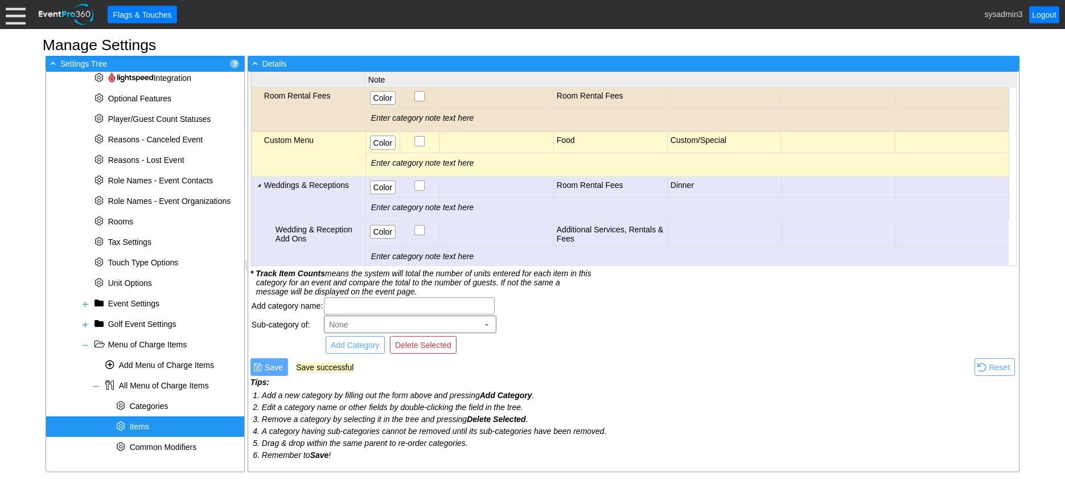
click at [136, 426] on span "Items" at bounding box center [139, 426] width 19 height 9
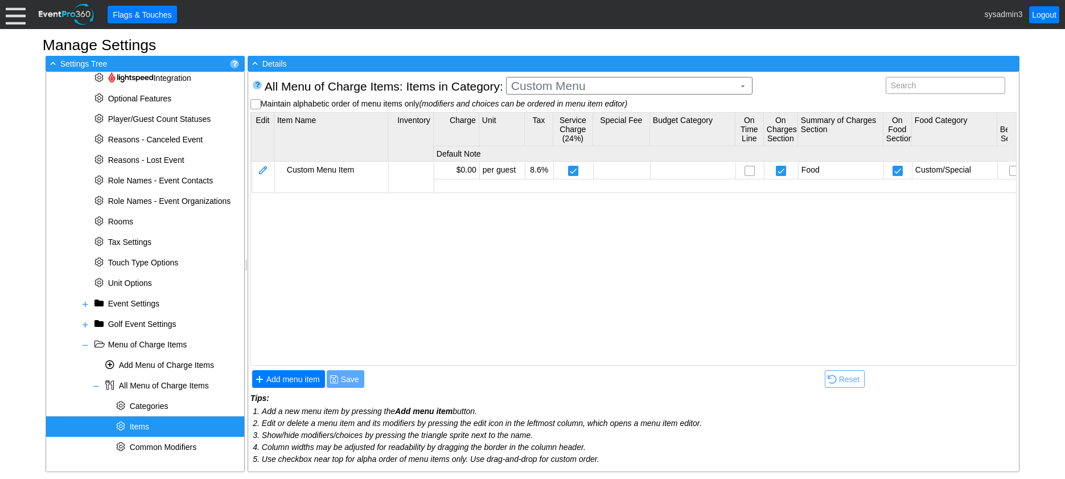
scroll to position [0, 0]
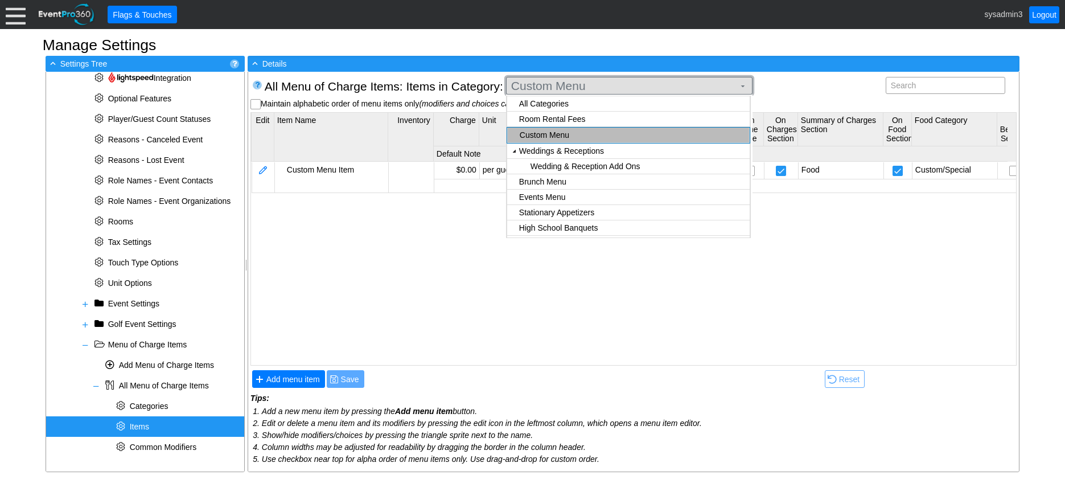
click at [624, 84] on span "Custom Menu" at bounding box center [623, 85] width 228 height 11
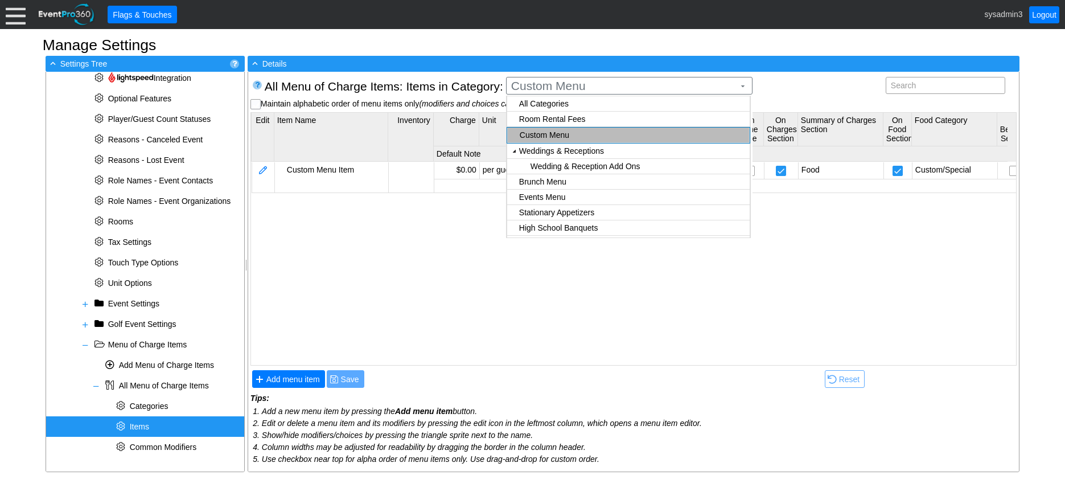
checkbox input "true"
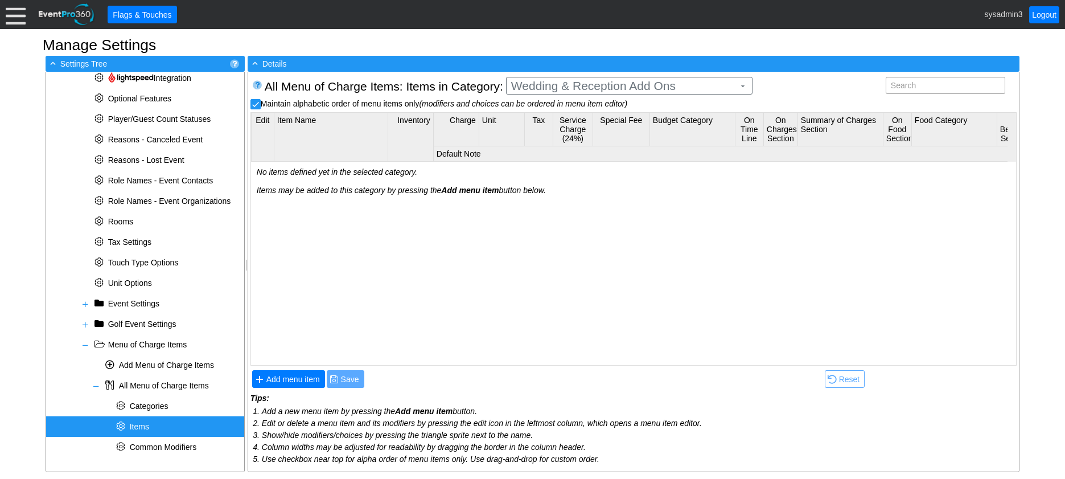
click at [583, 135] on body "Calendar of Events + New Event + Reports + Manage Contacts + Manage Organizatio…" at bounding box center [532, 239] width 1065 height 479
click at [298, 377] on span "Add menu item" at bounding box center [293, 378] width 58 height 11
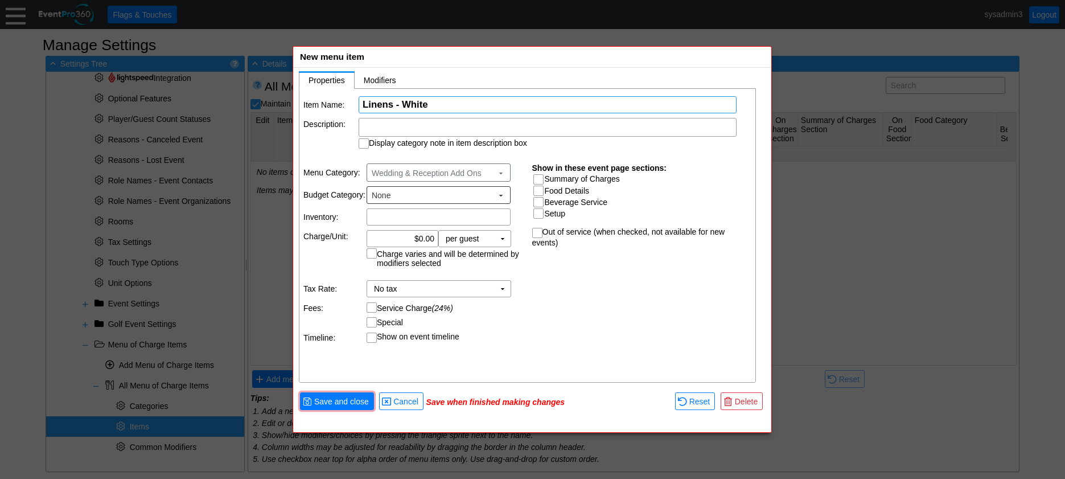
type input "Linens - White"
click at [453, 124] on div at bounding box center [548, 127] width 378 height 19
click at [328, 148] on td "Description:" at bounding box center [330, 133] width 54 height 31
click at [363, 143] on input "Display category note in item description box" at bounding box center [364, 144] width 11 height 11
checkbox input "true"
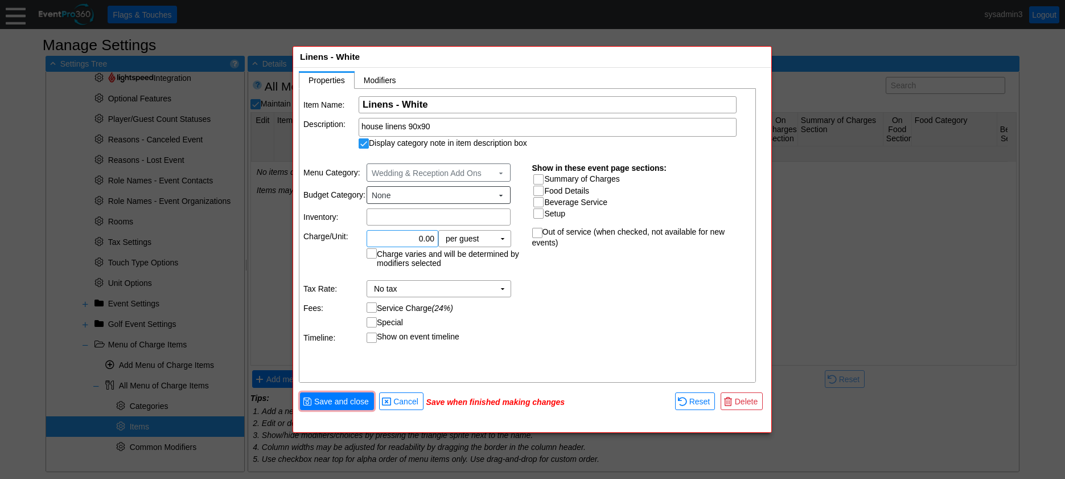
click at [422, 238] on input "0.00" at bounding box center [403, 239] width 64 height 16
click at [505, 240] on td "▼" at bounding box center [503, 239] width 16 height 16
type input "$10.00"
click at [469, 262] on td "each" at bounding box center [475, 262] width 72 height 20
click at [542, 176] on input "Summary of Charges" at bounding box center [539, 180] width 11 height 11
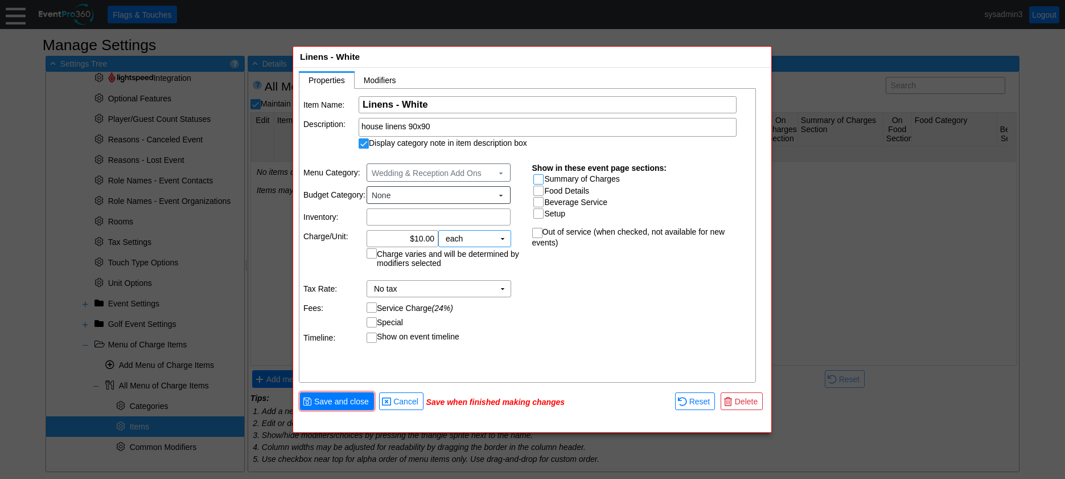
checkbox input "true"
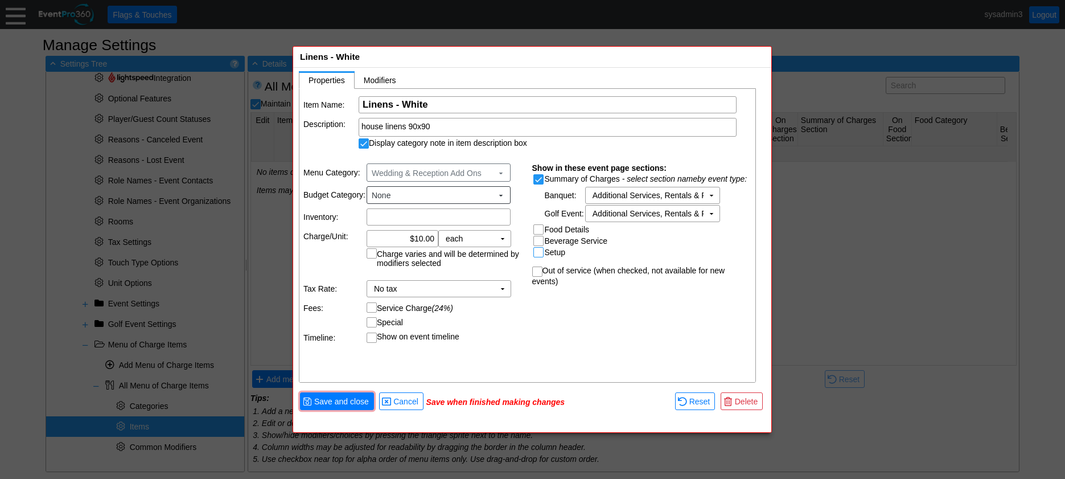
click at [538, 253] on input "Setup" at bounding box center [539, 253] width 11 height 11
checkbox input "true"
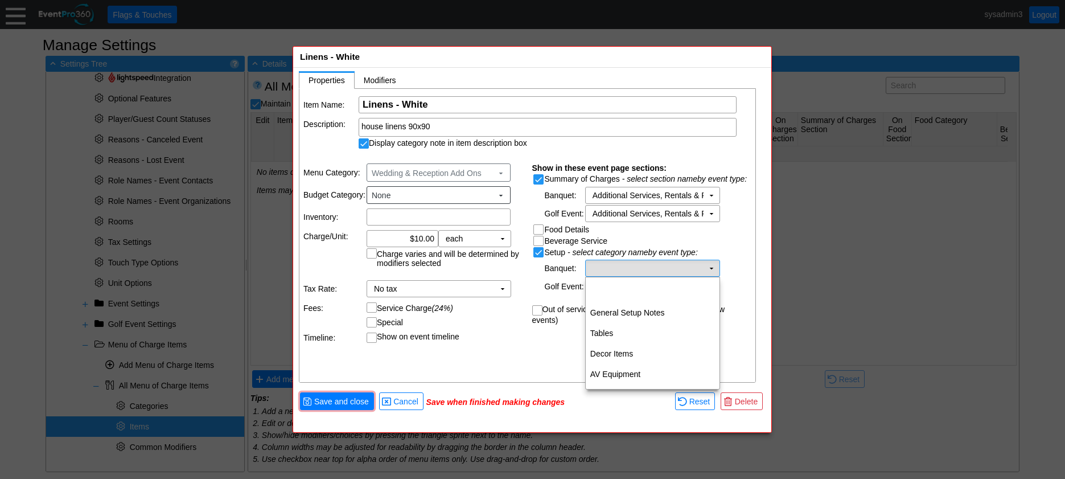
click at [631, 271] on td "Χ" at bounding box center [645, 268] width 118 height 16
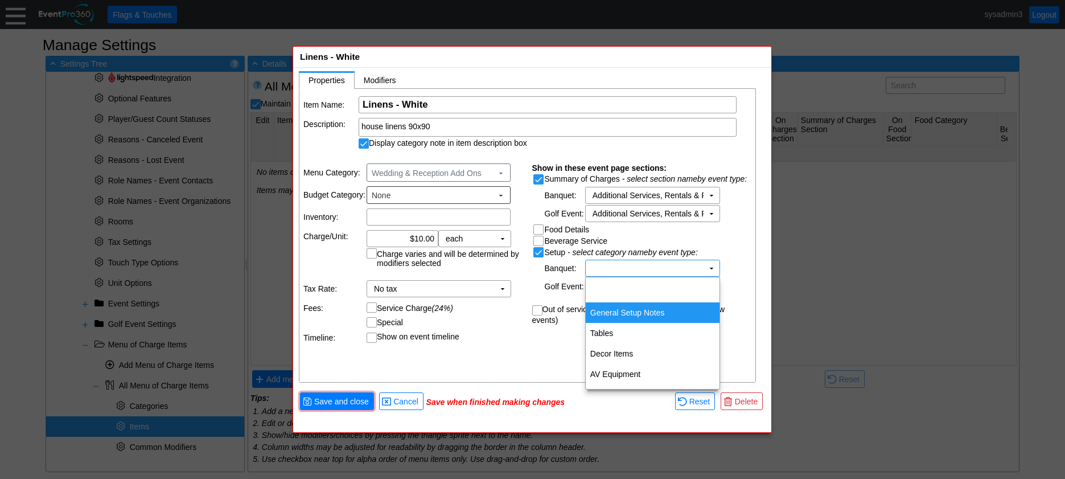
click at [639, 304] on td "General Setup Notes" at bounding box center [653, 312] width 134 height 20
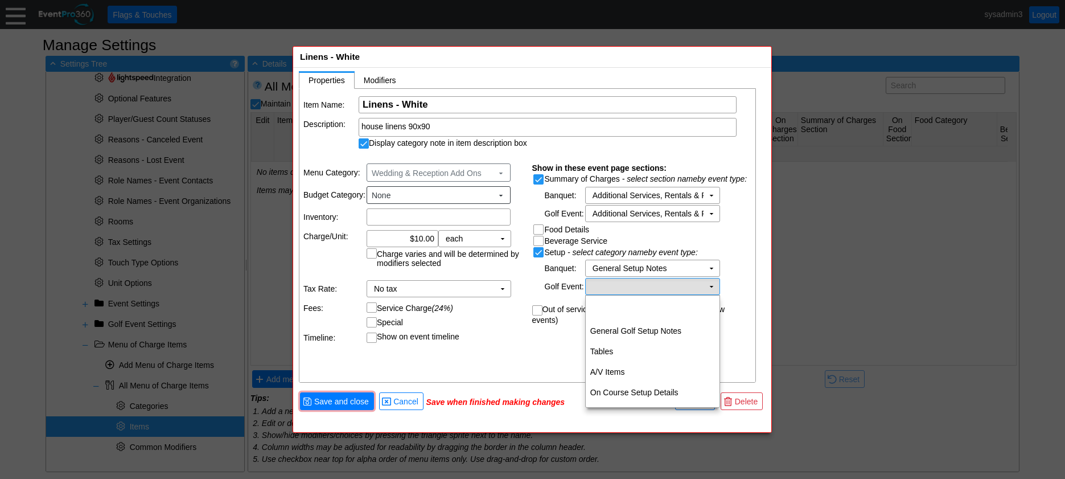
click at [670, 281] on td "Χ" at bounding box center [645, 286] width 118 height 16
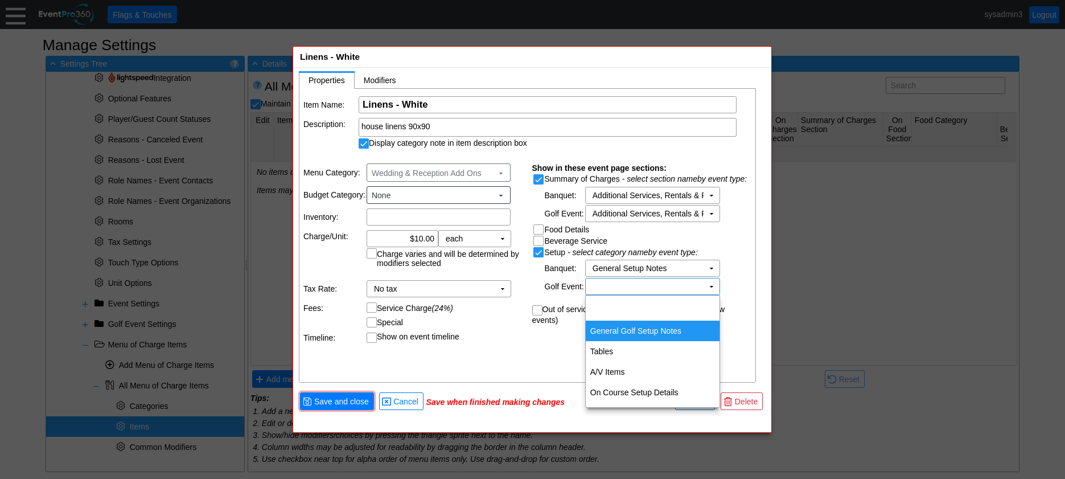
click at [653, 327] on td "General Golf Setup Notes" at bounding box center [653, 330] width 134 height 20
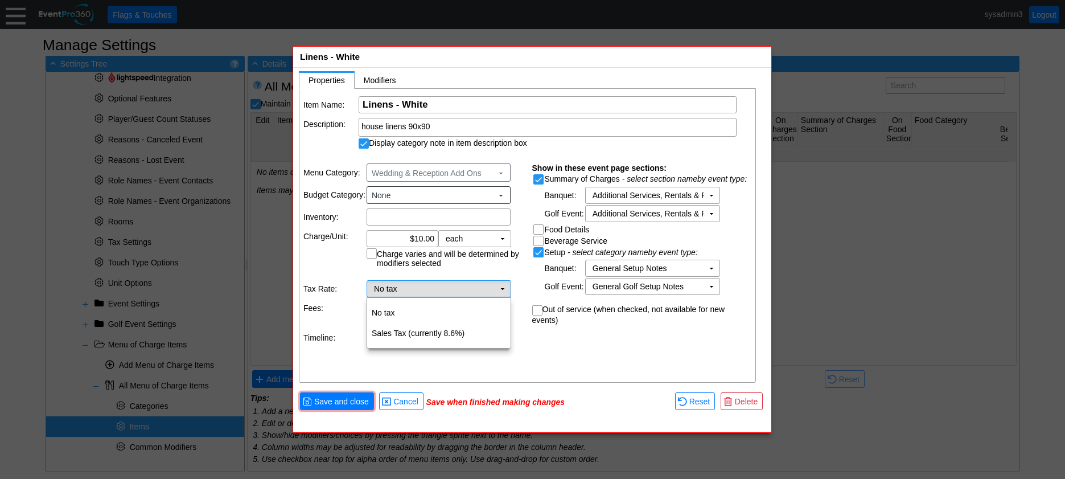
click at [479, 281] on td "No tax Χ" at bounding box center [430, 289] width 127 height 16
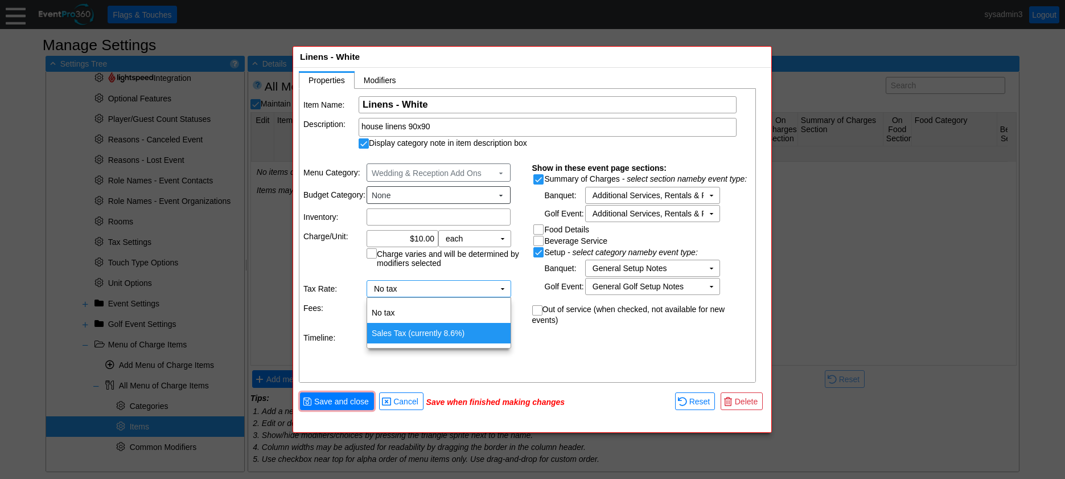
click at [399, 334] on td "Sales Tax (currently 8.6%)" at bounding box center [438, 333] width 143 height 20
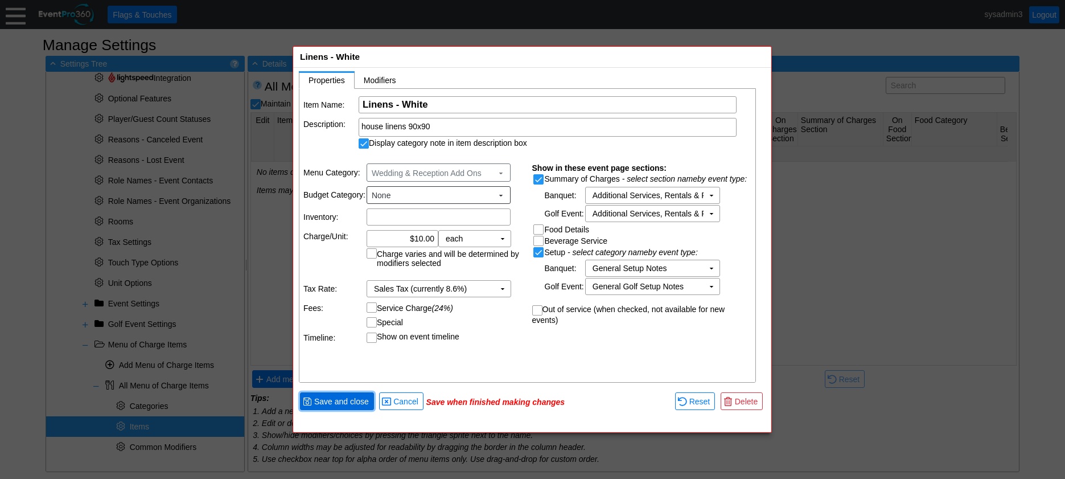
click at [343, 402] on span "Save and close" at bounding box center [341, 401] width 59 height 11
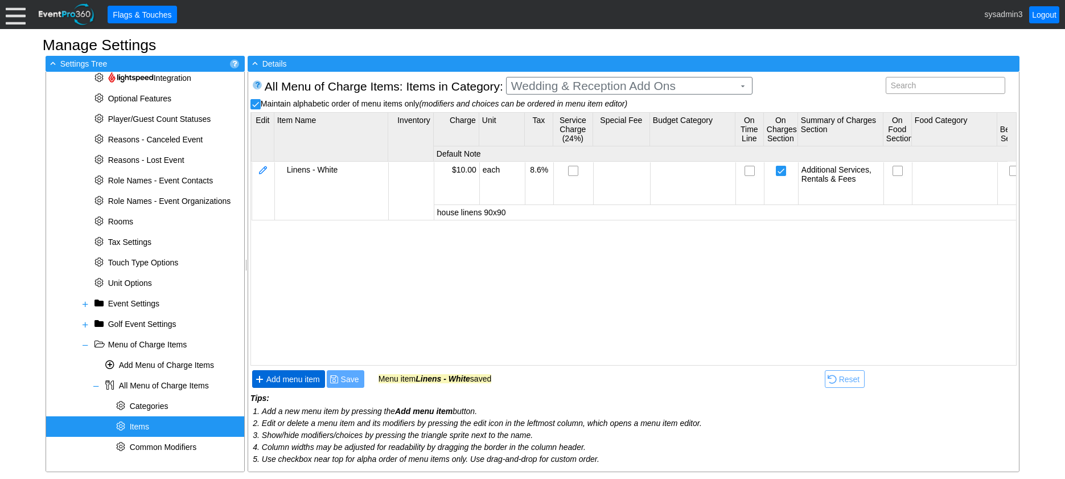
click at [288, 377] on span "Add menu item" at bounding box center [293, 378] width 58 height 11
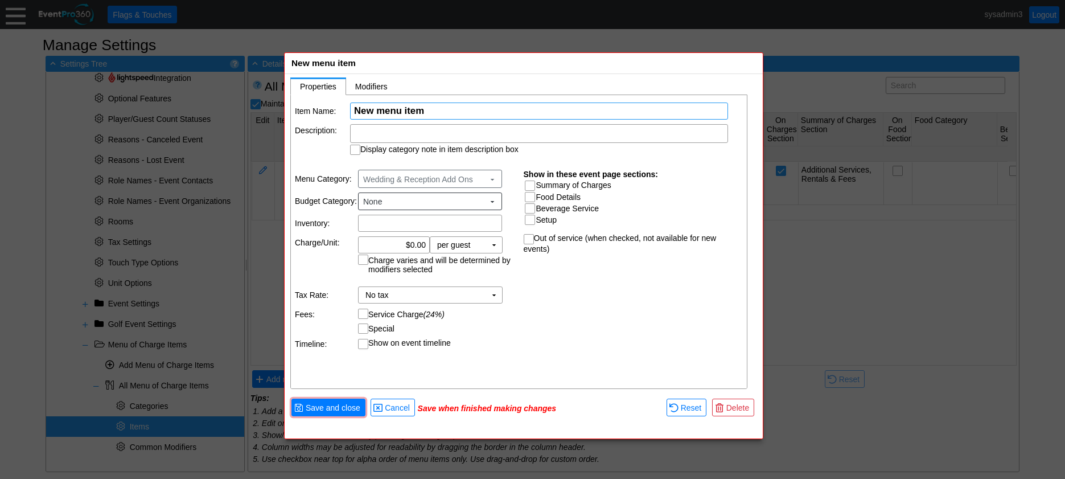
click at [452, 67] on div "New menu item x" at bounding box center [524, 63] width 478 height 21
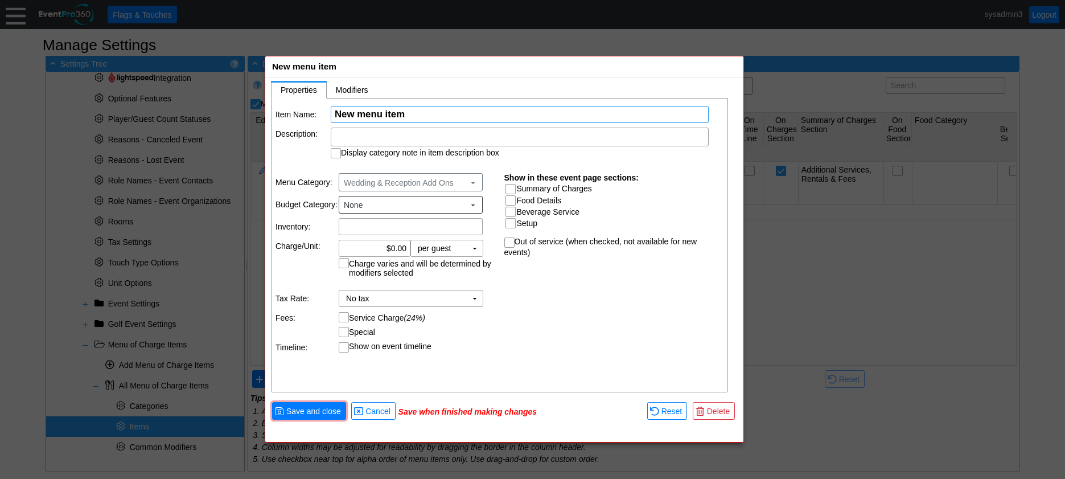
click at [431, 114] on input "New menu item" at bounding box center [520, 114] width 370 height 16
type input "N"
type input "Linens - Black"
click at [511, 187] on input "Summary of Charges" at bounding box center [511, 189] width 11 height 11
checkbox input "true"
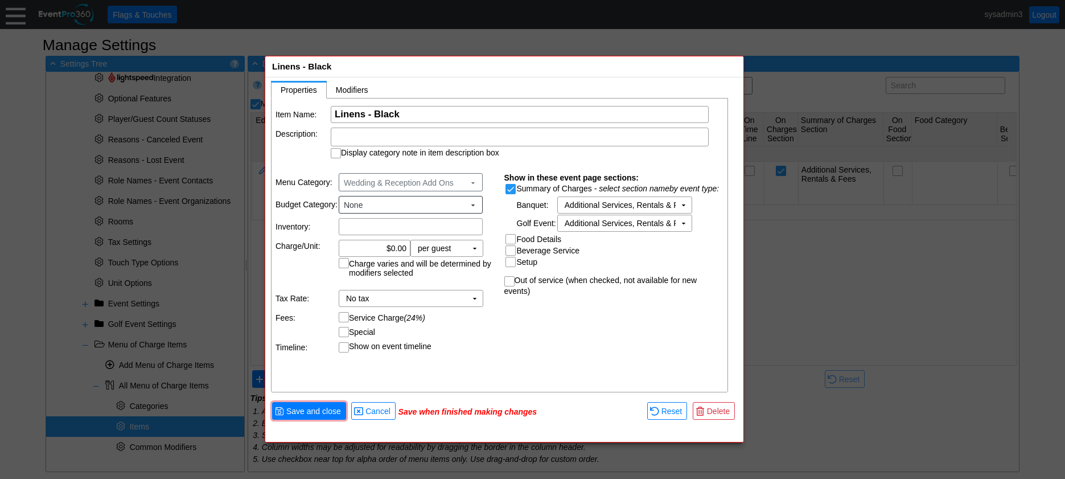
click at [512, 263] on input "Setup" at bounding box center [511, 262] width 11 height 11
checkbox input "true"
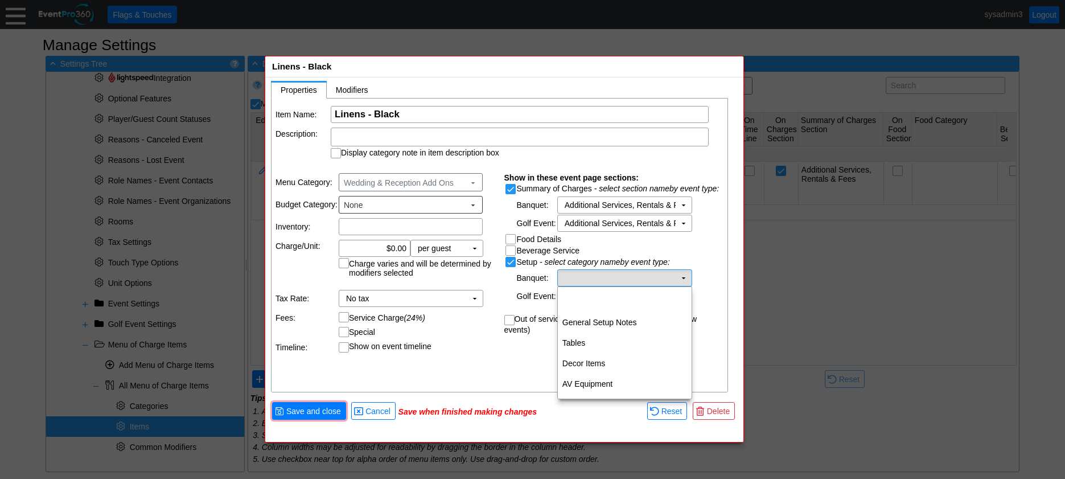
click at [587, 280] on td "Χ" at bounding box center [617, 278] width 118 height 16
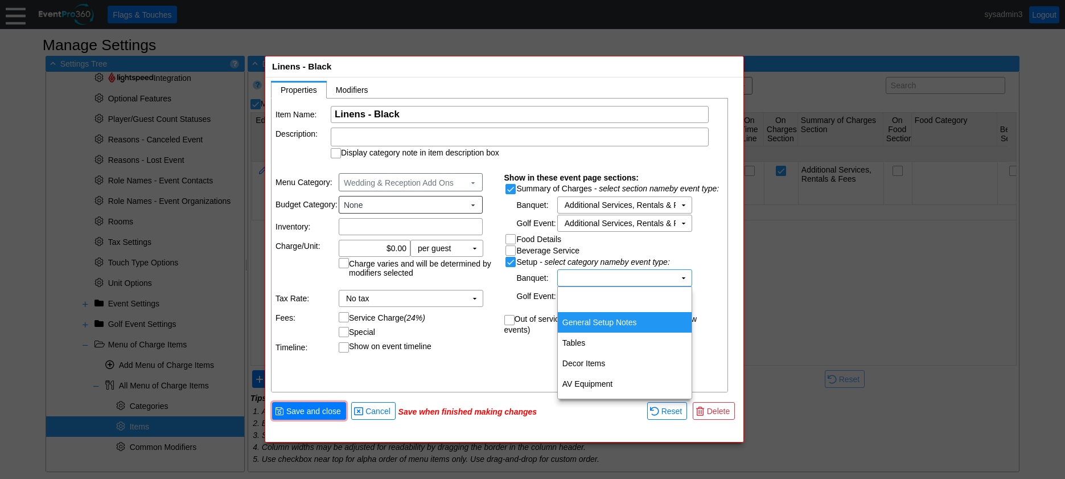
click at [609, 320] on td "General Setup Notes" at bounding box center [625, 322] width 134 height 20
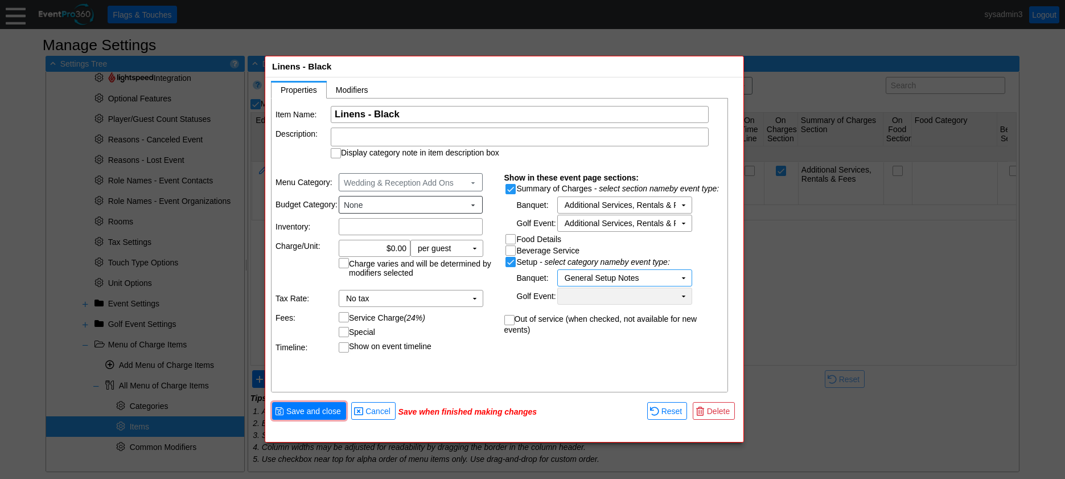
click at [614, 297] on td "Χ" at bounding box center [617, 296] width 118 height 16
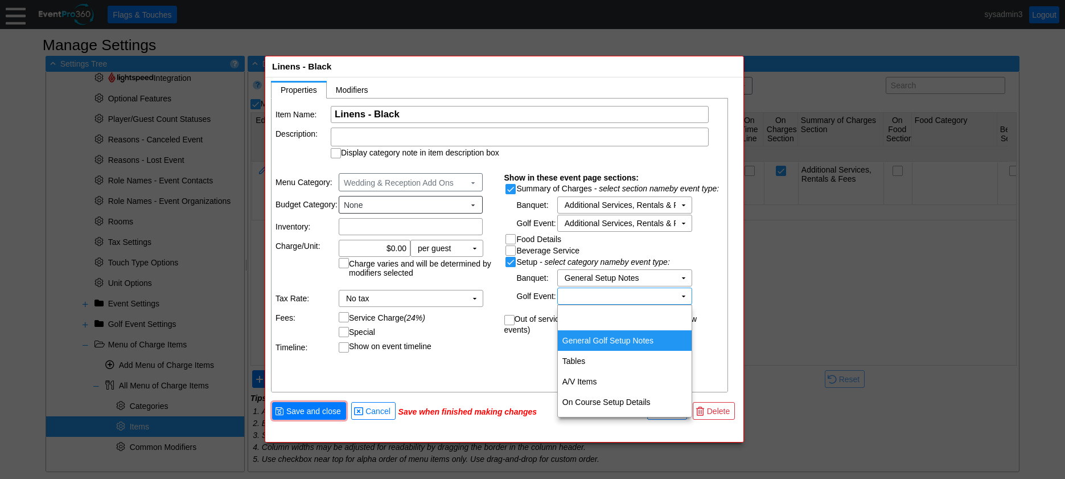
click at [617, 335] on td "General Golf Setup Notes" at bounding box center [625, 340] width 134 height 20
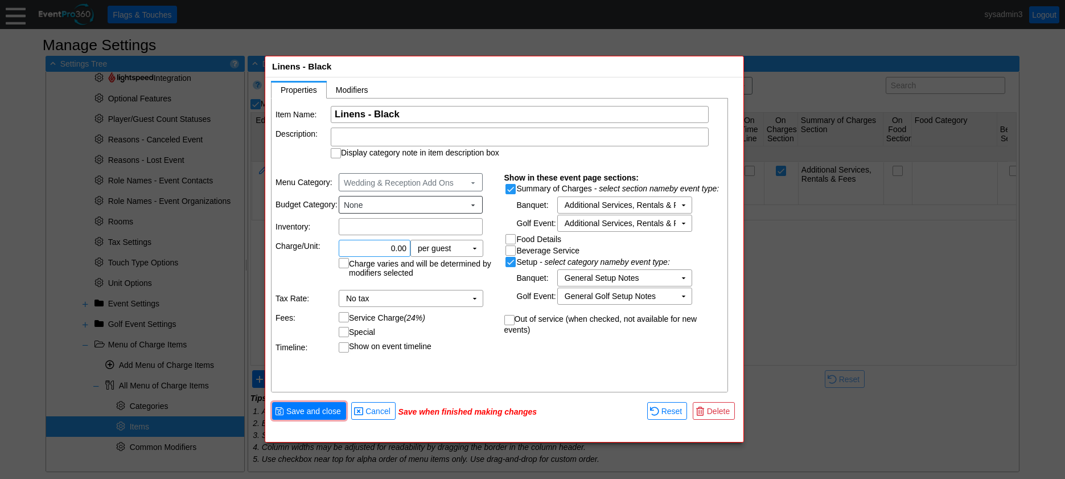
click at [393, 247] on input "0.00" at bounding box center [375, 248] width 64 height 16
click at [457, 249] on td "per guest Χ" at bounding box center [439, 248] width 56 height 16
type input "$10.00"
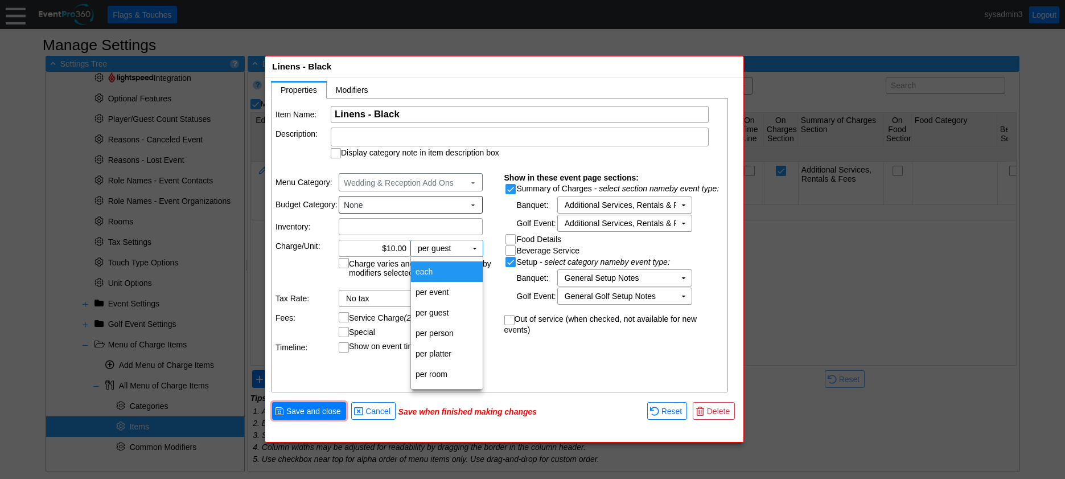
click at [438, 269] on td "each" at bounding box center [447, 271] width 72 height 20
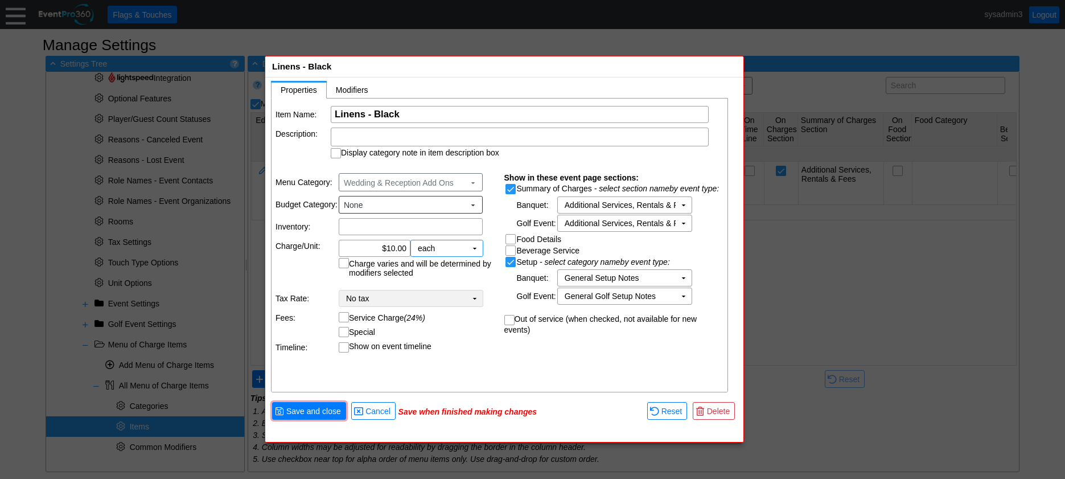
click at [385, 295] on td "No tax Χ" at bounding box center [402, 298] width 127 height 16
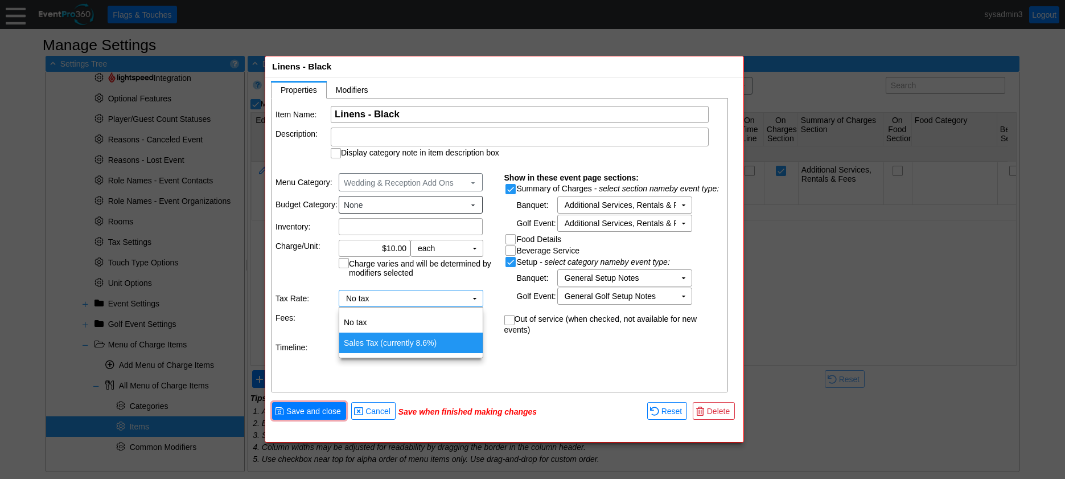
click at [366, 337] on td "Sales Tax (currently 8.6%)" at bounding box center [410, 342] width 143 height 20
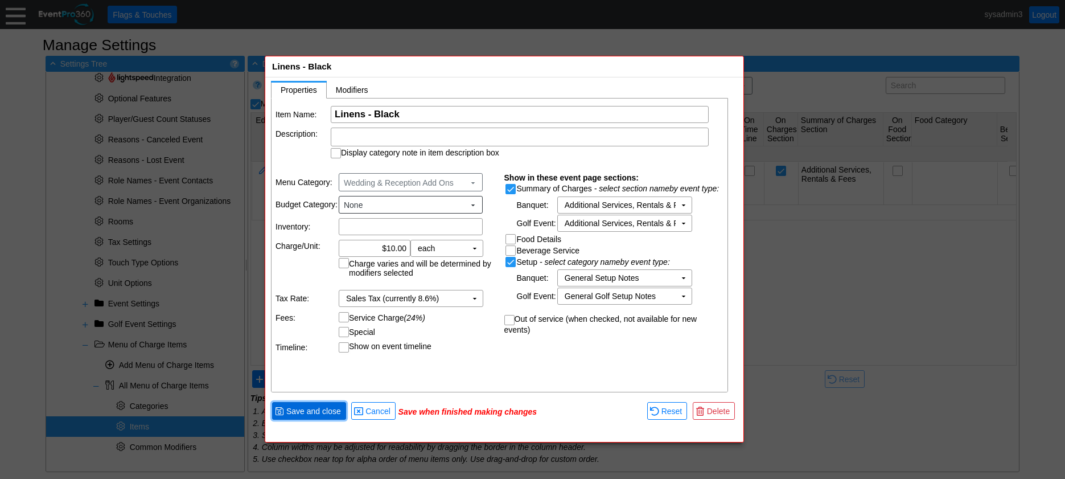
click at [318, 410] on span "Save and close" at bounding box center [313, 410] width 59 height 11
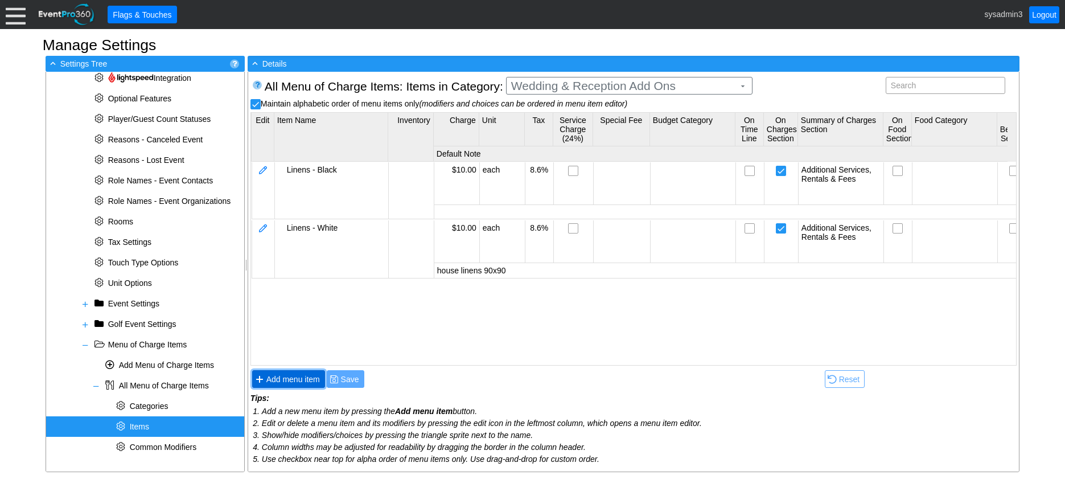
click at [294, 373] on span "● Add menu item" at bounding box center [288, 379] width 67 height 12
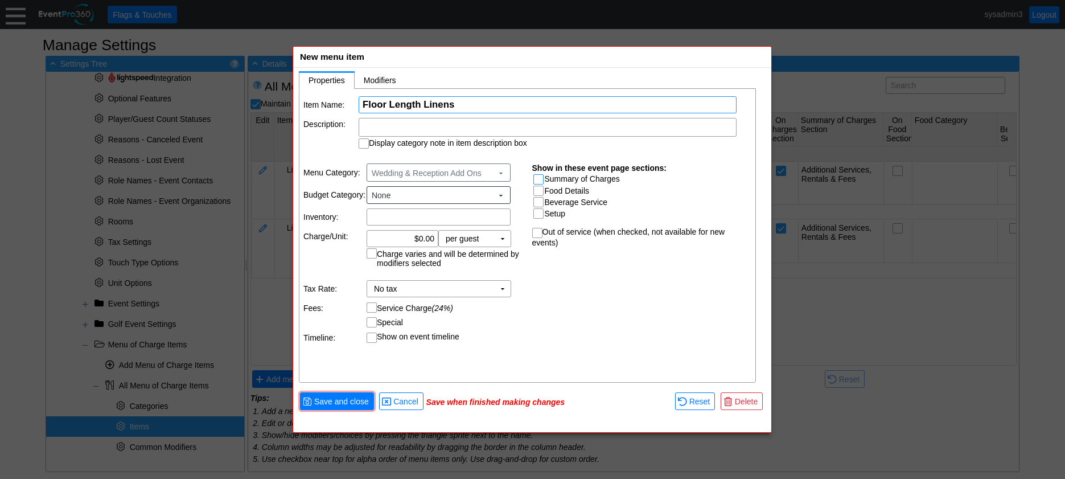
type input "Floor Length Linens"
click at [536, 179] on input "Summary of Charges" at bounding box center [539, 180] width 11 height 11
checkbox input "true"
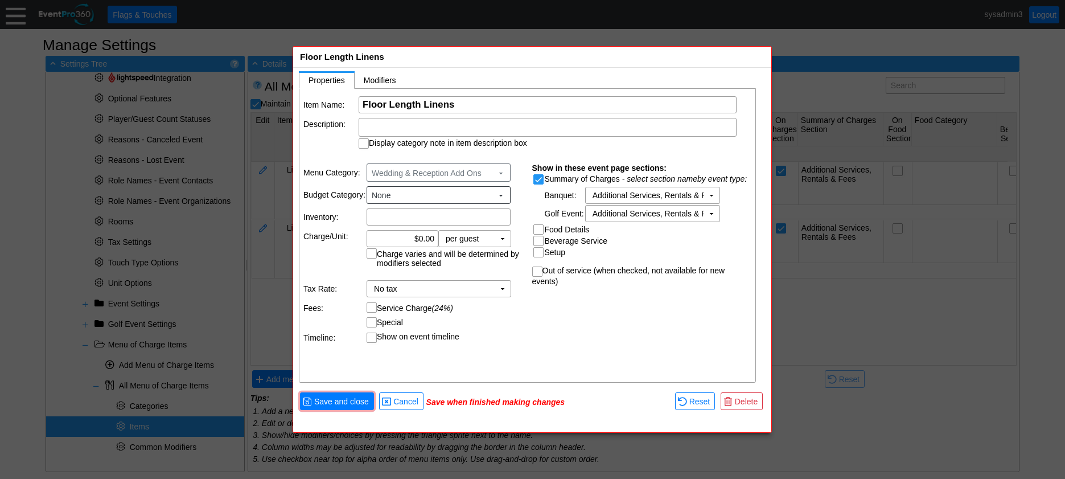
click at [540, 253] on input "Setup" at bounding box center [539, 253] width 11 height 11
checkbox input "true"
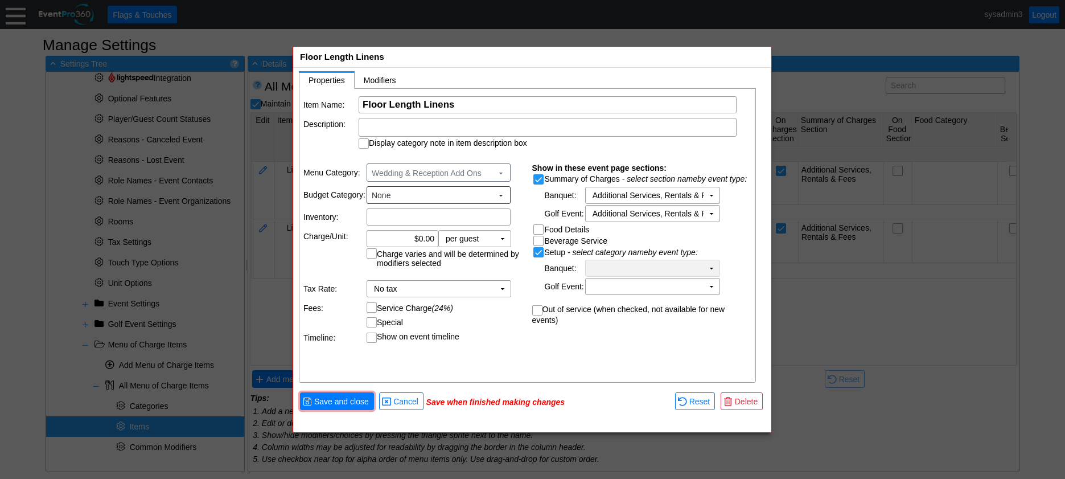
click at [608, 262] on td "Χ" at bounding box center [645, 268] width 118 height 16
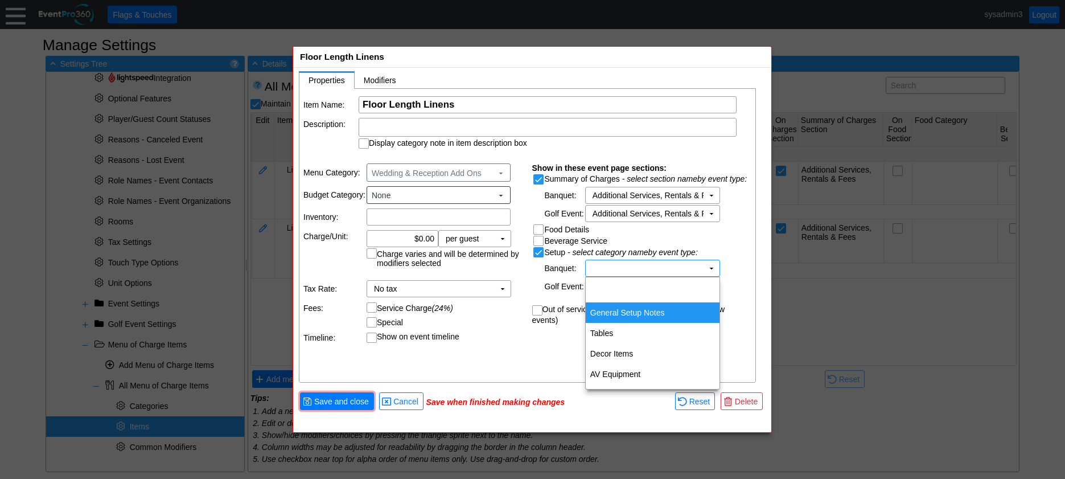
click at [633, 311] on td "General Setup Notes" at bounding box center [653, 312] width 134 height 20
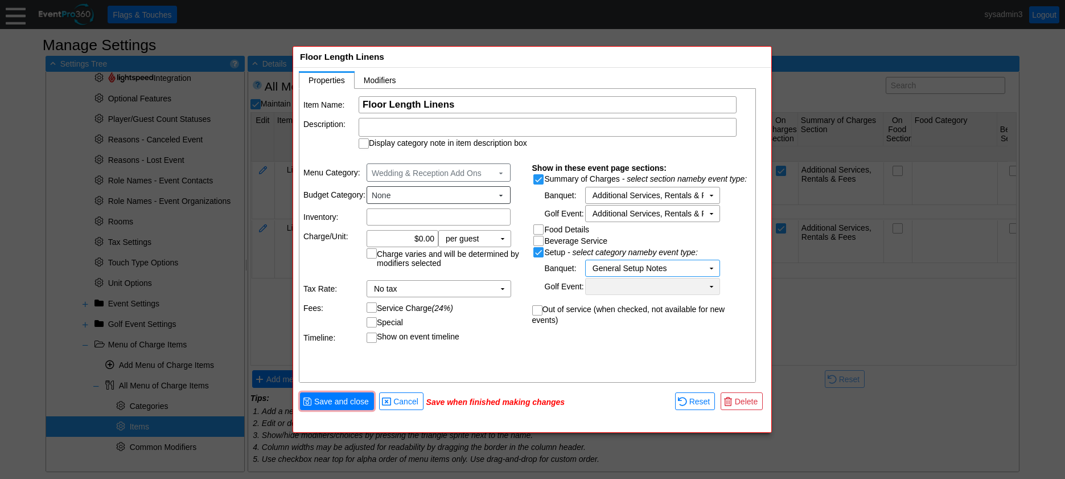
click at [636, 280] on td "Χ" at bounding box center [645, 286] width 118 height 16
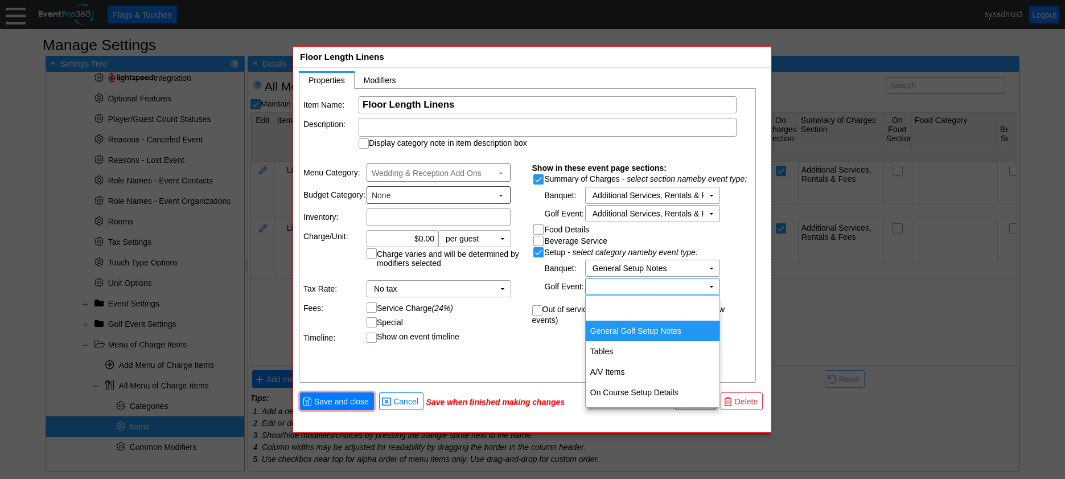
click at [632, 324] on td "General Golf Setup Notes" at bounding box center [653, 330] width 134 height 20
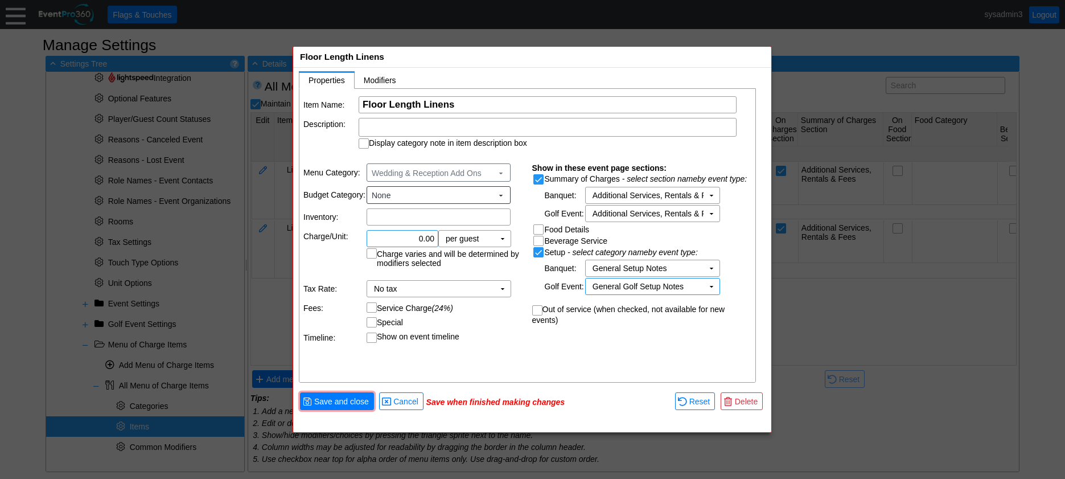
click at [421, 237] on input "0.00" at bounding box center [403, 239] width 64 height 16
click at [504, 240] on td "▼" at bounding box center [503, 239] width 16 height 16
type input "$25.00"
click at [465, 260] on td "each" at bounding box center [475, 262] width 72 height 20
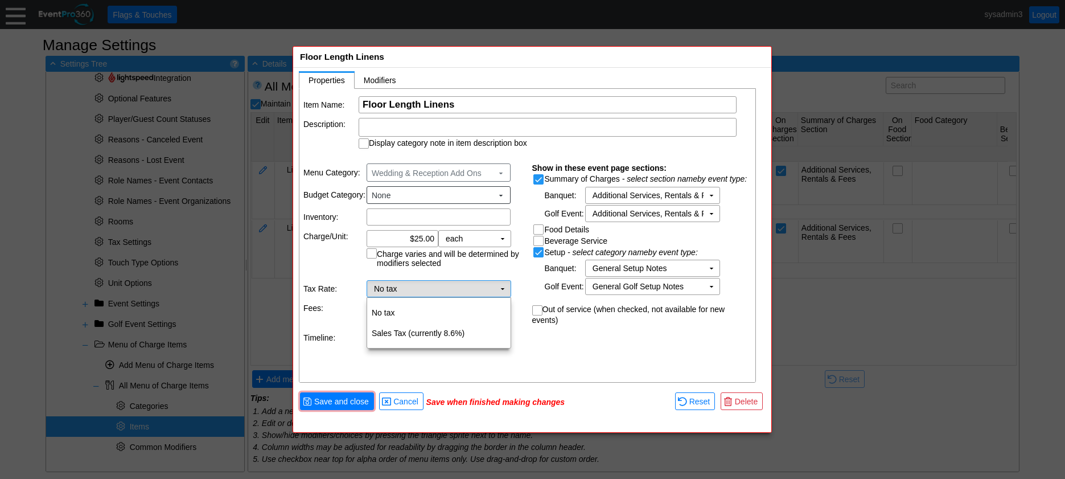
click at [446, 291] on td "No tax Χ" at bounding box center [430, 289] width 127 height 16
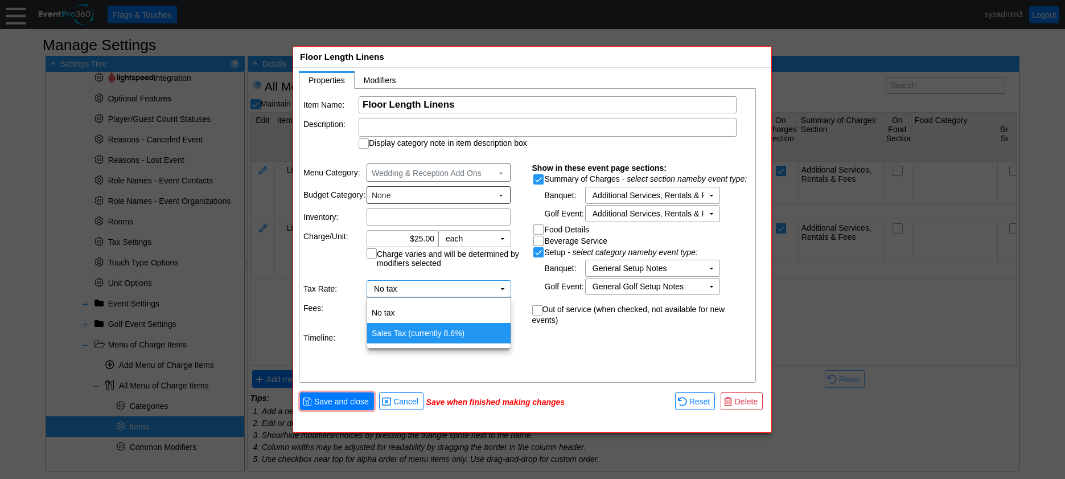
click at [412, 329] on td "Sales Tax (currently 8.6%)" at bounding box center [438, 333] width 143 height 20
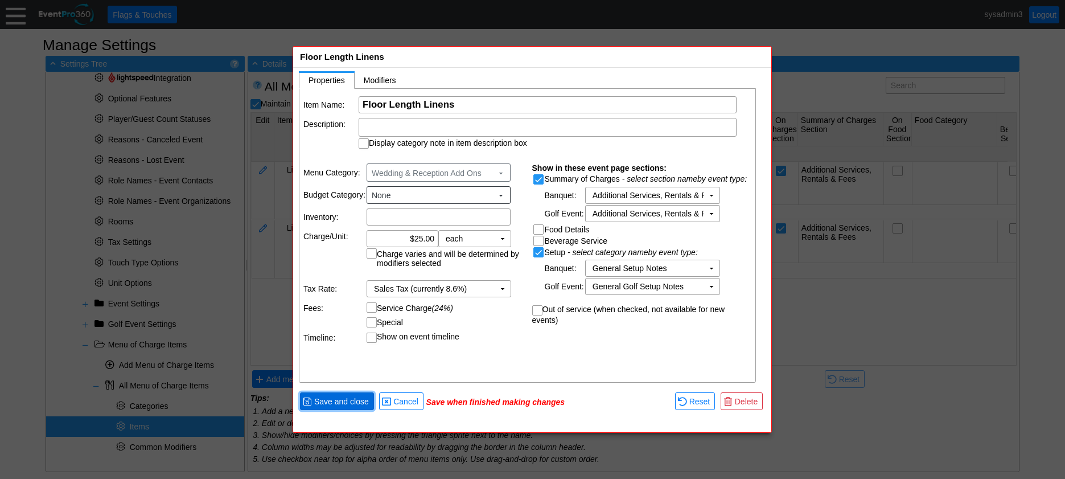
click at [345, 401] on span "Save and close" at bounding box center [341, 401] width 59 height 11
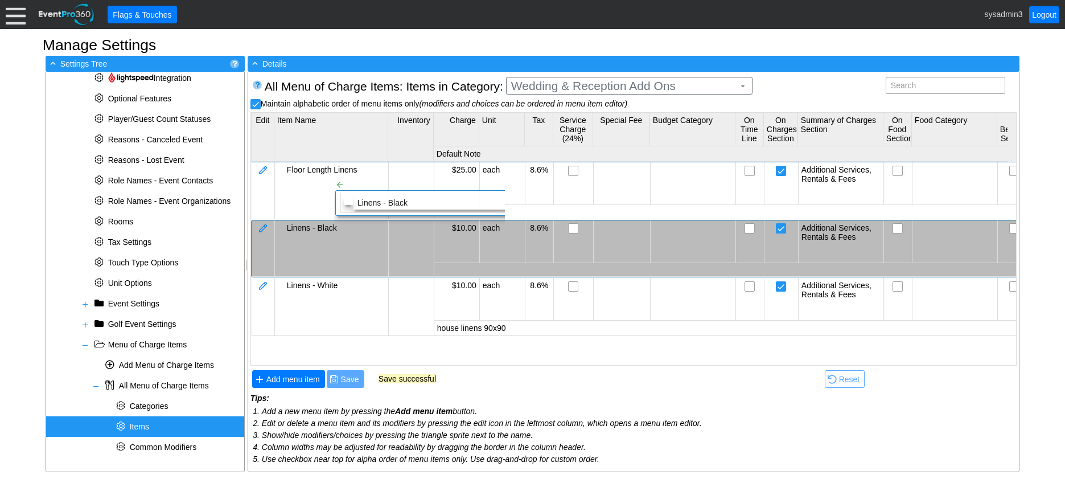
checkbox input "false"
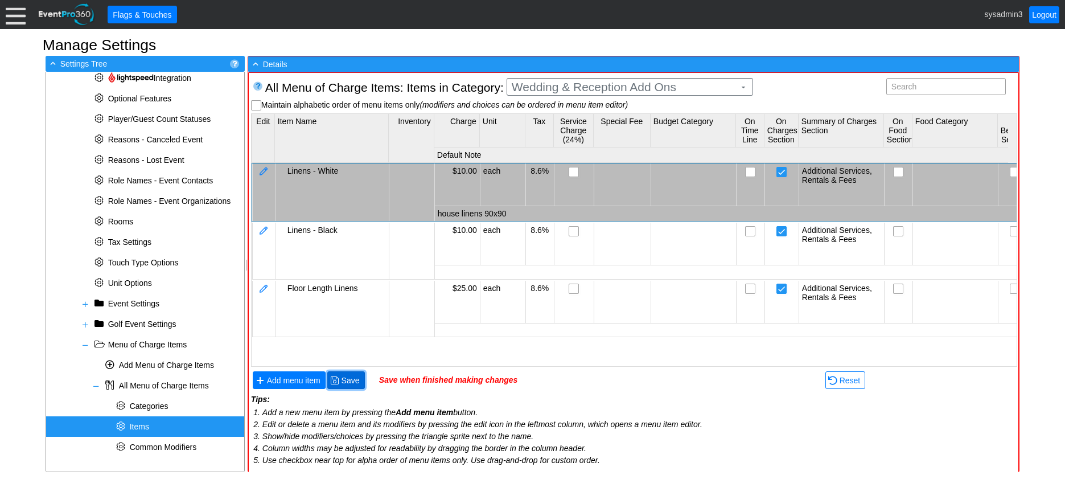
click at [352, 380] on span "Save" at bounding box center [350, 379] width 23 height 11
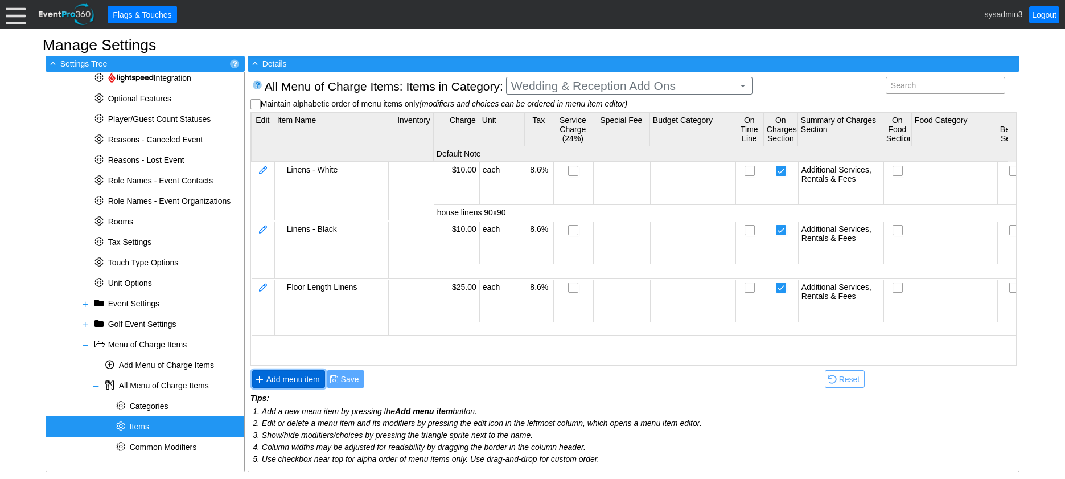
click at [292, 376] on span "Add menu item" at bounding box center [293, 378] width 58 height 11
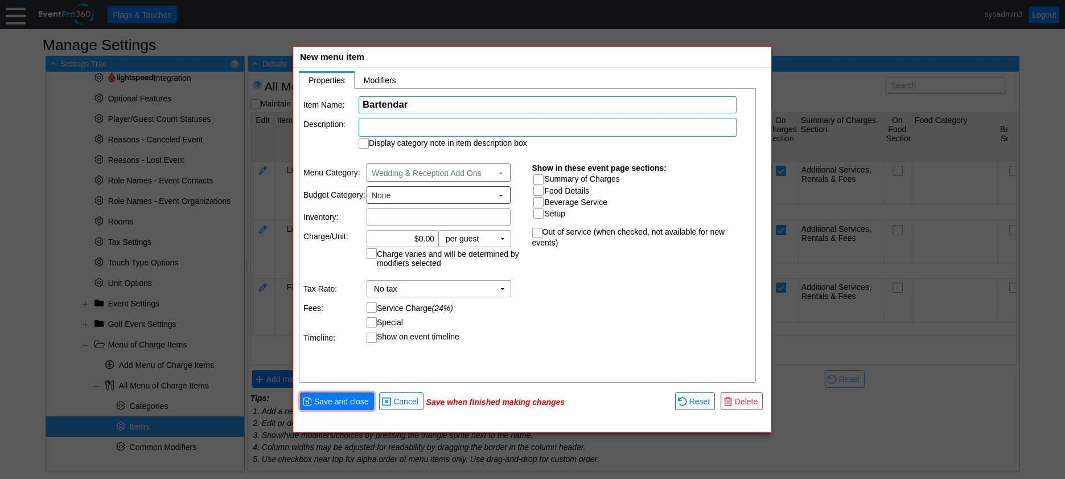
click at [430, 131] on div at bounding box center [548, 127] width 378 height 19
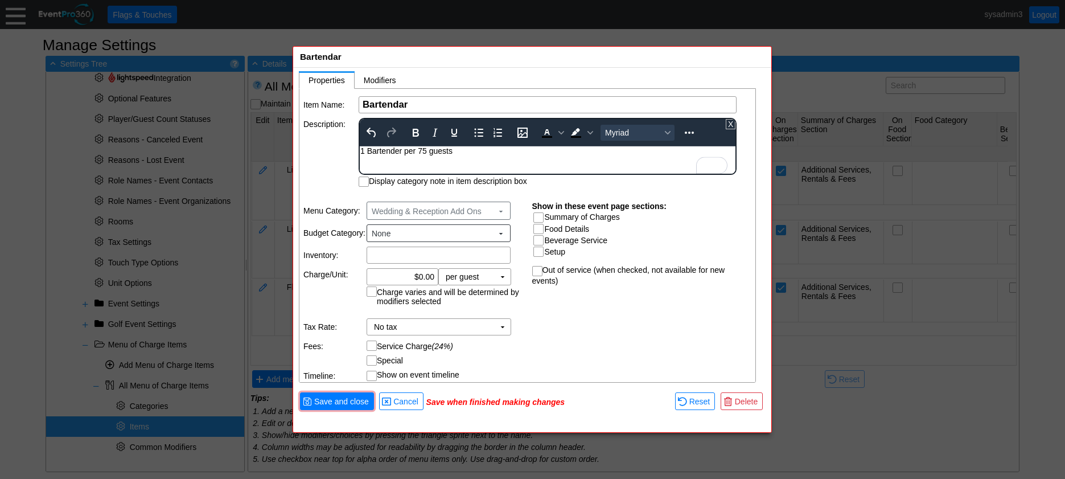
click at [323, 149] on table "Item Name: Χ Bartendar Name of the menu item Description: To open the popup, pr…" at bounding box center [527, 141] width 457 height 105
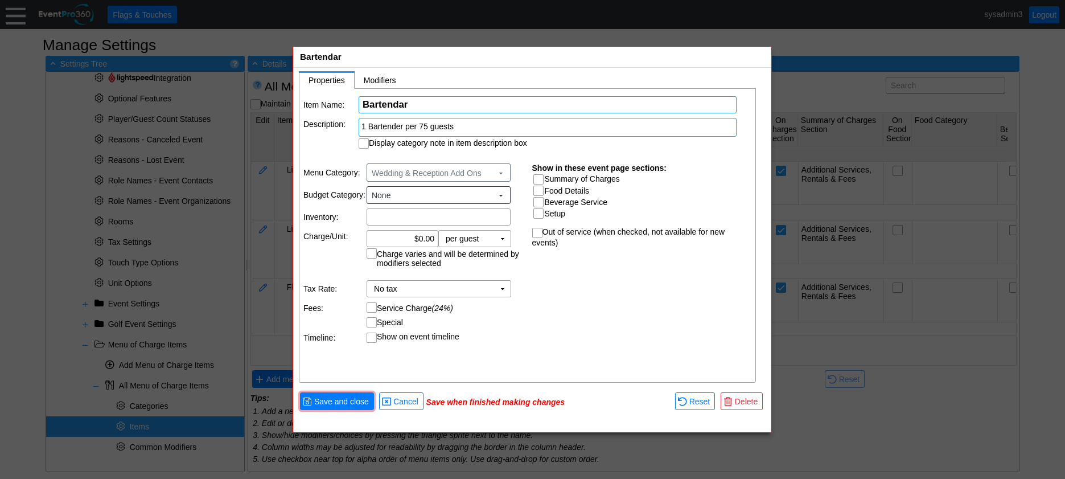
click at [403, 101] on input "Bartendar" at bounding box center [548, 105] width 370 height 16
type input "Bartender"
click at [365, 146] on input "Display category note in item description box" at bounding box center [364, 144] width 11 height 11
checkbox input "true"
click at [537, 178] on input "Summary of Charges" at bounding box center [539, 180] width 11 height 11
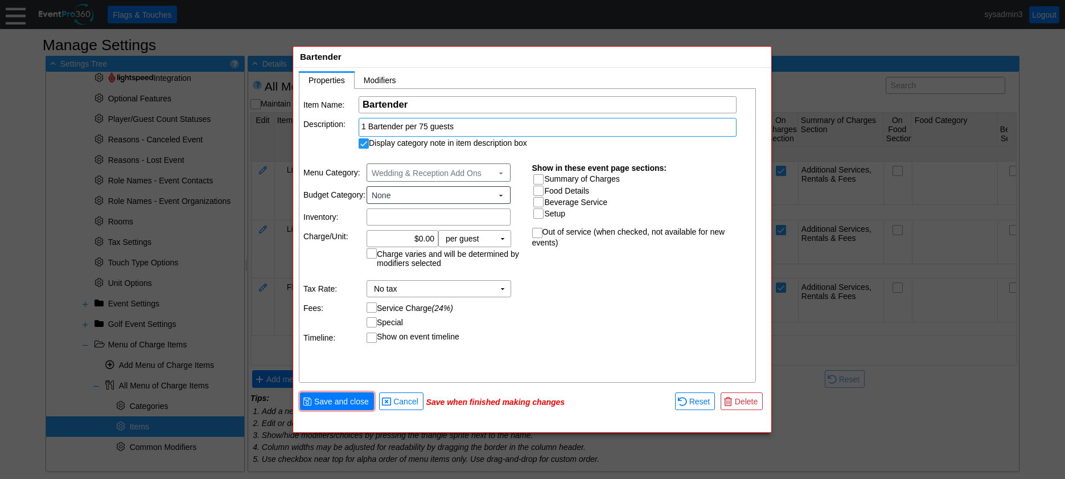
checkbox input "true"
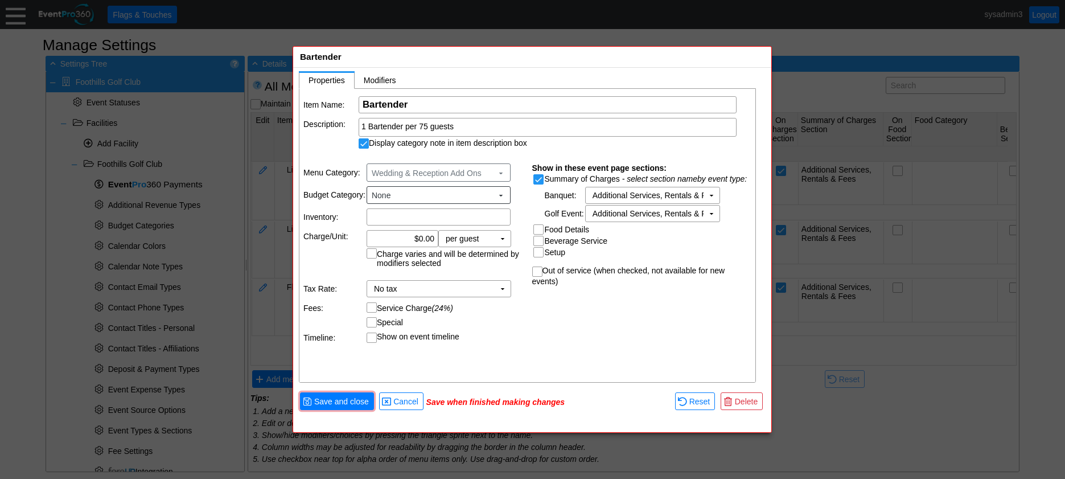
scroll to position [414, 0]
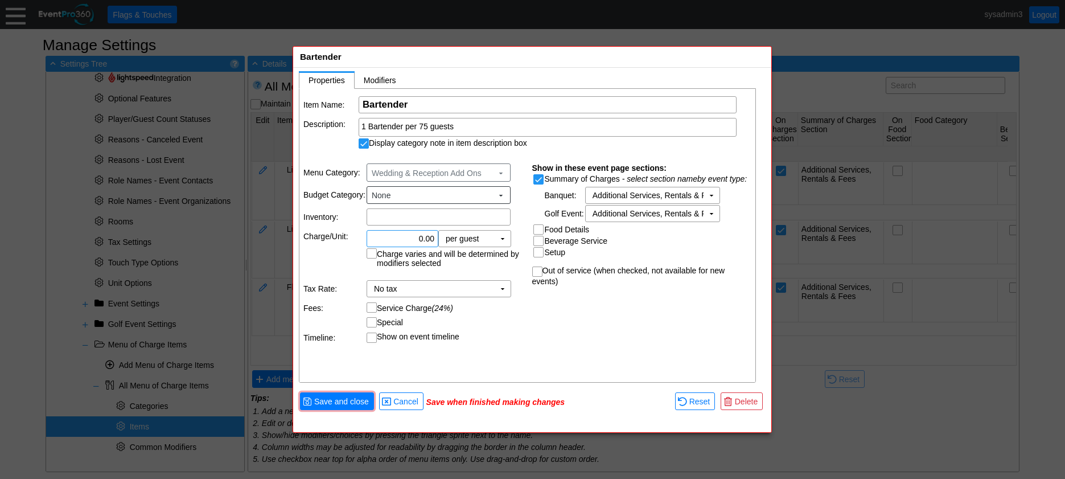
click at [423, 237] on input "0.00" at bounding box center [403, 239] width 64 height 16
type input "$150.00"
drag, startPoint x: 511, startPoint y: 341, endPoint x: 494, endPoint y: 308, distance: 36.7
click at [511, 340] on td "Show on event timeline" at bounding box center [446, 337] width 158 height 10
click at [489, 240] on td "per guest Χ" at bounding box center [467, 239] width 56 height 16
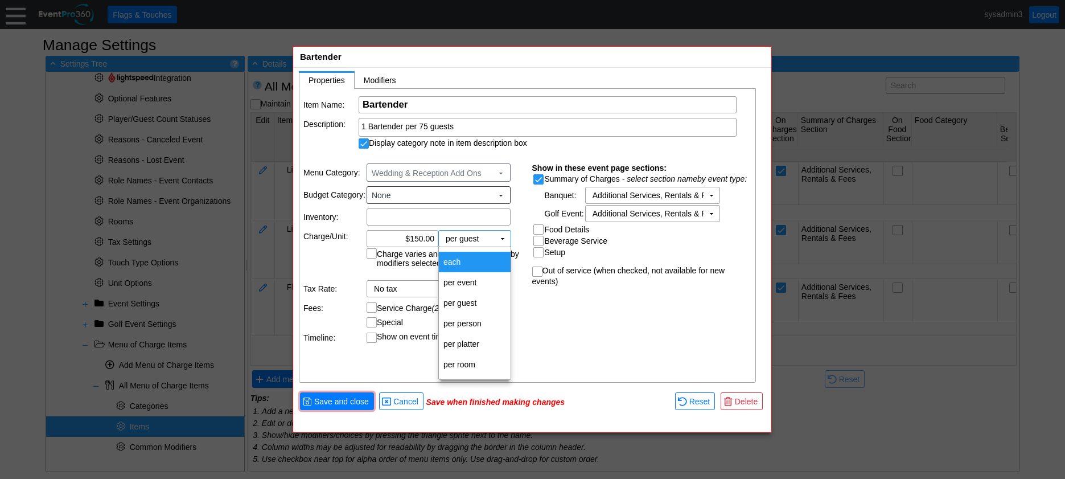
click at [472, 258] on td "each" at bounding box center [475, 262] width 72 height 20
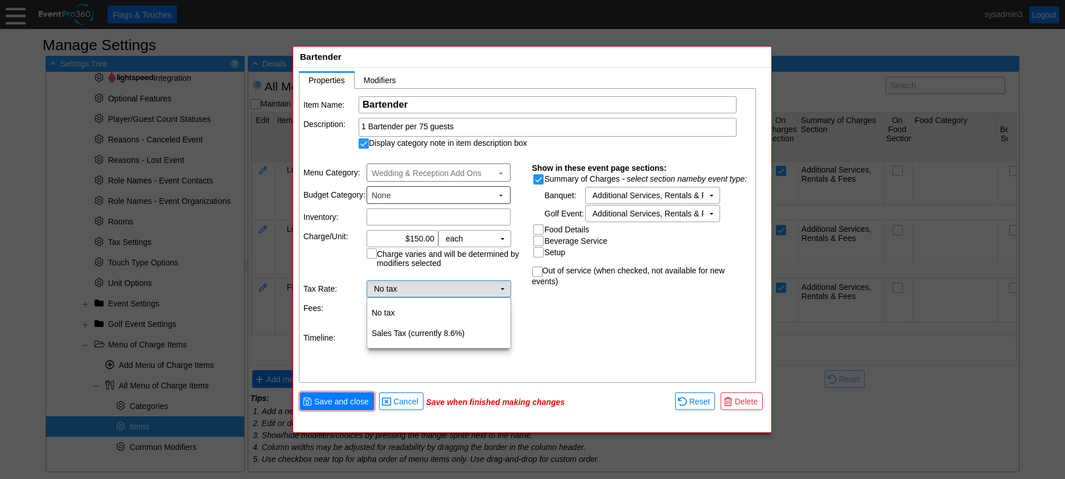
click at [468, 286] on td "No tax Χ" at bounding box center [430, 289] width 127 height 16
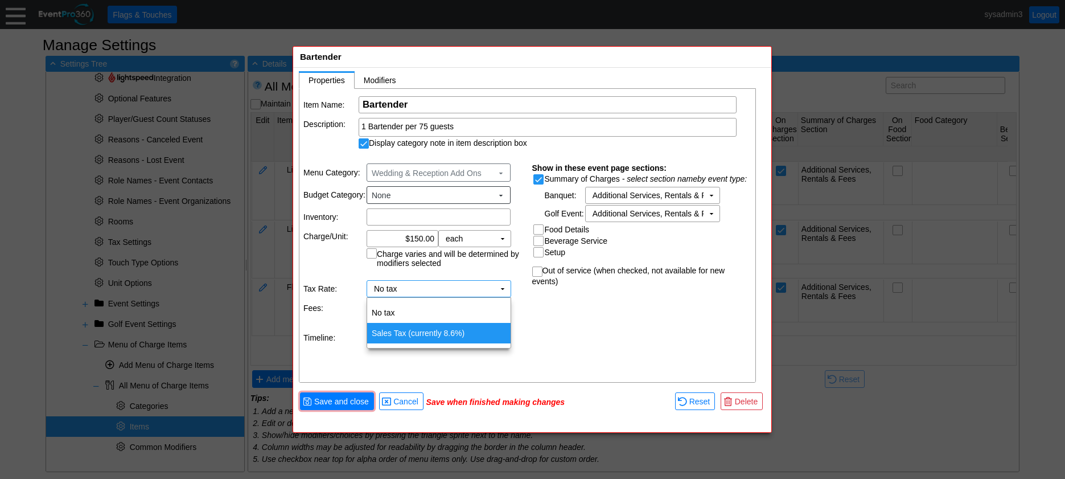
click at [431, 337] on td "Sales Tax (currently 8.6%)" at bounding box center [438, 333] width 143 height 20
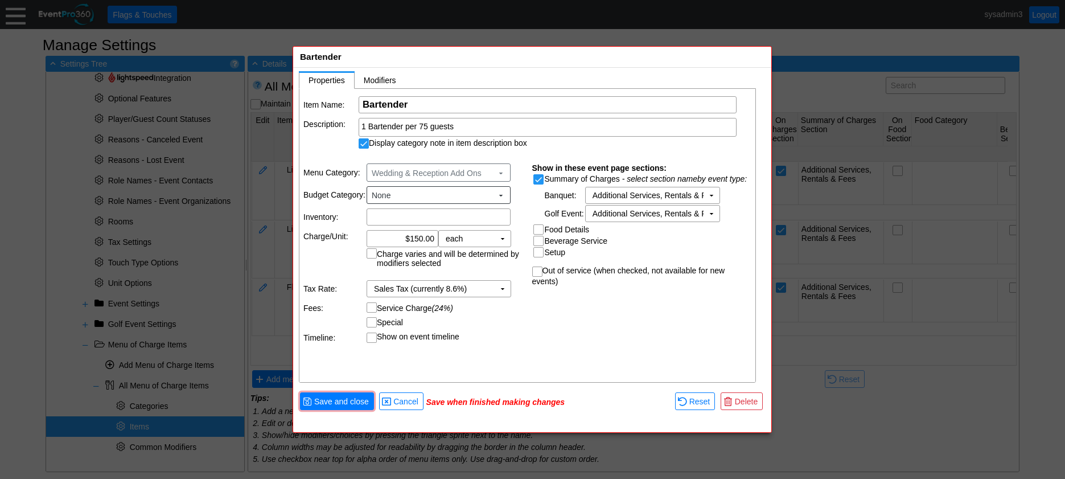
click at [500, 327] on td "Special ▼ Χ Select or enter a name Χ flat, or Χ % Flat rate may be overridden o…" at bounding box center [446, 322] width 158 height 10
click at [463, 126] on div "1 Bartender per 75 guests" at bounding box center [547, 126] width 372 height 11
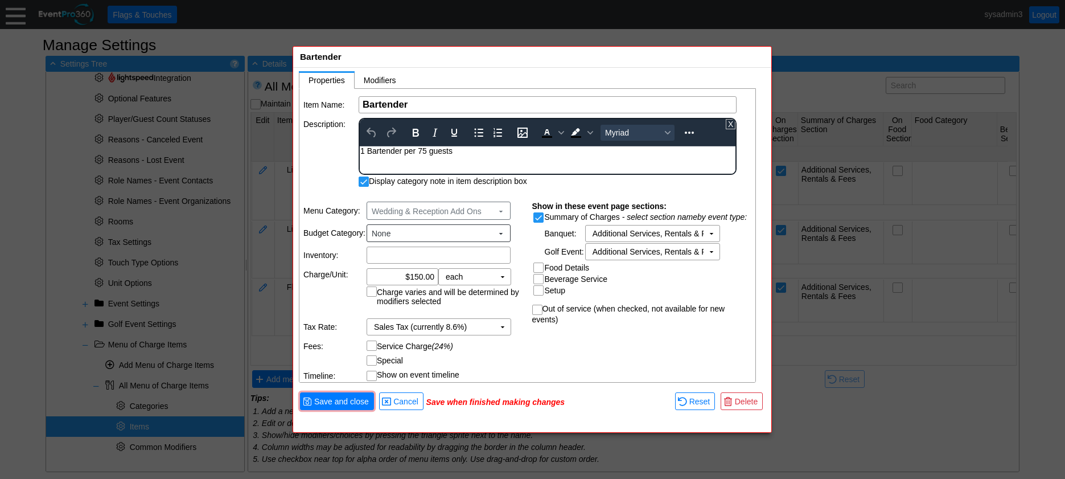
scroll to position [0, 0]
drag, startPoint x: 458, startPoint y: 153, endPoint x: 357, endPoint y: 153, distance: 101.3
click at [360, 153] on html "1 Bartender per 75 guests" at bounding box center [548, 153] width 376 height 15
copy div "1 Bartender per 75 guests"
click at [350, 401] on span "Save and close" at bounding box center [341, 401] width 59 height 11
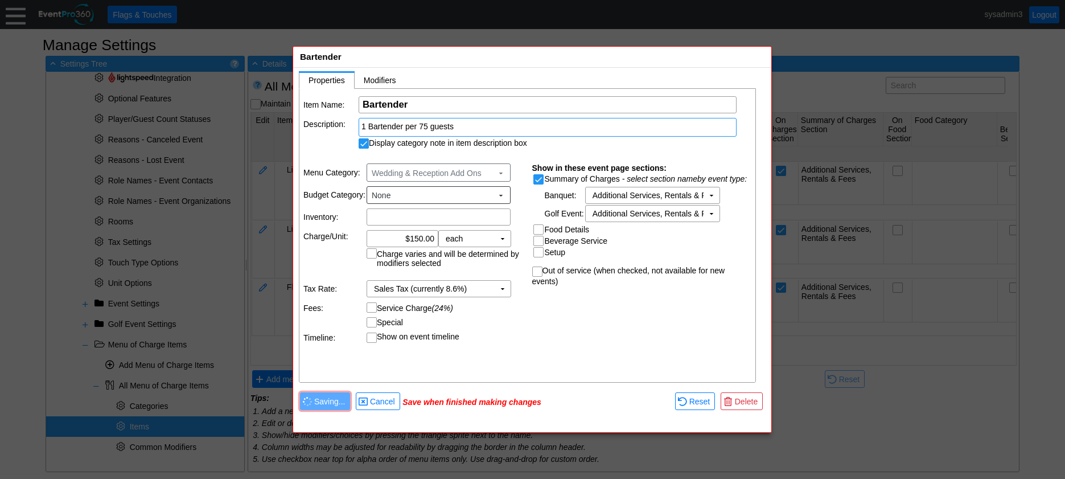
scroll to position [20, 0]
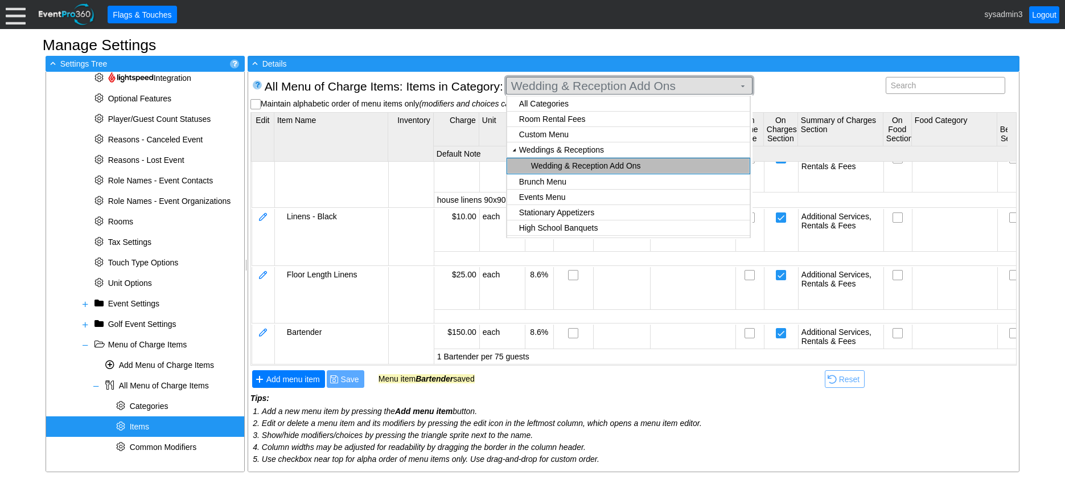
click at [579, 88] on span "Wedding & Reception Add Ons" at bounding box center [623, 85] width 228 height 11
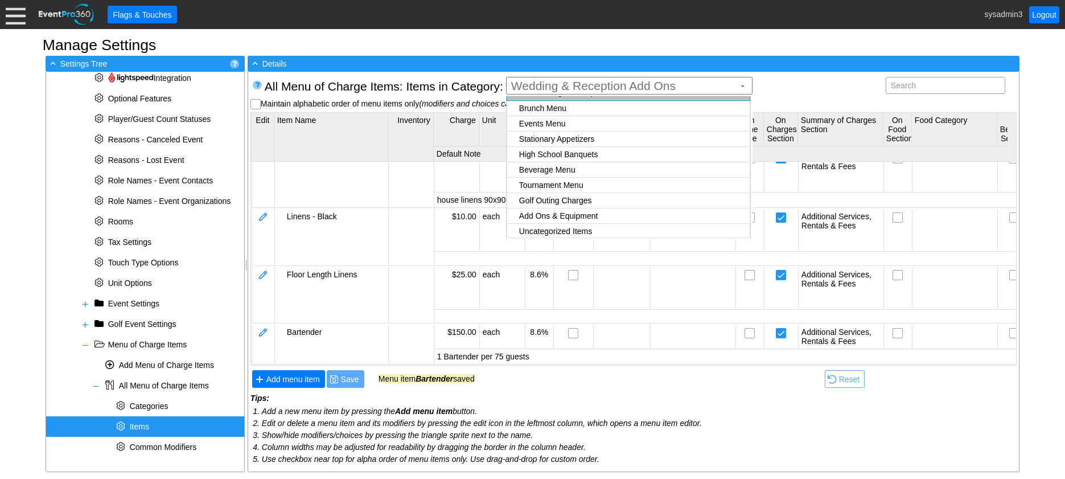
scroll to position [75, 0]
checkbox input "true"
click at [558, 212] on body "Calendar of Events + New Event + Reports + Manage Contacts + Manage Organizatio…" at bounding box center [532, 239] width 1065 height 479
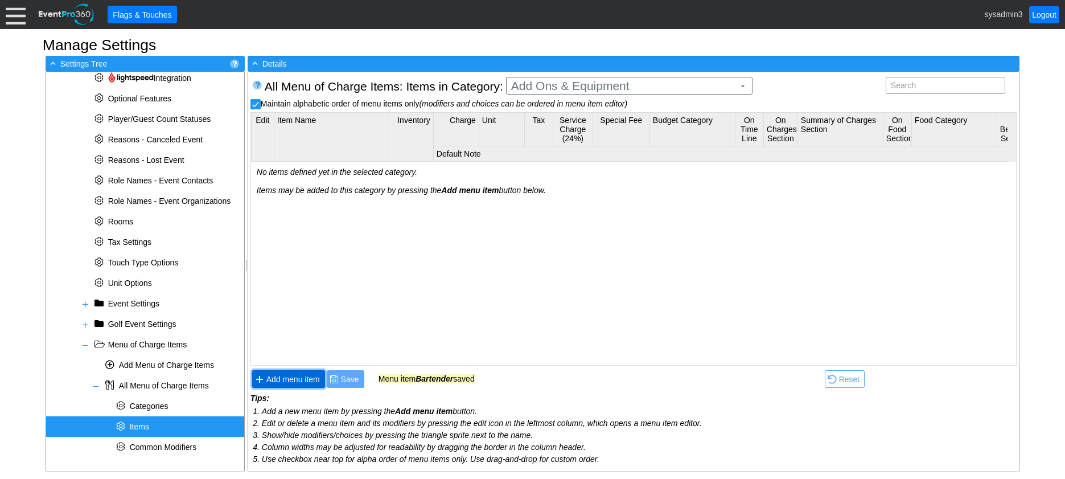
click at [286, 381] on span "Add menu item" at bounding box center [293, 378] width 58 height 11
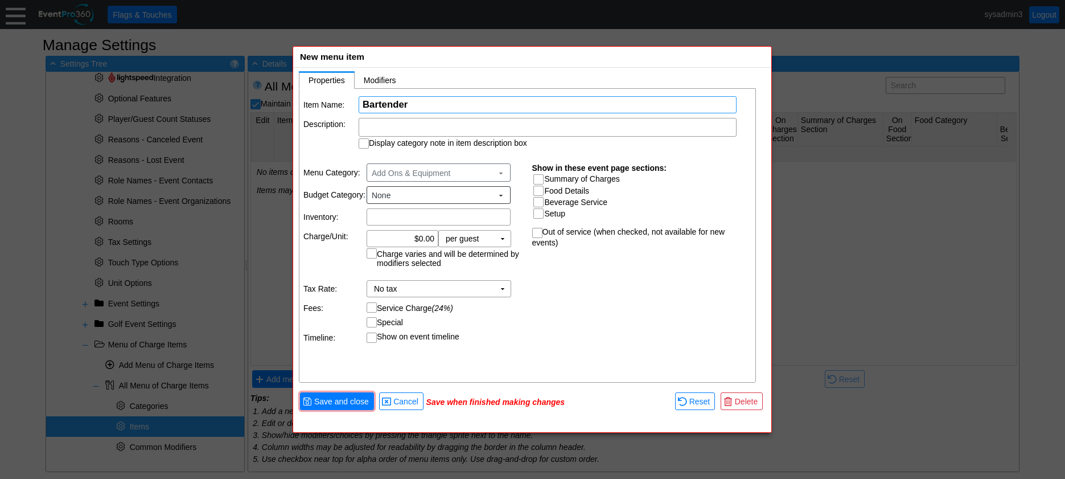
type input "Bartender"
drag, startPoint x: 548, startPoint y: 303, endPoint x: 546, endPoint y: 253, distance: 49.5
click at [548, 301] on div "Item Name: Χ Bartender Name of the menu item Description: Display category note…" at bounding box center [527, 236] width 457 height 294
click at [442, 124] on div at bounding box center [548, 127] width 378 height 19
click at [422, 274] on td "Χ 0.00 per guest Χ ▼ Charge varies and will be determined by modifiers selected" at bounding box center [446, 253] width 158 height 46
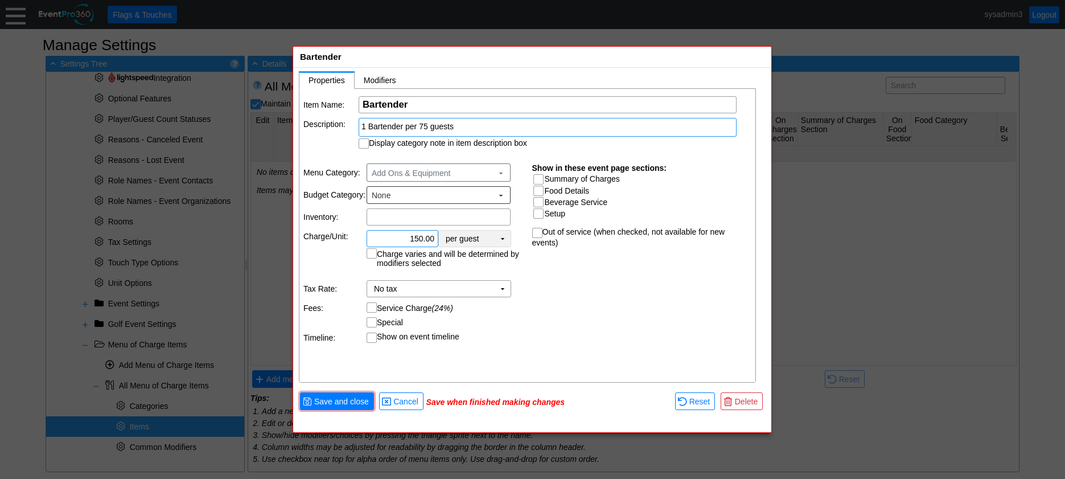
type input "$150.00"
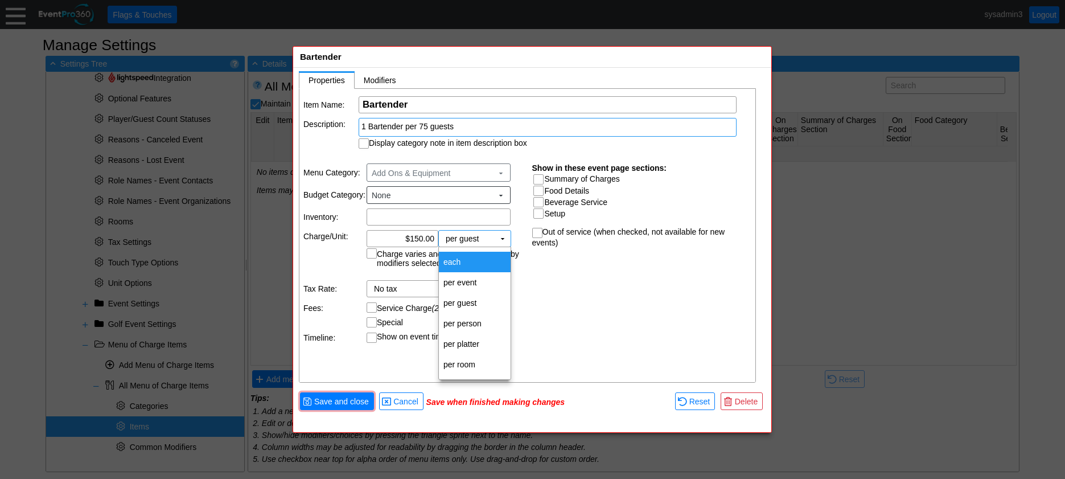
click at [463, 262] on td "each" at bounding box center [475, 262] width 72 height 20
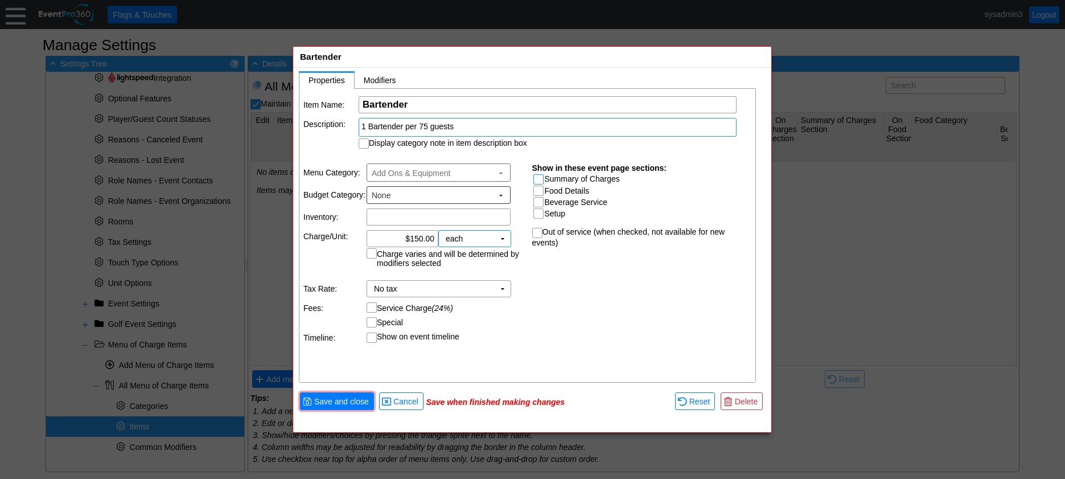
click at [536, 182] on input "Summary of Charges" at bounding box center [539, 180] width 11 height 11
checkbox input "true"
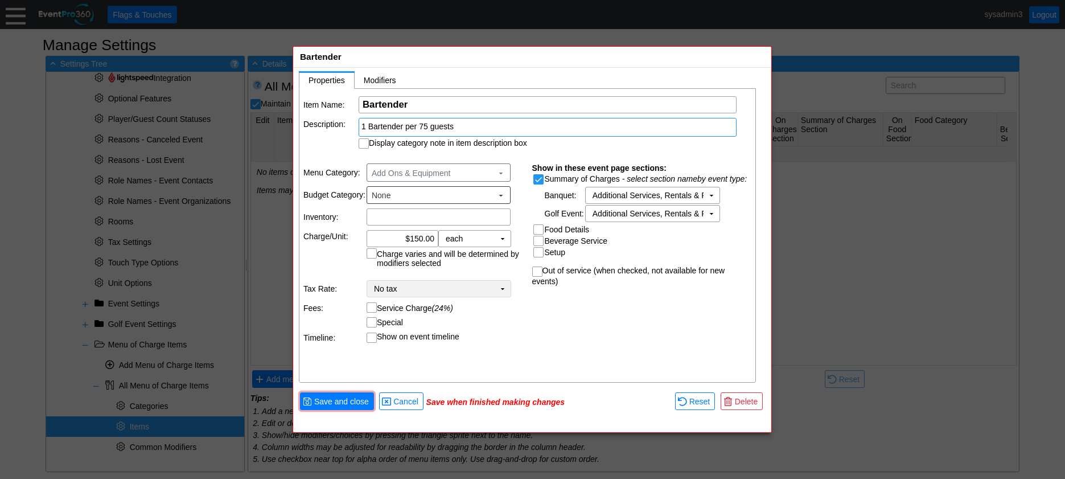
click at [497, 291] on td "▼" at bounding box center [503, 289] width 16 height 16
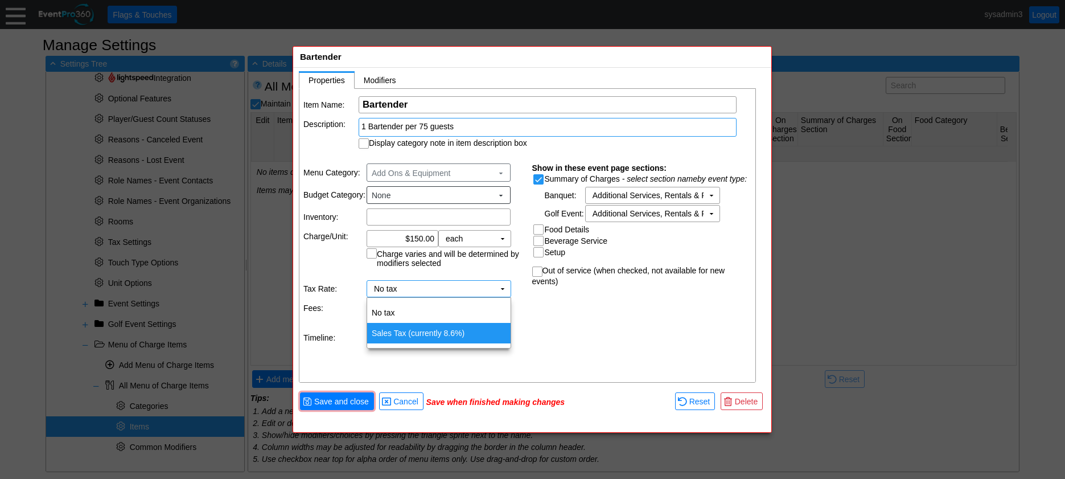
click at [446, 329] on td "Sales Tax (currently 8.6%)" at bounding box center [438, 333] width 143 height 20
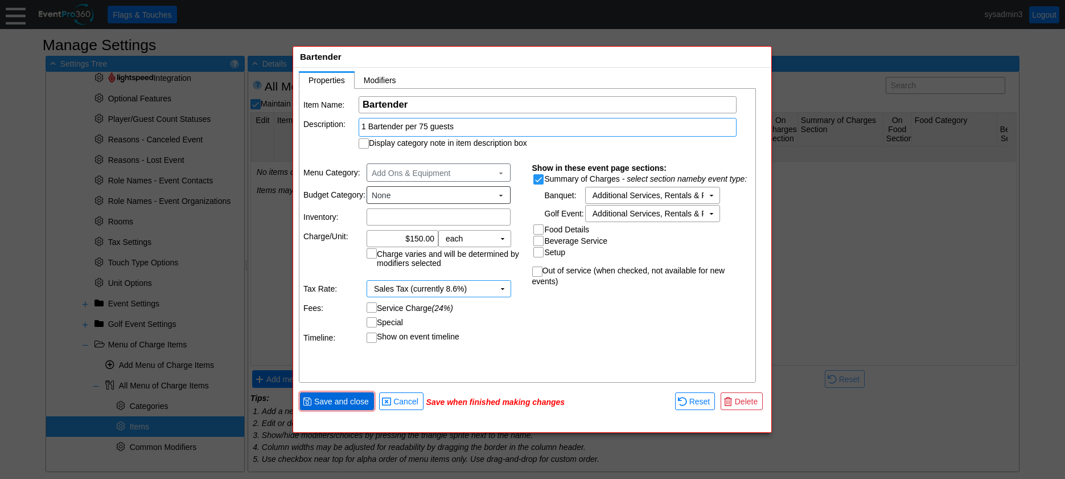
click at [353, 402] on span "Save and close" at bounding box center [341, 401] width 59 height 11
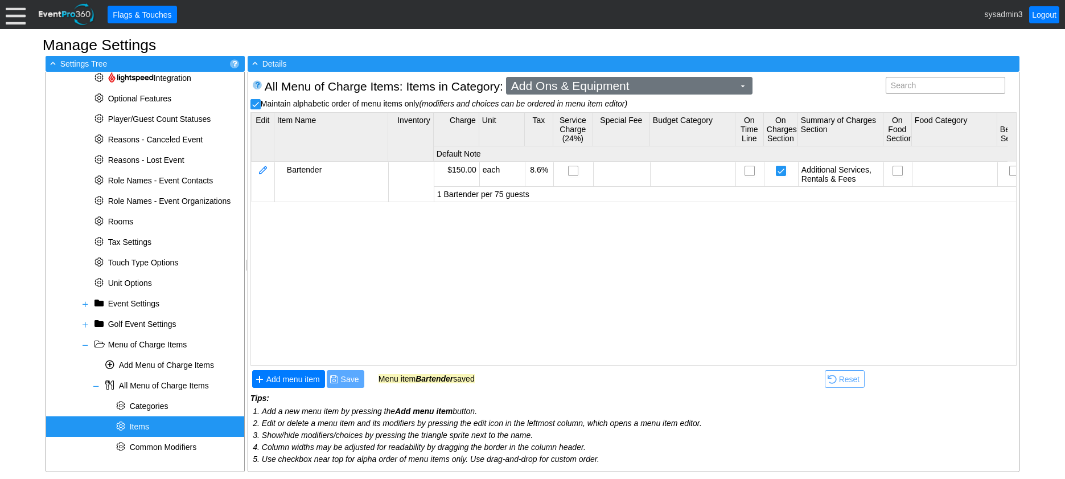
click at [620, 86] on span "Add Ons & Equipment" at bounding box center [623, 85] width 228 height 11
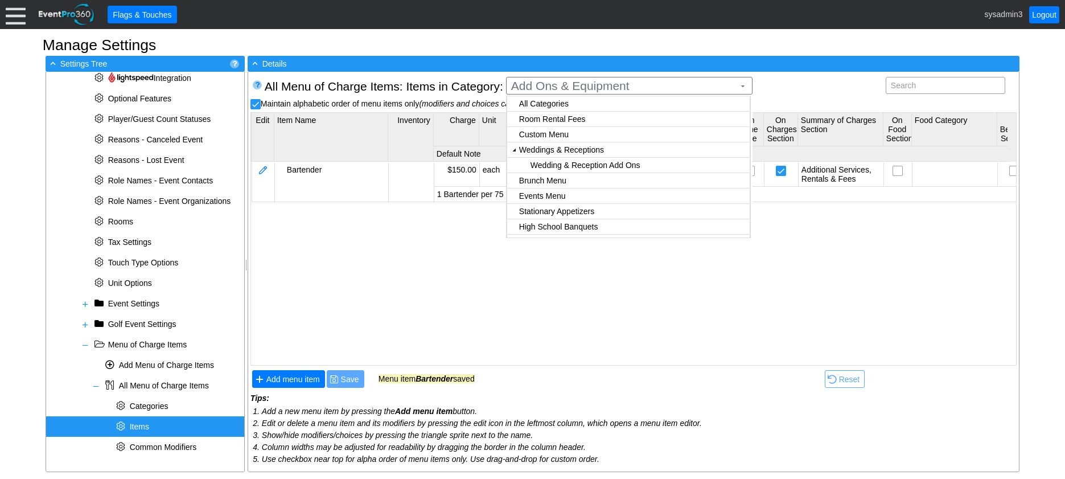
checkbox input "false"
click at [562, 165] on body "Calendar of Events + New Event + Reports + Manage Contacts + Manage Organizatio…" at bounding box center [532, 239] width 1065 height 479
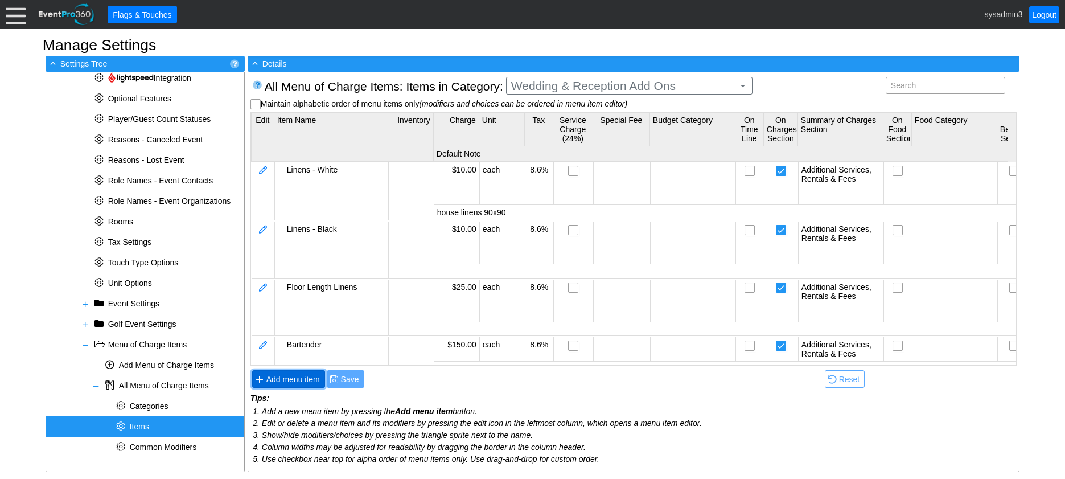
click at [282, 376] on span "Add menu item" at bounding box center [293, 378] width 58 height 11
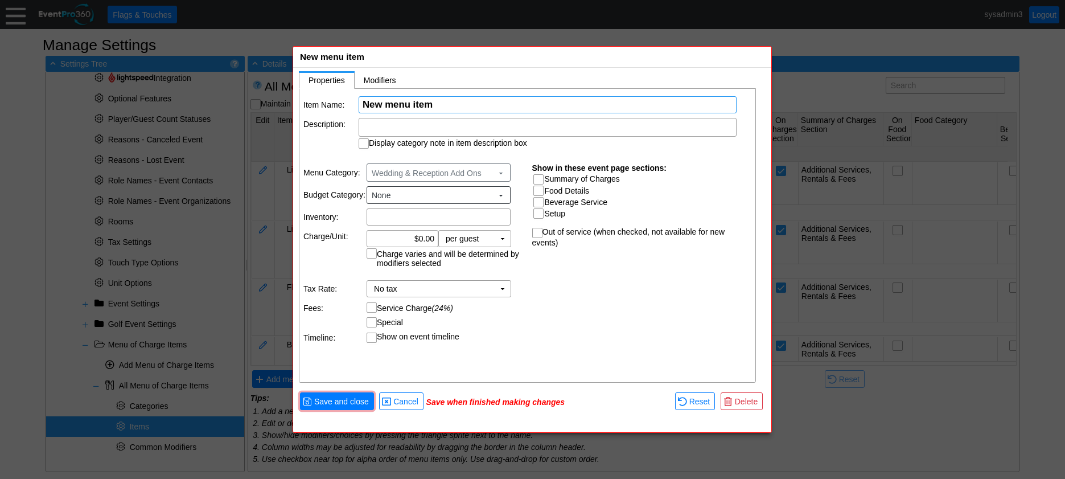
paste input "plate, glassware, silverware rental"
click at [366, 101] on input "plate, glassware, silverware rental" at bounding box center [548, 105] width 370 height 16
type input "Plate, Glassware, Silverware Rental"
click at [421, 234] on input "0.00" at bounding box center [403, 239] width 64 height 16
click at [502, 240] on td "▼" at bounding box center [503, 239] width 16 height 16
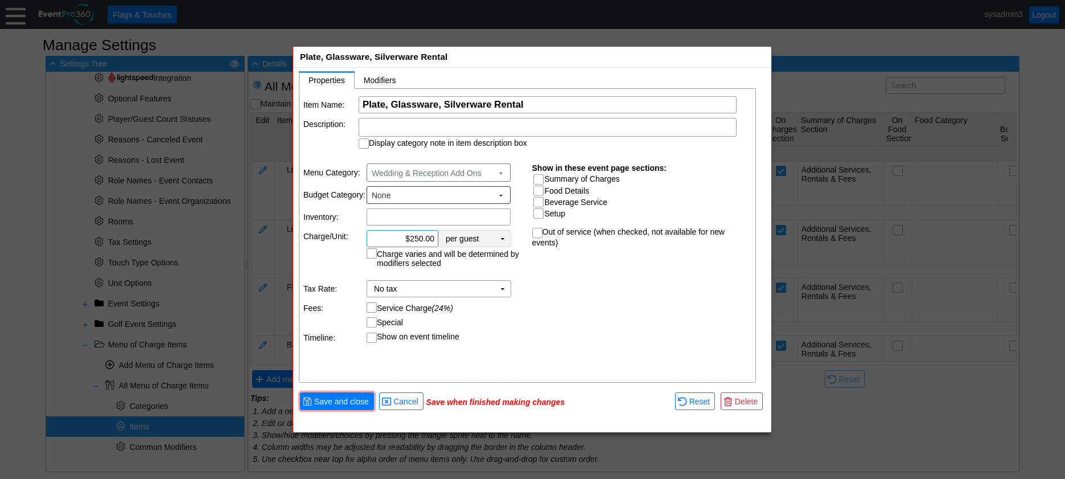
type input "$250.00"
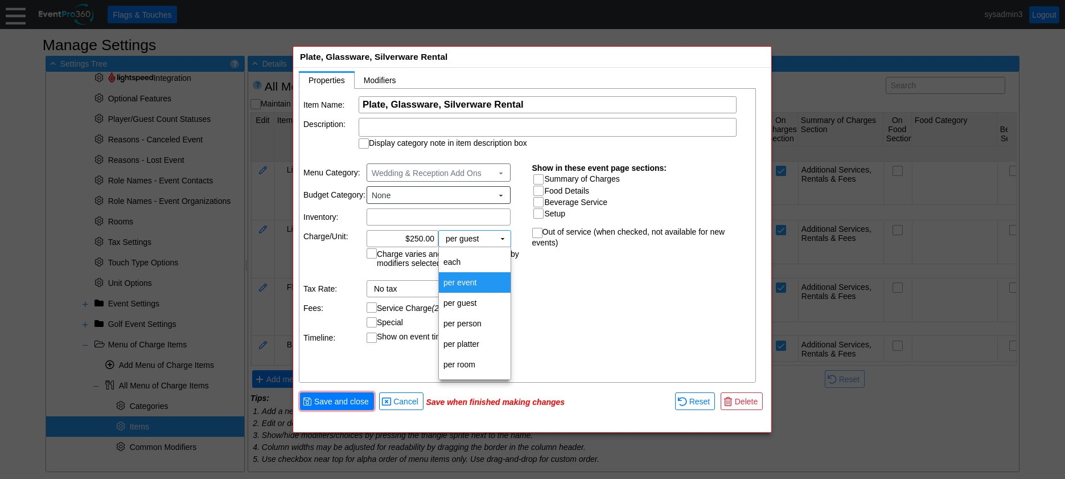
click at [466, 278] on td "per event" at bounding box center [475, 282] width 72 height 20
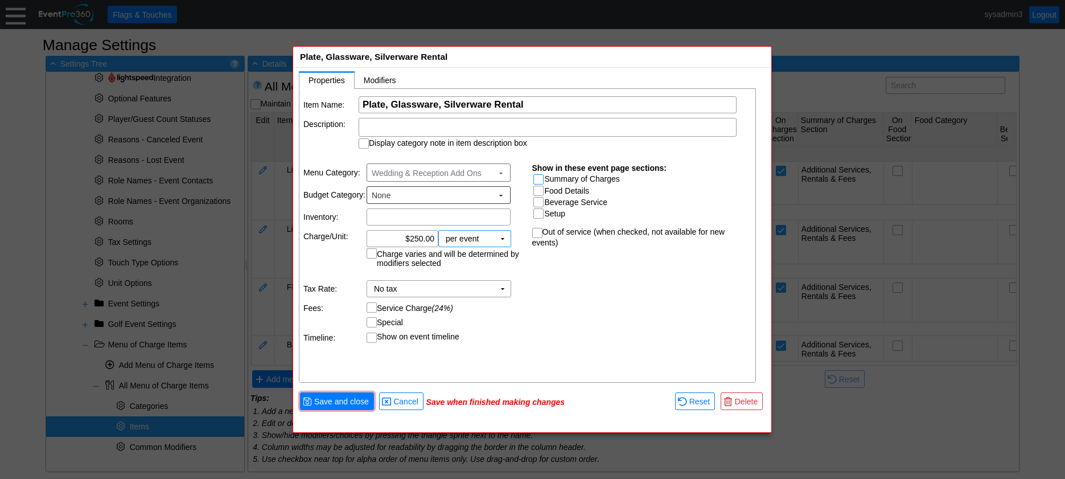
click at [538, 177] on input "Summary of Charges" at bounding box center [539, 180] width 11 height 11
checkbox input "true"
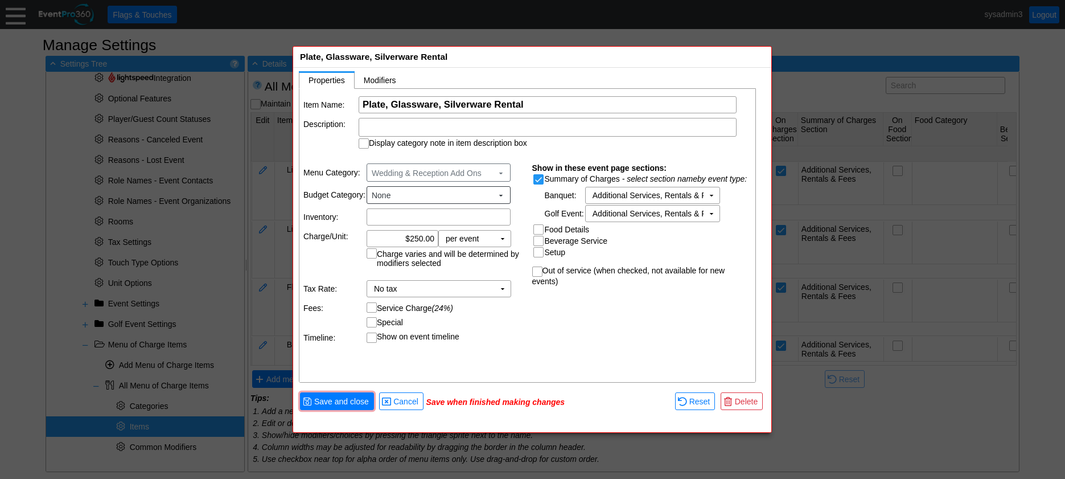
click at [538, 251] on input "Setup" at bounding box center [539, 253] width 11 height 11
checkbox input "true"
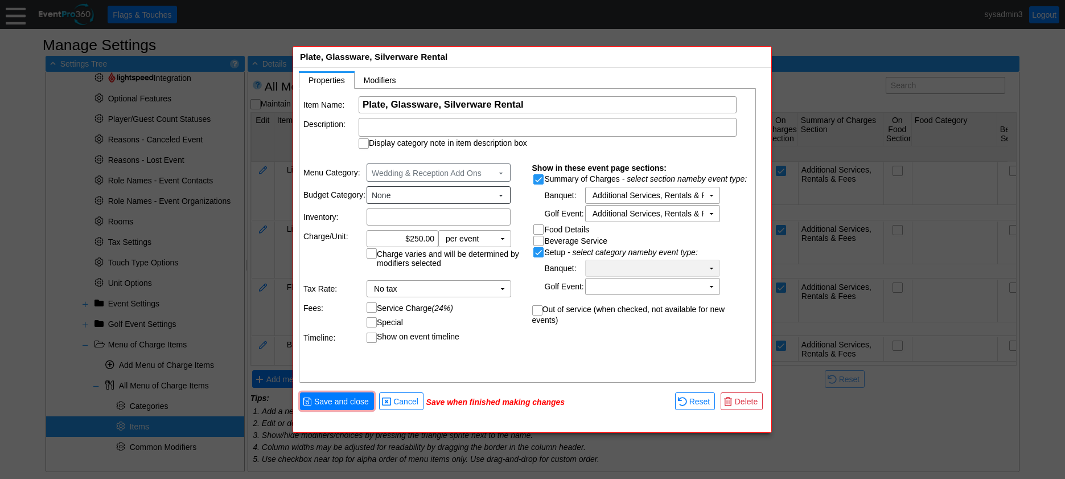
click at [607, 264] on td "Χ" at bounding box center [645, 268] width 118 height 16
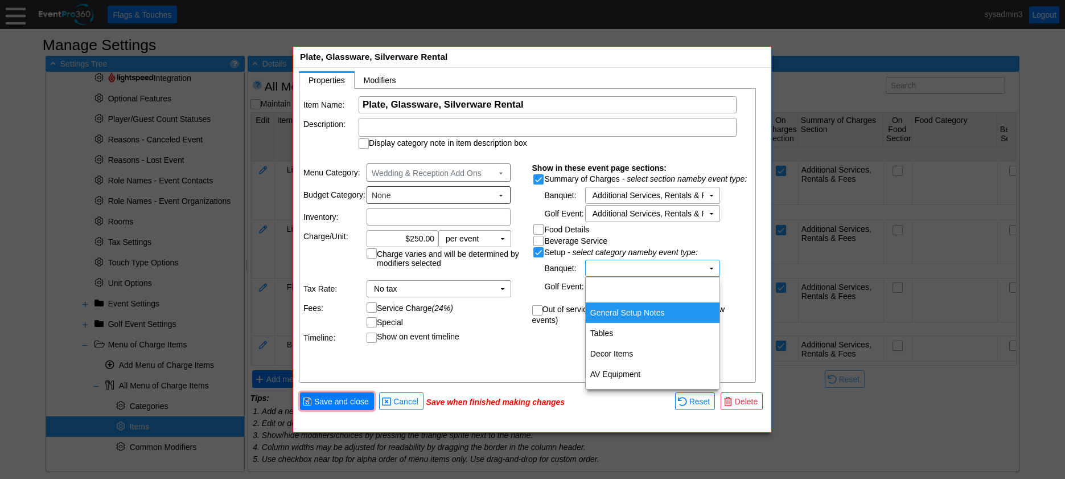
click at [618, 308] on td "General Setup Notes" at bounding box center [653, 312] width 134 height 20
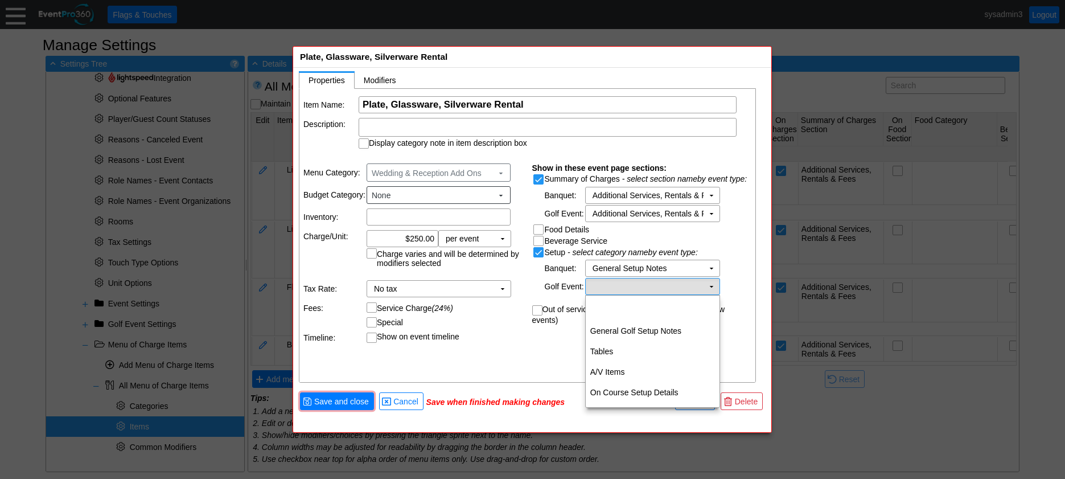
click at [649, 283] on td "Χ" at bounding box center [645, 286] width 118 height 16
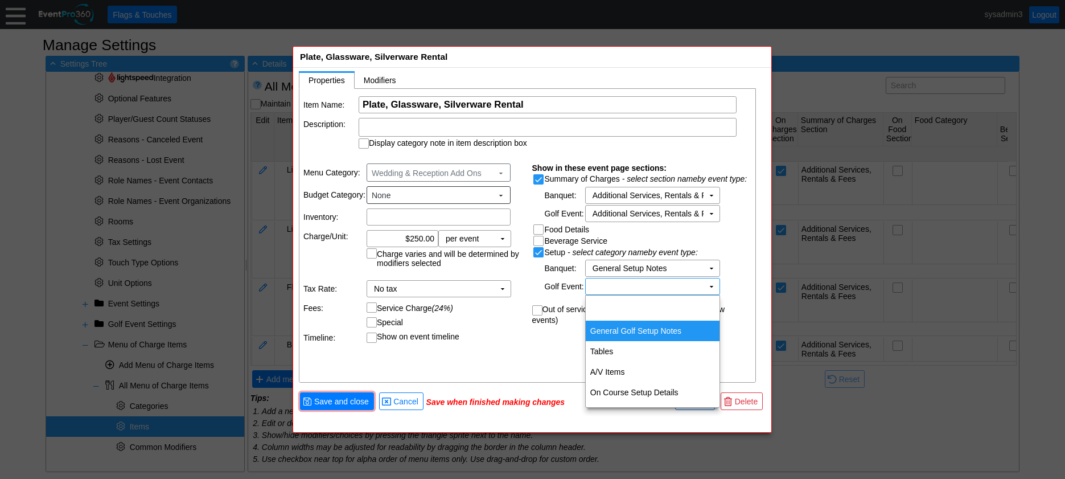
click at [642, 326] on td "General Golf Setup Notes" at bounding box center [653, 330] width 134 height 20
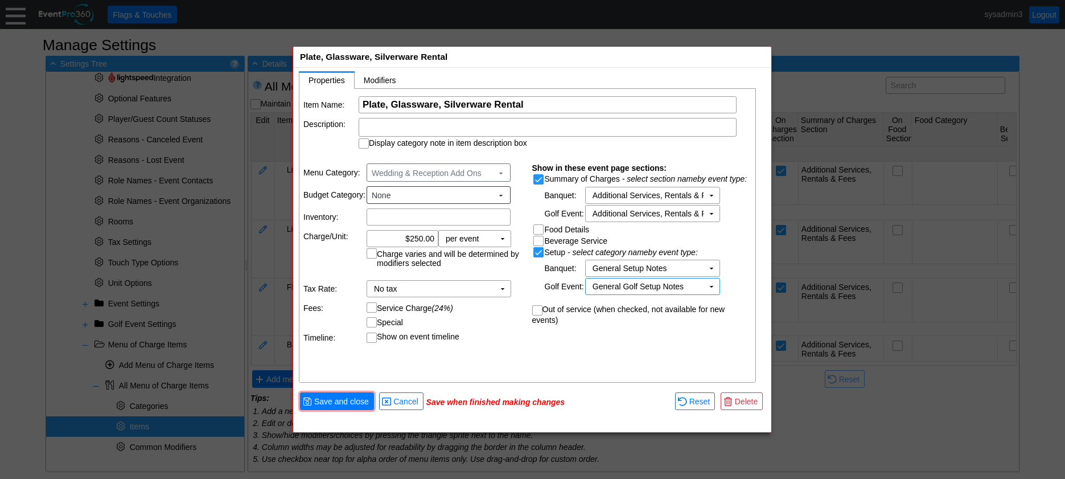
click at [544, 351] on div "Item Name: Χ Plate, Glassware, Silverware Rental Name of the menu item Descript…" at bounding box center [527, 236] width 457 height 294
click at [473, 290] on td "No tax Χ" at bounding box center [430, 289] width 127 height 16
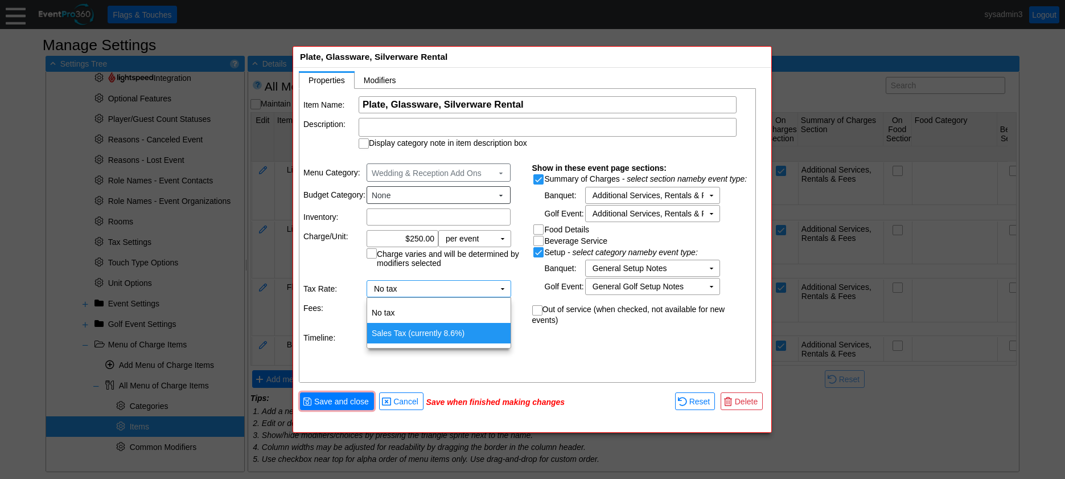
click at [442, 332] on td "Sales Tax (currently 8.6%)" at bounding box center [438, 333] width 143 height 20
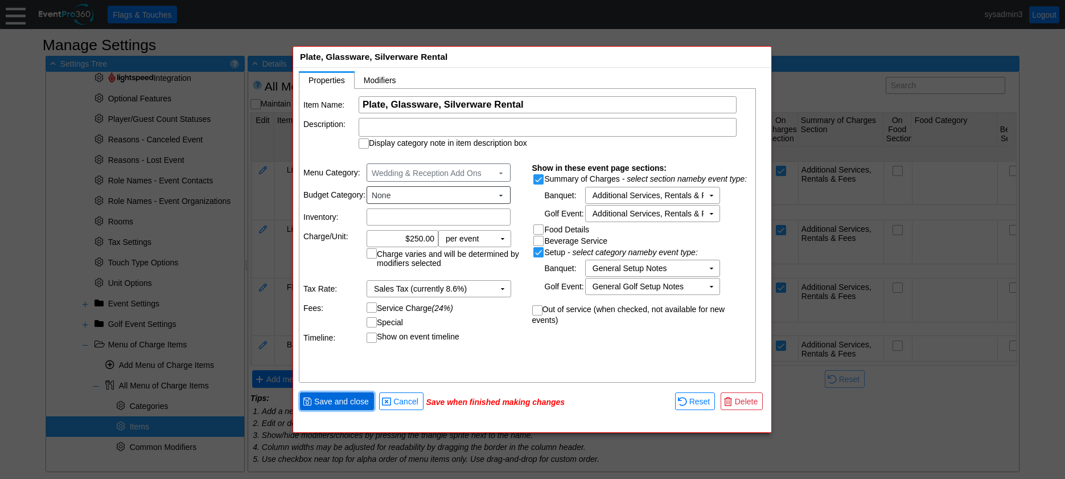
click at [348, 398] on span "Save and close" at bounding box center [341, 401] width 59 height 11
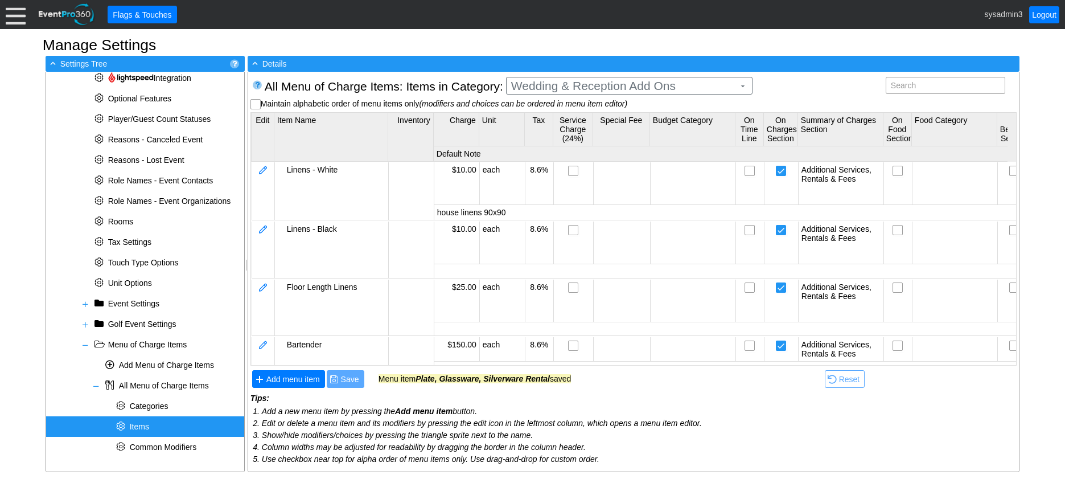
scroll to position [78, 0]
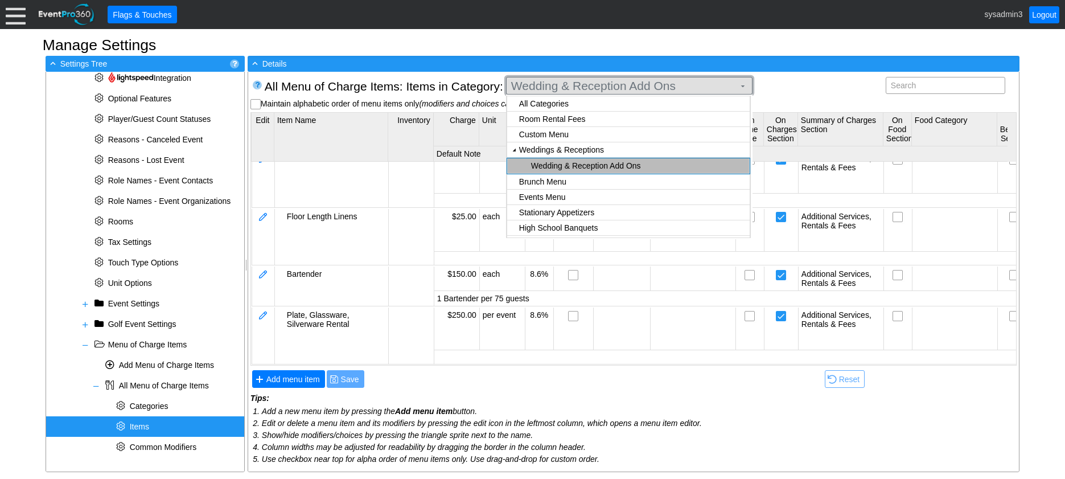
click at [606, 86] on span "Wedding & Reception Add Ons" at bounding box center [623, 85] width 228 height 11
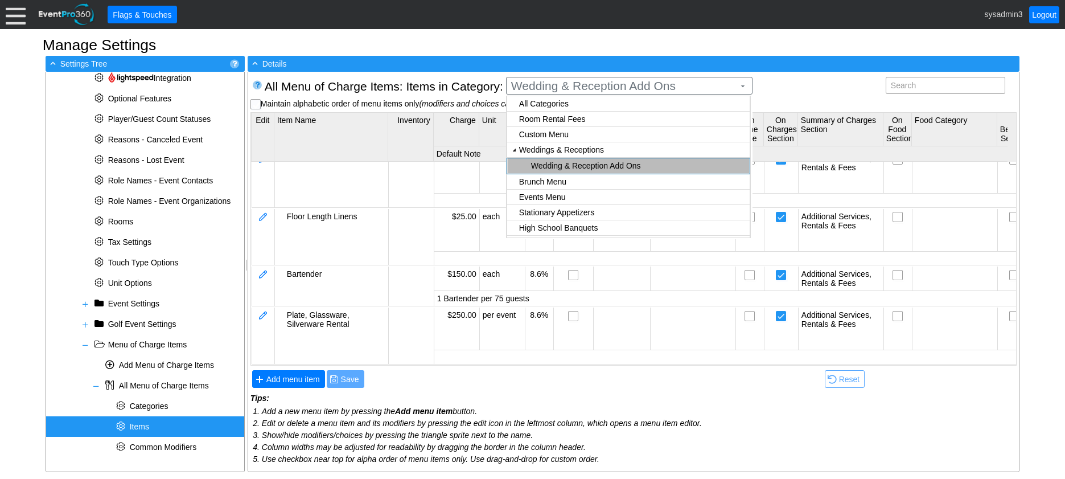
checkbox input "true"
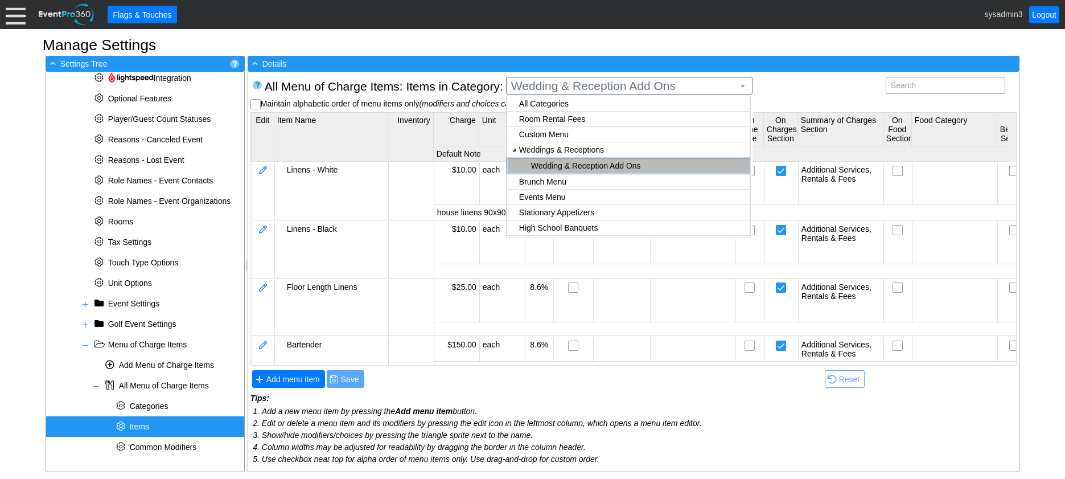
click at [567, 179] on body "Calendar of Events + New Event + Reports + Manage Contacts + Manage Organizatio…" at bounding box center [532, 239] width 1065 height 479
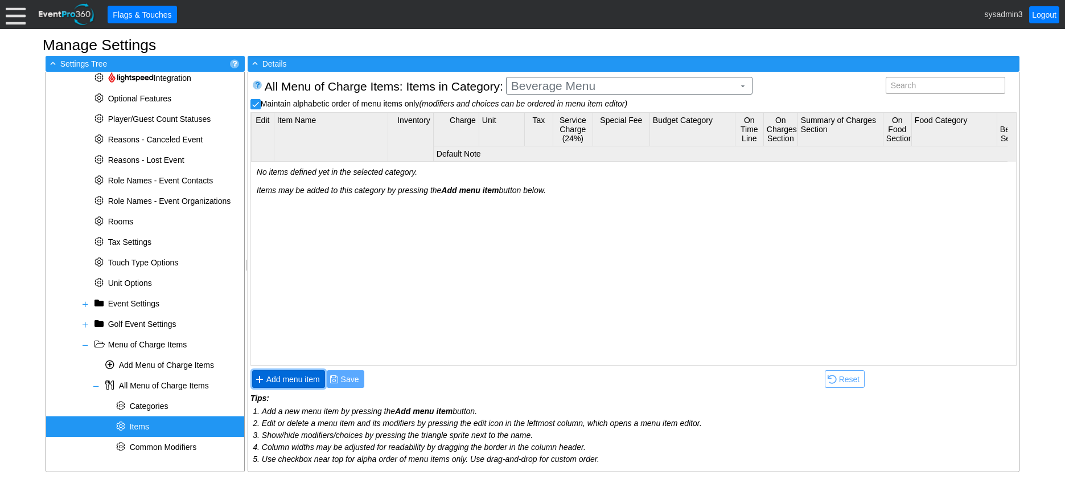
click at [299, 374] on span "Add menu item" at bounding box center [293, 378] width 58 height 11
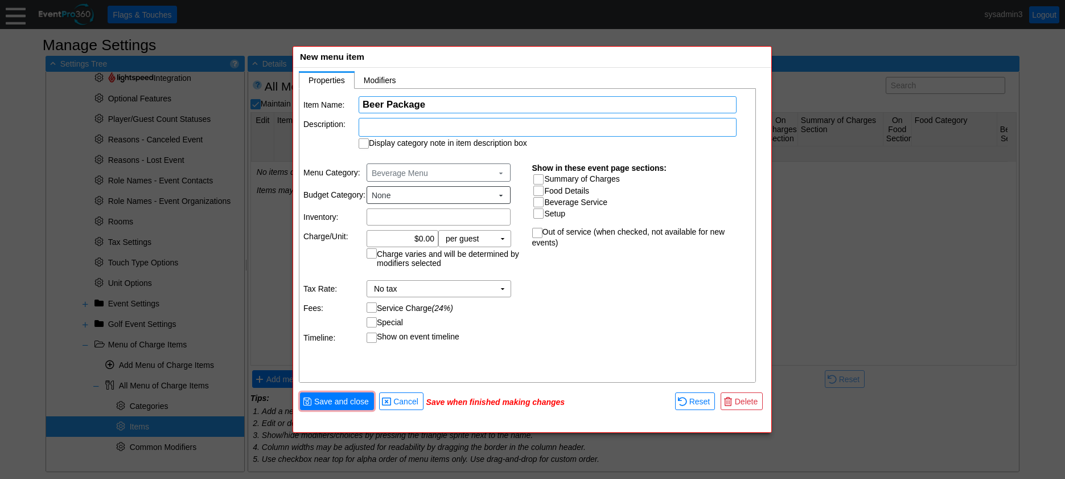
type input "Beer Package"
click at [443, 127] on div at bounding box center [548, 127] width 378 height 19
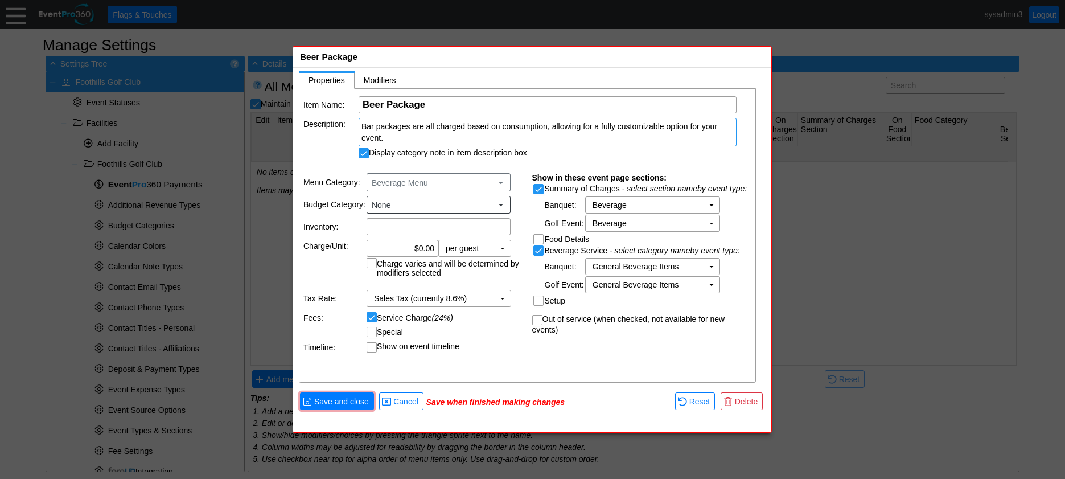
scroll to position [414, 0]
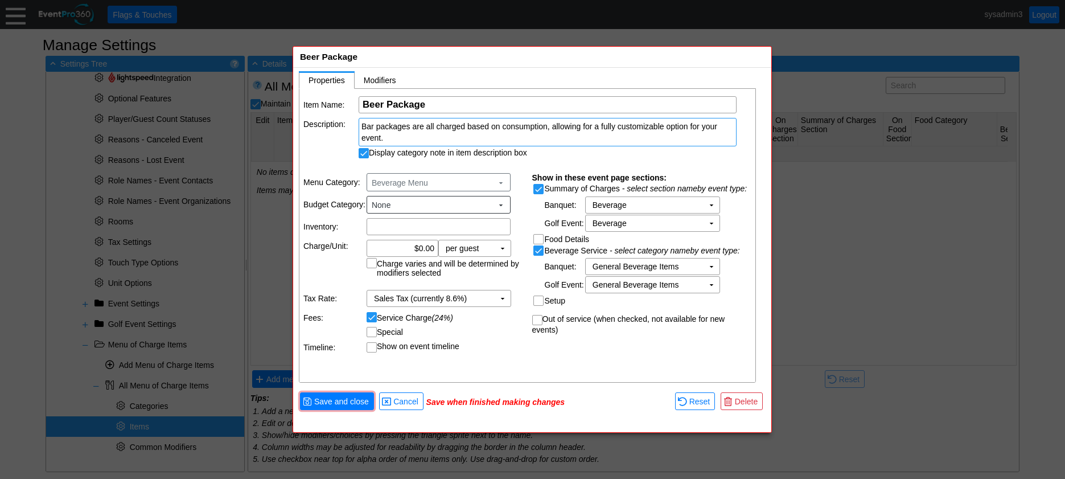
click at [401, 138] on div "Bar packages are all charged based on consumption, allowing for a fully customi…" at bounding box center [547, 132] width 372 height 23
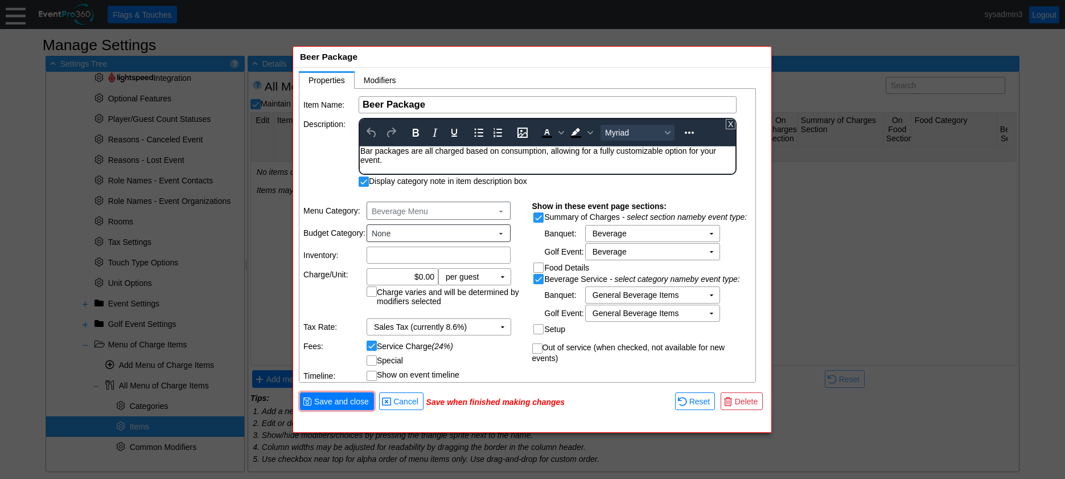
scroll to position [0, 0]
click at [361, 151] on div "Bar packages are all charged based on consumption, allowing for a fully customi…" at bounding box center [547, 155] width 374 height 18
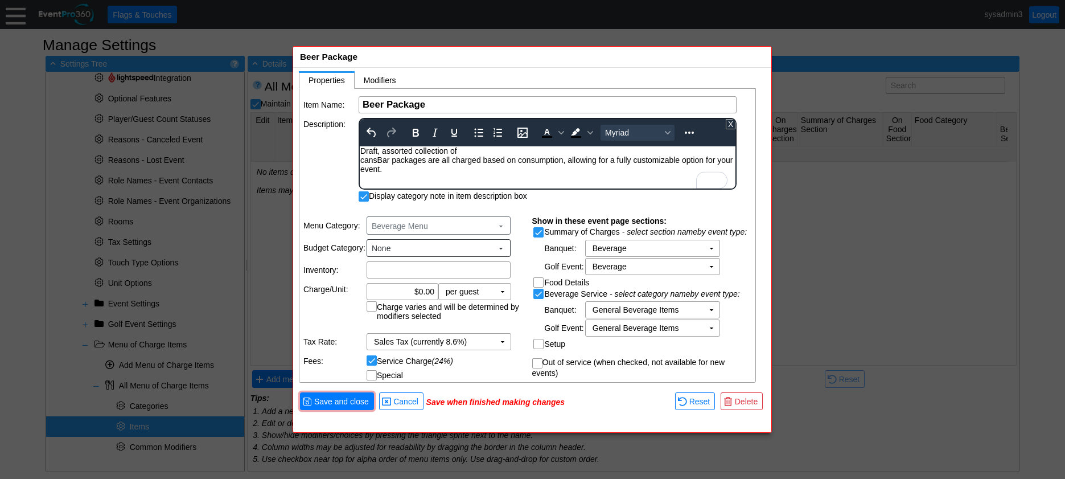
click at [361, 162] on div "Draft, assorted collection of cansBar packages are all charged based on consump…" at bounding box center [547, 159] width 374 height 27
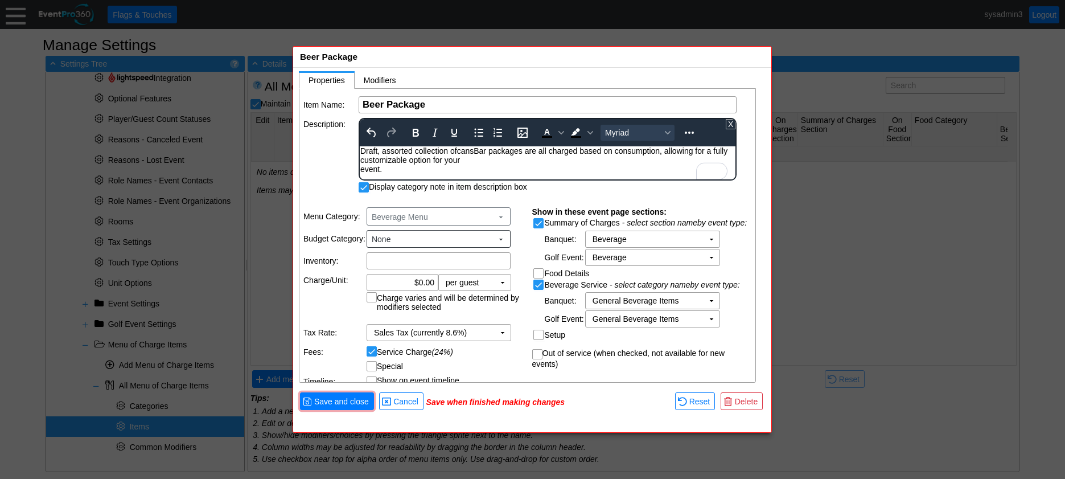
click at [477, 149] on div "Draft, assorted collection of cansBar packages are all charged based on consump…" at bounding box center [547, 159] width 374 height 27
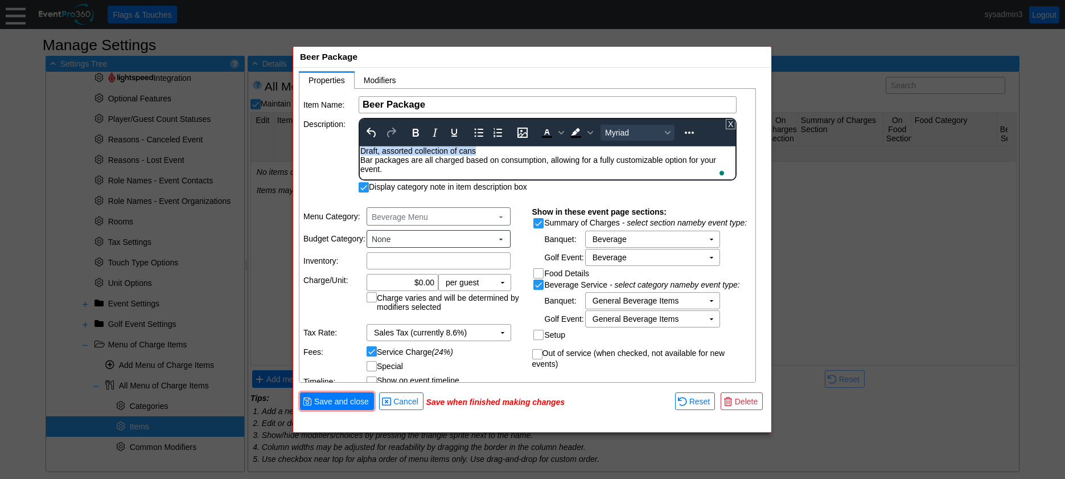
drag, startPoint x: 484, startPoint y: 151, endPoint x: 360, endPoint y: 151, distance: 124.1
click at [360, 151] on body "Draft, assorted collection of cans Bar packages are all charged based on consum…" at bounding box center [548, 162] width 376 height 33
click at [414, 130] on icon "Bold" at bounding box center [416, 133] width 6 height 8
click at [323, 141] on td "Description:" at bounding box center [330, 155] width 54 height 75
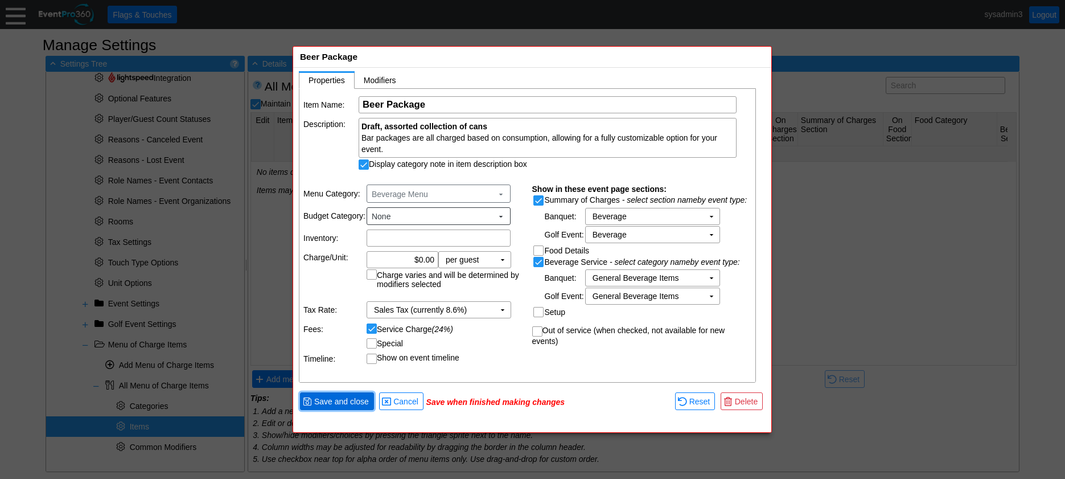
click at [343, 398] on span "Save and close" at bounding box center [341, 401] width 59 height 11
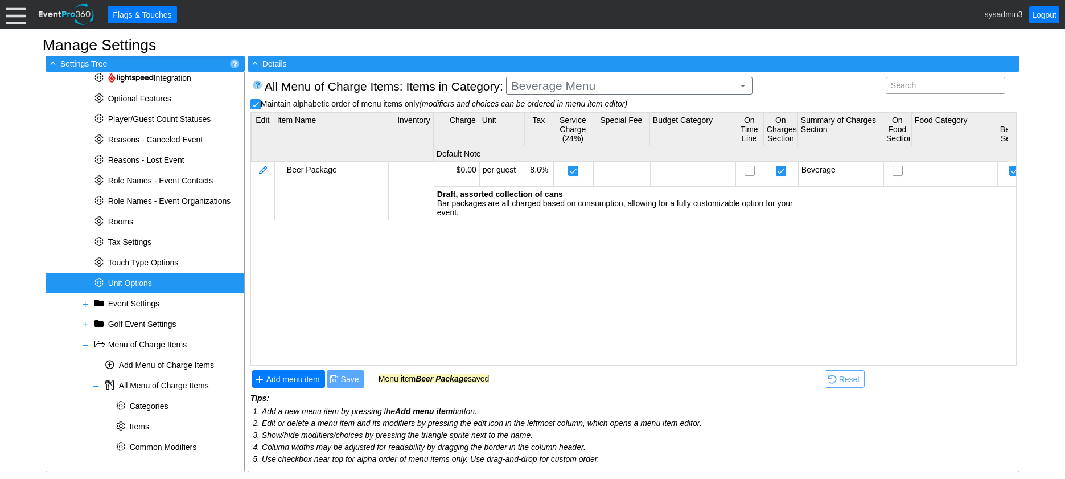
click at [138, 281] on span "Unit Options" at bounding box center [130, 282] width 44 height 9
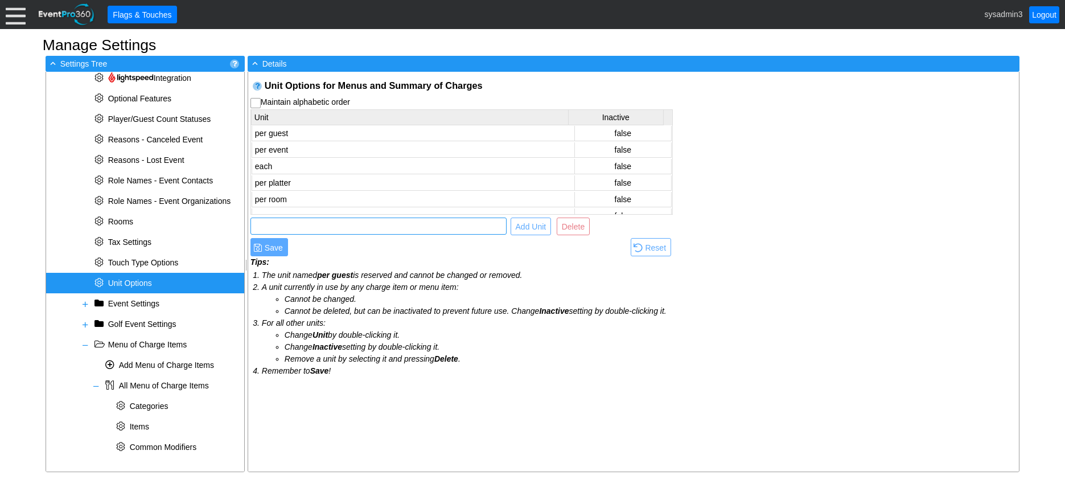
click at [286, 223] on input "text" at bounding box center [378, 226] width 248 height 16
type input "per can"
click at [538, 225] on span "Add Unit" at bounding box center [530, 226] width 35 height 11
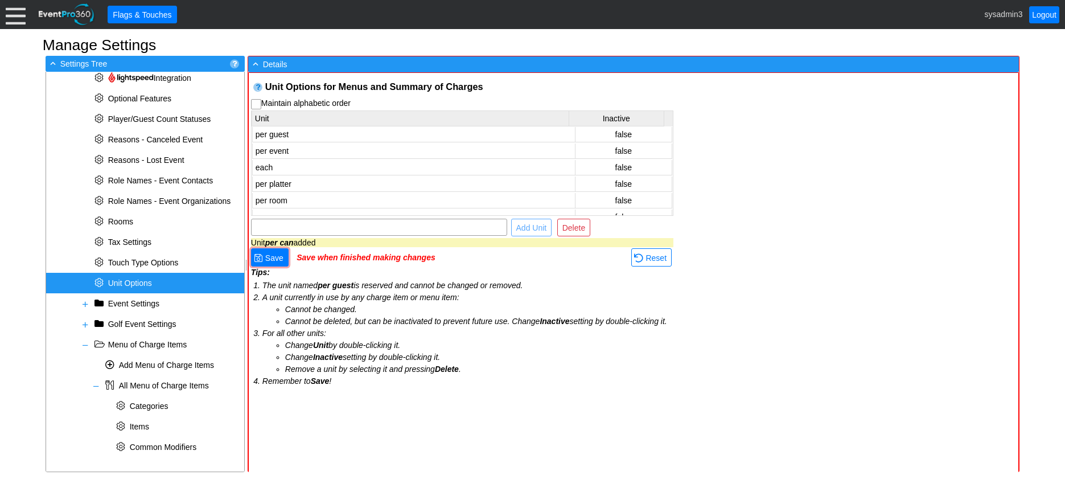
scroll to position [27, 0]
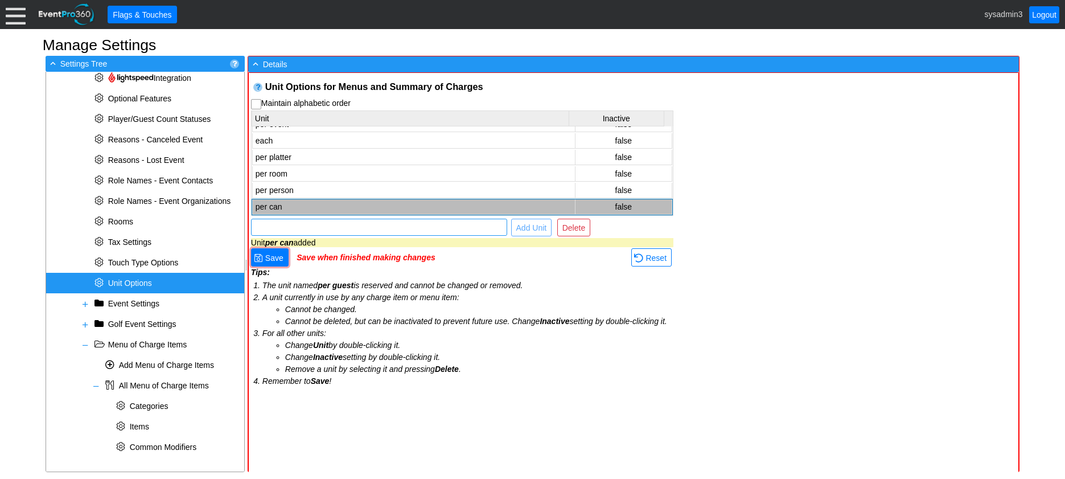
click at [438, 228] on input "text" at bounding box center [379, 227] width 248 height 16
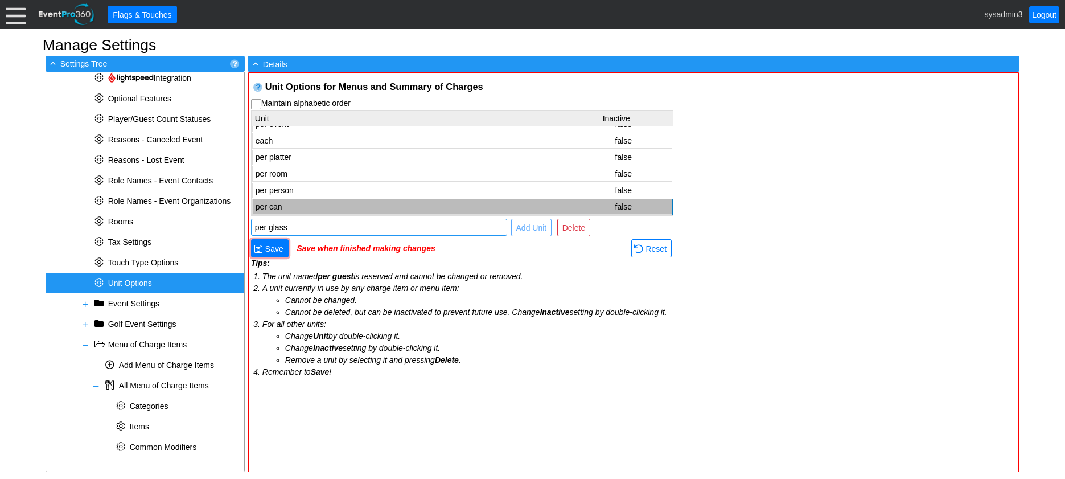
type input "per glass"
click at [524, 226] on span "Add Unit" at bounding box center [531, 227] width 35 height 11
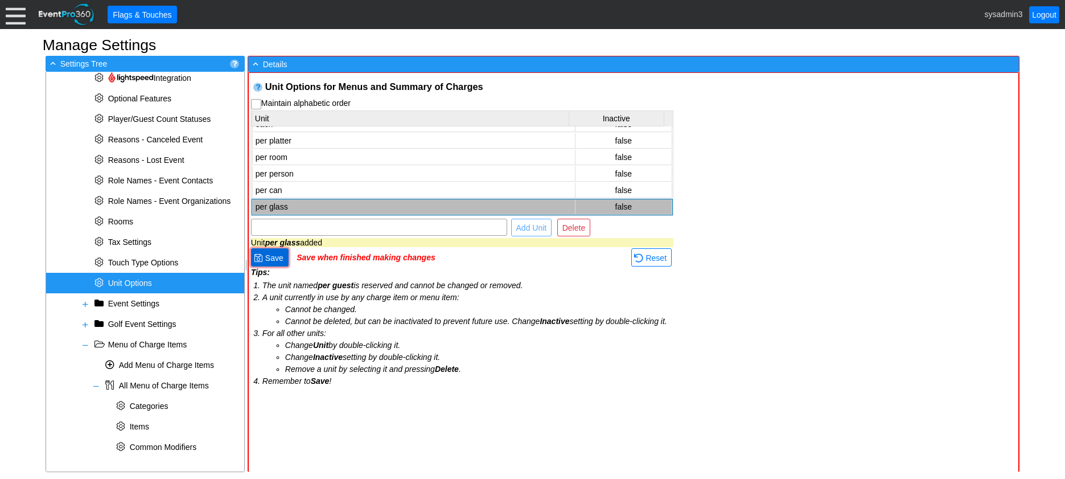
click at [278, 260] on span "Save" at bounding box center [274, 257] width 23 height 11
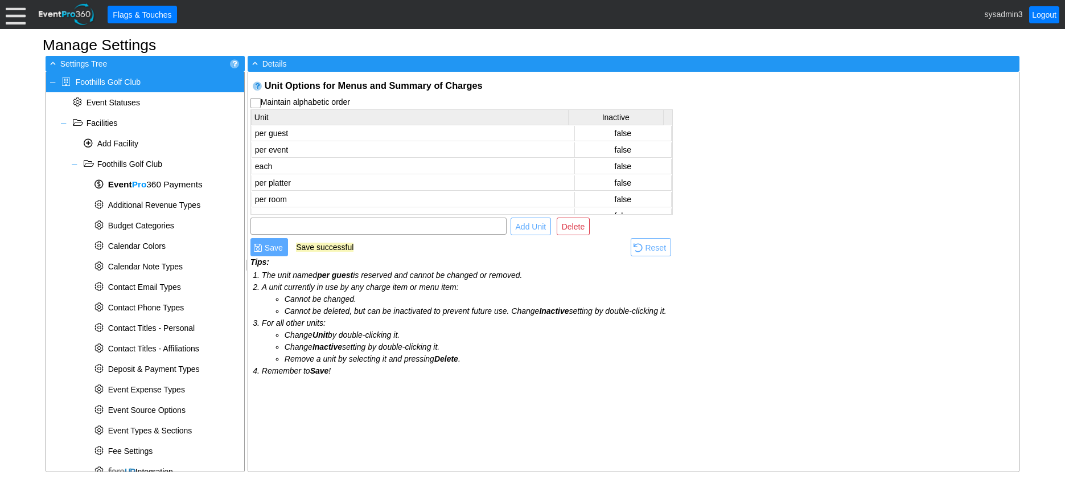
scroll to position [414, 0]
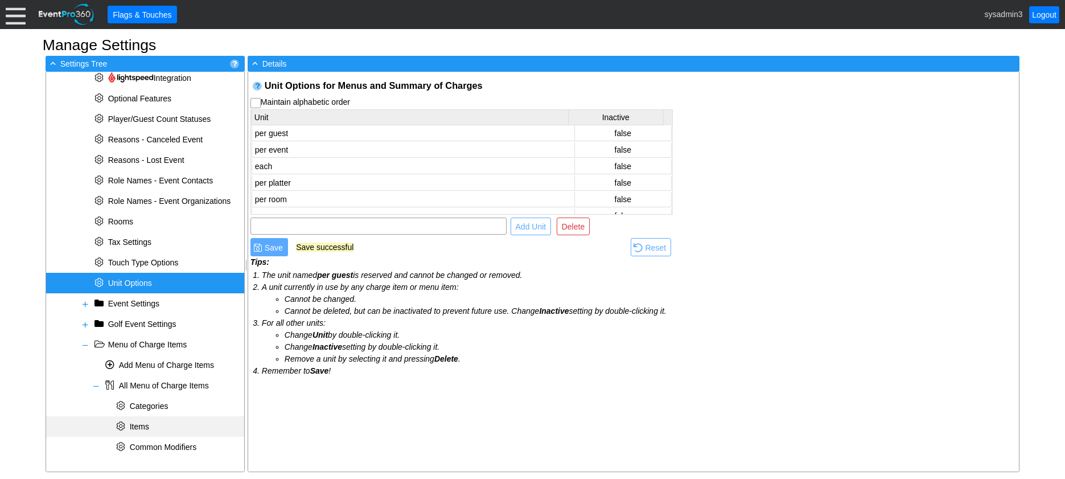
click at [141, 426] on span "Items" at bounding box center [139, 426] width 19 height 9
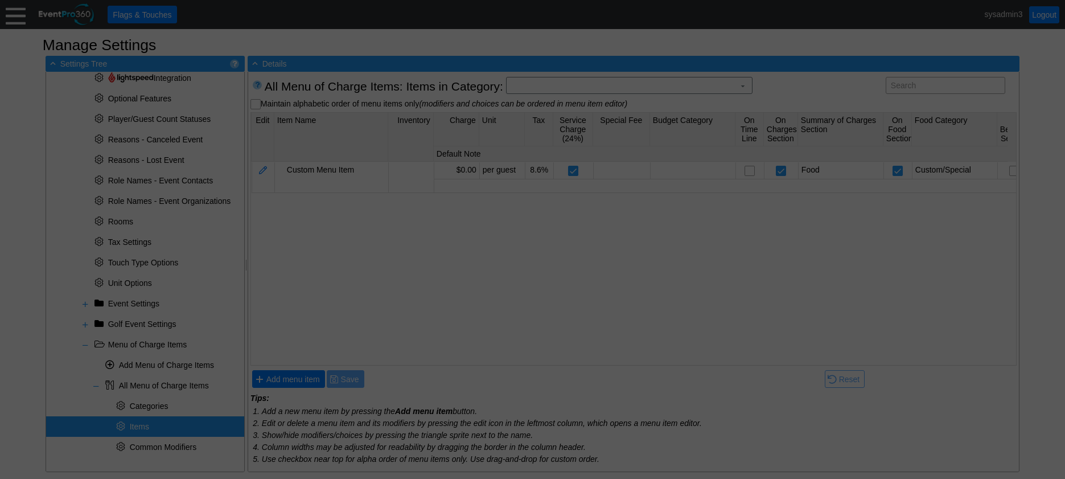
scroll to position [0, 0]
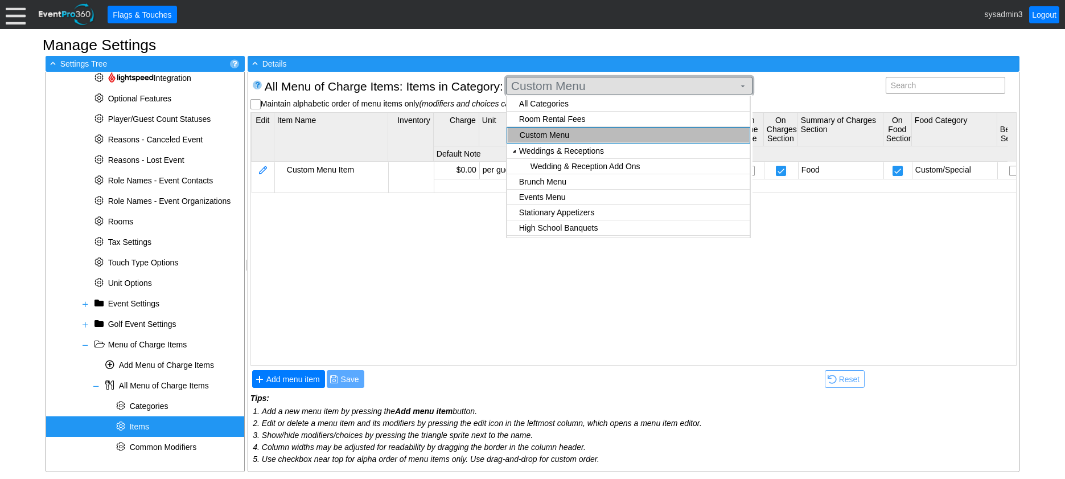
click at [584, 86] on span "Custom Menu" at bounding box center [623, 85] width 228 height 11
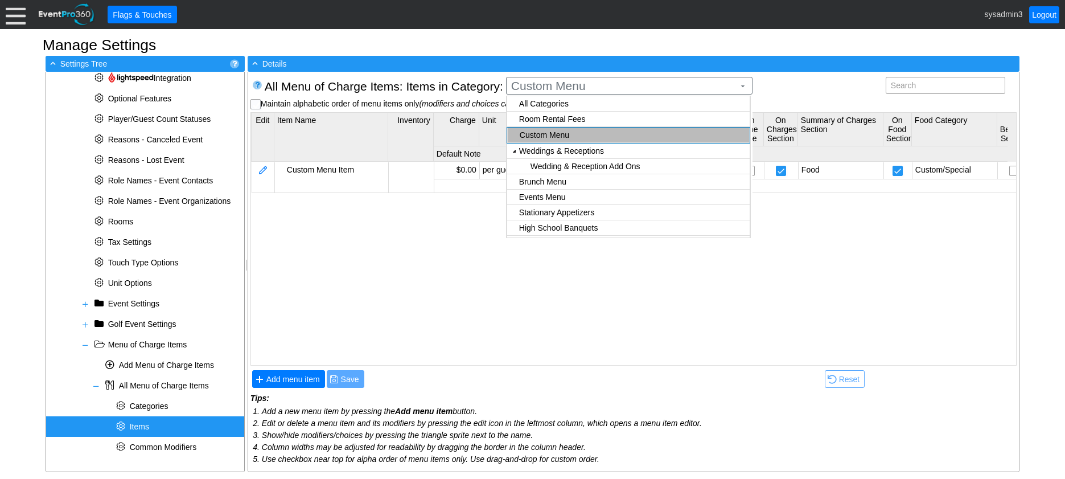
checkbox input "true"
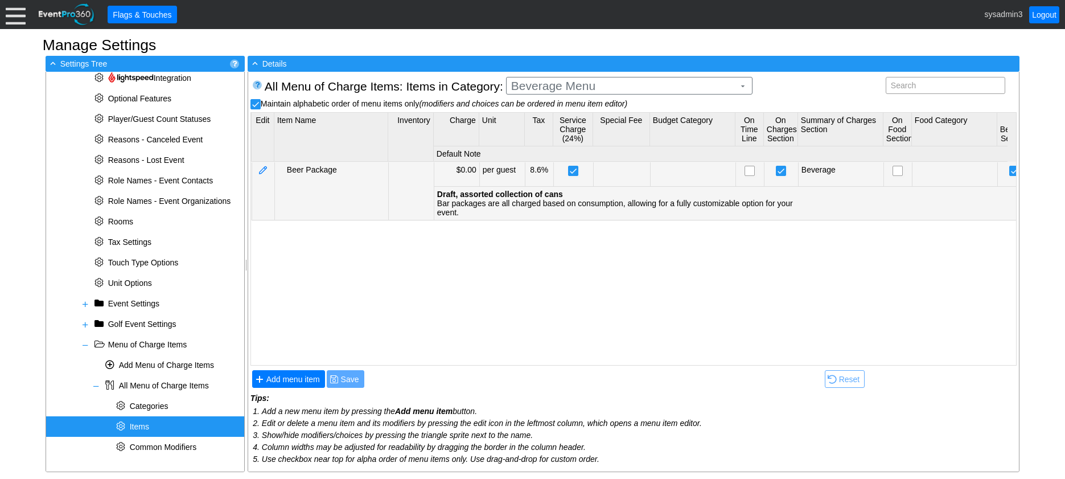
click at [565, 216] on body "Calendar of Events + New Event + Reports + Manage Contacts + Manage Organizatio…" at bounding box center [532, 239] width 1065 height 479
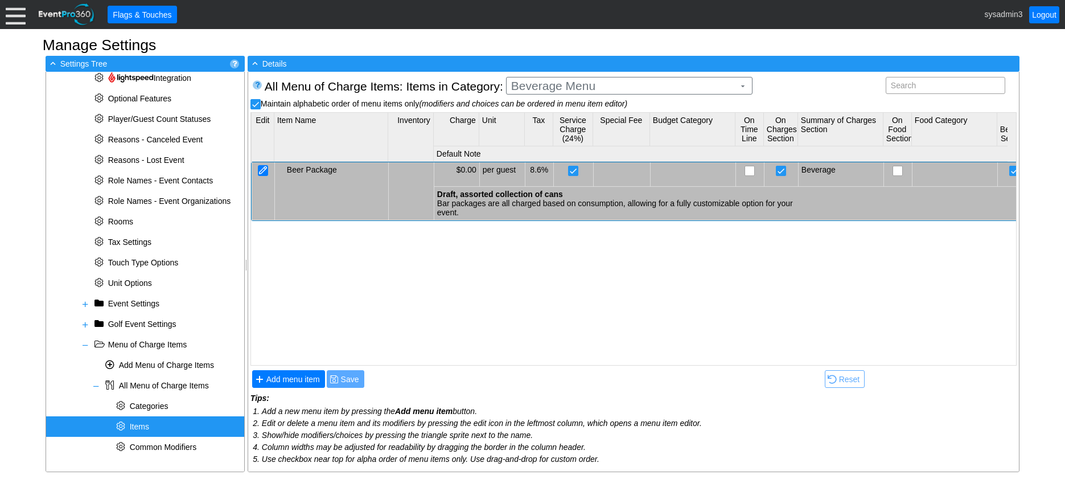
click at [258, 166] on div at bounding box center [263, 170] width 10 height 11
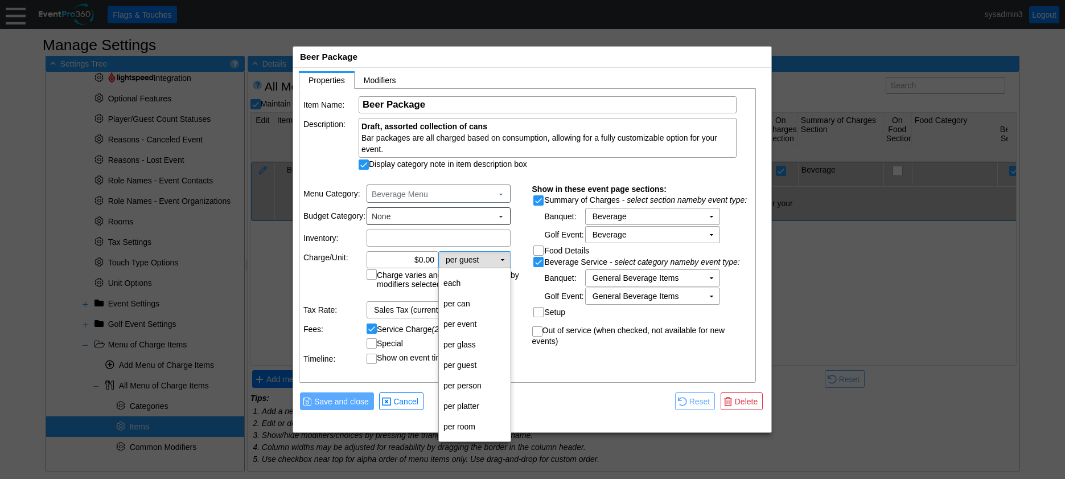
click at [504, 260] on td "▼" at bounding box center [503, 260] width 16 height 16
click at [472, 306] on td "per can" at bounding box center [475, 303] width 72 height 20
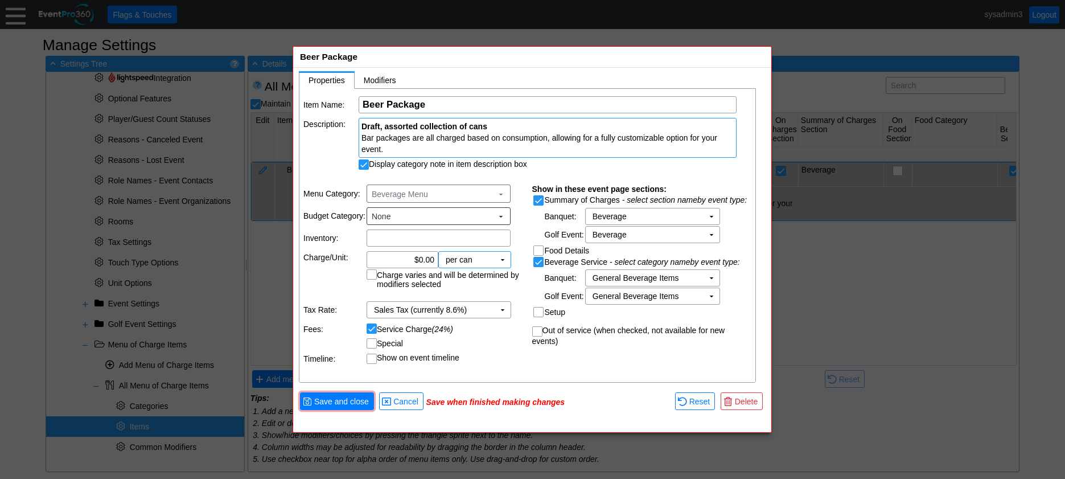
click at [394, 149] on div "Bar packages are all charged based on consumption, allowing for a fully customi…" at bounding box center [547, 143] width 372 height 23
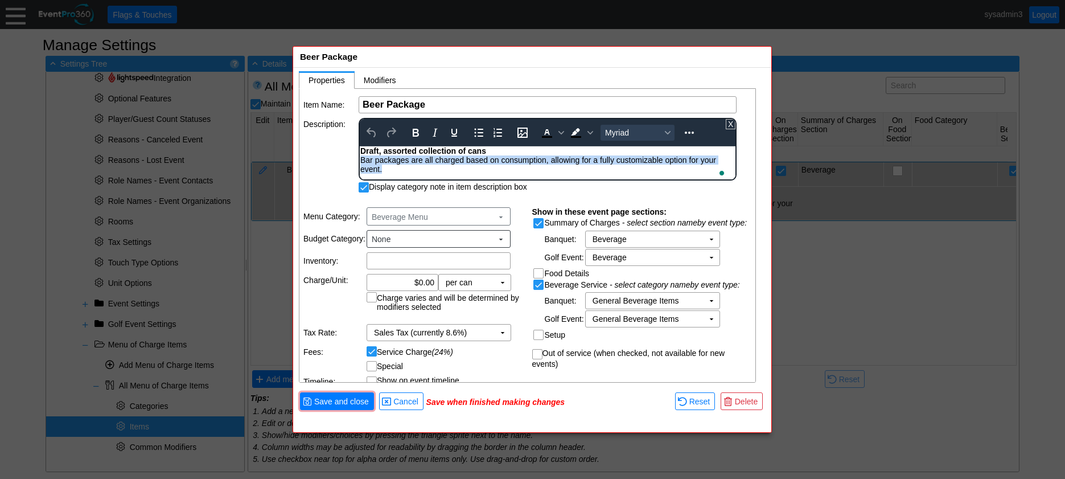
drag, startPoint x: 386, startPoint y: 168, endPoint x: 360, endPoint y: 159, distance: 27.5
click at [360, 159] on body "Draft, assorted collection of cans Bar packages are all charged based on consum…" at bounding box center [548, 162] width 376 height 33
copy div "Bar packages are all charged based on consumption, allowing for a fully customi…"
click at [350, 397] on span "Save and close" at bounding box center [341, 401] width 59 height 11
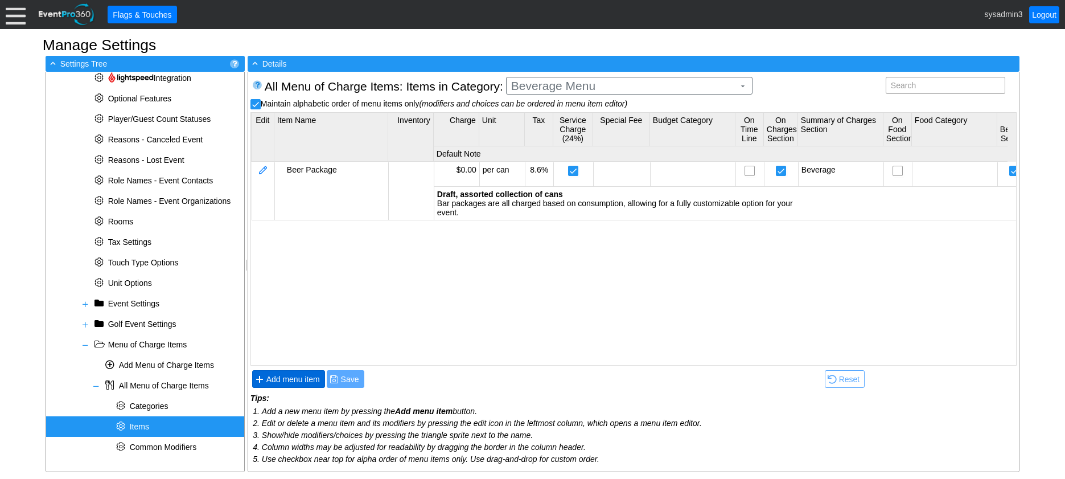
click at [298, 380] on span "Add menu item" at bounding box center [293, 378] width 58 height 11
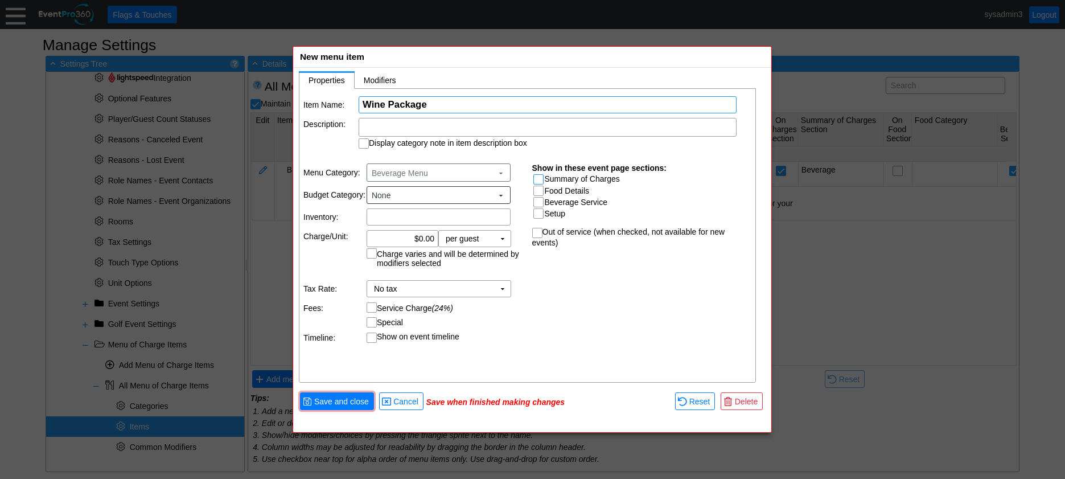
type input "Wine Package"
click at [538, 179] on input "Summary of Charges" at bounding box center [539, 180] width 11 height 11
checkbox input "true"
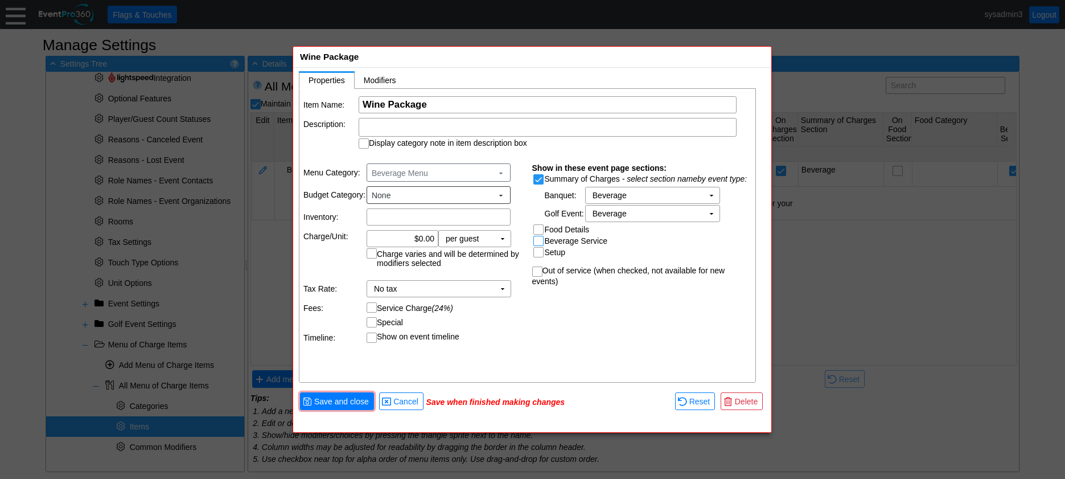
click at [538, 241] on input "Beverage Service" at bounding box center [539, 241] width 11 height 11
checkbox input "true"
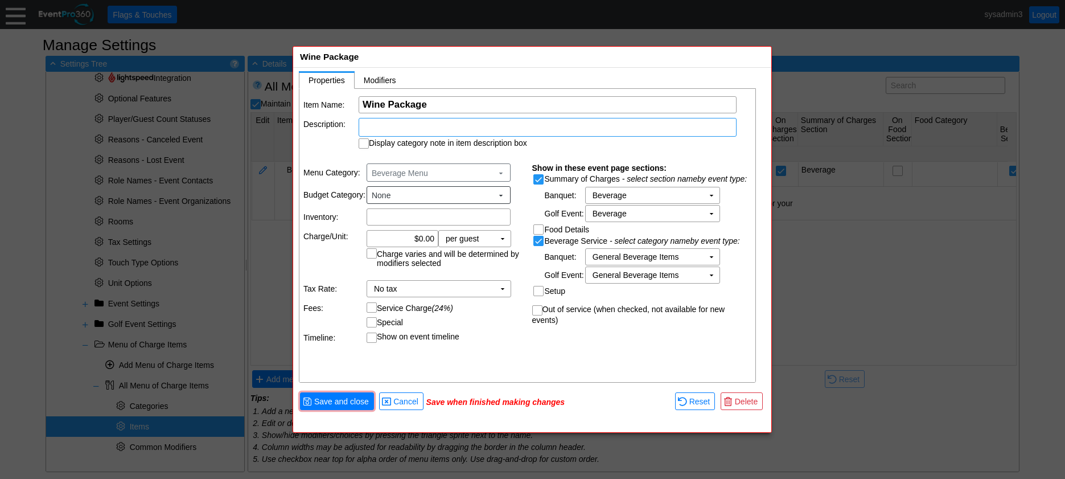
click at [409, 128] on div at bounding box center [548, 127] width 378 height 19
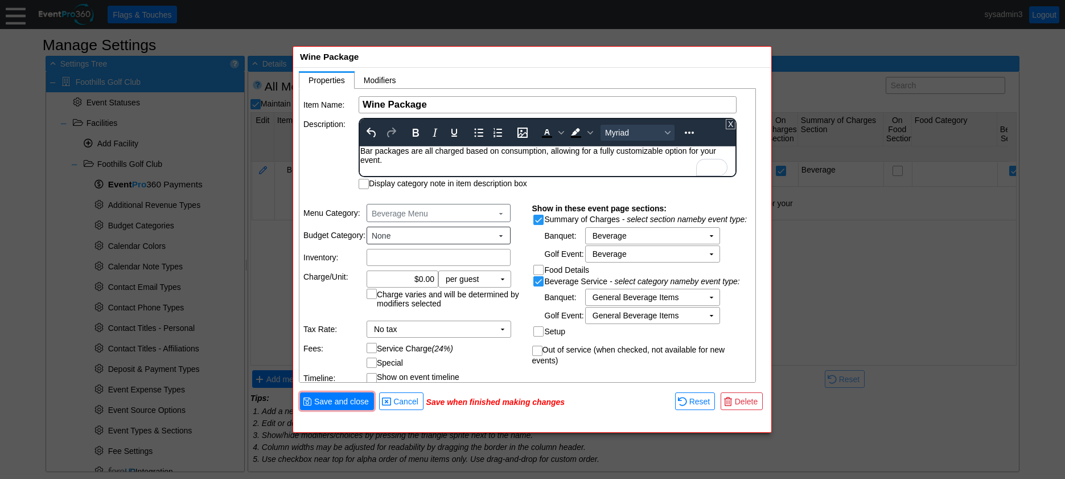
scroll to position [414, 0]
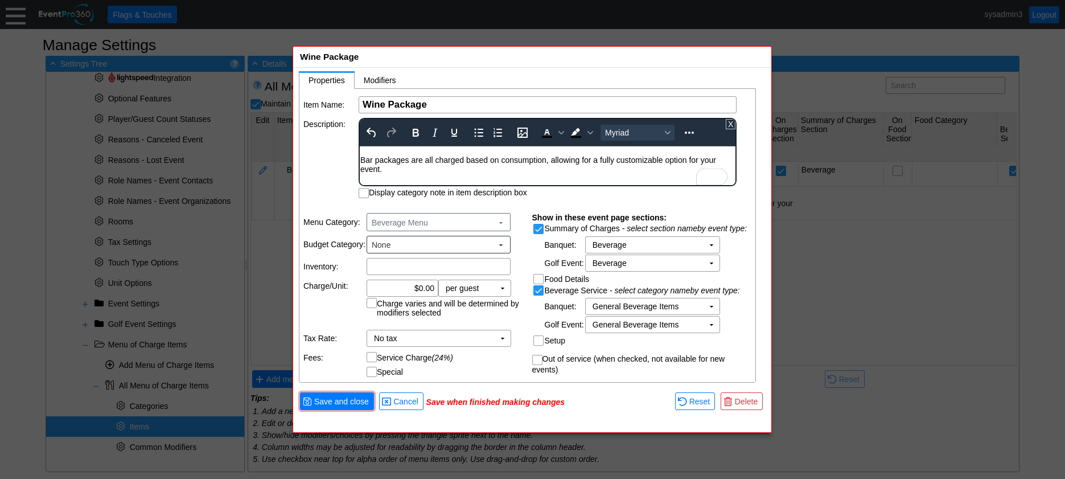
click at [365, 153] on div "To enrich screen reader interactions, please activate Accessibility in Grammarl…" at bounding box center [547, 150] width 374 height 9
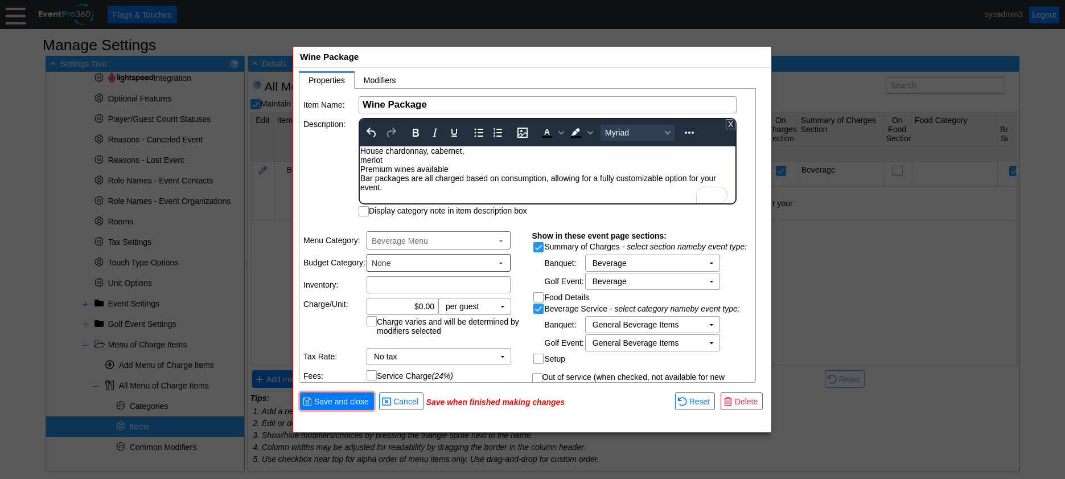
click at [361, 158] on div "House chardonnay, cabernet, merlot Premium wines available" at bounding box center [547, 159] width 374 height 27
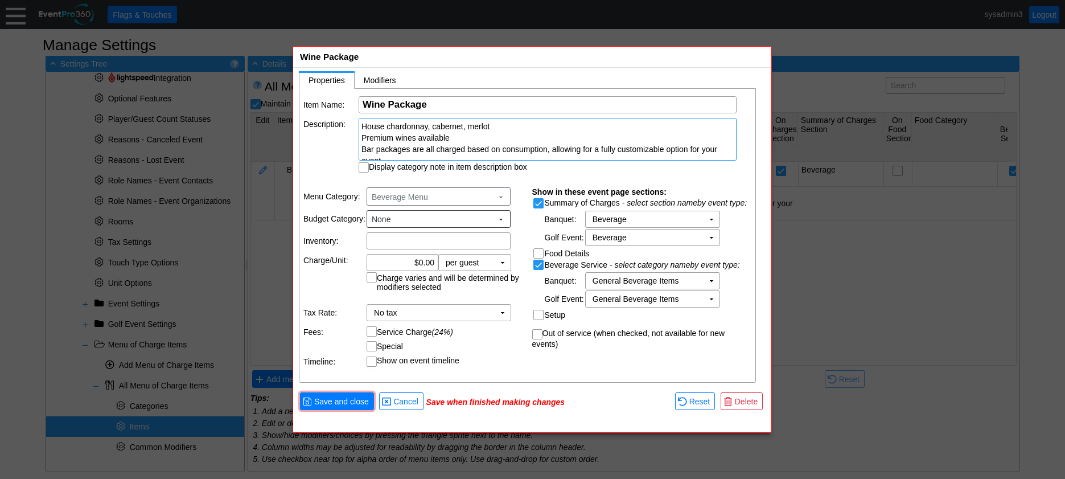
click at [363, 135] on div "House chardonnay, cabernet, merlot Premium wines available" at bounding box center [547, 132] width 372 height 23
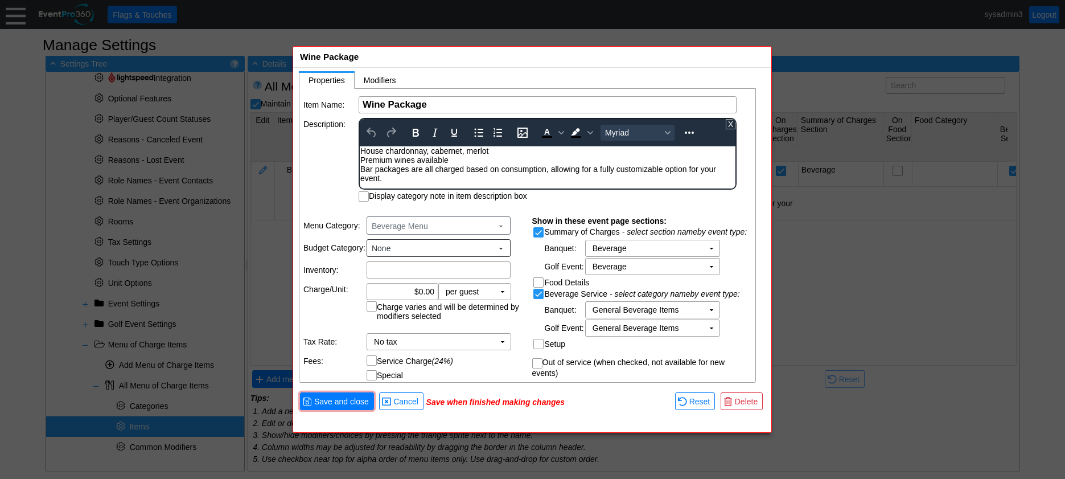
scroll to position [0, 0]
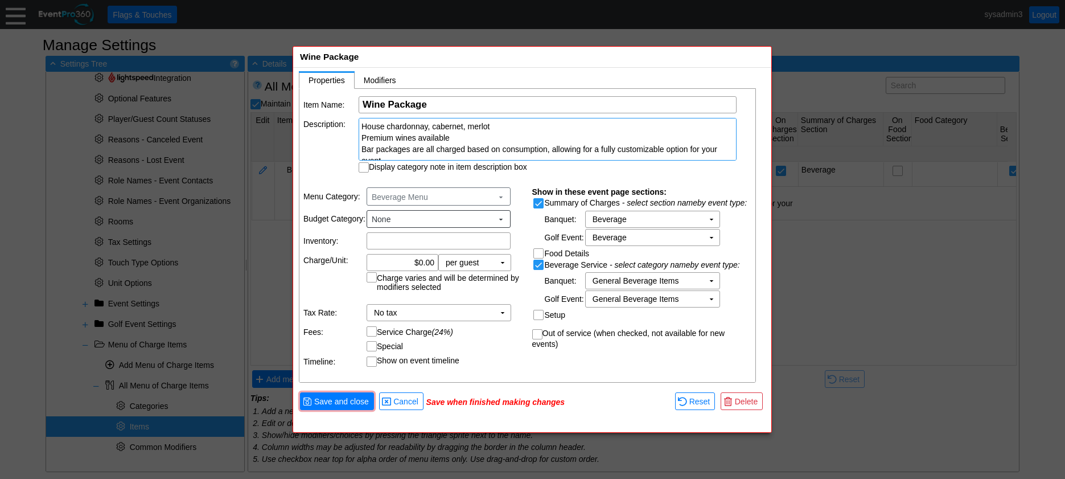
click at [363, 137] on div "House chardonnay, cabernet, merlot Premium wines available" at bounding box center [547, 132] width 372 height 23
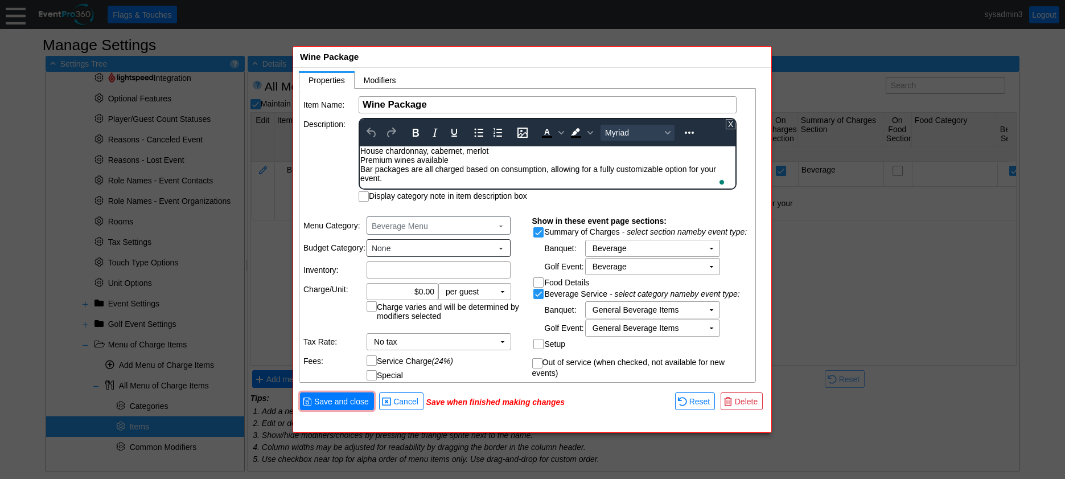
click at [368, 157] on div "House chardonnay, cabernet, merlot Premium wines available" at bounding box center [547, 155] width 374 height 18
click at [361, 157] on div "House chardonnay, cabernet, merlot Premium wines available" at bounding box center [547, 155] width 374 height 18
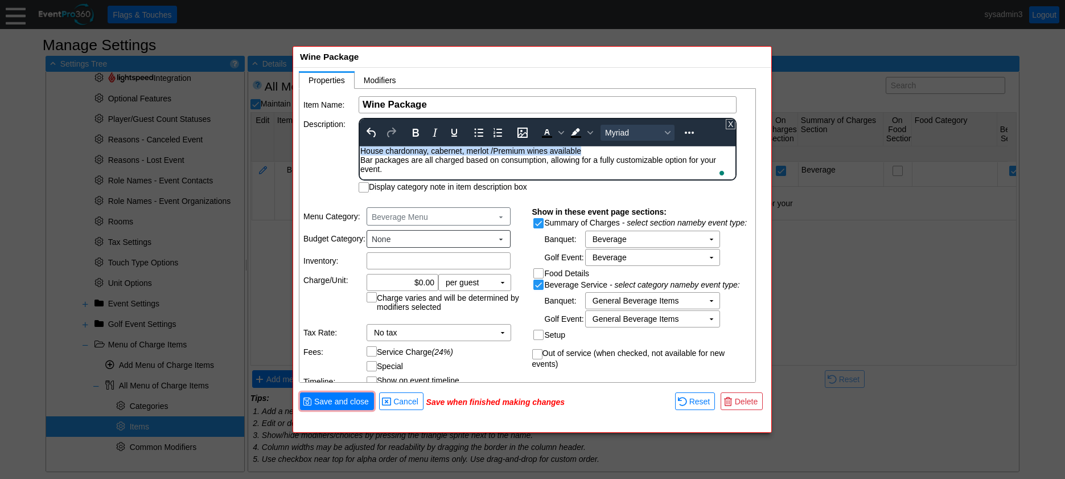
drag, startPoint x: 592, startPoint y: 150, endPoint x: 357, endPoint y: 151, distance: 235.1
click at [360, 151] on html "House chardonnay, cabernet, merlot / Premium wines available Bar packages are a…" at bounding box center [548, 162] width 376 height 33
click at [416, 128] on icon "Bold" at bounding box center [416, 133] width 14 height 14
click at [338, 146] on td "Description:" at bounding box center [330, 155] width 54 height 75
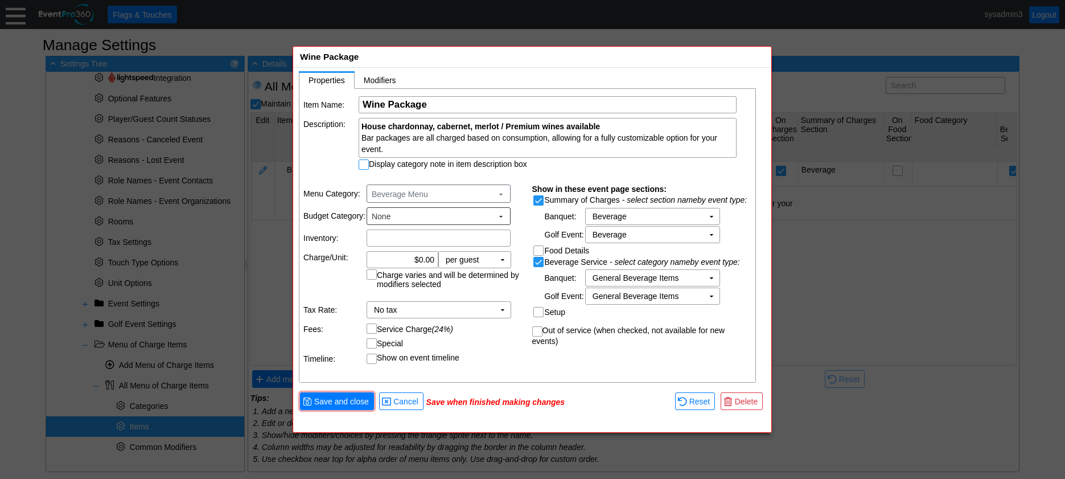
click at [363, 164] on input "Display category note in item description box" at bounding box center [364, 165] width 11 height 11
checkbox input "true"
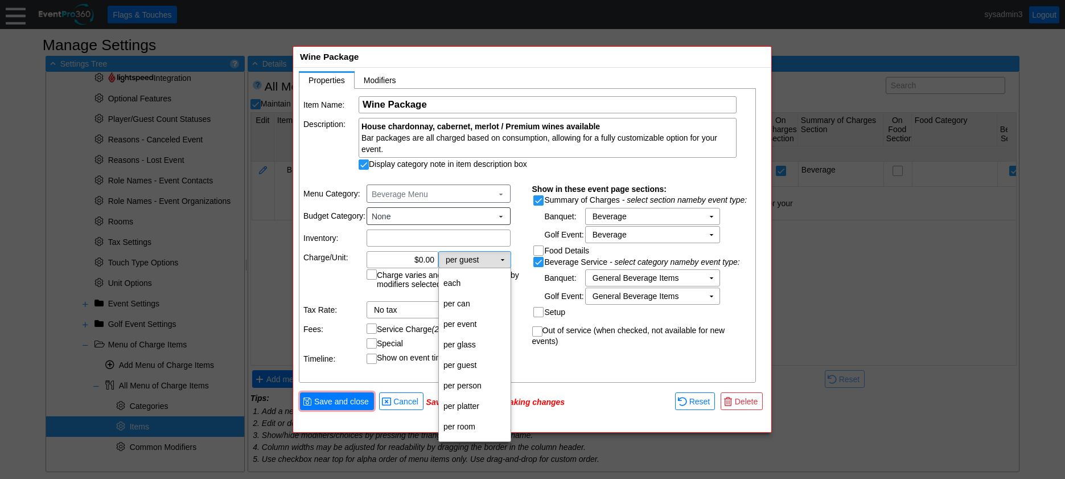
click at [500, 260] on td "▼" at bounding box center [503, 260] width 16 height 16
click at [470, 338] on td "per glass" at bounding box center [475, 344] width 72 height 20
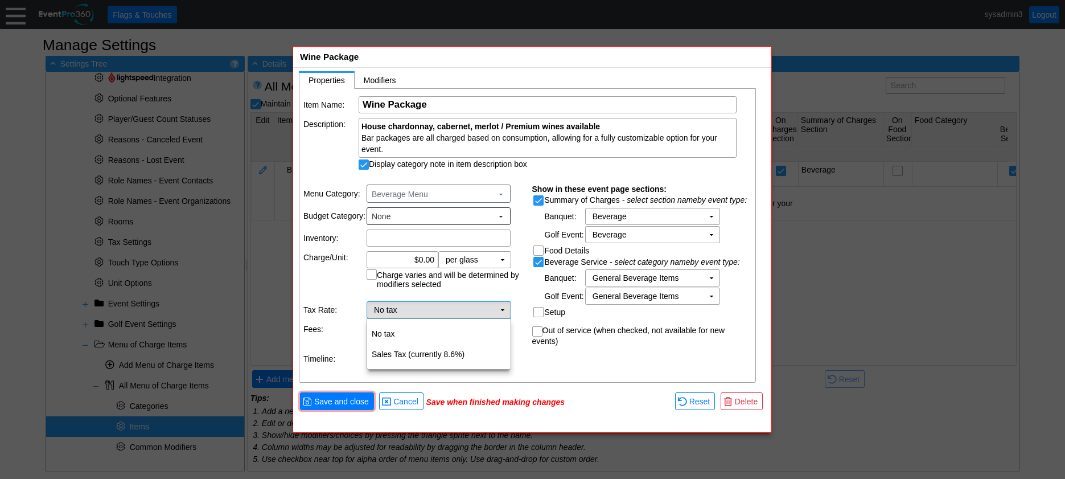
click at [490, 308] on td "No tax Χ" at bounding box center [430, 310] width 127 height 16
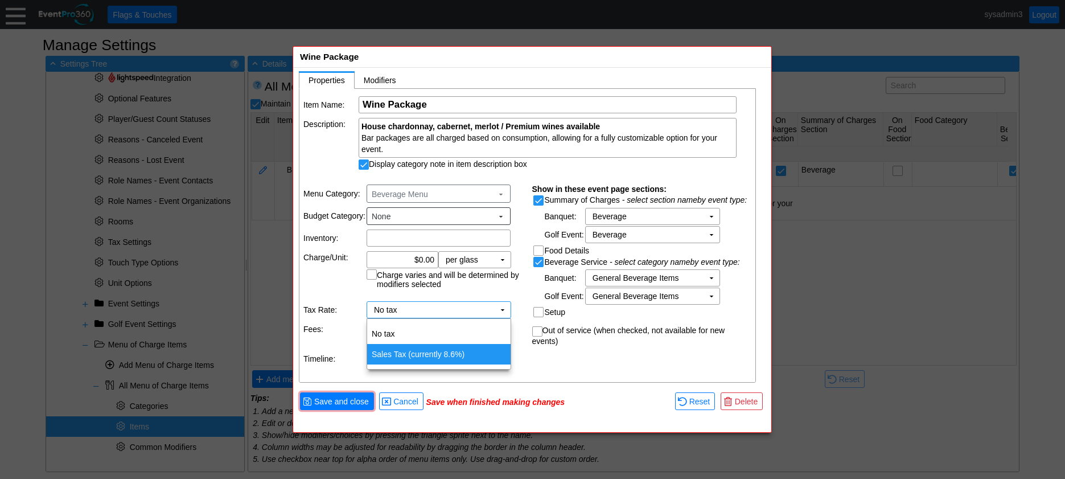
click at [424, 352] on td "Sales Tax (currently 8.6%)" at bounding box center [438, 354] width 143 height 20
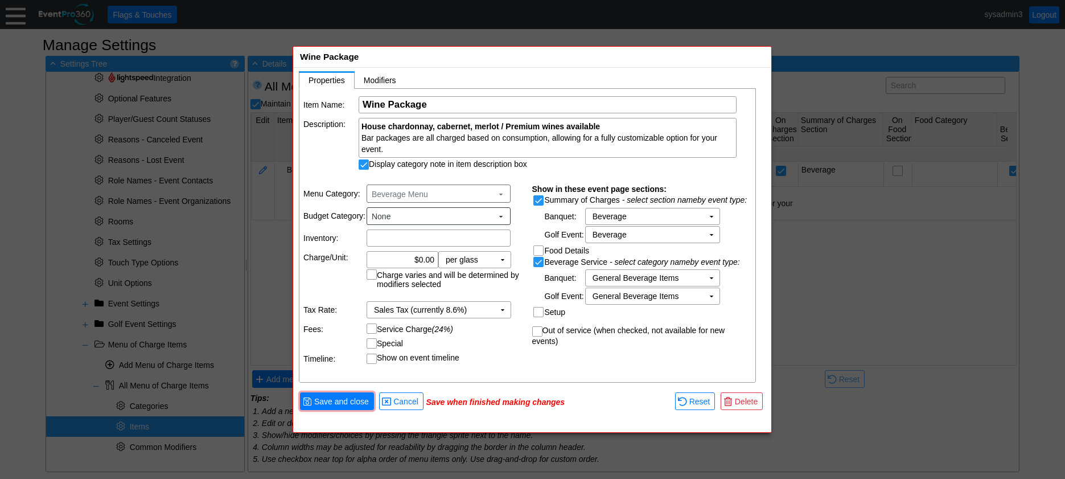
click at [370, 325] on input "Service Charge (24%)" at bounding box center [372, 329] width 11 height 11
checkbox input "true"
click at [352, 404] on span "Save and close" at bounding box center [341, 401] width 59 height 11
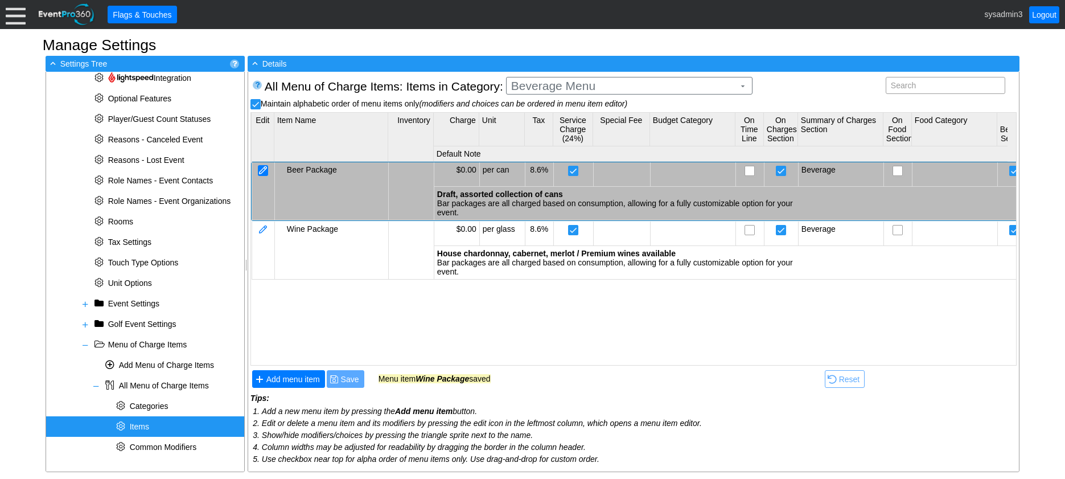
click at [265, 168] on div at bounding box center [263, 170] width 10 height 11
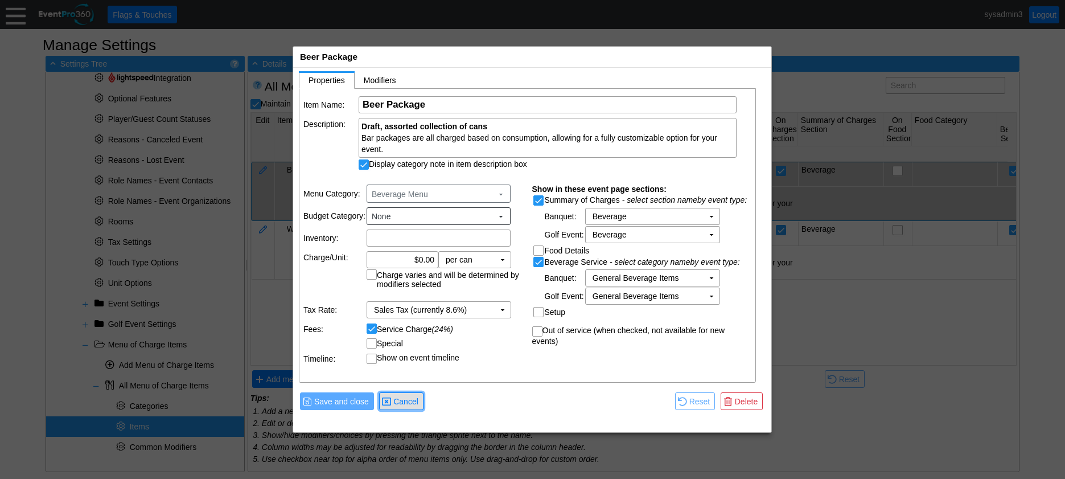
click at [407, 400] on span "Cancel" at bounding box center [406, 401] width 30 height 11
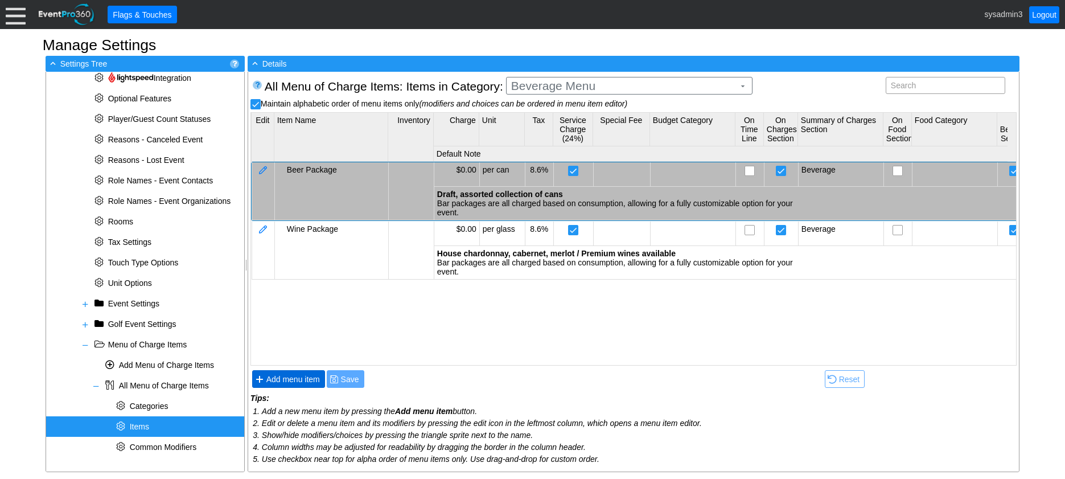
click at [288, 380] on span "Add menu item" at bounding box center [293, 378] width 58 height 11
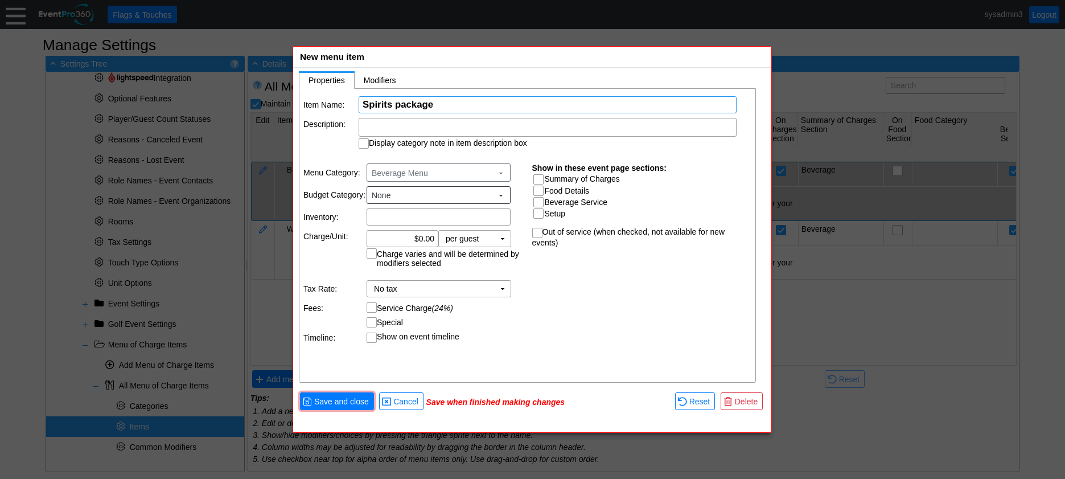
click at [400, 108] on input "Spirits package" at bounding box center [548, 105] width 370 height 16
type input "Spirits Package"
click at [406, 127] on div at bounding box center [548, 127] width 378 height 19
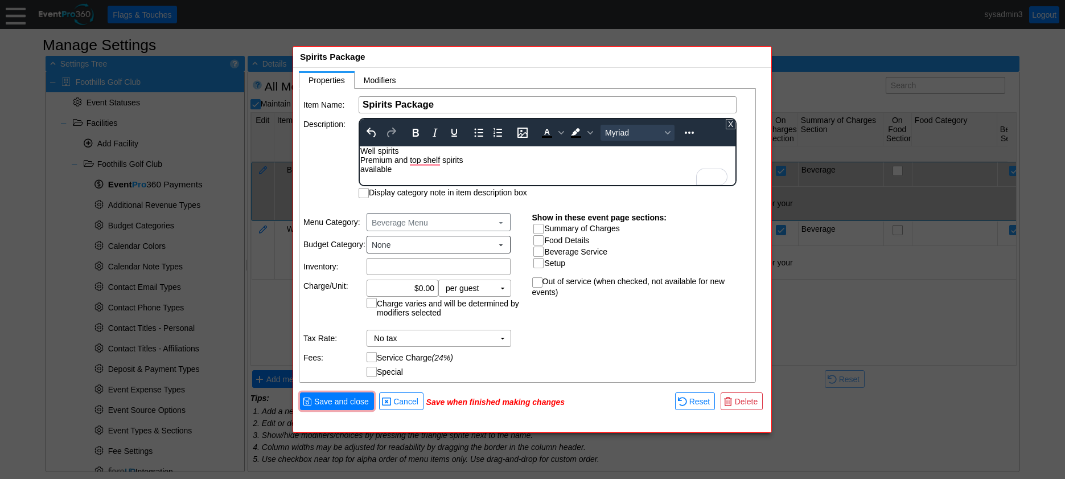
scroll to position [414, 0]
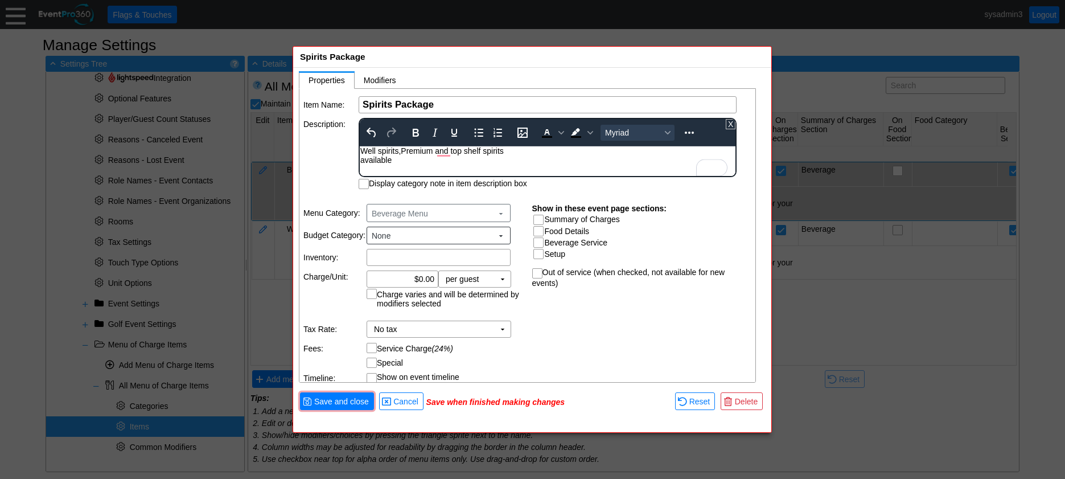
click at [360, 159] on div "Well spirits, Premium and top shelf spirits available" at bounding box center [547, 155] width 374 height 18
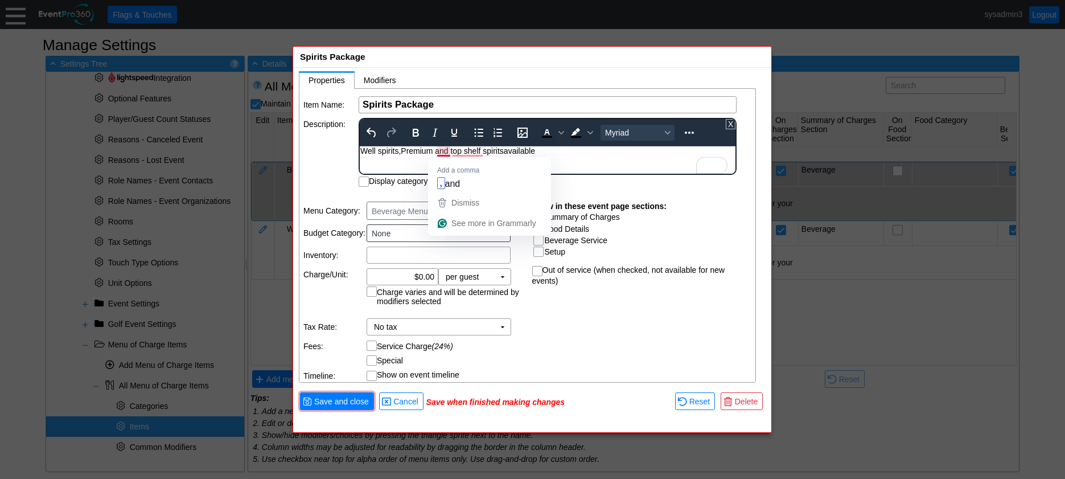
click at [437, 153] on div "Well spirits, Premium and top shelf spirits available" at bounding box center [547, 150] width 374 height 9
click at [468, 149] on div "Well spirits, Premium, and top shelf spirits available" at bounding box center [547, 150] width 374 height 9
click at [554, 156] on body "Well spirits, Premium, and top-shelf spirits available" at bounding box center [548, 153] width 376 height 15
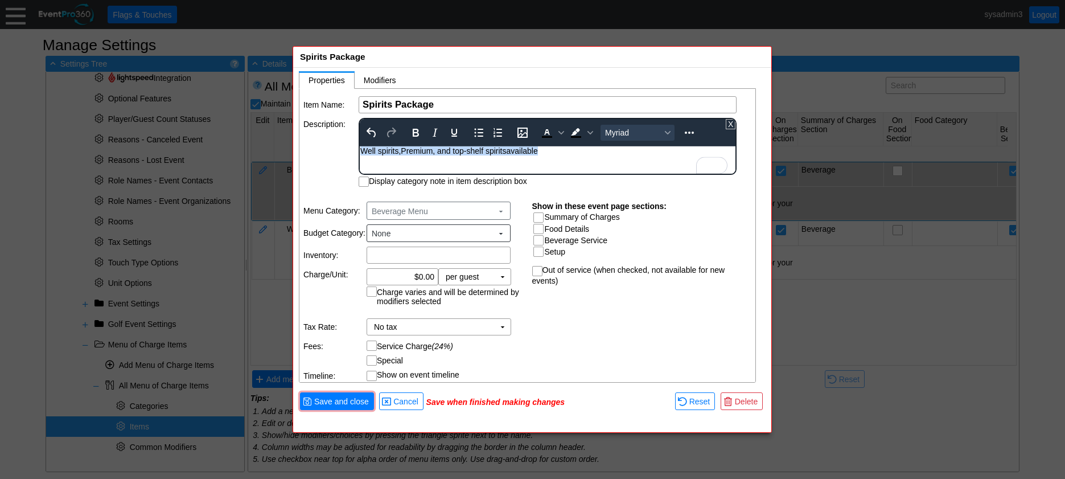
drag, startPoint x: 554, startPoint y: 156, endPoint x: 719, endPoint y: 298, distance: 217.9
click at [360, 152] on html "Well spirits, Premium, and top-shelf spirits available" at bounding box center [548, 153] width 376 height 15
click at [415, 130] on icon "Bold" at bounding box center [416, 133] width 14 height 14
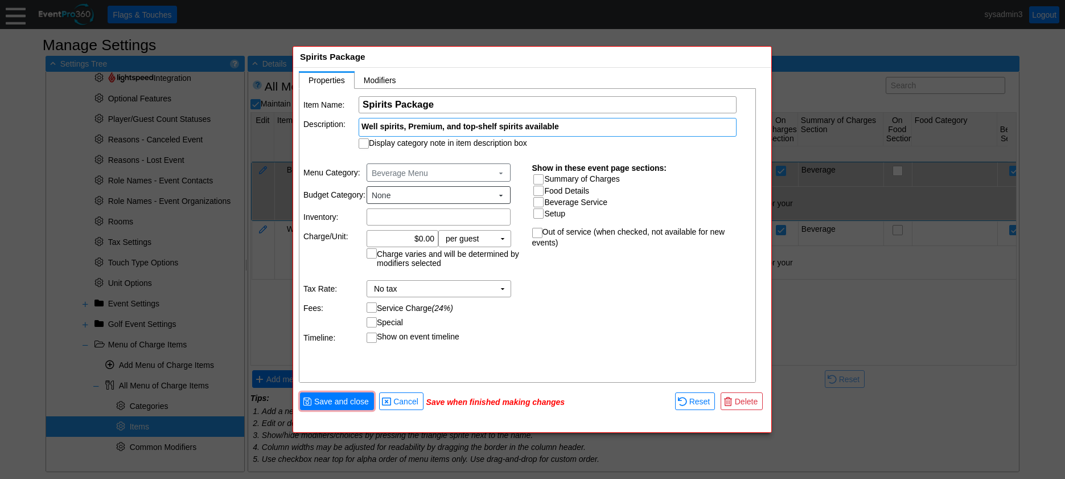
click at [323, 150] on table "Item Name: Χ Spirits Package Name of the menu item Description: Well spirits, P…" at bounding box center [527, 122] width 457 height 67
click at [363, 144] on input "Display category note in item description box" at bounding box center [364, 144] width 11 height 11
checkbox input "true"
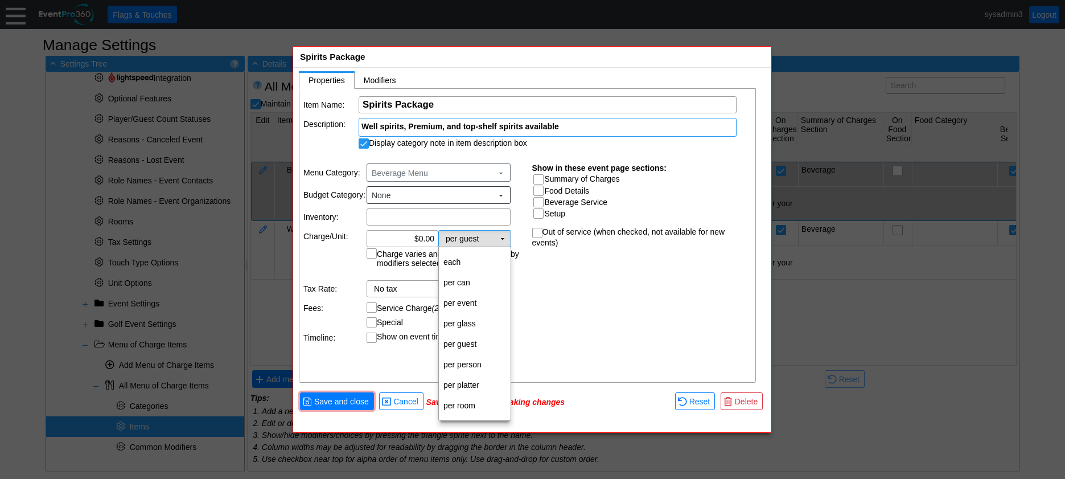
click at [505, 237] on td "▼" at bounding box center [503, 239] width 16 height 16
click at [471, 324] on td "per glass" at bounding box center [475, 323] width 72 height 20
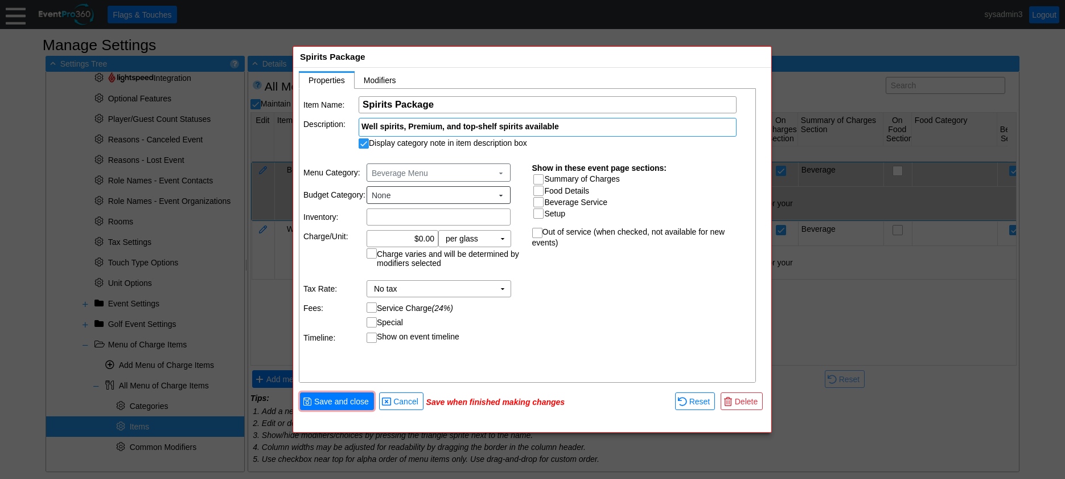
click at [539, 175] on input "Summary of Charges" at bounding box center [539, 180] width 11 height 11
checkbox input "true"
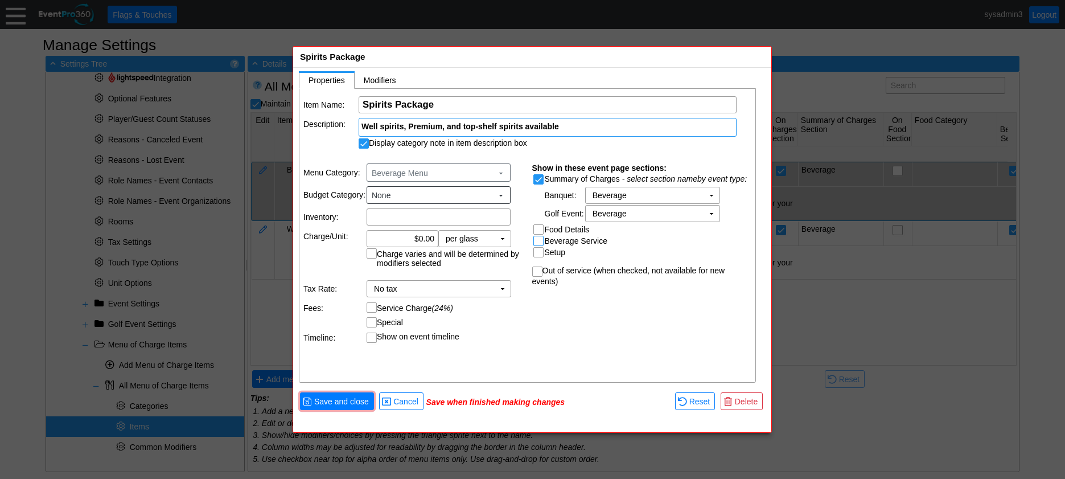
click at [540, 242] on input "Beverage Service" at bounding box center [539, 241] width 11 height 11
checkbox input "true"
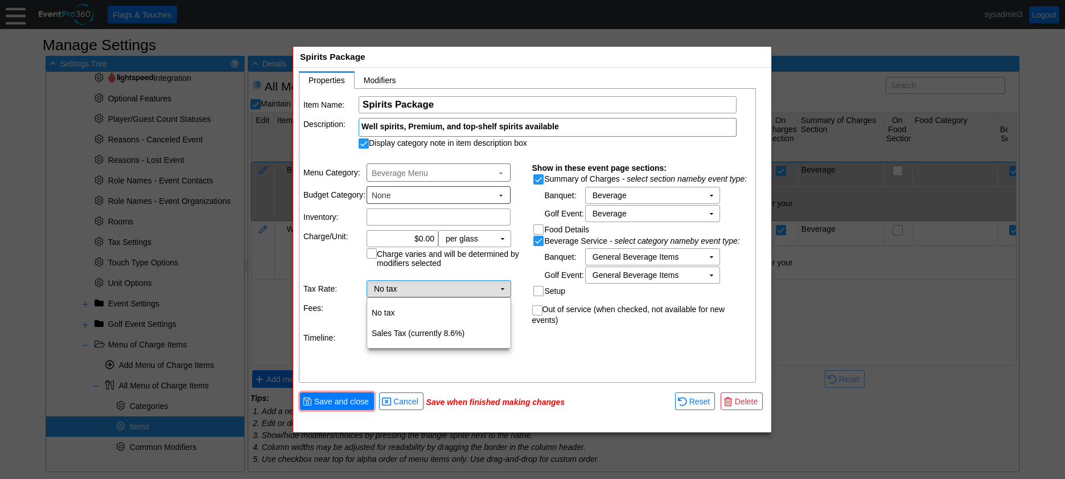
click at [476, 288] on td "No tax Χ" at bounding box center [430, 289] width 127 height 16
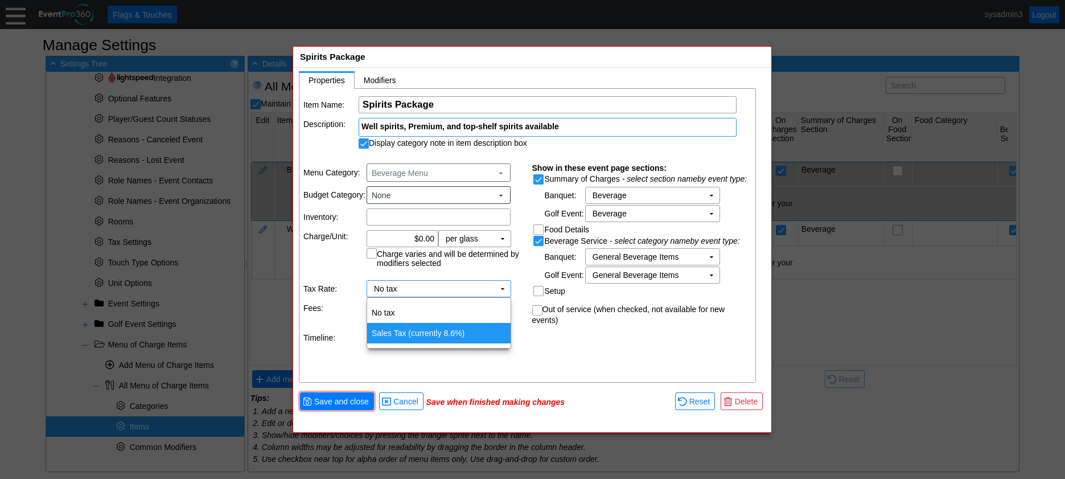
click at [421, 331] on td "Sales Tax (currently 8.6%)" at bounding box center [438, 333] width 143 height 20
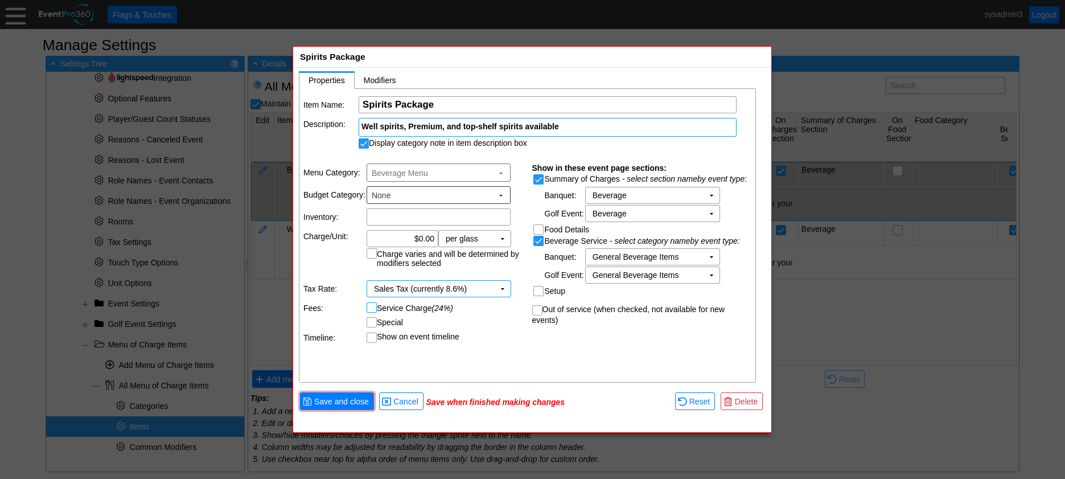
click at [367, 303] on input "Service Charge (24%)" at bounding box center [372, 308] width 11 height 11
checkbox input "true"
click at [352, 401] on span "Save and close" at bounding box center [341, 401] width 59 height 11
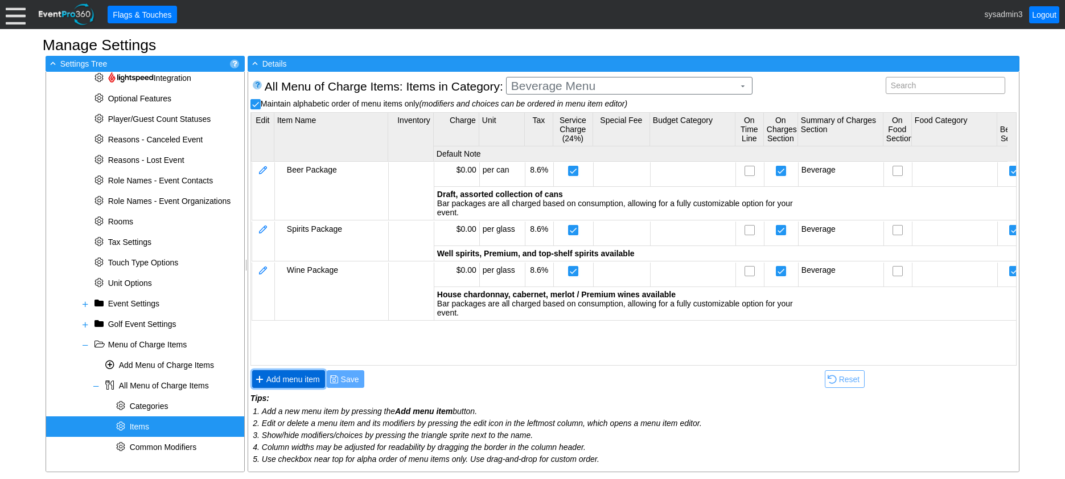
click at [288, 375] on span "Add menu item" at bounding box center [293, 378] width 58 height 11
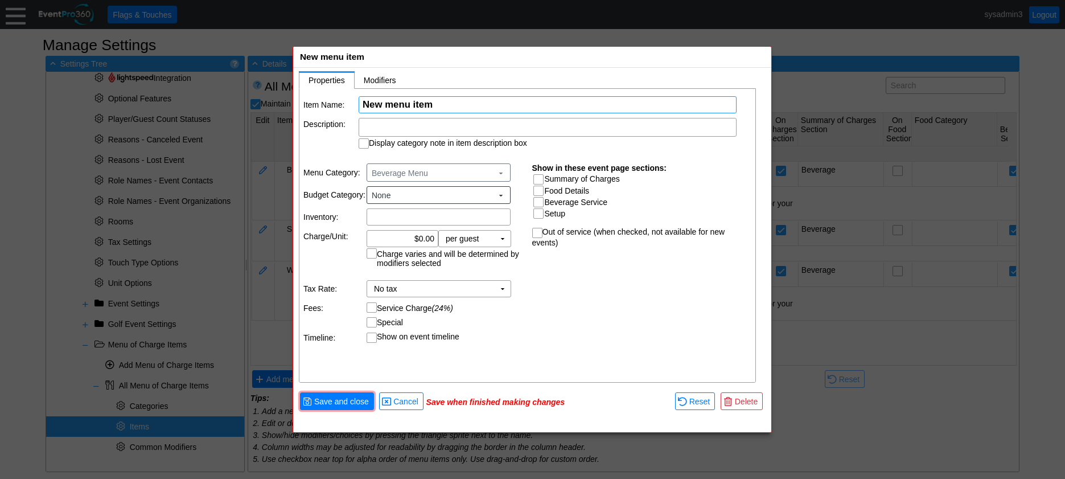
scroll to position [0, 0]
paste input "Signature Cocktails"
type input "Signature Cocktails Package"
click at [541, 178] on input "Summary of Charges" at bounding box center [539, 180] width 11 height 11
checkbox input "true"
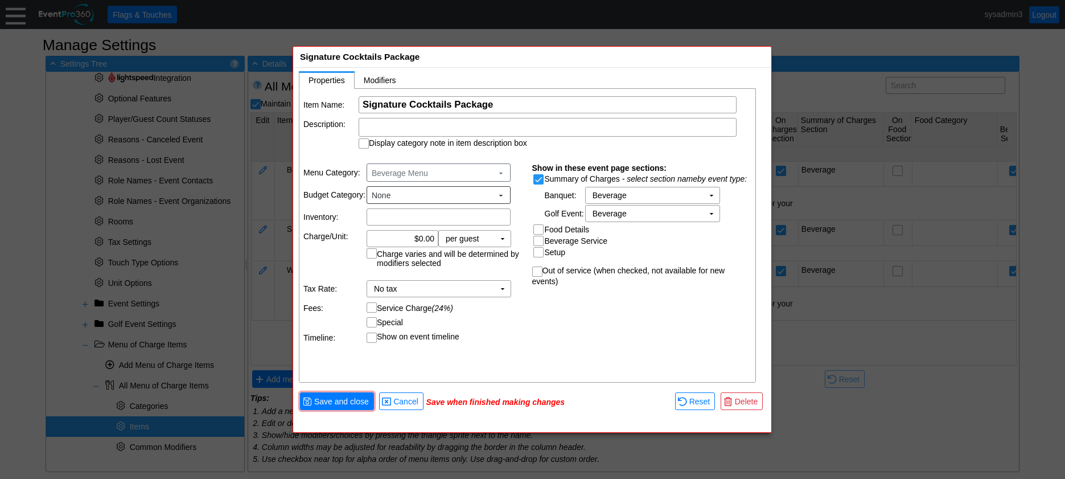
click at [542, 244] on input "Beverage Service" at bounding box center [539, 241] width 11 height 11
checkbox input "true"
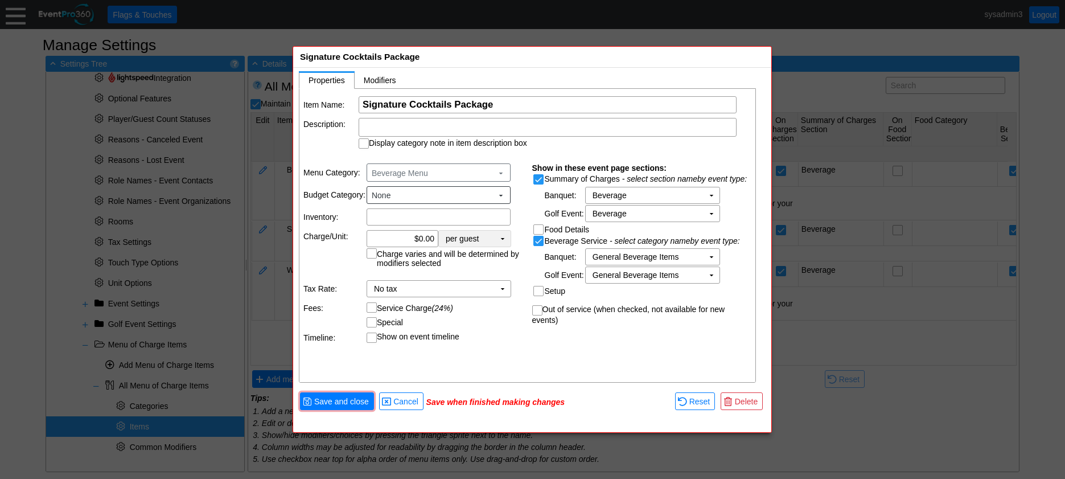
click at [495, 240] on td "▼" at bounding box center [503, 239] width 16 height 16
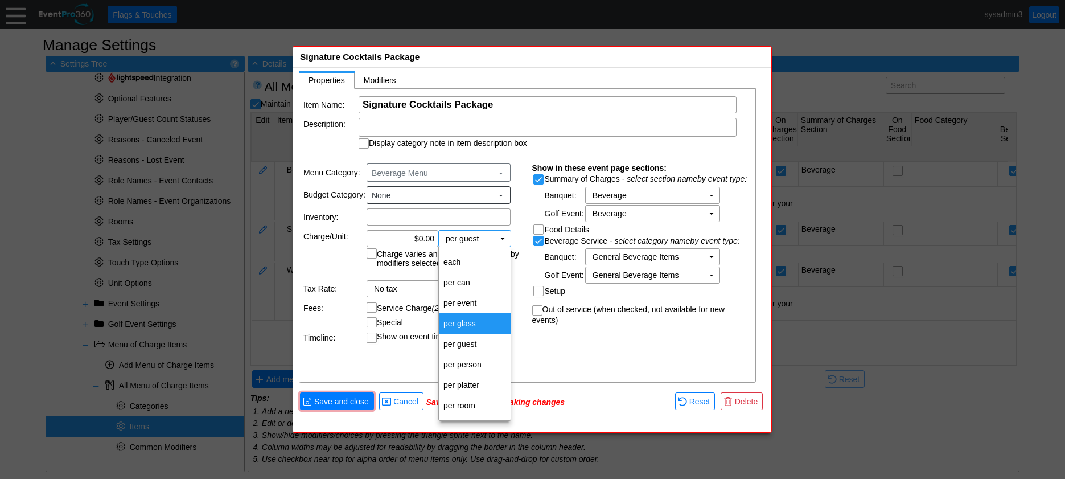
click at [472, 320] on td "per glass" at bounding box center [475, 323] width 72 height 20
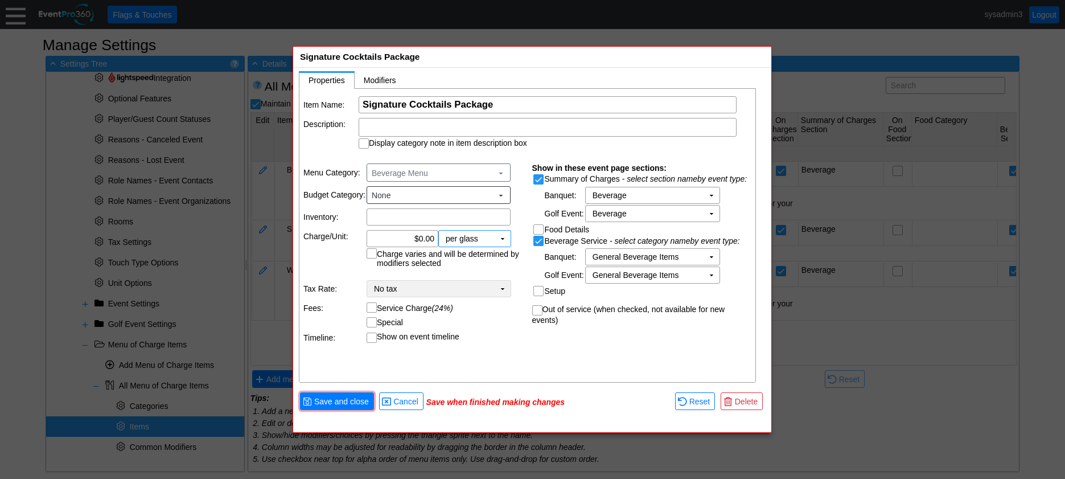
click at [471, 290] on td "No tax Χ" at bounding box center [430, 289] width 127 height 16
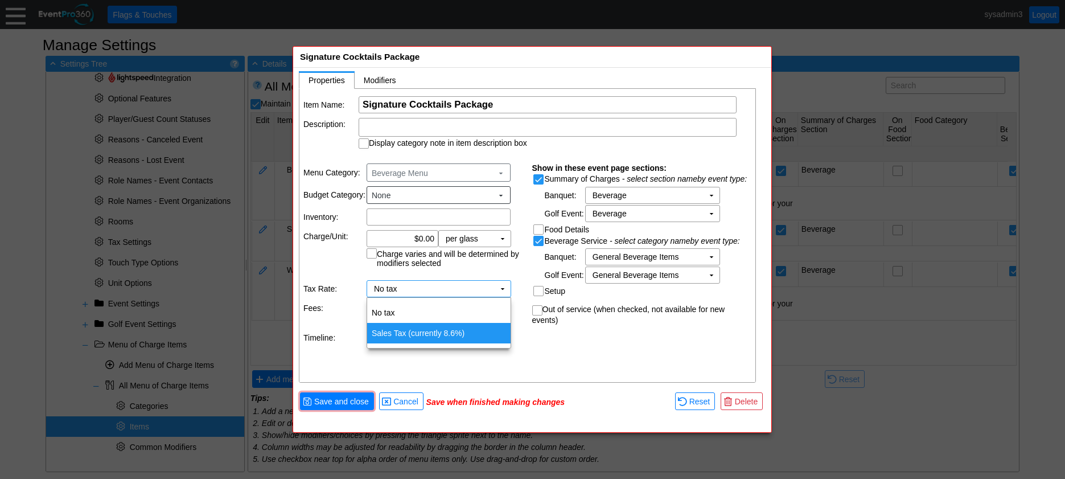
click at [448, 326] on td "Sales Tax (currently 8.6%)" at bounding box center [438, 333] width 143 height 20
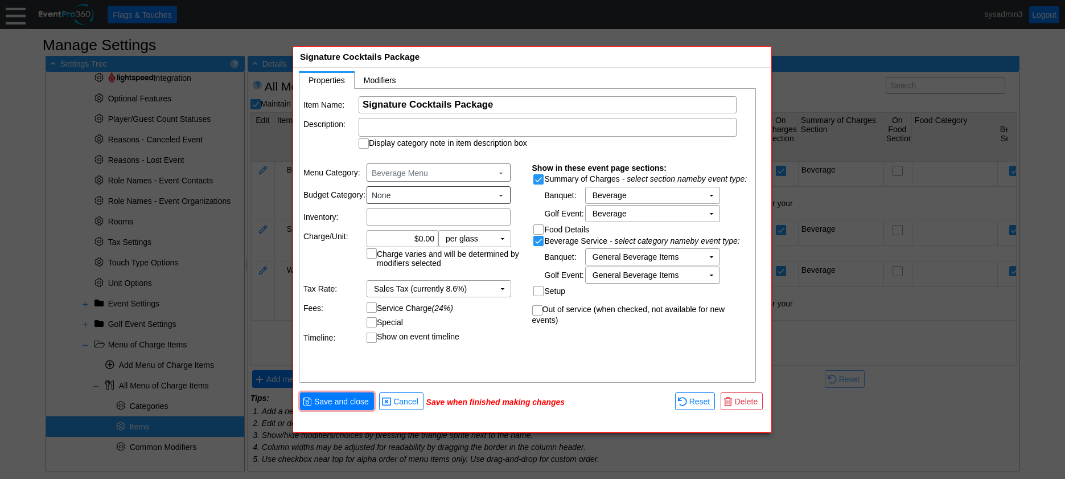
click at [371, 305] on input "Service Charge (24%)" at bounding box center [372, 308] width 11 height 11
checkbox input "true"
